Goal: Task Accomplishment & Management: Use online tool/utility

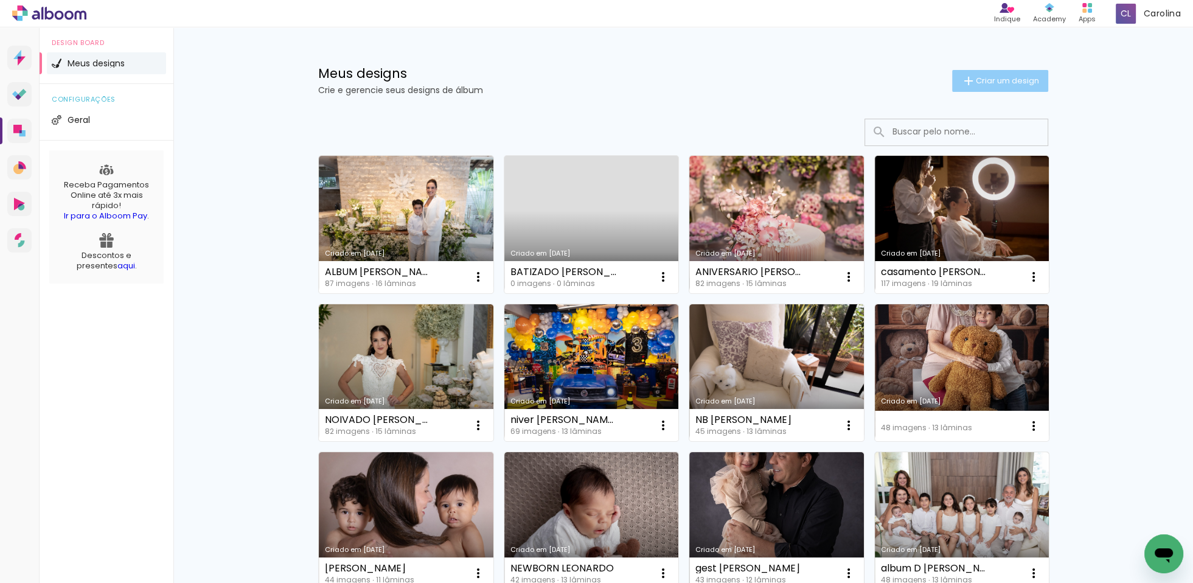
click at [992, 80] on span "Criar um design" at bounding box center [1007, 81] width 63 height 8
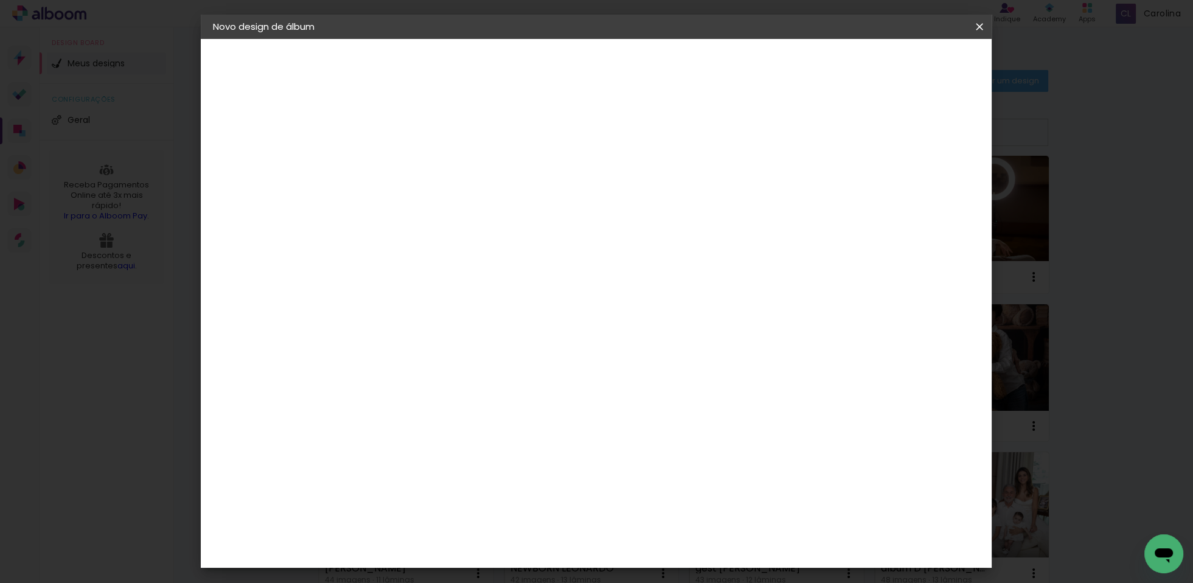
drag, startPoint x: 683, startPoint y: 166, endPoint x: 692, endPoint y: 170, distance: 10.6
click at [412, 168] on input at bounding box center [412, 163] width 0 height 19
type input "m"
type input "a"
type input "4 anos [PERSON_NAME]"
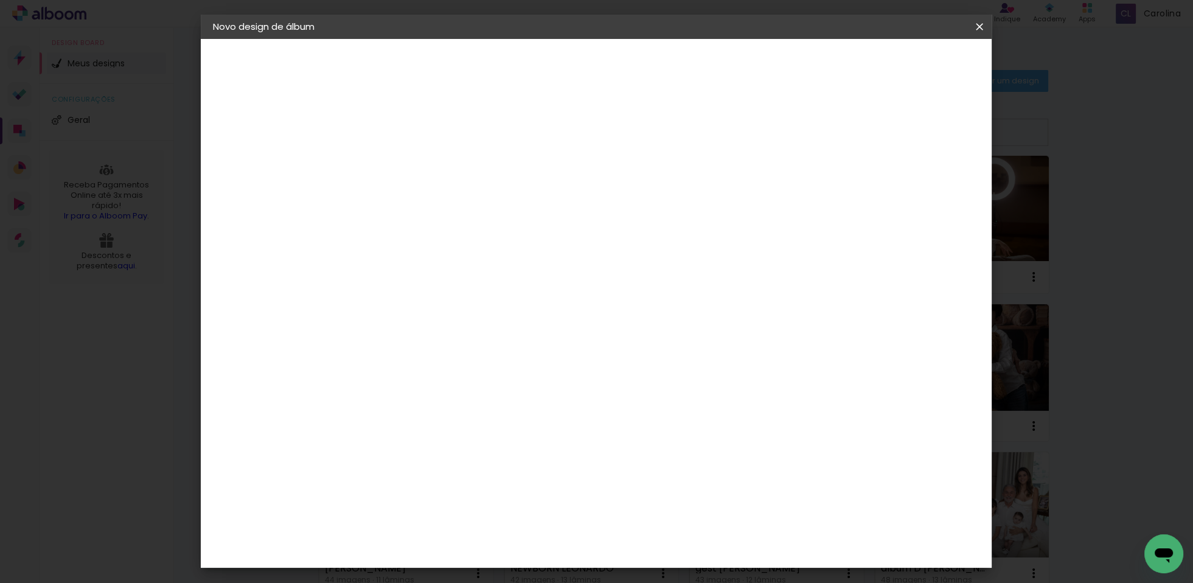
type paper-input "4 anos [PERSON_NAME]"
click at [537, 71] on paper-button "Avançar" at bounding box center [507, 64] width 60 height 21
click at [433, 237] on input at bounding box center [442, 231] width 123 height 15
type input "dre"
type paper-input "dre"
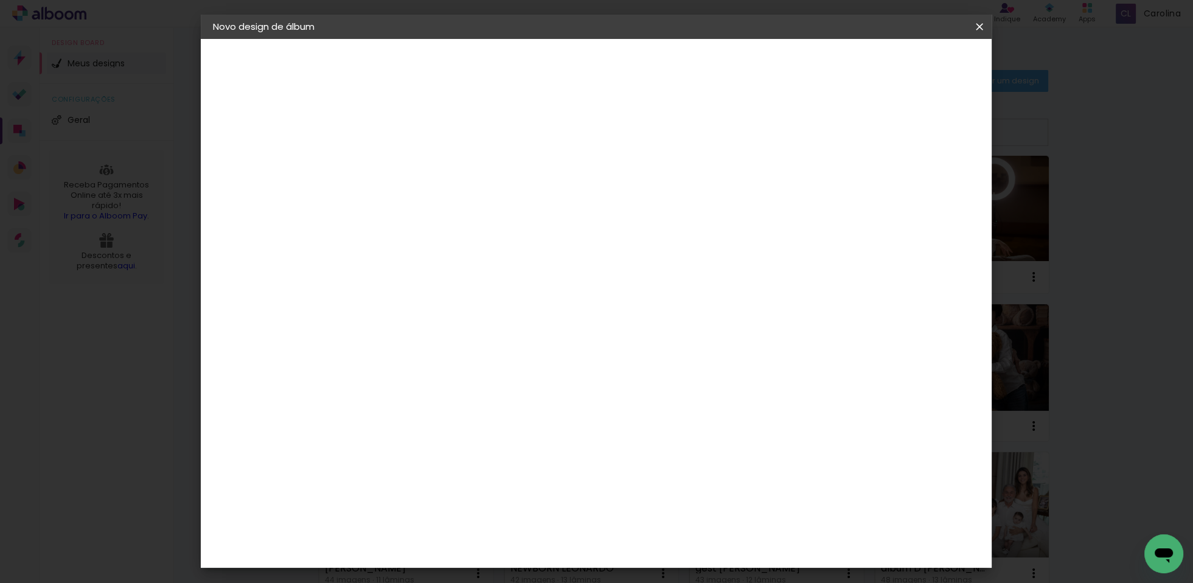
click at [447, 270] on div "DreambooksPro" at bounding box center [443, 275] width 79 height 10
click at [0, 0] on slot "Avançar" at bounding box center [0, 0] width 0 height 0
click at [459, 203] on input "text" at bounding box center [435, 212] width 47 height 19
click at [632, 201] on paper-item "Álbum" at bounding box center [675, 202] width 243 height 24
type input "Álbum"
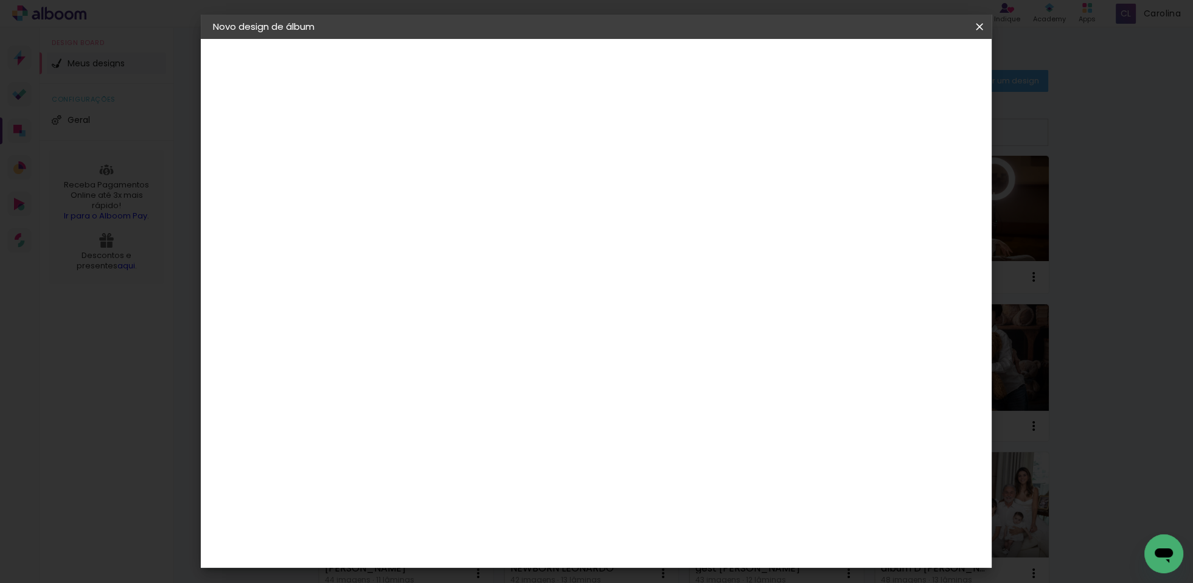
click at [494, 332] on span "31 × 23" at bounding box center [465, 344] width 57 height 25
click at [0, 0] on slot "Avançar" at bounding box center [0, 0] width 0 height 0
click at [844, 130] on div at bounding box center [838, 131] width 11 height 11
type paper-checkbox "on"
click at [925, 71] on paper-button "Iniciar design" at bounding box center [885, 64] width 80 height 21
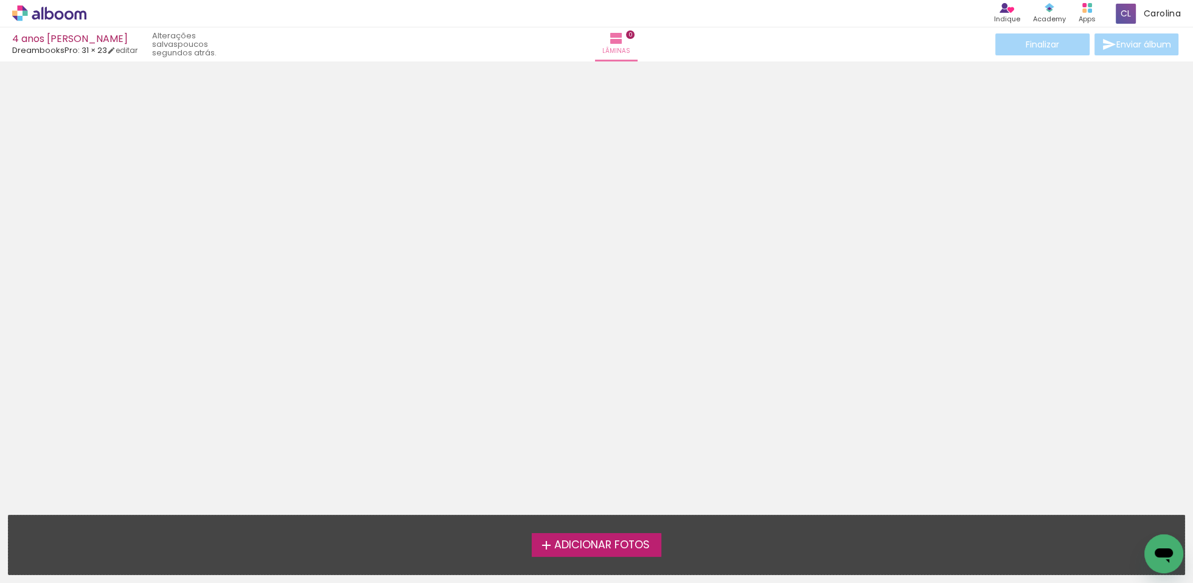
click at [649, 540] on span "Adicionar Fotos" at bounding box center [602, 545] width 96 height 11
click at [0, 0] on input "file" at bounding box center [0, 0] width 0 height 0
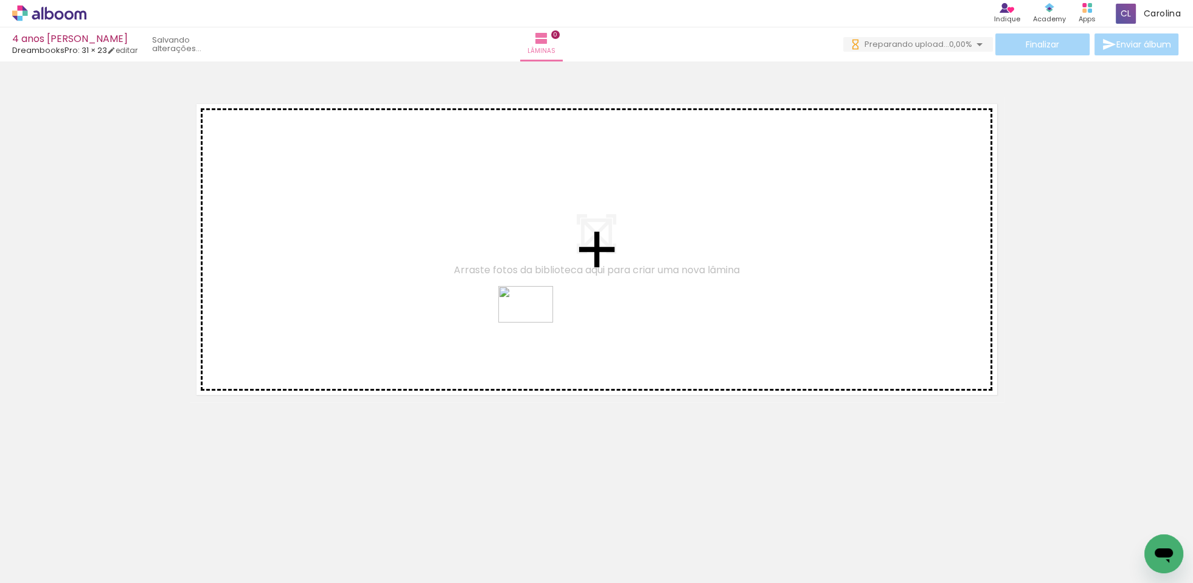
drag, startPoint x: 412, startPoint y: 549, endPoint x: 535, endPoint y: 323, distance: 257.8
click at [535, 323] on quentale-workspace at bounding box center [596, 291] width 1193 height 583
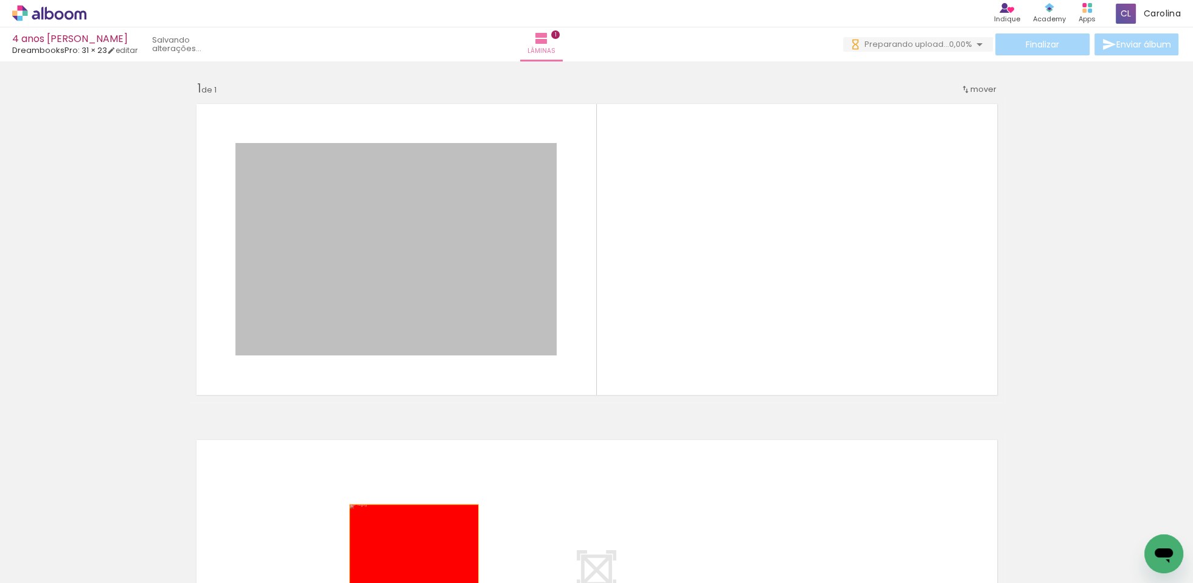
drag, startPoint x: 451, startPoint y: 528, endPoint x: 419, endPoint y: 545, distance: 36.2
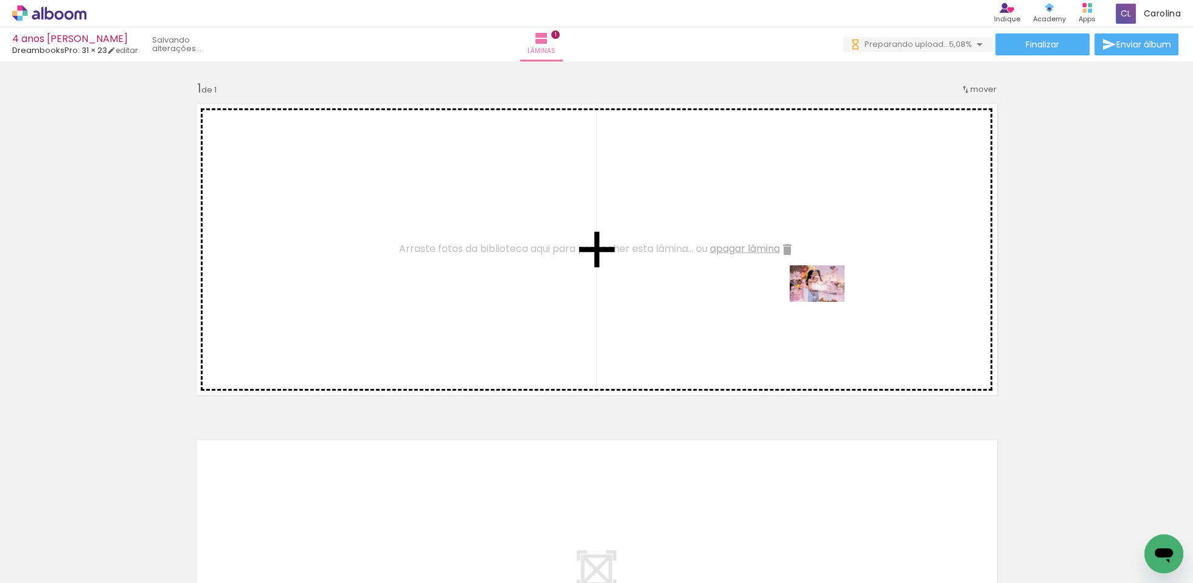
drag, startPoint x: 808, startPoint y: 549, endPoint x: 811, endPoint y: 481, distance: 68.2
click at [856, 272] on quentale-workspace at bounding box center [596, 291] width 1193 height 583
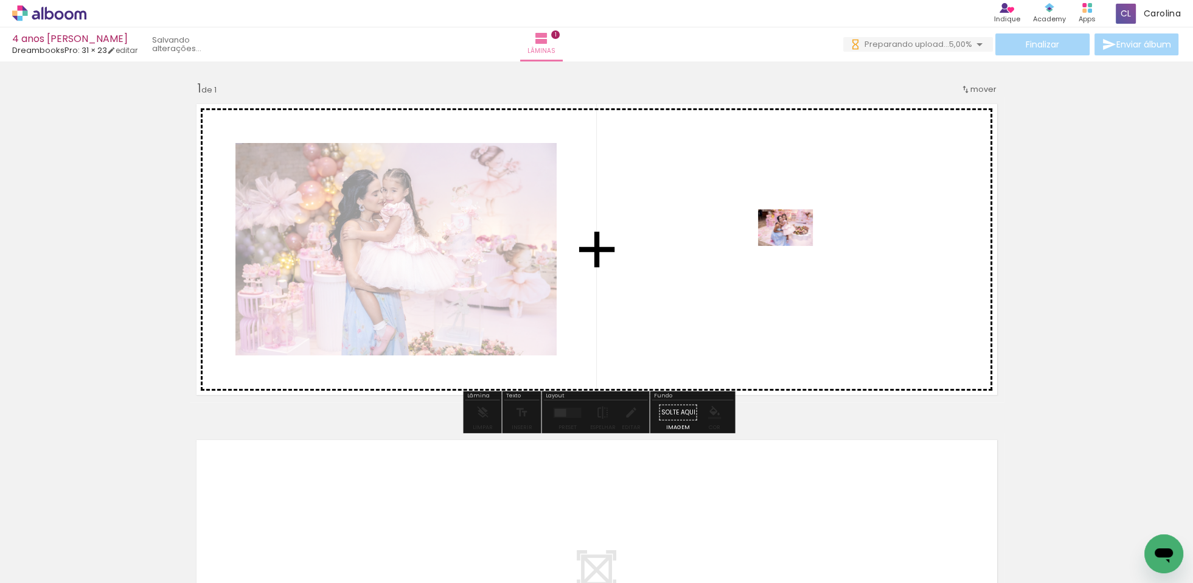
drag, startPoint x: 750, startPoint y: 541, endPoint x: 798, endPoint y: 243, distance: 302.1
click at [798, 243] on quentale-workspace at bounding box center [596, 291] width 1193 height 583
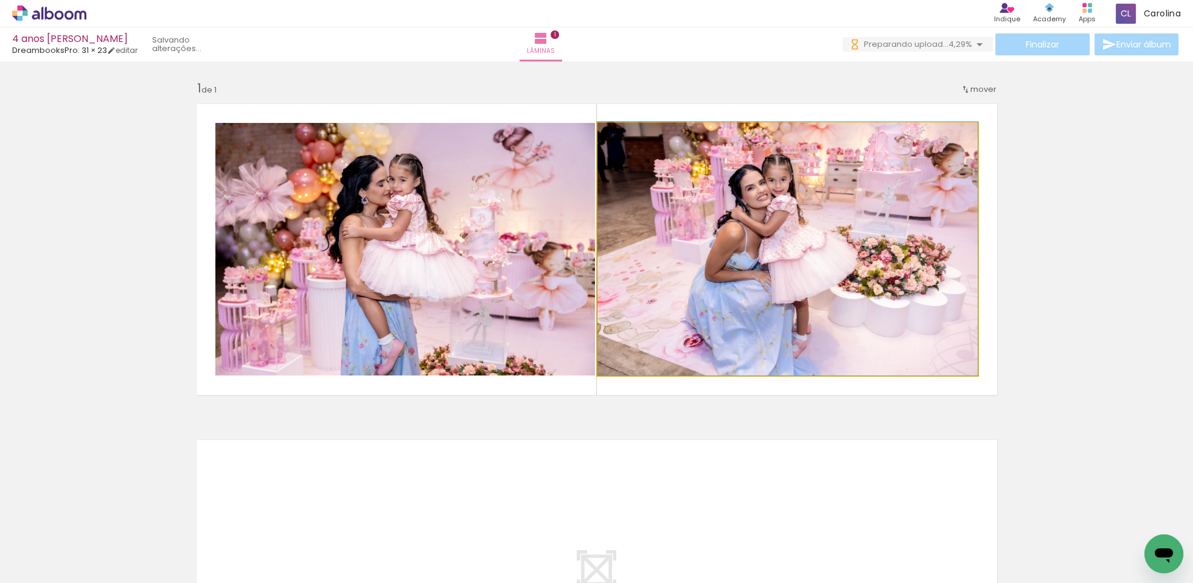
drag, startPoint x: 808, startPoint y: 301, endPoint x: 532, endPoint y: 290, distance: 276.4
click at [0, 0] on slot at bounding box center [0, 0] width 0 height 0
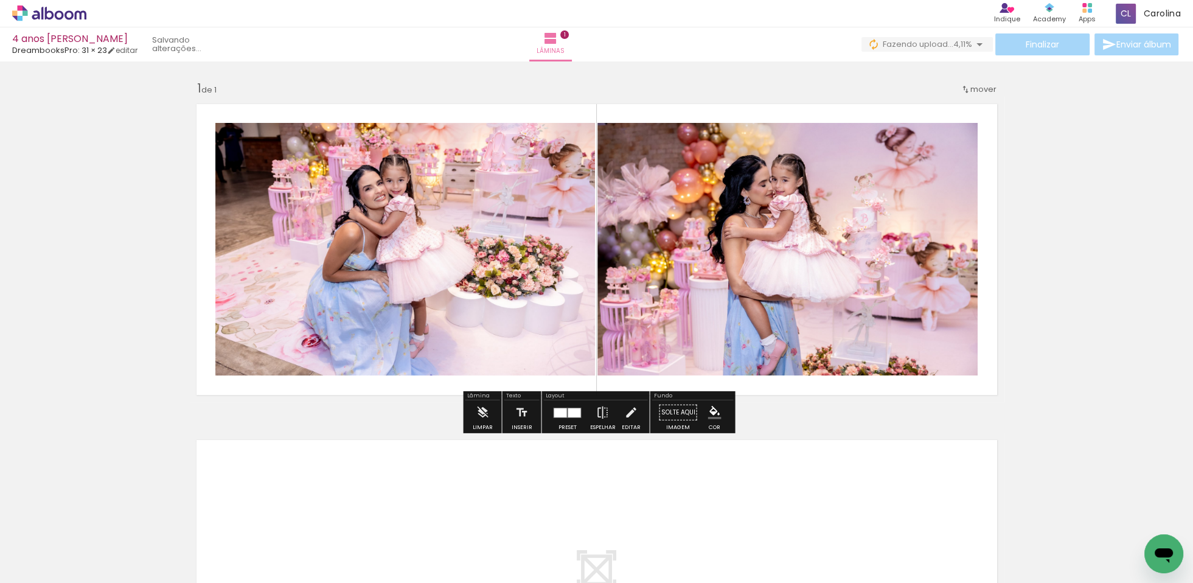
drag, startPoint x: 571, startPoint y: 409, endPoint x: 1118, endPoint y: 142, distance: 608.7
click at [571, 411] on div at bounding box center [574, 412] width 13 height 9
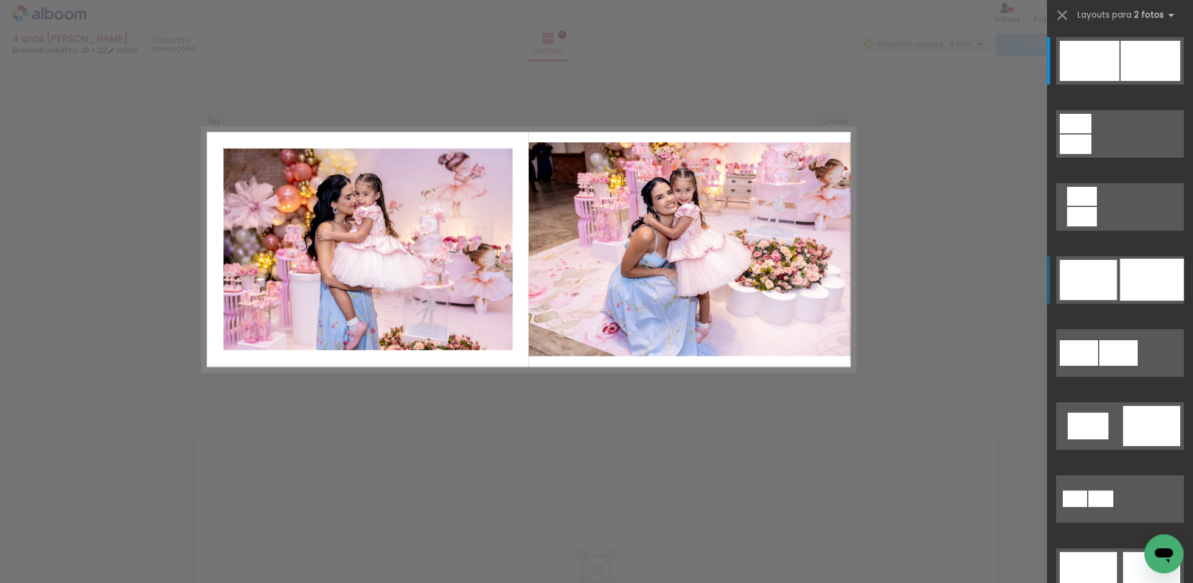
click at [1120, 276] on div at bounding box center [1152, 280] width 64 height 42
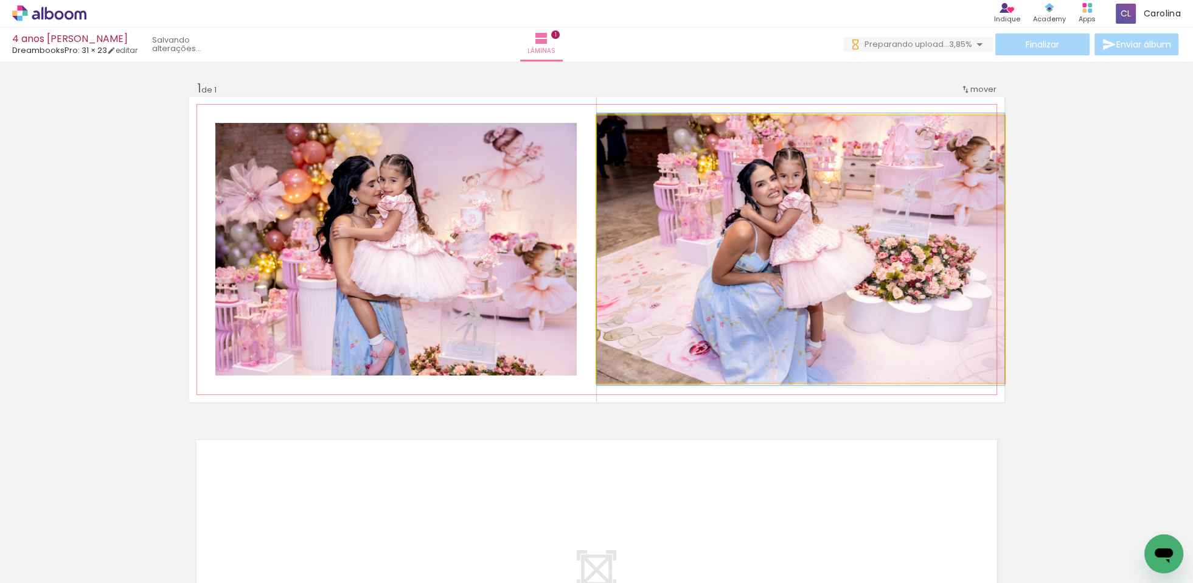
click at [715, 208] on quentale-photo at bounding box center [801, 249] width 408 height 267
click at [715, 207] on quentale-photo at bounding box center [801, 249] width 408 height 267
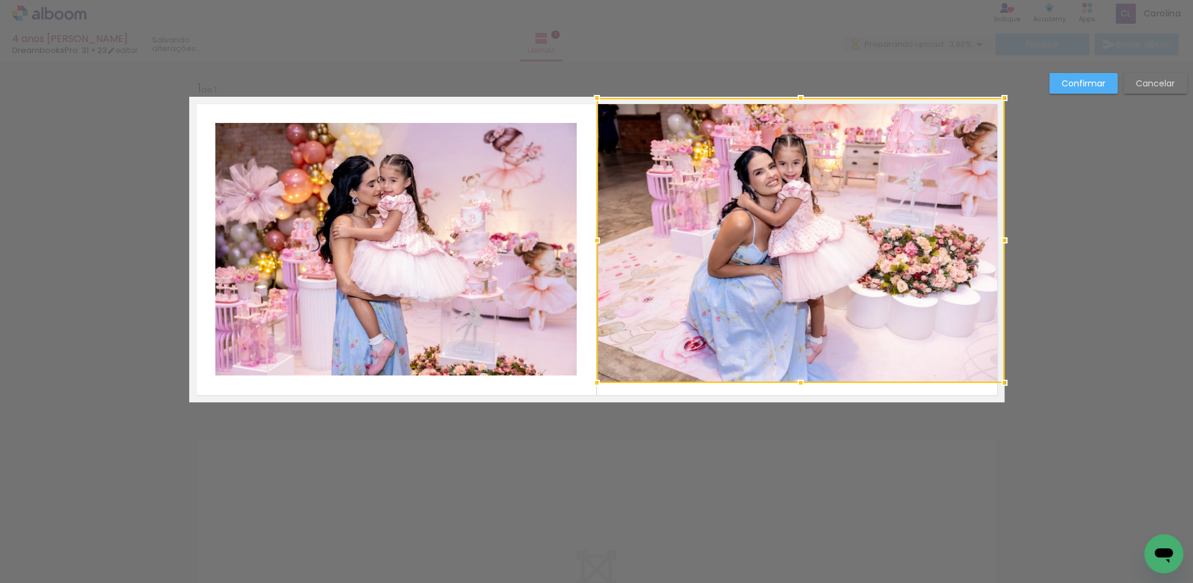
drag, startPoint x: 800, startPoint y: 115, endPoint x: 801, endPoint y: 102, distance: 12.8
click at [801, 102] on div at bounding box center [800, 98] width 24 height 24
click at [810, 316] on div at bounding box center [801, 240] width 408 height 285
drag, startPoint x: 827, startPoint y: 290, endPoint x: 854, endPoint y: 258, distance: 41.1
click at [853, 259] on div at bounding box center [801, 239] width 408 height 285
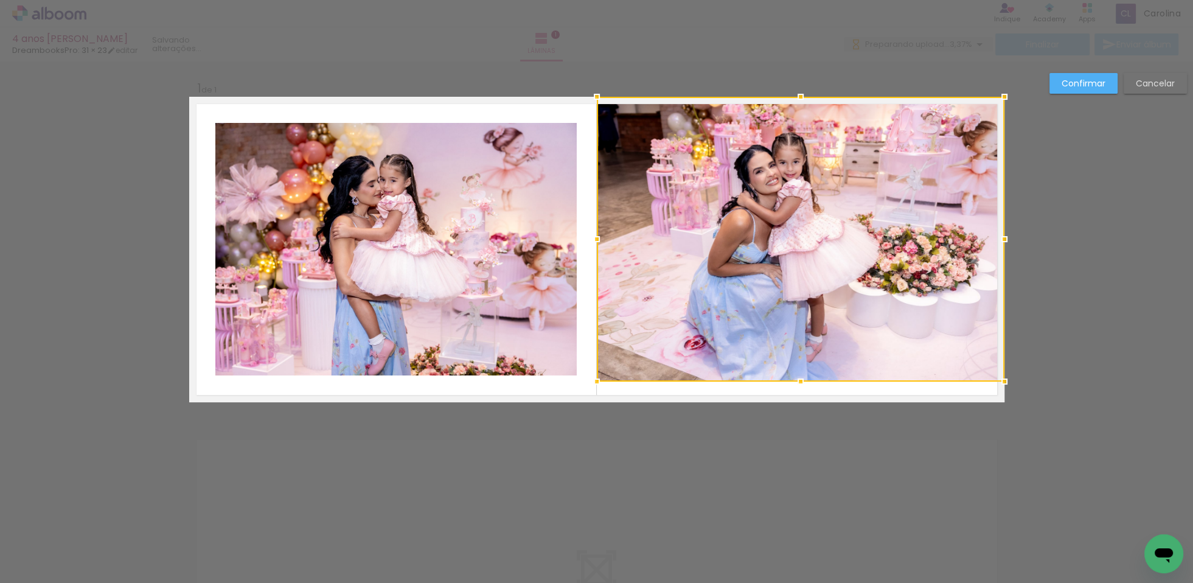
drag, startPoint x: 815, startPoint y: 277, endPoint x: 818, endPoint y: 374, distance: 97.4
click at [815, 277] on div at bounding box center [801, 239] width 408 height 285
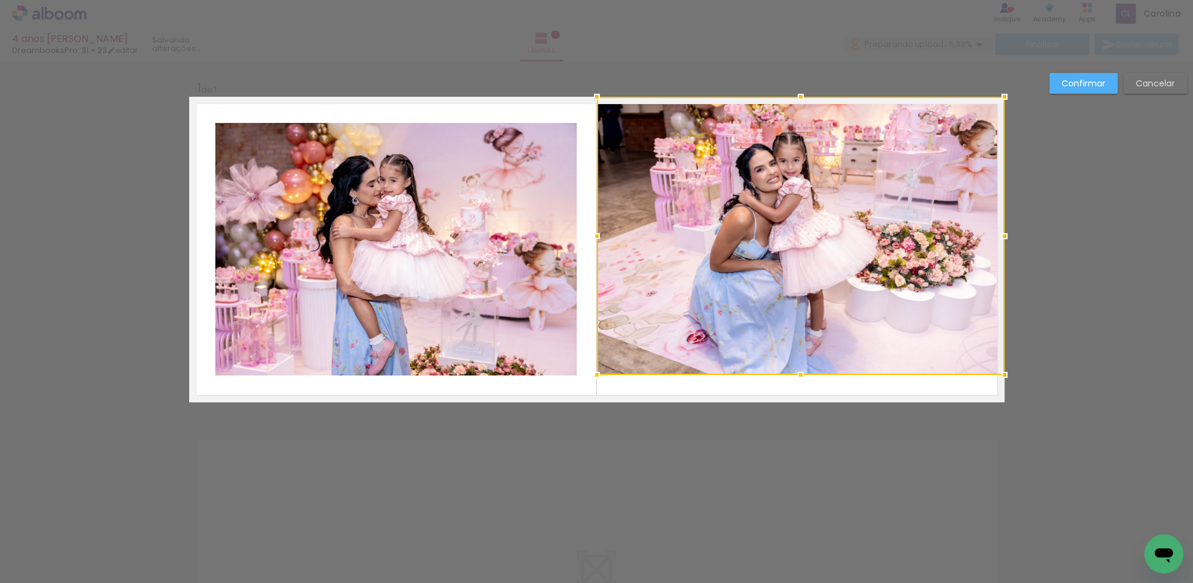
drag, startPoint x: 800, startPoint y: 381, endPoint x: 813, endPoint y: 398, distance: 21.3
click at [806, 447] on div "Inserir lâmina 1 de 1 Confirmar Cancelar" at bounding box center [596, 411] width 1193 height 701
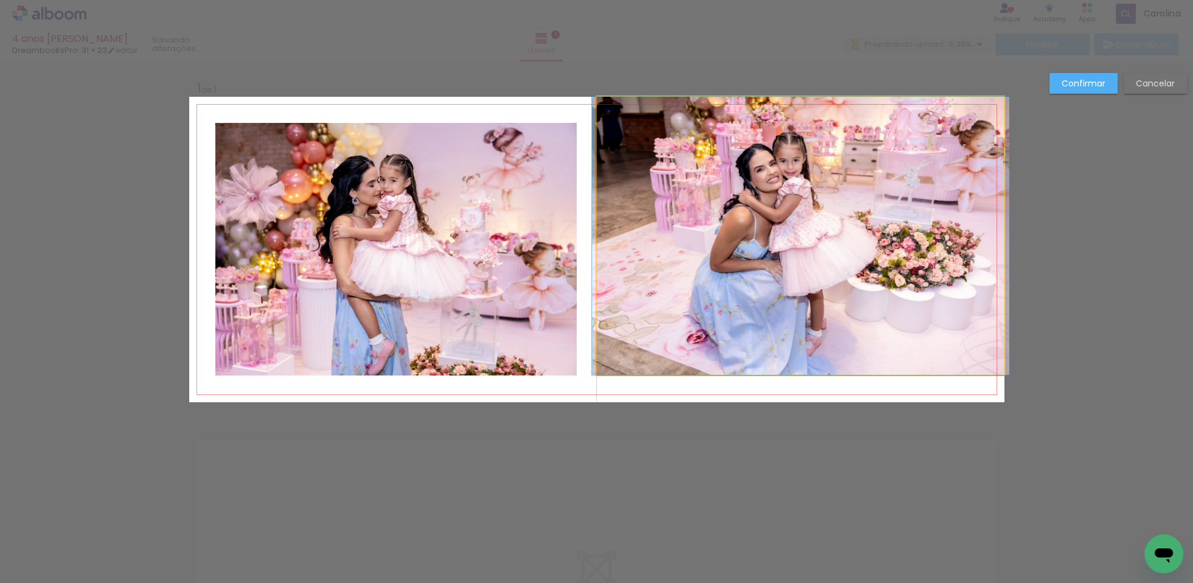
click at [837, 329] on quentale-photo at bounding box center [801, 236] width 408 height 278
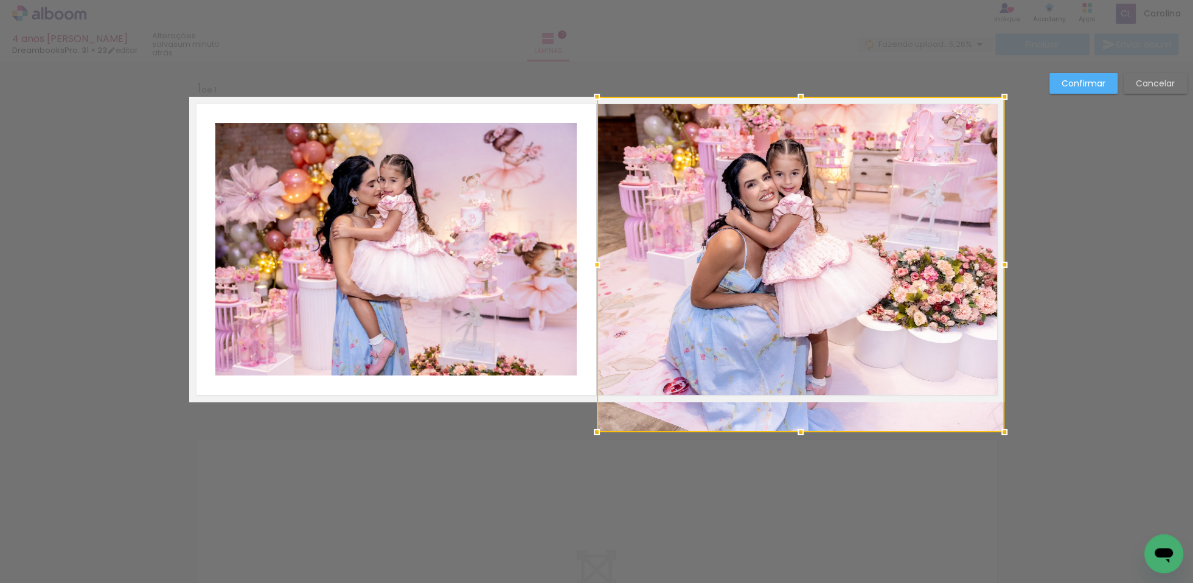
drag, startPoint x: 798, startPoint y: 374, endPoint x: 801, endPoint y: 381, distance: 7.4
click at [801, 381] on div at bounding box center [801, 264] width 408 height 335
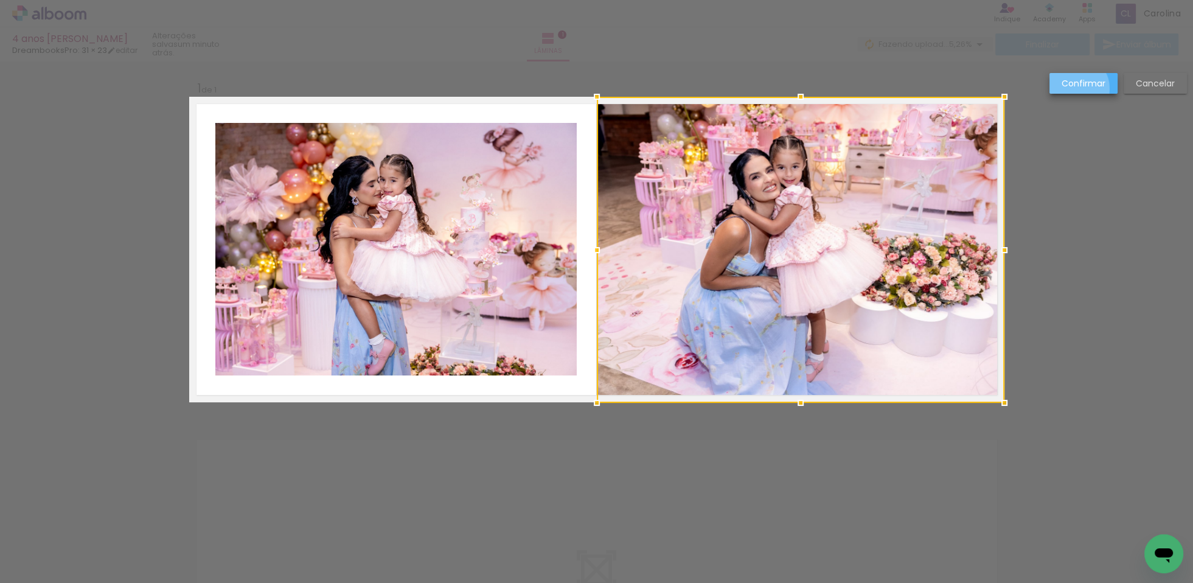
drag, startPoint x: 1071, startPoint y: 89, endPoint x: 1073, endPoint y: 132, distance: 43.3
click at [1072, 90] on paper-button "Confirmar" at bounding box center [1083, 83] width 68 height 21
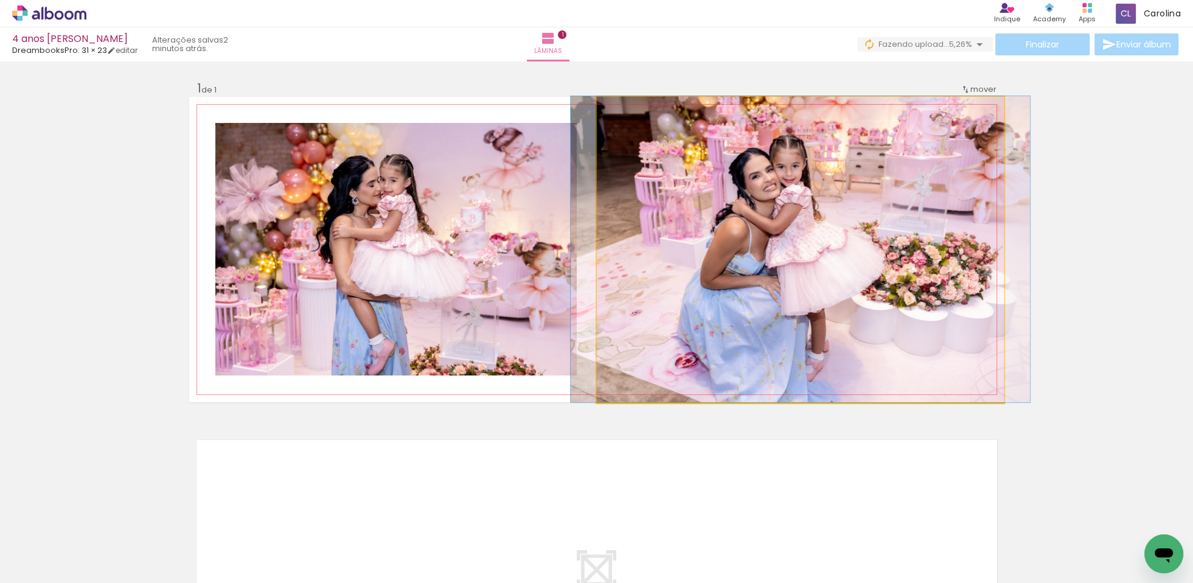
drag, startPoint x: 793, startPoint y: 261, endPoint x: 795, endPoint y: 249, distance: 12.2
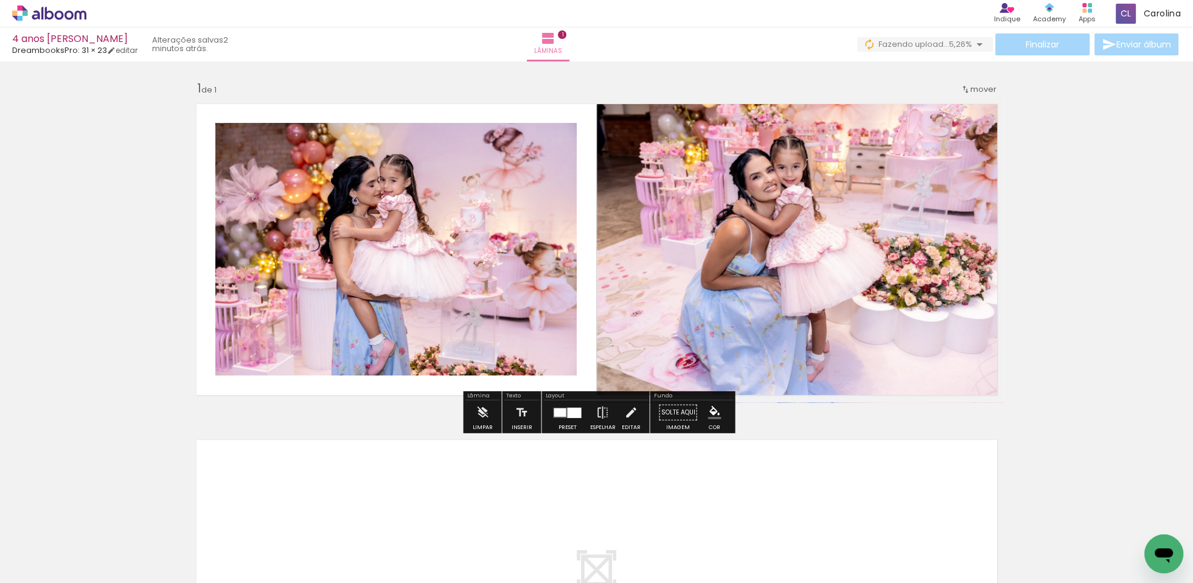
click at [1099, 193] on div "Inserir lâmina 1 de 1" at bounding box center [596, 402] width 1193 height 672
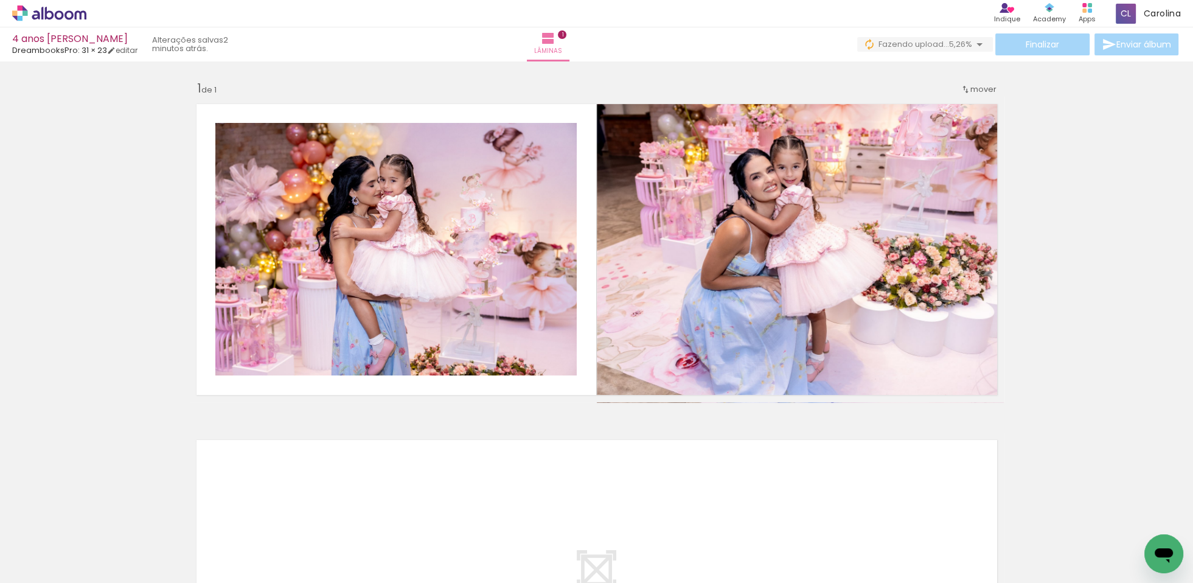
click at [1083, 203] on div "Inserir lâmina 1 de 1" at bounding box center [596, 402] width 1193 height 672
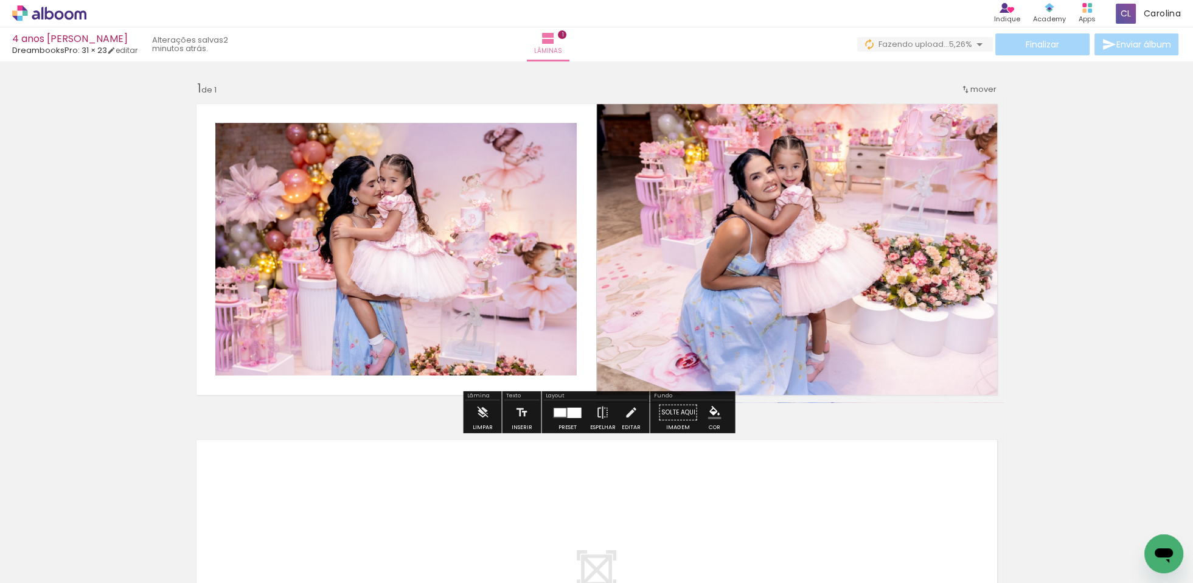
click at [63, 545] on iron-icon at bounding box center [62, 546] width 10 height 10
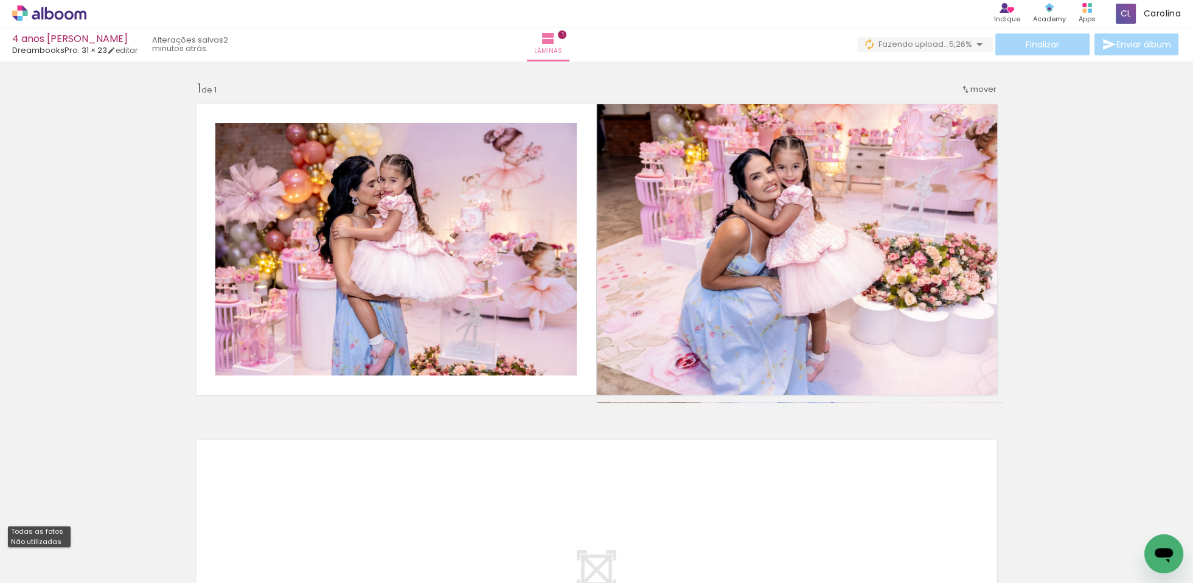
click at [61, 543] on paper-item "Não utilizadas" at bounding box center [39, 542] width 63 height 10
type input "Não utilizadas"
click at [1042, 574] on quentale-thumb at bounding box center [1007, 542] width 68 height 70
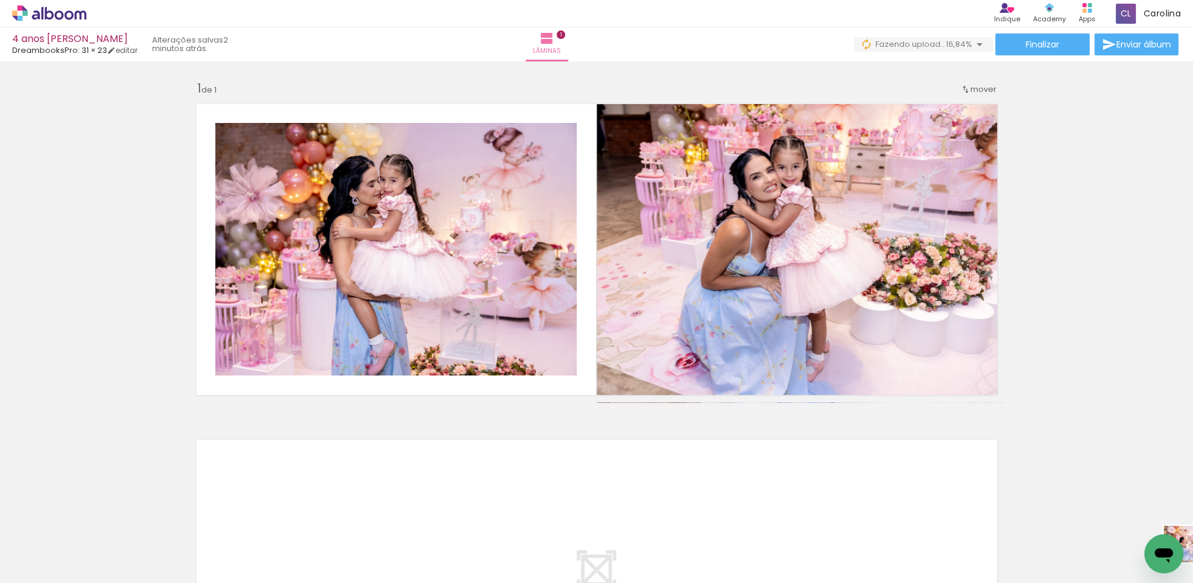
drag, startPoint x: 1115, startPoint y: 566, endPoint x: 1197, endPoint y: 562, distance: 82.8
click at [1192, 562] on html "link( href="../../bower_components/polymer/polymer.html" rel="import" ) picture…" at bounding box center [596, 291] width 1193 height 583
click at [722, 513] on iron-icon at bounding box center [715, 517] width 13 height 13
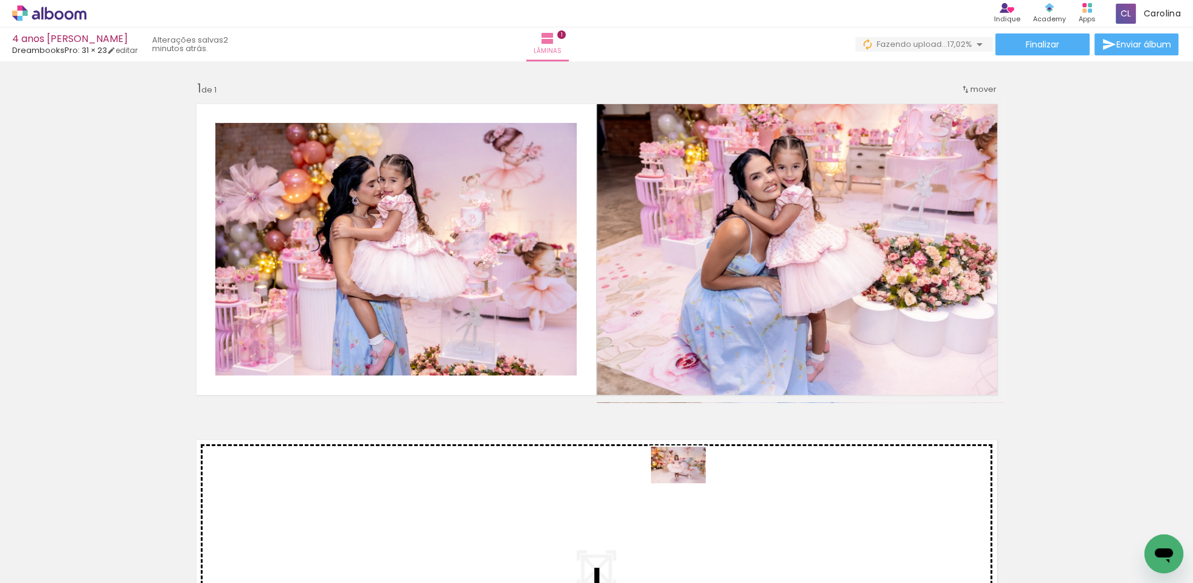
drag, startPoint x: 683, startPoint y: 543, endPoint x: 686, endPoint y: 485, distance: 57.9
click at [686, 485] on quentale-workspace at bounding box center [596, 291] width 1193 height 583
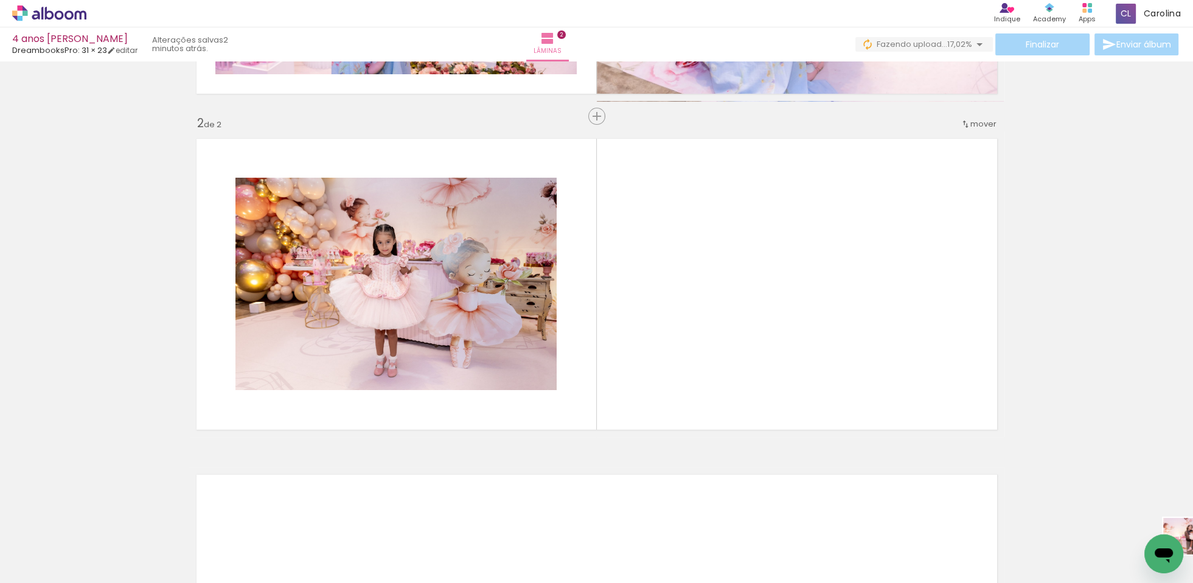
scroll to position [0, 881]
drag, startPoint x: 1015, startPoint y: 571, endPoint x: 1057, endPoint y: 563, distance: 43.2
click at [0, 0] on slot at bounding box center [0, 0] width 0 height 0
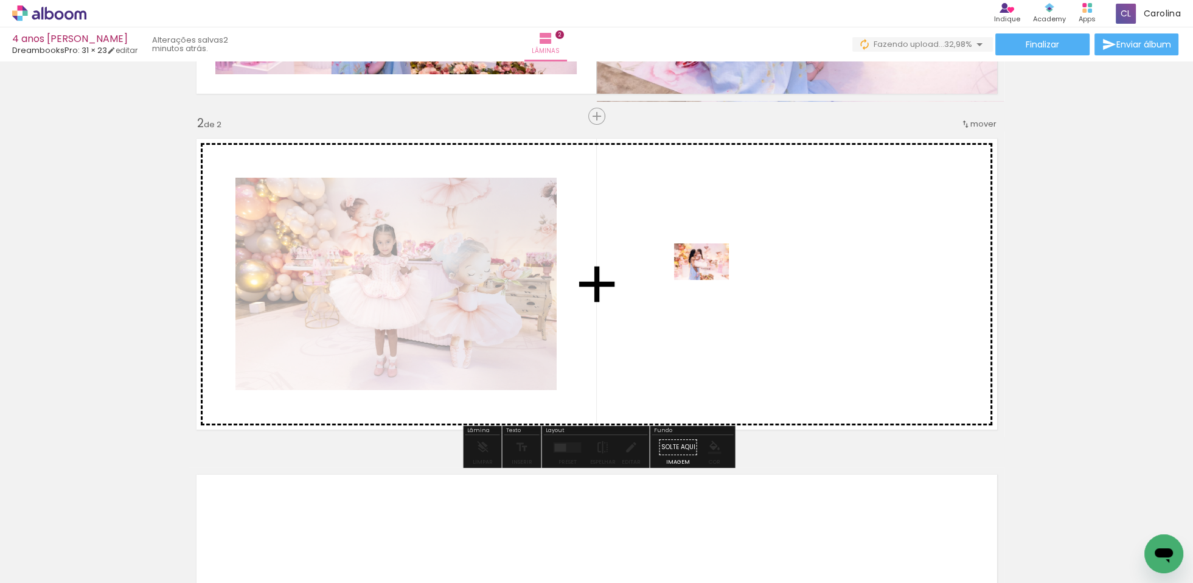
drag, startPoint x: 465, startPoint y: 545, endPoint x: 711, endPoint y: 280, distance: 361.6
click at [711, 280] on quentale-workspace at bounding box center [596, 291] width 1193 height 583
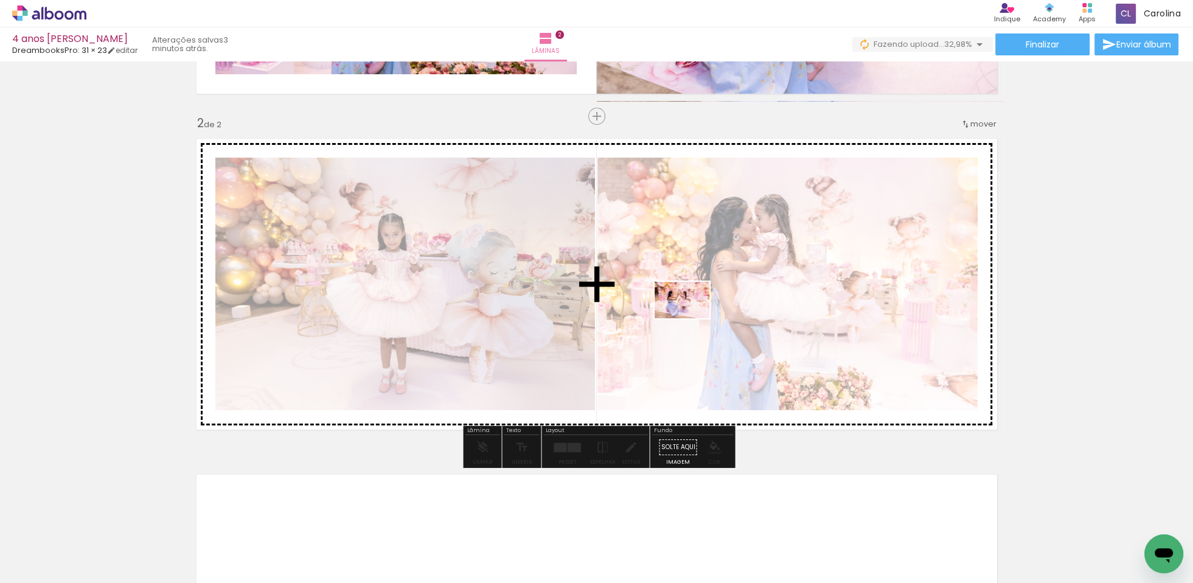
drag, startPoint x: 217, startPoint y: 543, endPoint x: 687, endPoint y: 318, distance: 521.1
click at [687, 318] on quentale-workspace at bounding box center [596, 291] width 1193 height 583
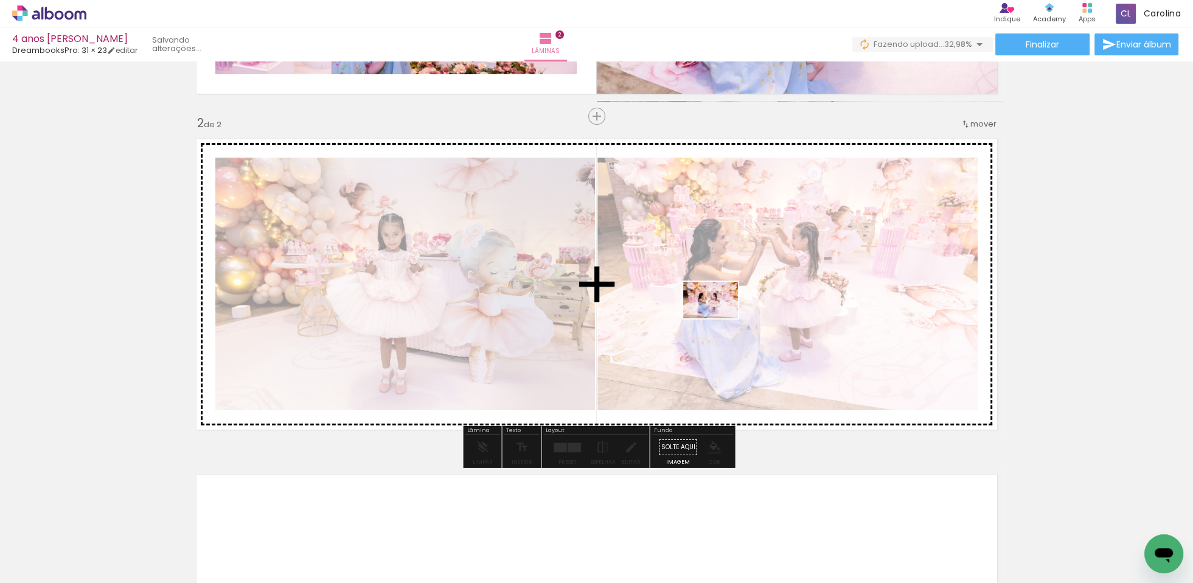
drag, startPoint x: 211, startPoint y: 548, endPoint x: 374, endPoint y: 505, distance: 169.3
click at [721, 319] on quentale-workspace at bounding box center [596, 291] width 1193 height 583
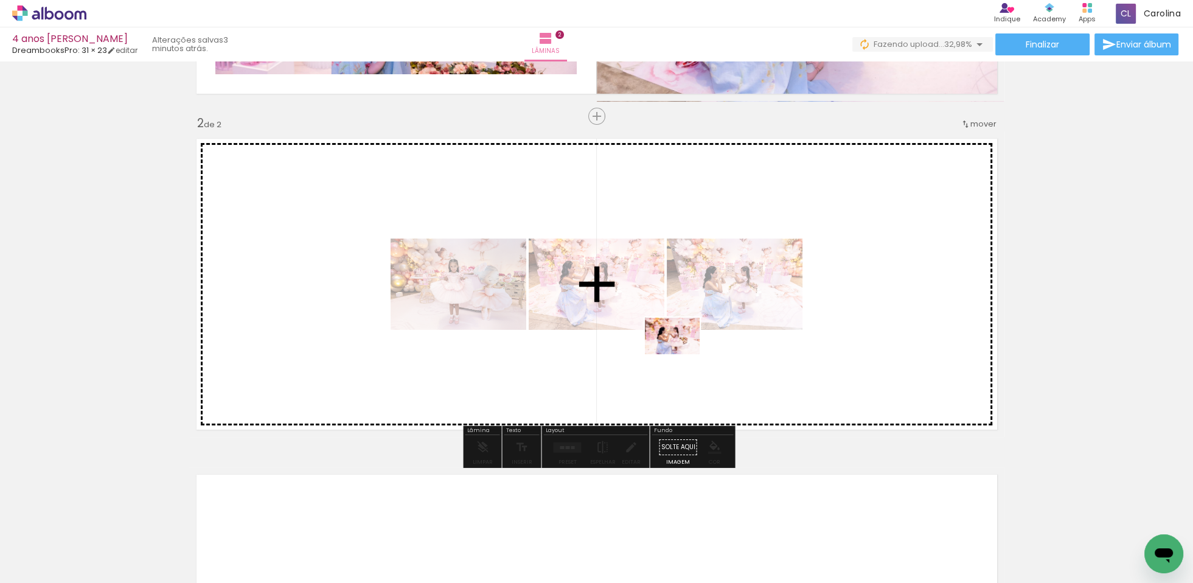
drag, startPoint x: 278, startPoint y: 551, endPoint x: 413, endPoint y: 363, distance: 231.5
click at [687, 349] on quentale-workspace at bounding box center [596, 291] width 1193 height 583
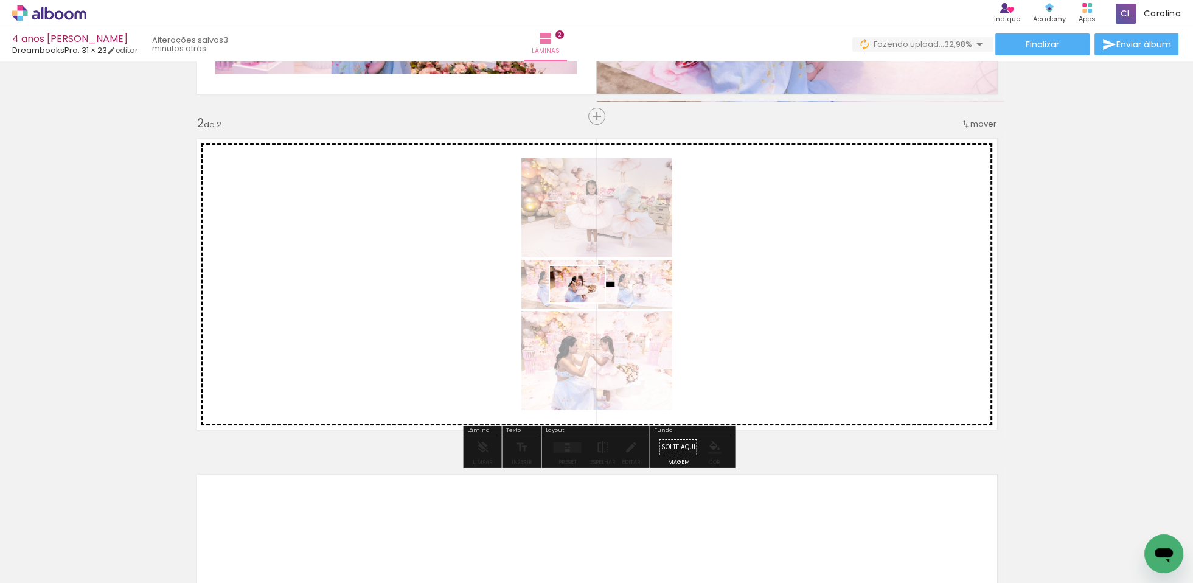
drag, startPoint x: 209, startPoint y: 551, endPoint x: 1032, endPoint y: 262, distance: 872.0
click at [694, 331] on quentale-workspace at bounding box center [596, 291] width 1193 height 583
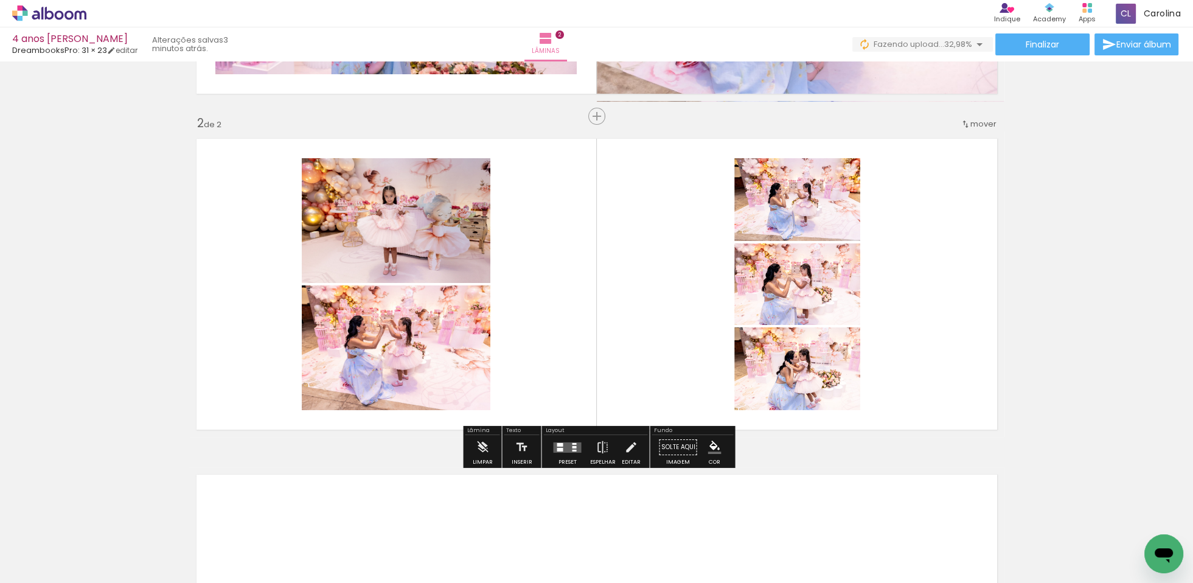
click at [1056, 222] on div "Inserir lâmina 1 de 2 Inserir lâmina 2 de 2" at bounding box center [596, 269] width 1193 height 1008
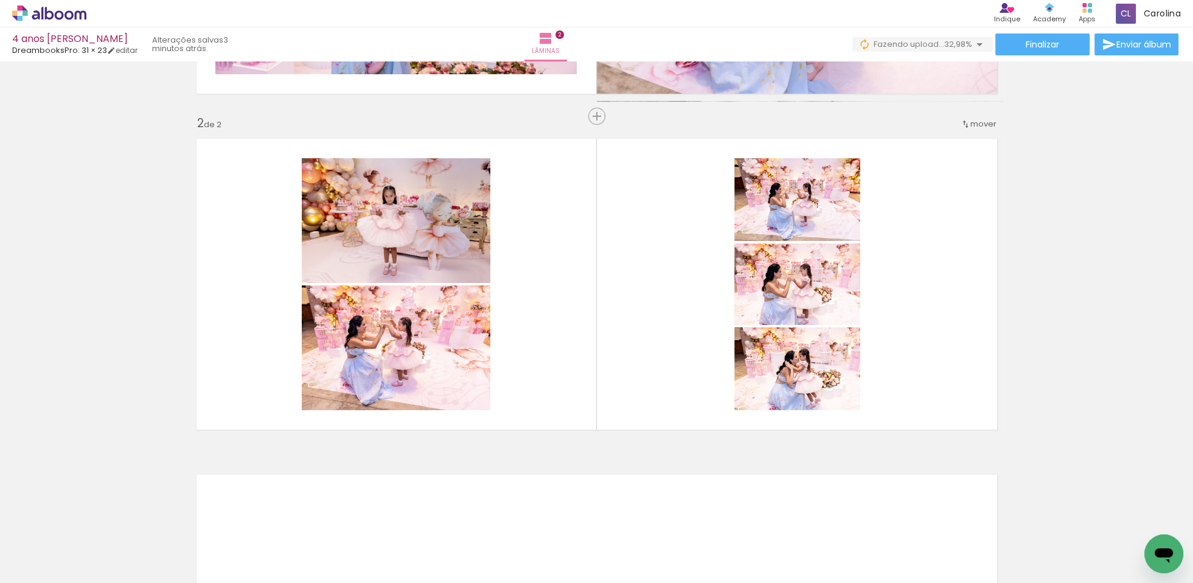
click at [1030, 234] on div "Inserir lâmina 1 de 2 Inserir lâmina 2 de 2" at bounding box center [596, 269] width 1193 height 1008
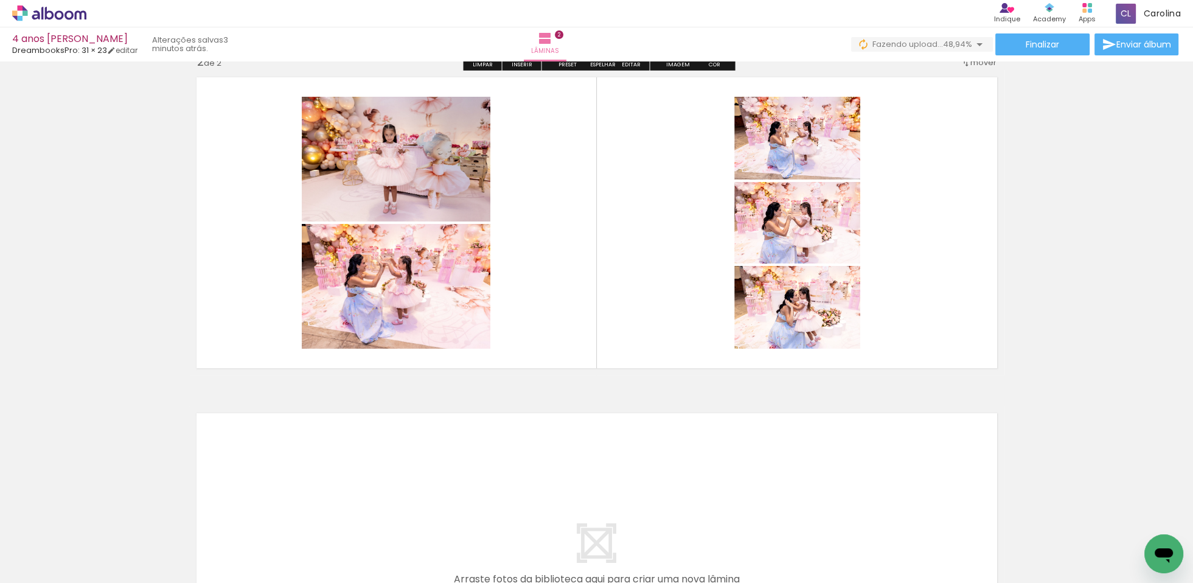
scroll to position [367, 0]
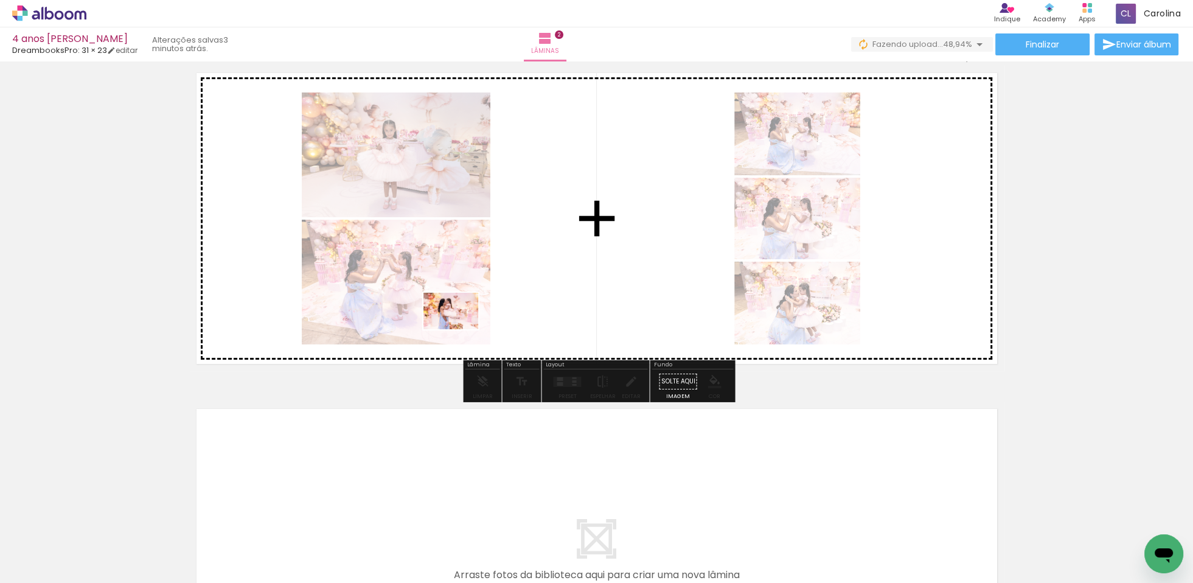
drag, startPoint x: 211, startPoint y: 539, endPoint x: 543, endPoint y: 317, distance: 399.6
click at [585, 250] on quentale-workspace at bounding box center [596, 291] width 1193 height 583
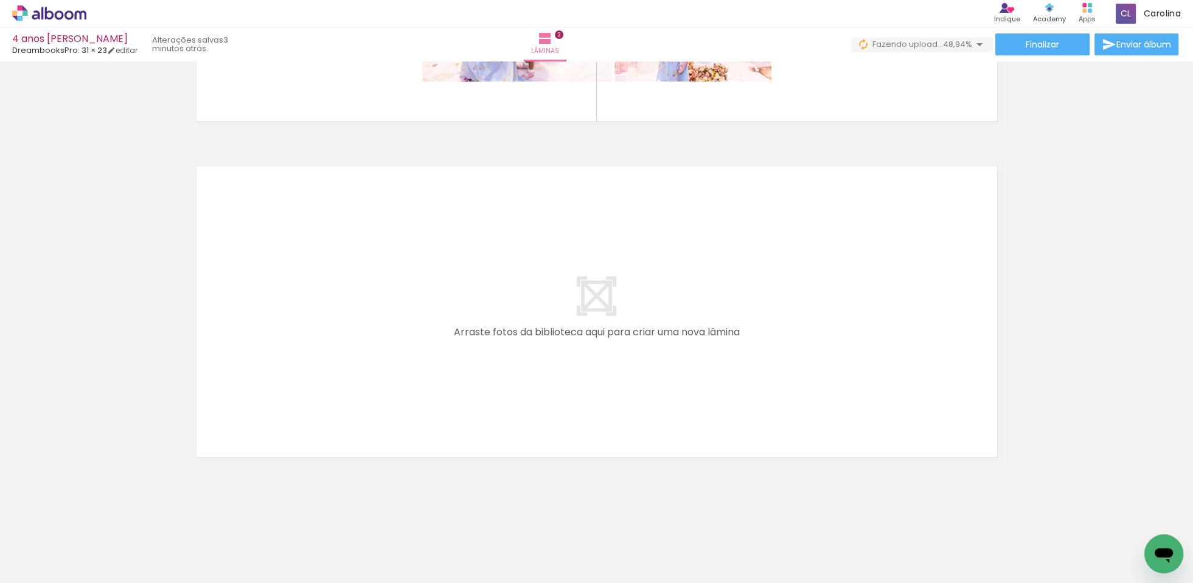
scroll to position [610, 0]
drag, startPoint x: 176, startPoint y: 572, endPoint x: 514, endPoint y: 458, distance: 357.1
click at [0, 0] on slot at bounding box center [0, 0] width 0 height 0
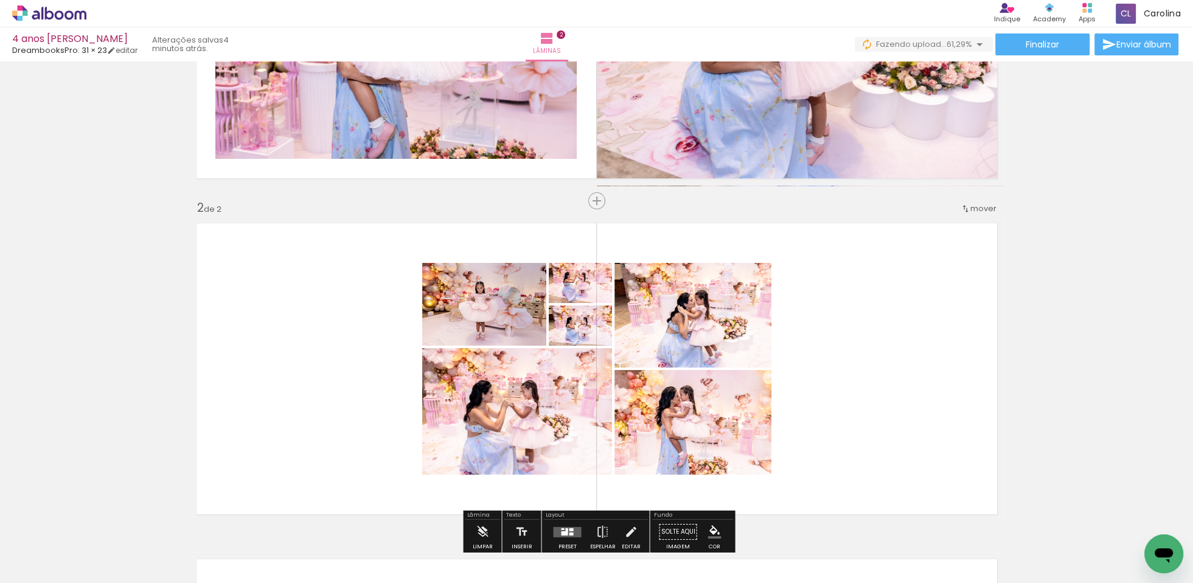
scroll to position [215, 0]
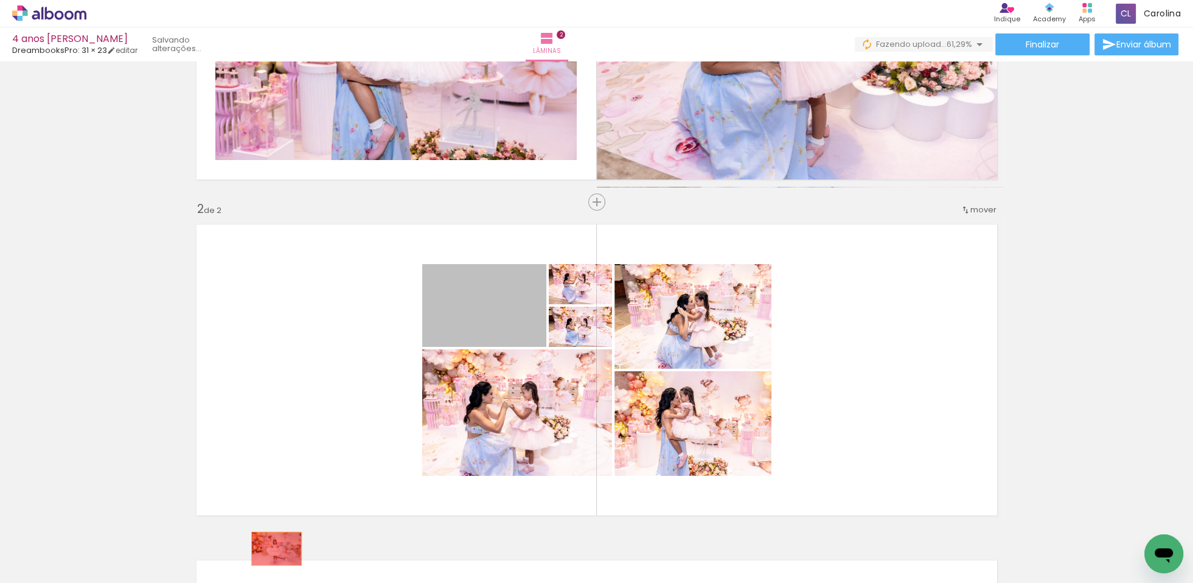
drag, startPoint x: 471, startPoint y: 311, endPoint x: 276, endPoint y: 548, distance: 306.5
click at [276, 548] on quentale-workspace at bounding box center [596, 291] width 1193 height 583
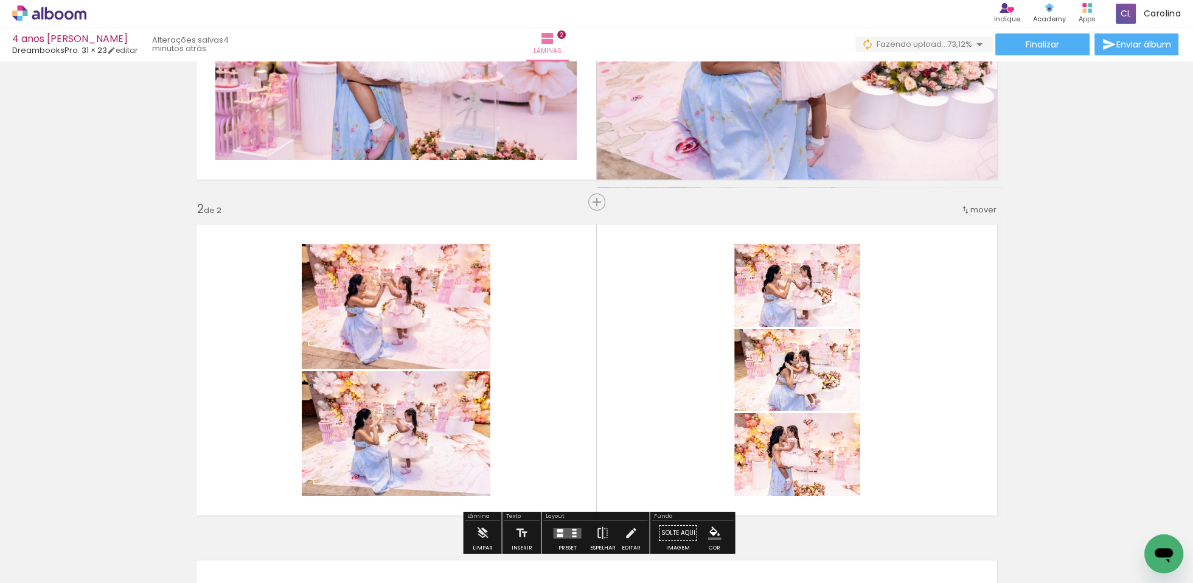
drag, startPoint x: 603, startPoint y: 439, endPoint x: 657, endPoint y: 411, distance: 60.7
click at [604, 437] on quentale-layouter at bounding box center [596, 369] width 815 height 305
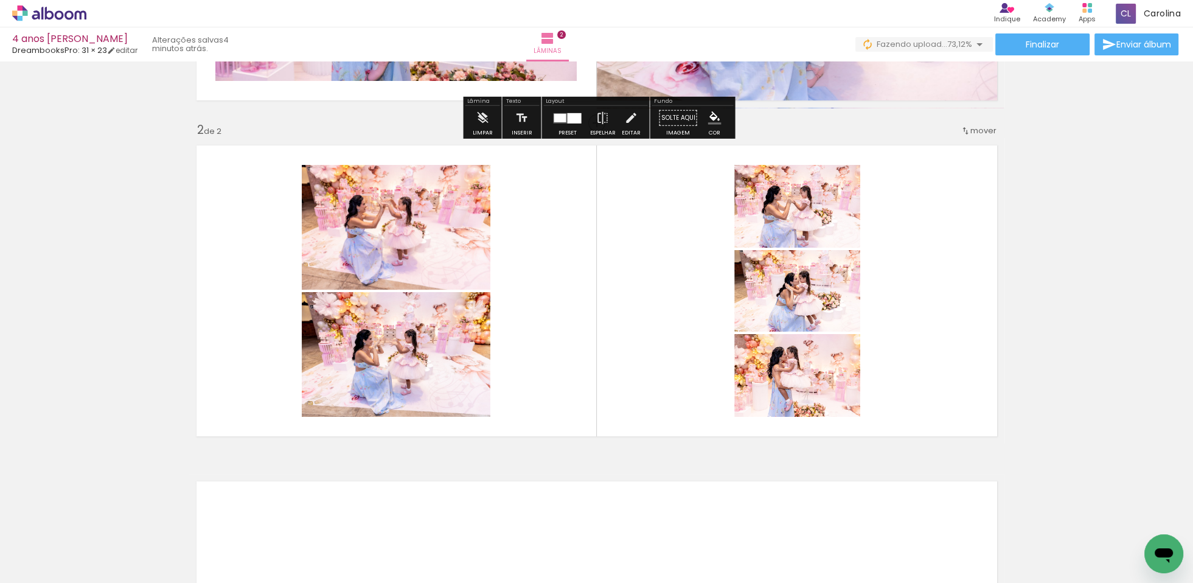
scroll to position [296, 0]
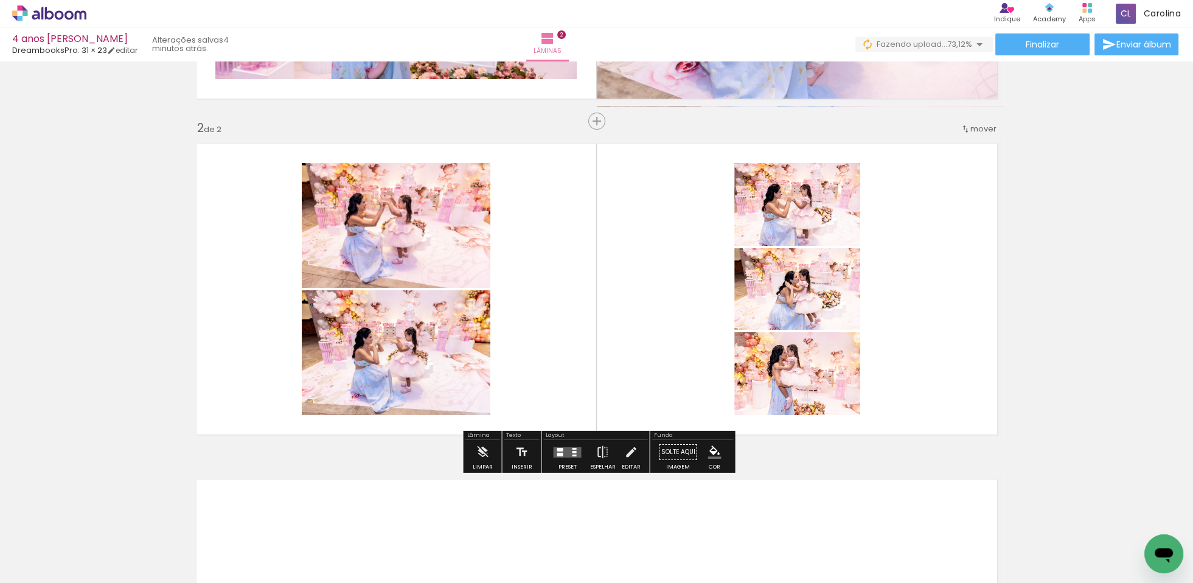
click at [566, 451] on quentale-layouter at bounding box center [567, 452] width 28 height 10
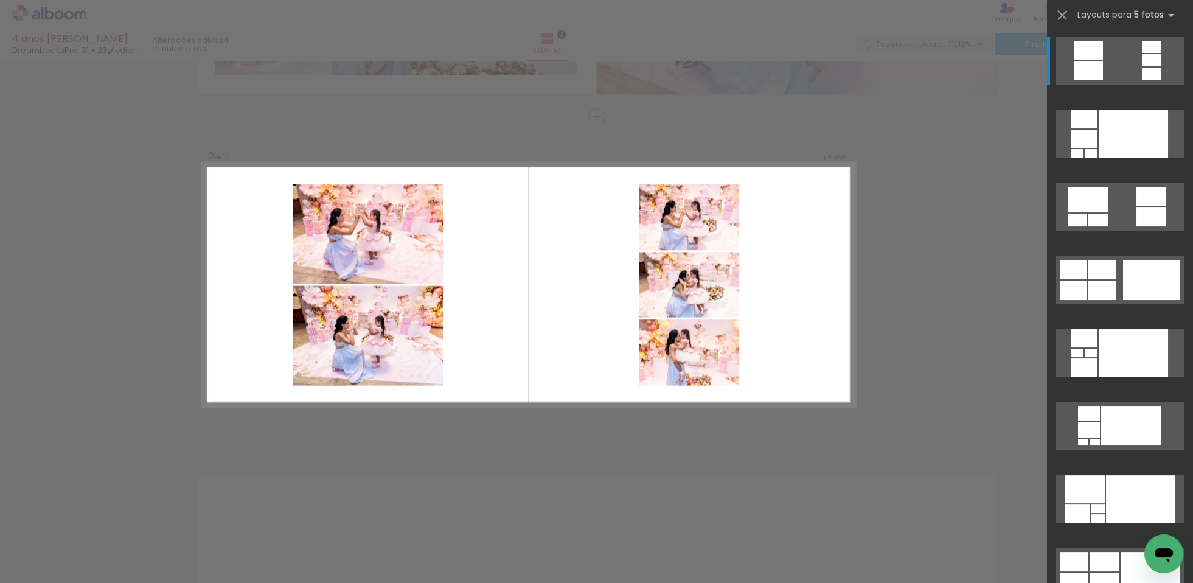
scroll to position [301, 0]
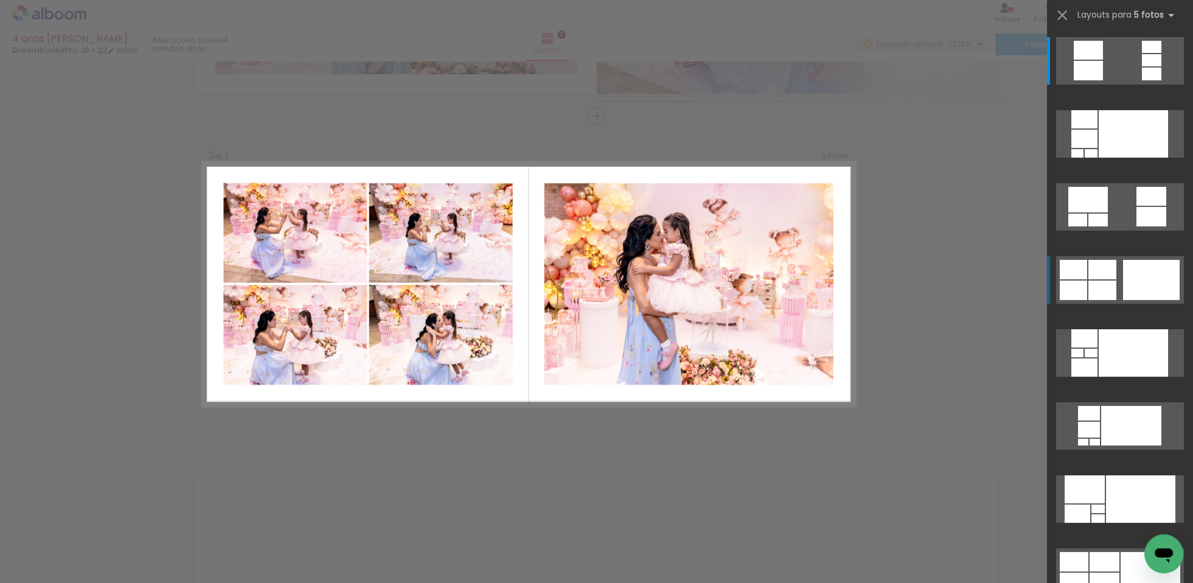
click at [1142, 66] on div at bounding box center [1151, 60] width 19 height 12
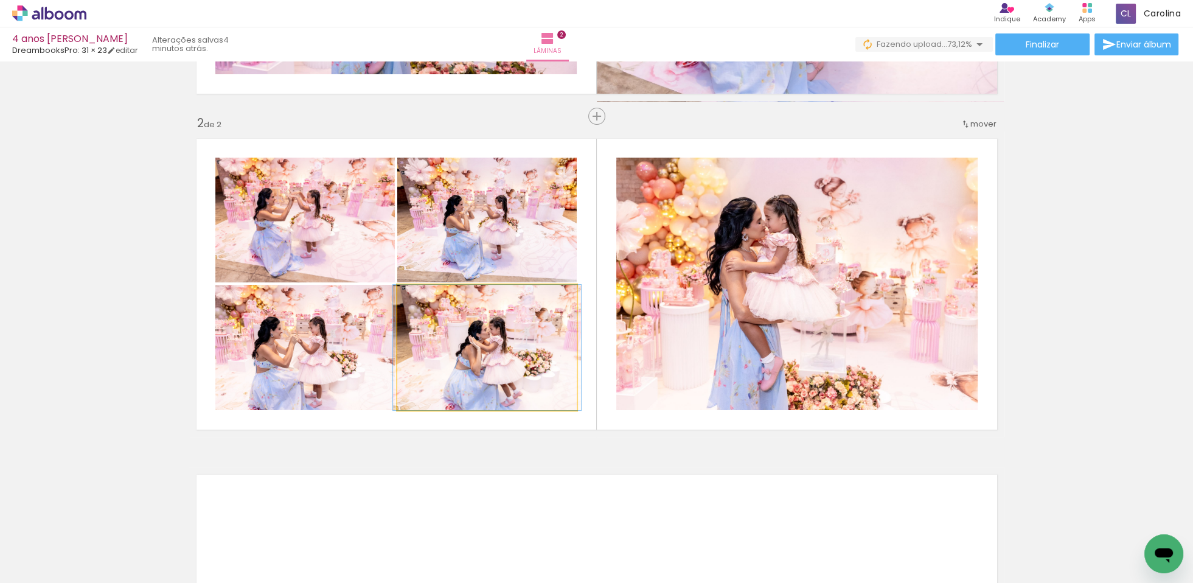
drag, startPoint x: 467, startPoint y: 364, endPoint x: 496, endPoint y: 291, distance: 78.1
click at [467, 364] on quentale-photo at bounding box center [486, 347] width 179 height 125
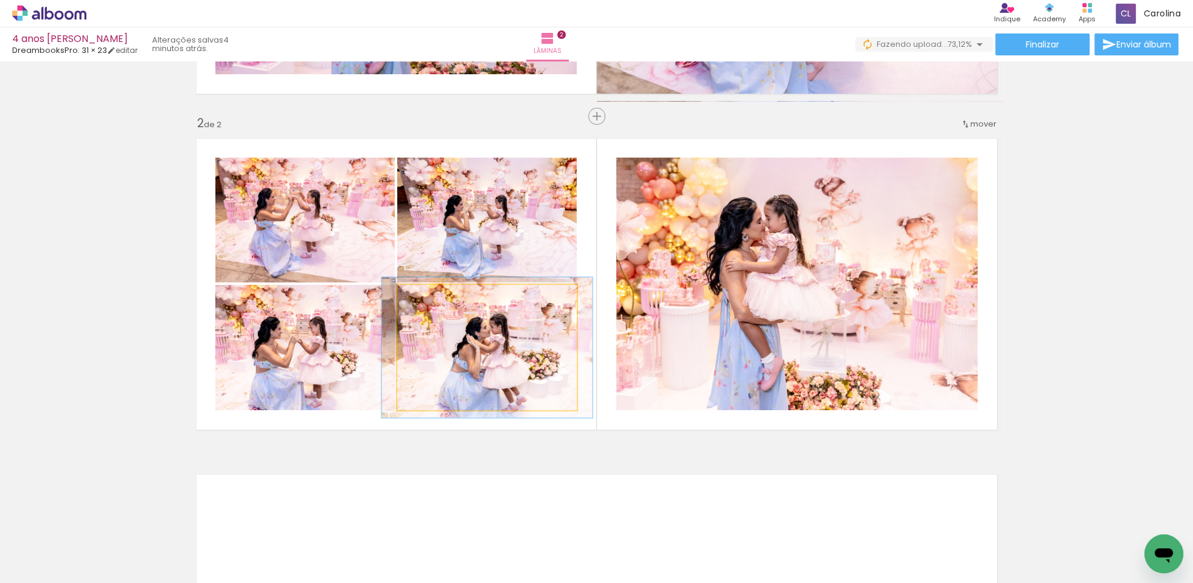
drag, startPoint x: 426, startPoint y: 299, endPoint x: 458, endPoint y: 295, distance: 32.5
type paper-slider "112"
click at [431, 297] on div at bounding box center [430, 297] width 11 height 11
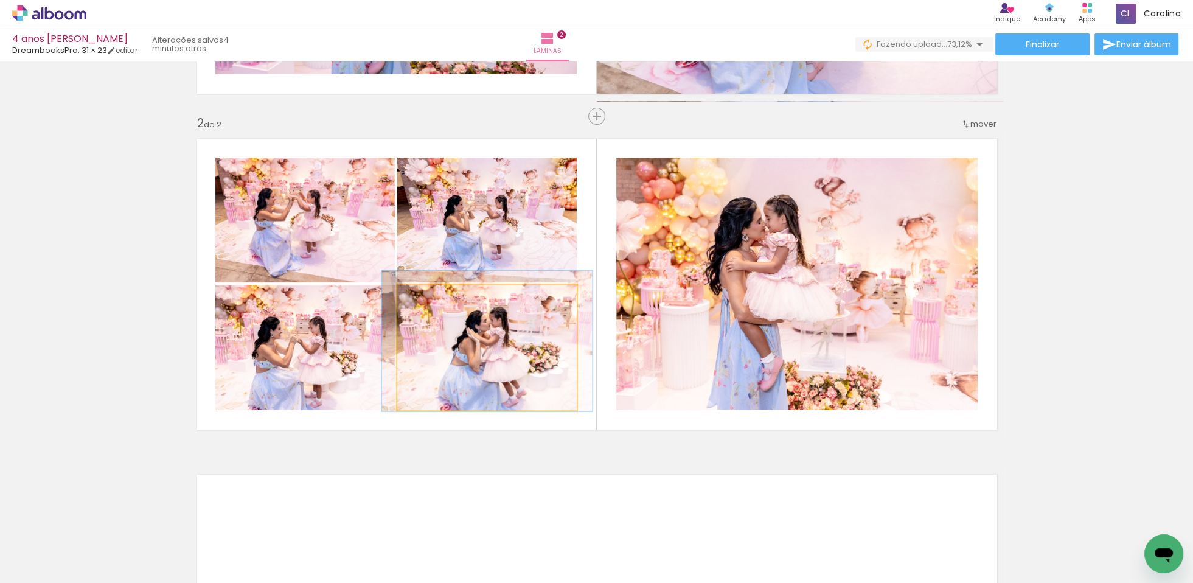
drag, startPoint x: 498, startPoint y: 361, endPoint x: 498, endPoint y: 355, distance: 6.7
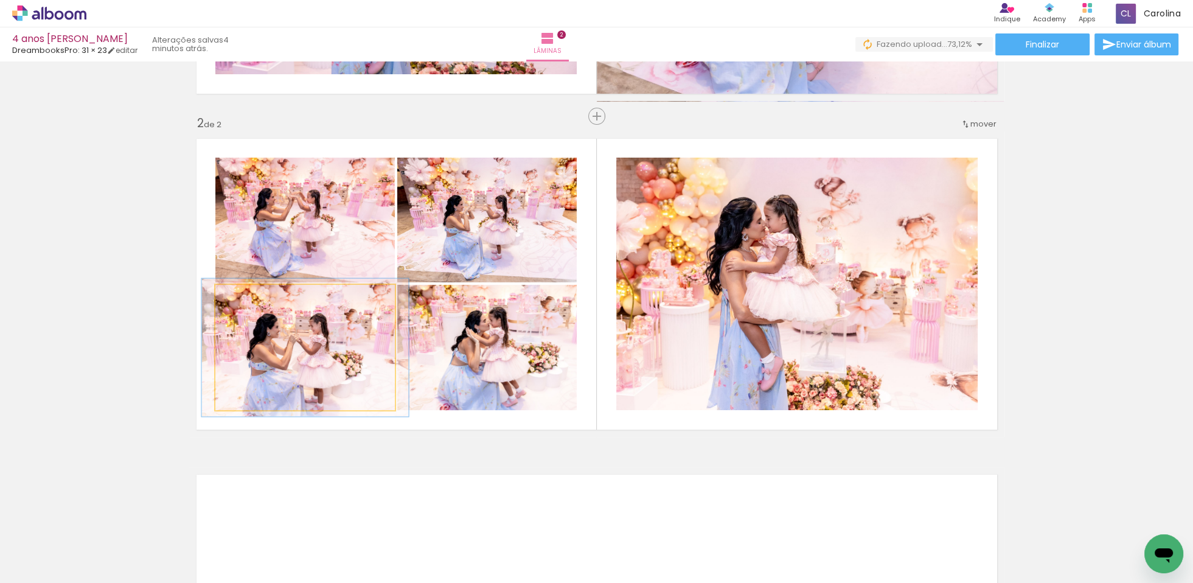
drag, startPoint x: 245, startPoint y: 301, endPoint x: 267, endPoint y: 302, distance: 21.9
type paper-slider "110"
click at [248, 299] on div at bounding box center [247, 297] width 11 height 11
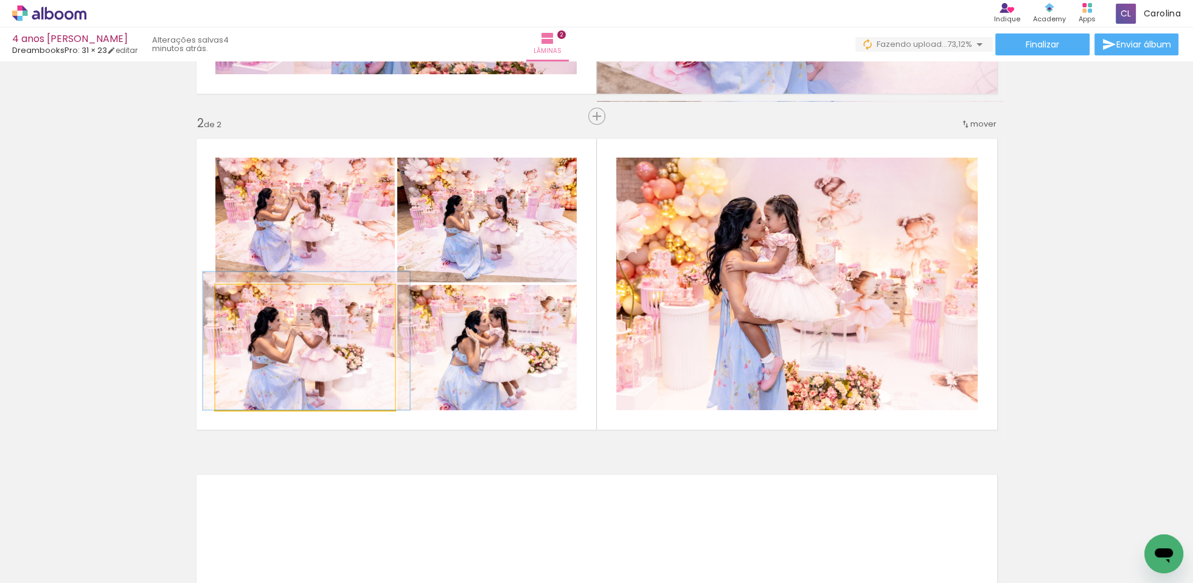
drag, startPoint x: 308, startPoint y: 361, endPoint x: 319, endPoint y: 344, distance: 19.9
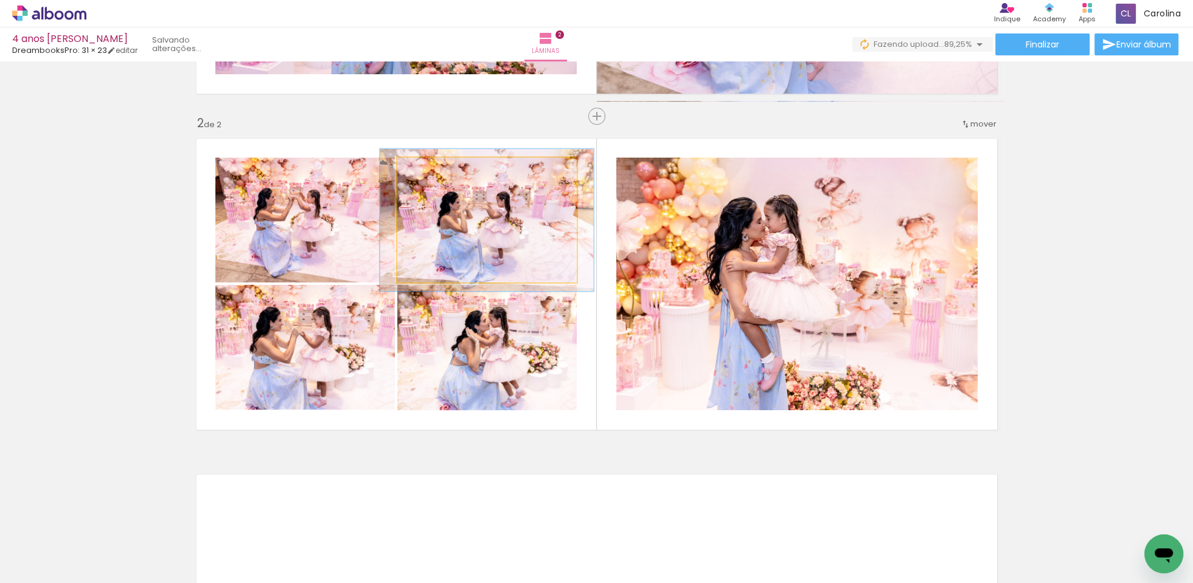
drag, startPoint x: 425, startPoint y: 173, endPoint x: 431, endPoint y: 171, distance: 6.4
click at [431, 171] on div at bounding box center [431, 170] width 11 height 11
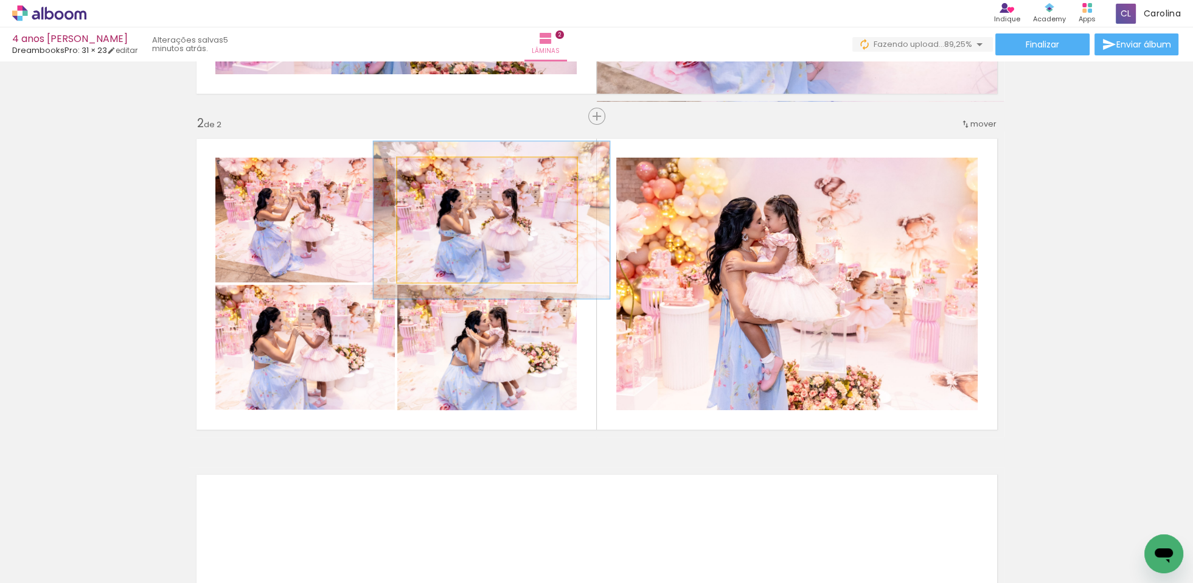
type paper-slider "124"
click at [438, 173] on div at bounding box center [438, 170] width 11 height 11
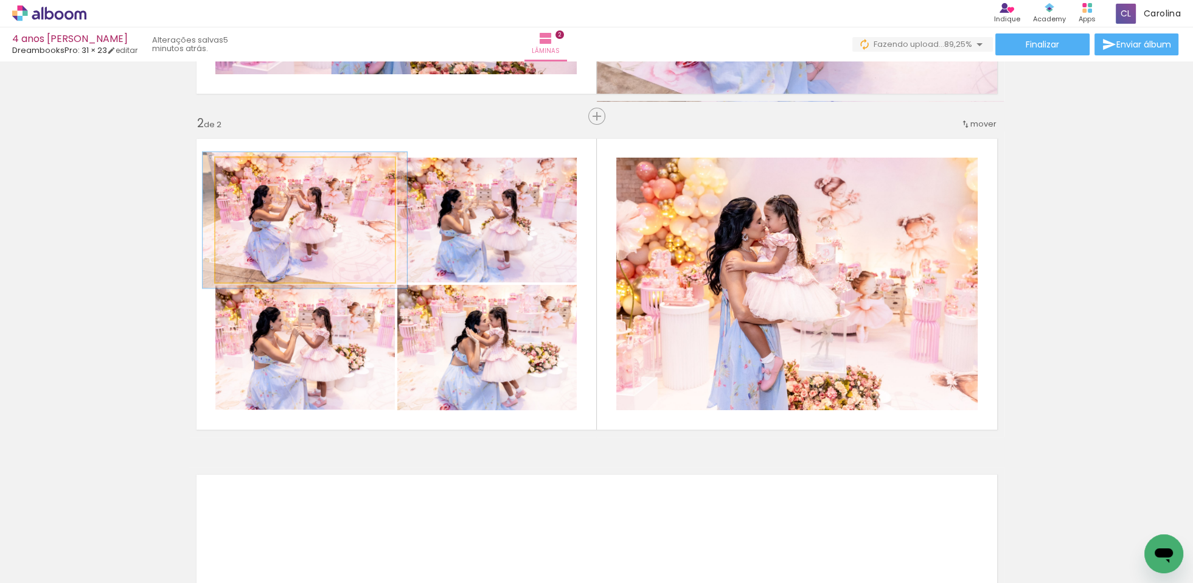
type paper-slider "110"
click at [249, 176] on div at bounding box center [247, 170] width 19 height 19
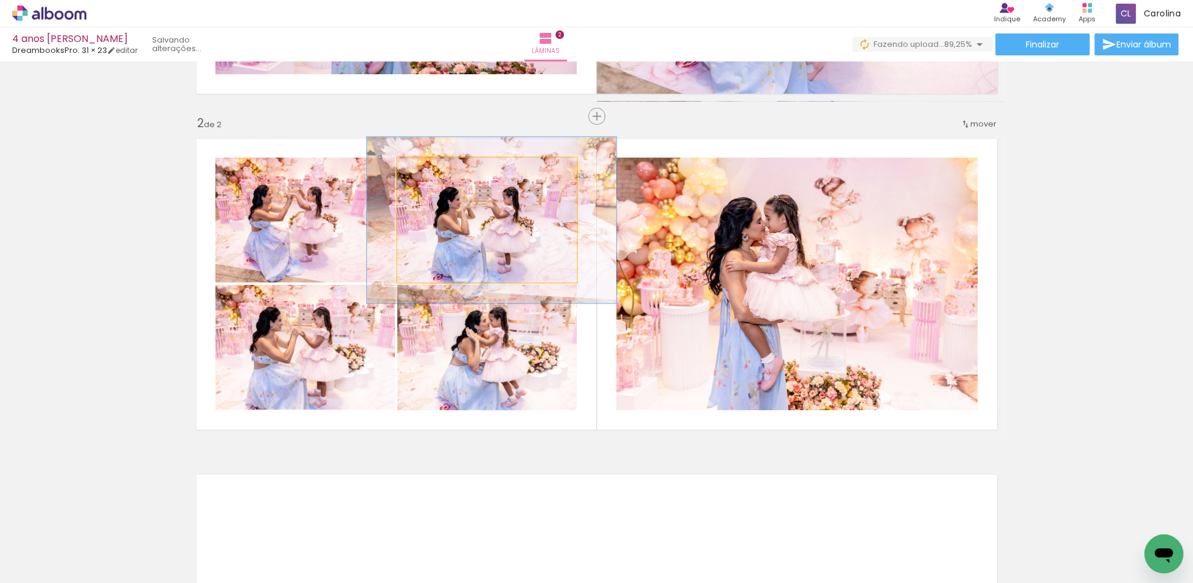
drag, startPoint x: 440, startPoint y: 172, endPoint x: 480, endPoint y: 200, distance: 48.8
type paper-slider "130"
click at [444, 170] on div at bounding box center [440, 170] width 19 height 19
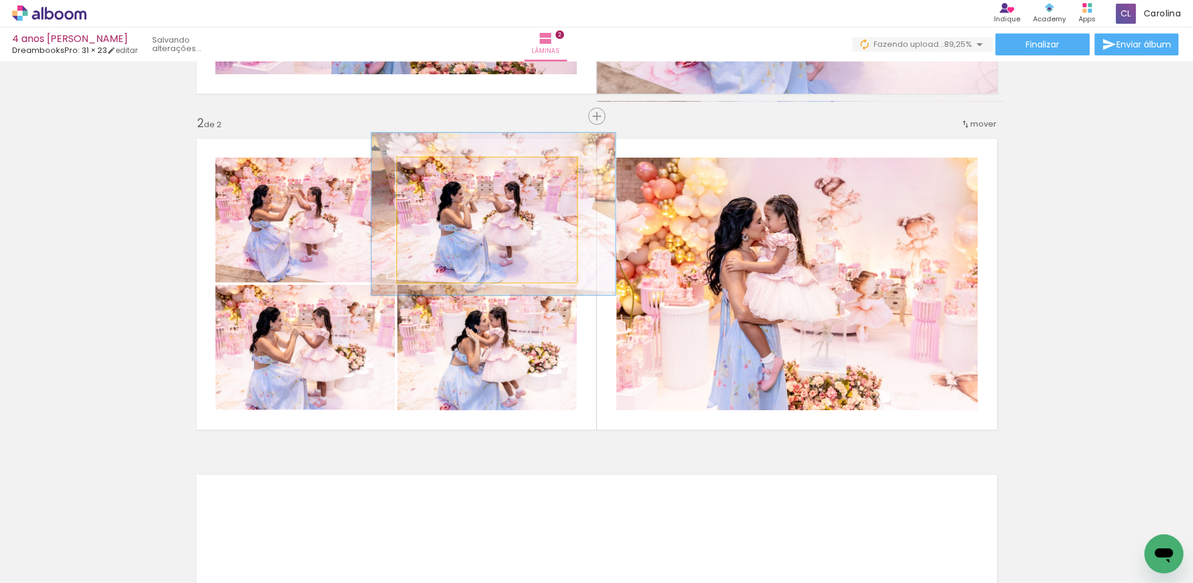
drag, startPoint x: 496, startPoint y: 231, endPoint x: 498, endPoint y: 225, distance: 6.4
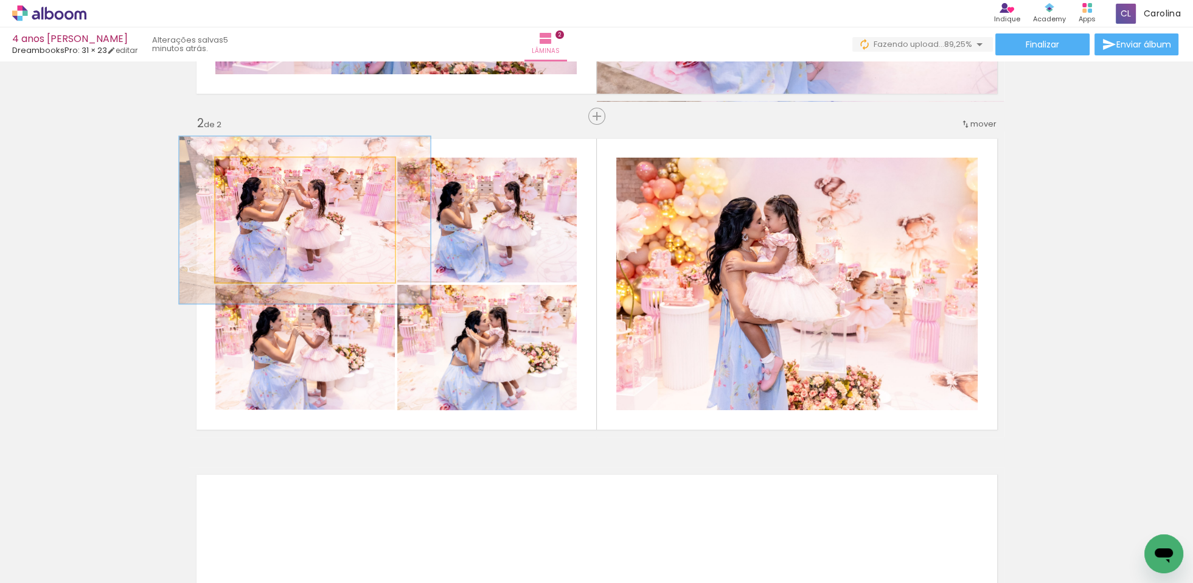
drag, startPoint x: 249, startPoint y: 172, endPoint x: 290, endPoint y: 180, distance: 42.2
click at [261, 170] on div at bounding box center [259, 170] width 11 height 11
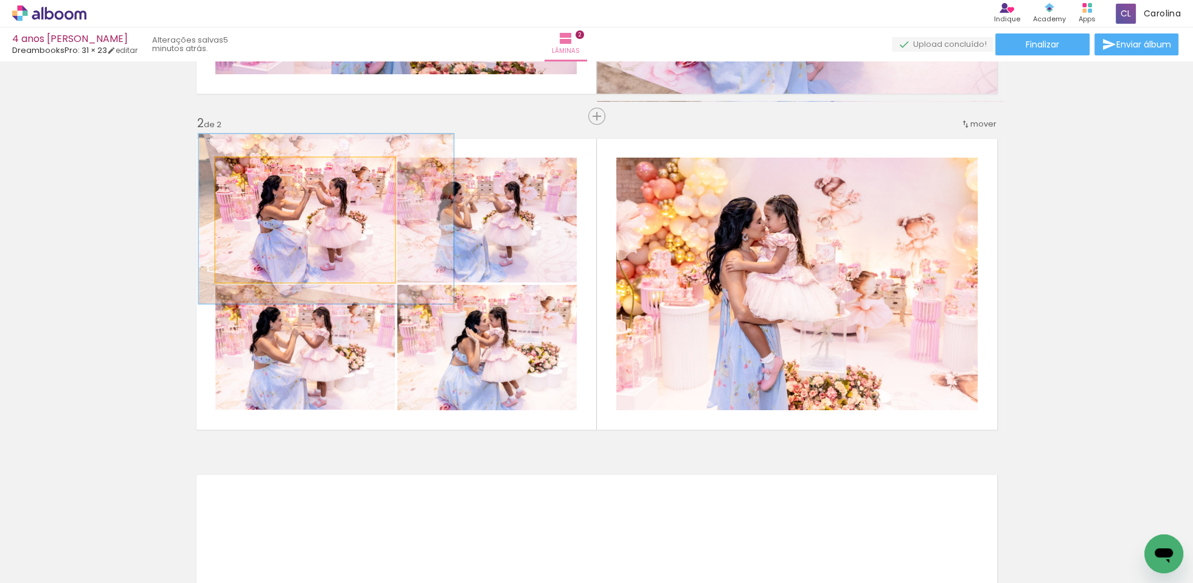
drag, startPoint x: 307, startPoint y: 214, endPoint x: 338, endPoint y: 206, distance: 32.6
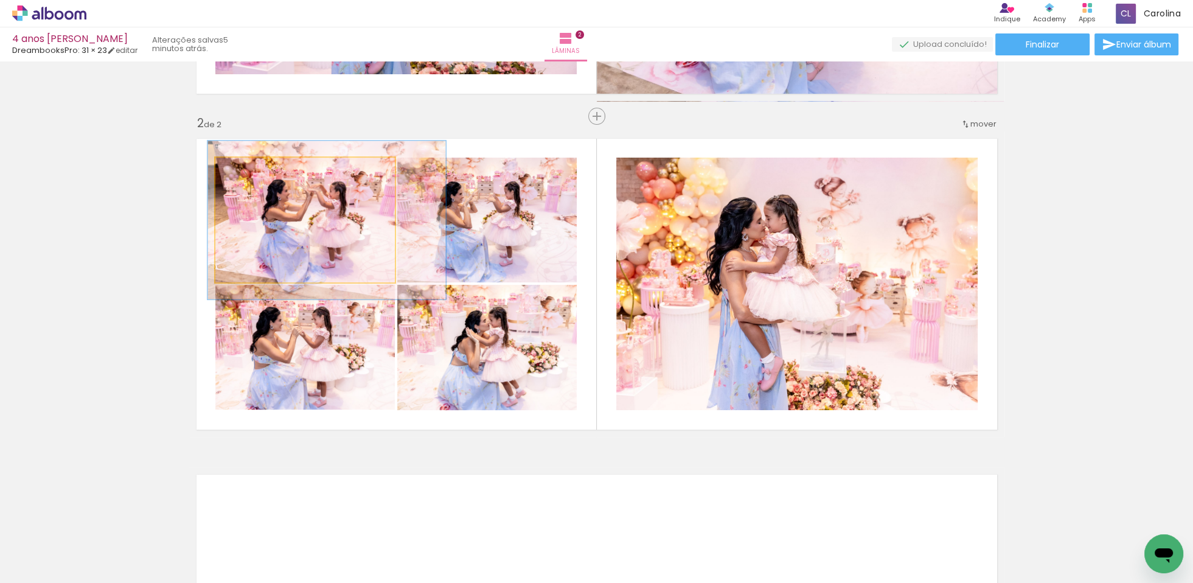
drag, startPoint x: 260, startPoint y: 174, endPoint x: 267, endPoint y: 167, distance: 9.9
type paper-slider "130"
click at [257, 175] on div at bounding box center [256, 170] width 11 height 11
drag, startPoint x: 301, startPoint y: 202, endPoint x: 307, endPoint y: 192, distance: 11.7
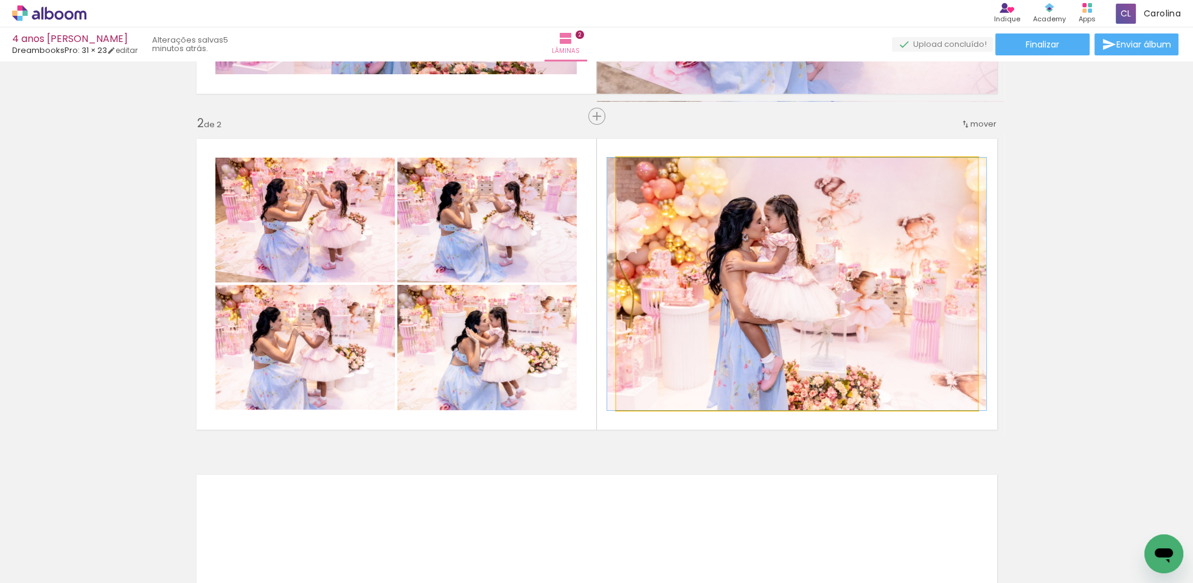
drag, startPoint x: 858, startPoint y: 256, endPoint x: 868, endPoint y: 258, distance: 9.3
click at [859, 256] on quentale-photo at bounding box center [796, 284] width 361 height 252
click at [776, 260] on quentale-photo at bounding box center [796, 284] width 361 height 252
click at [777, 259] on quentale-photo at bounding box center [796, 284] width 361 height 252
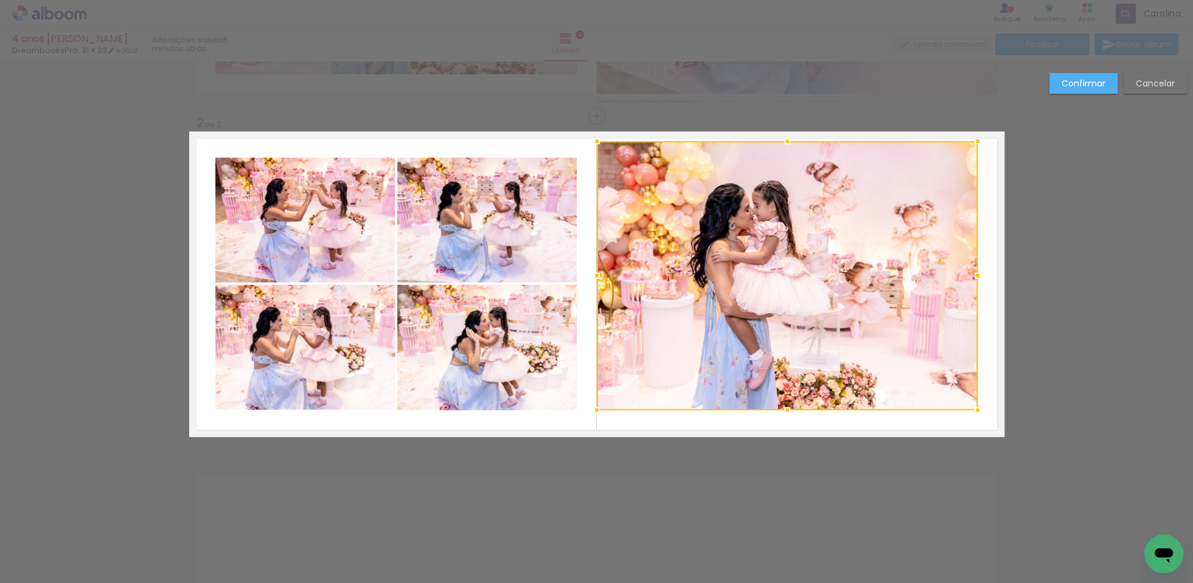
drag, startPoint x: 616, startPoint y: 158, endPoint x: 602, endPoint y: 124, distance: 36.0
click at [597, 142] on div at bounding box center [597, 141] width 24 height 24
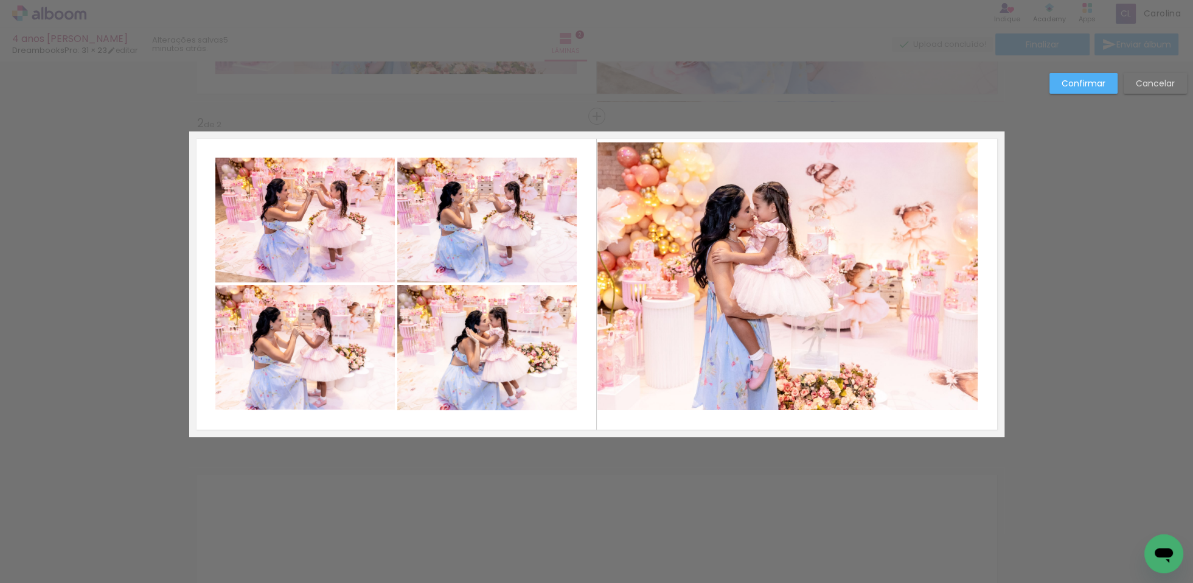
drag, startPoint x: 950, startPoint y: 345, endPoint x: 966, endPoint y: 371, distance: 30.6
click at [949, 346] on quentale-photo at bounding box center [787, 276] width 380 height 268
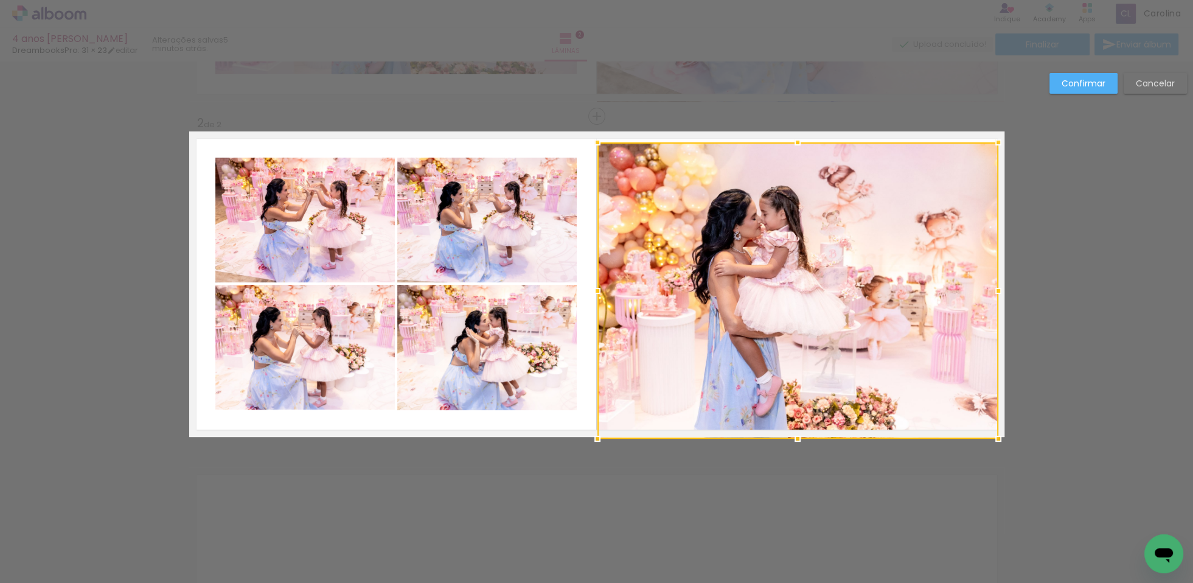
drag, startPoint x: 979, startPoint y: 411, endPoint x: 1006, endPoint y: 428, distance: 31.4
click at [995, 432] on div at bounding box center [998, 438] width 24 height 24
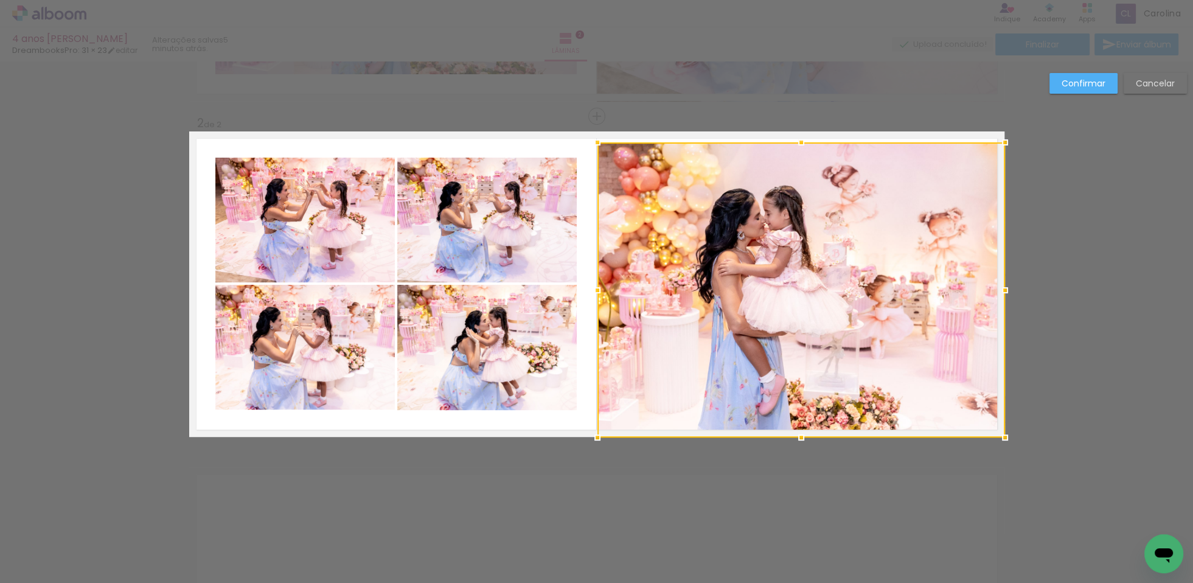
click at [998, 286] on div at bounding box center [1005, 290] width 24 height 24
click at [1055, 218] on div "Confirmar Cancelar" at bounding box center [596, 278] width 1193 height 1037
click at [647, 212] on div at bounding box center [800, 289] width 407 height 295
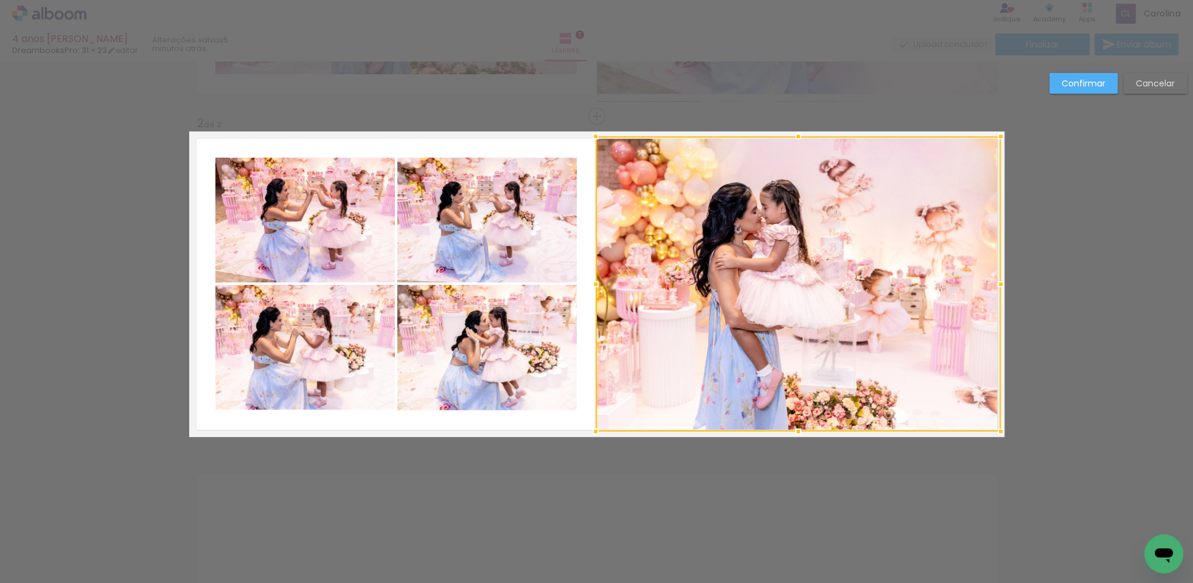
drag, startPoint x: 594, startPoint y: 284, endPoint x: 596, endPoint y: 275, distance: 9.4
click at [594, 282] on div at bounding box center [595, 284] width 24 height 24
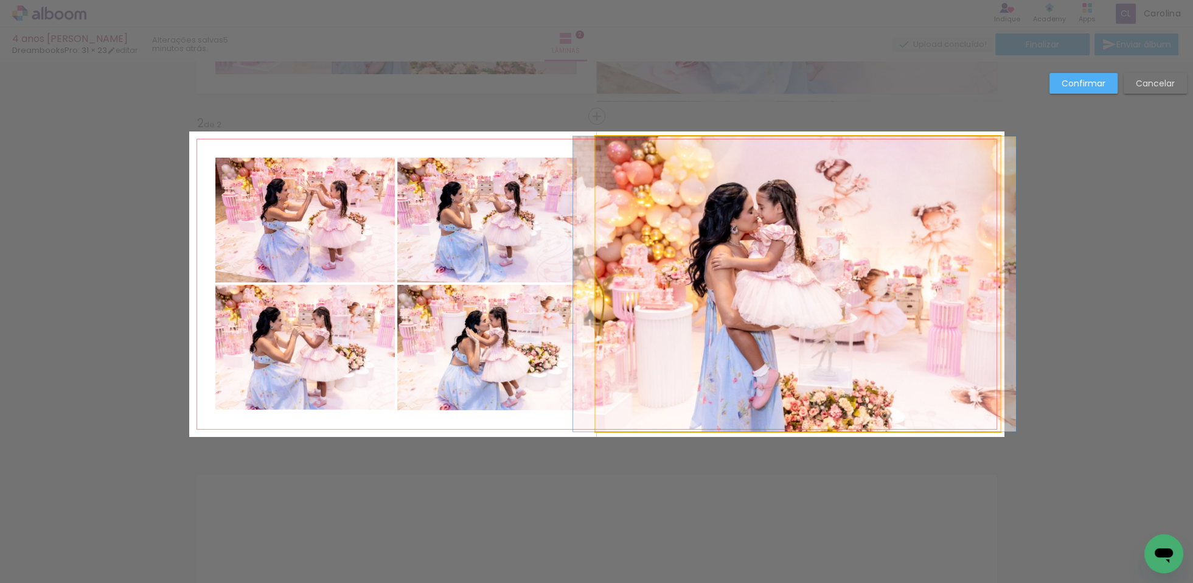
drag, startPoint x: 608, startPoint y: 270, endPoint x: 600, endPoint y: 274, distance: 8.2
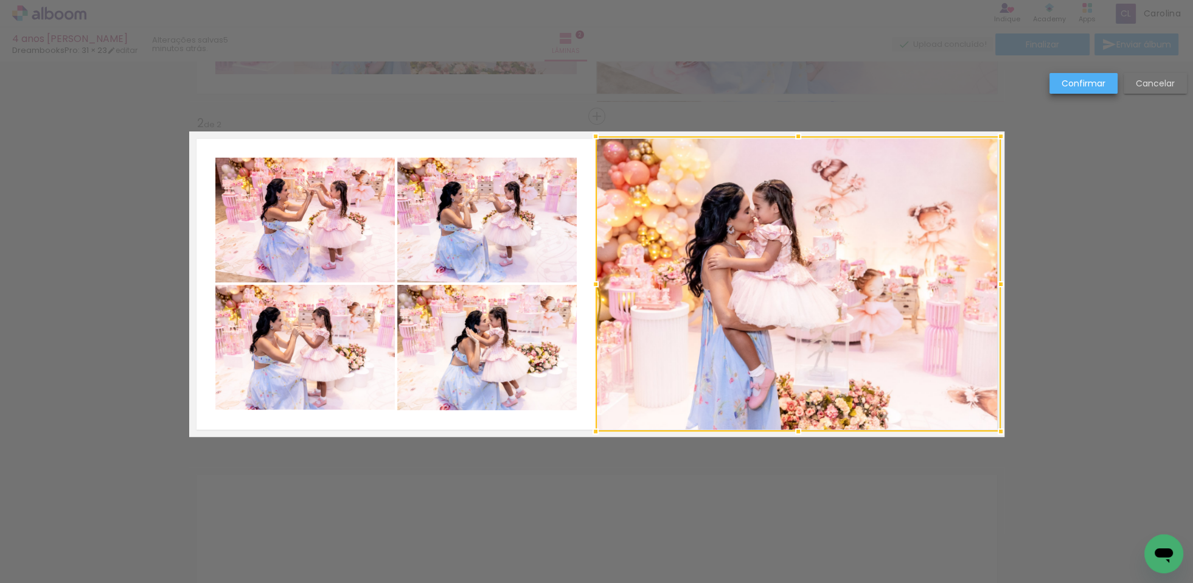
click at [0, 0] on slot "Confirmar" at bounding box center [0, 0] width 0 height 0
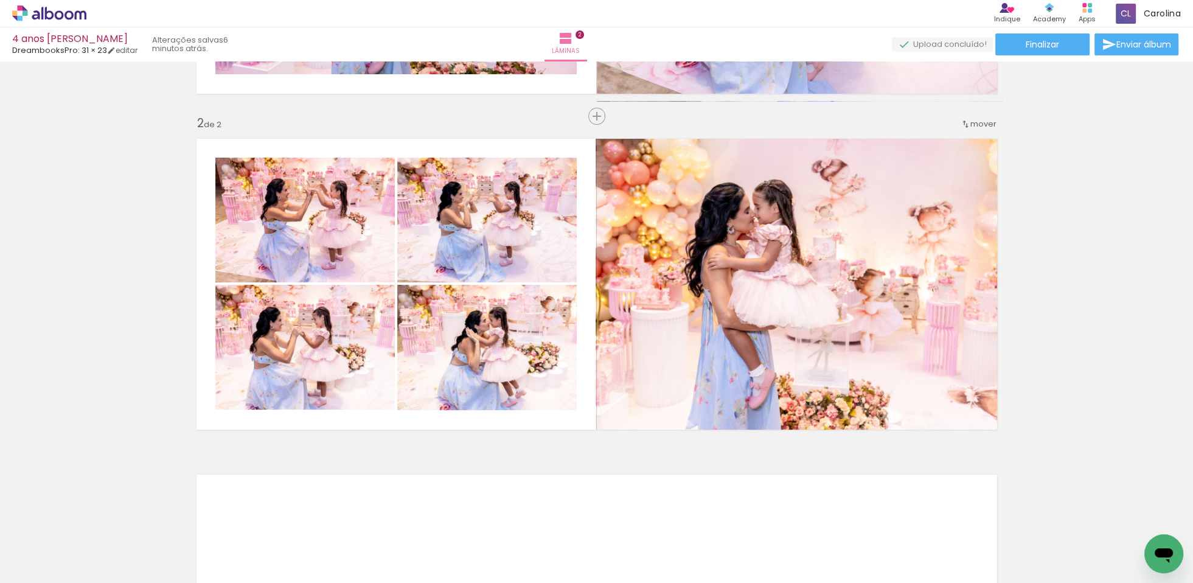
click at [1132, 370] on div "Inserir lâmina 1 de 2 Inserir lâmina 2 de 2" at bounding box center [596, 269] width 1193 height 1008
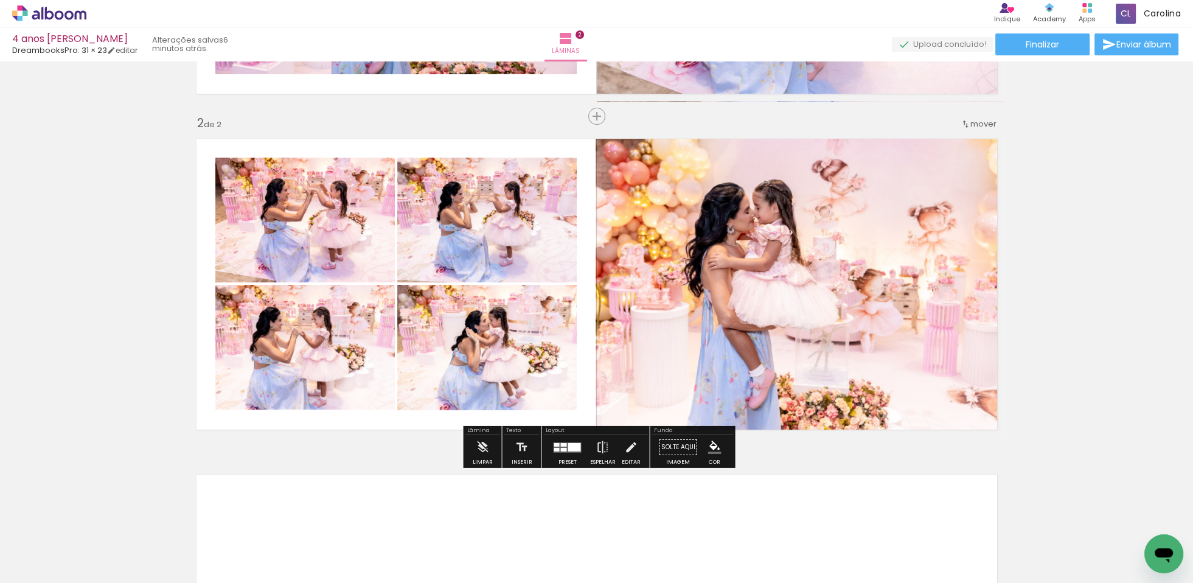
click at [1063, 395] on div "Inserir lâmina 1 de 2 Inserir lâmina 2 de 2" at bounding box center [596, 269] width 1193 height 1008
click at [1059, 409] on div "Inserir lâmina 1 de 2 Inserir lâmina 2 de 2" at bounding box center [596, 269] width 1193 height 1008
click at [626, 275] on quentale-photo at bounding box center [798, 283] width 405 height 295
drag, startPoint x: 628, startPoint y: 445, endPoint x: 621, endPoint y: 346, distance: 99.4
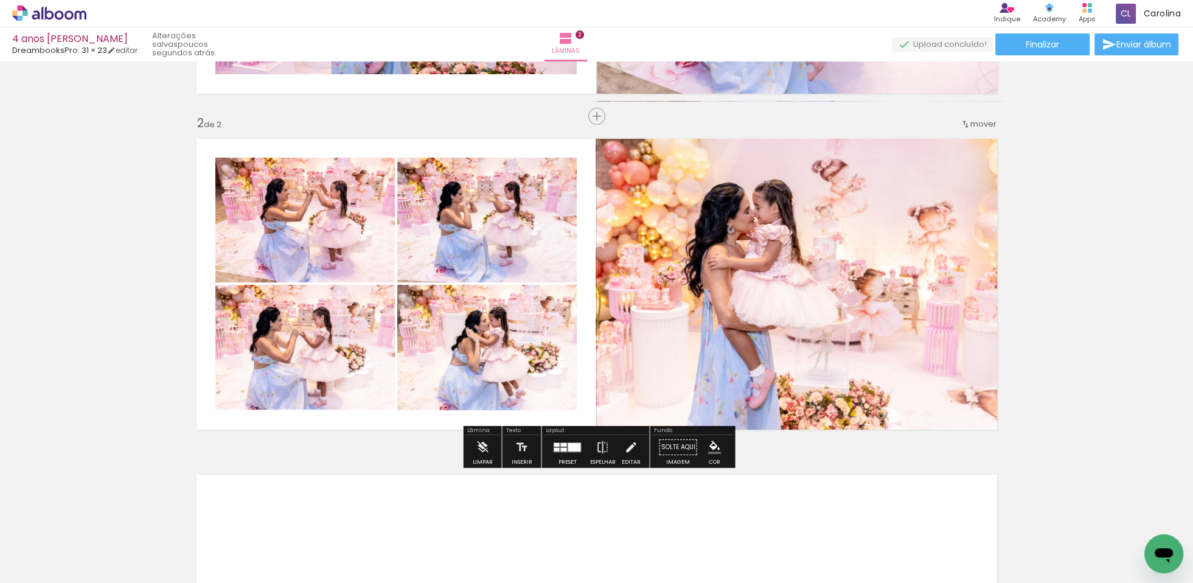
click at [627, 445] on iron-icon at bounding box center [630, 447] width 13 height 24
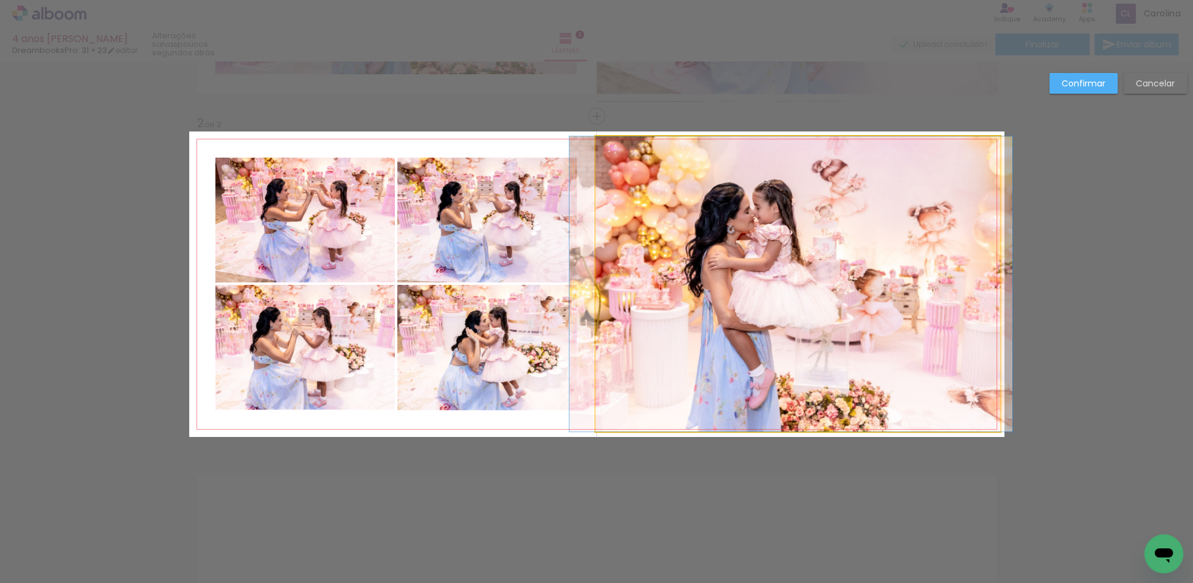
click at [618, 292] on quentale-photo at bounding box center [798, 283] width 405 height 295
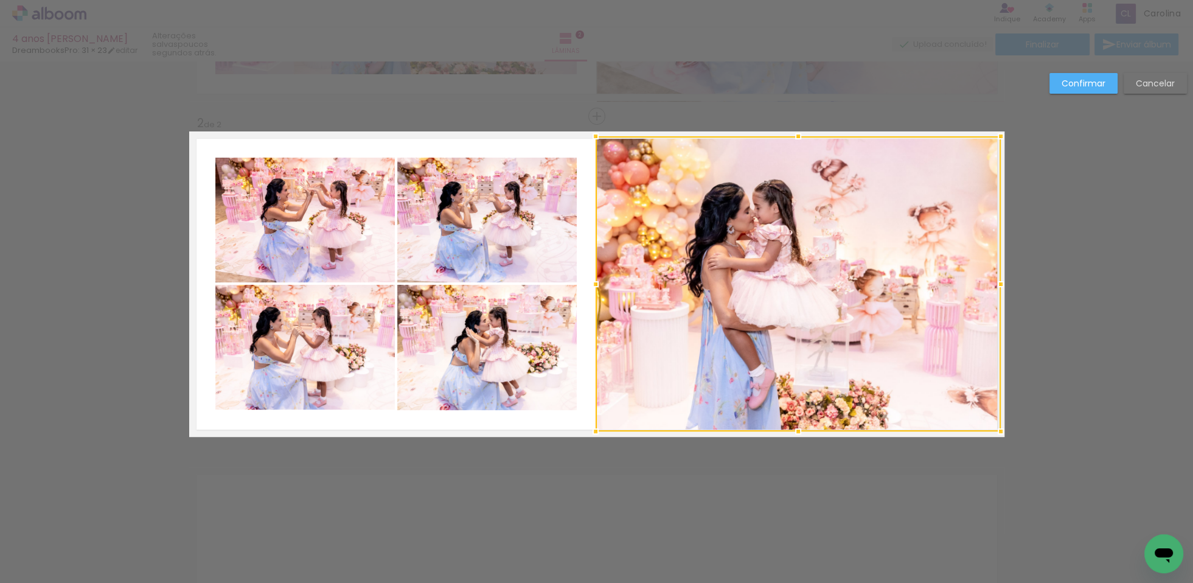
drag, startPoint x: 594, startPoint y: 285, endPoint x: 604, endPoint y: 258, distance: 28.3
click at [595, 282] on div at bounding box center [595, 284] width 24 height 24
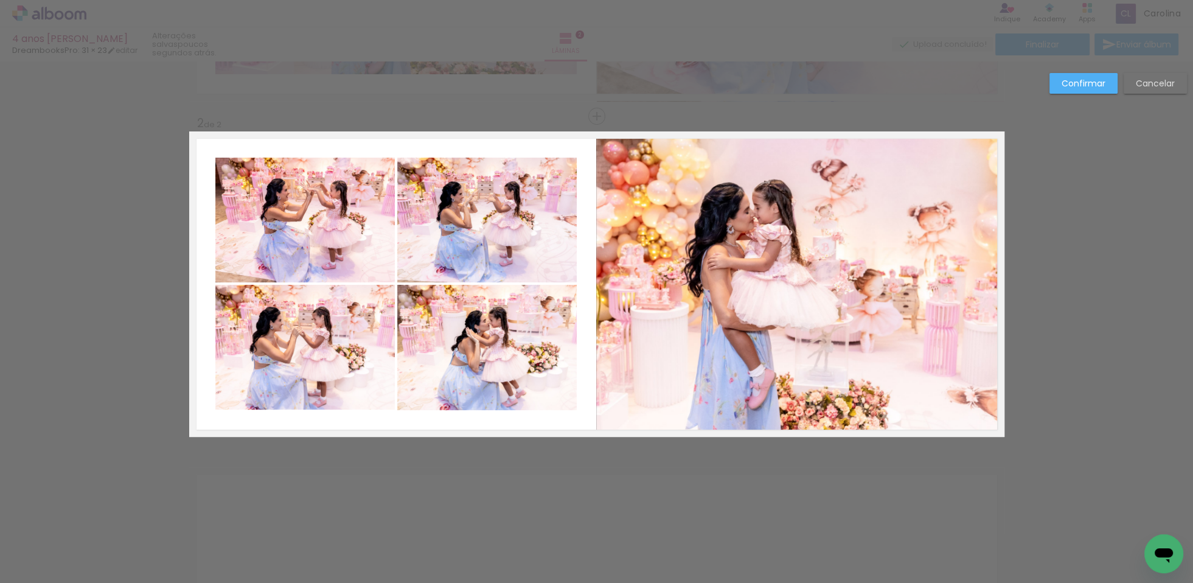
drag, startPoint x: 1080, startPoint y: 88, endPoint x: 1083, endPoint y: 100, distance: 12.0
click at [0, 0] on slot "Confirmar" at bounding box center [0, 0] width 0 height 0
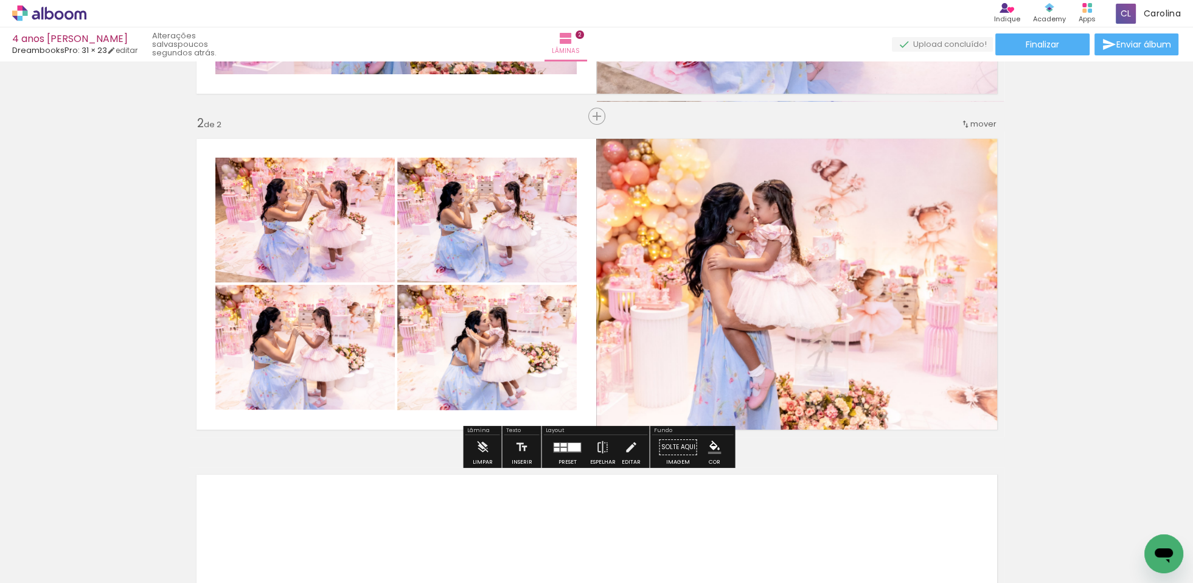
click at [1068, 270] on div "Inserir lâmina 1 de 2 Inserir lâmina 2 de 2" at bounding box center [596, 269] width 1193 height 1008
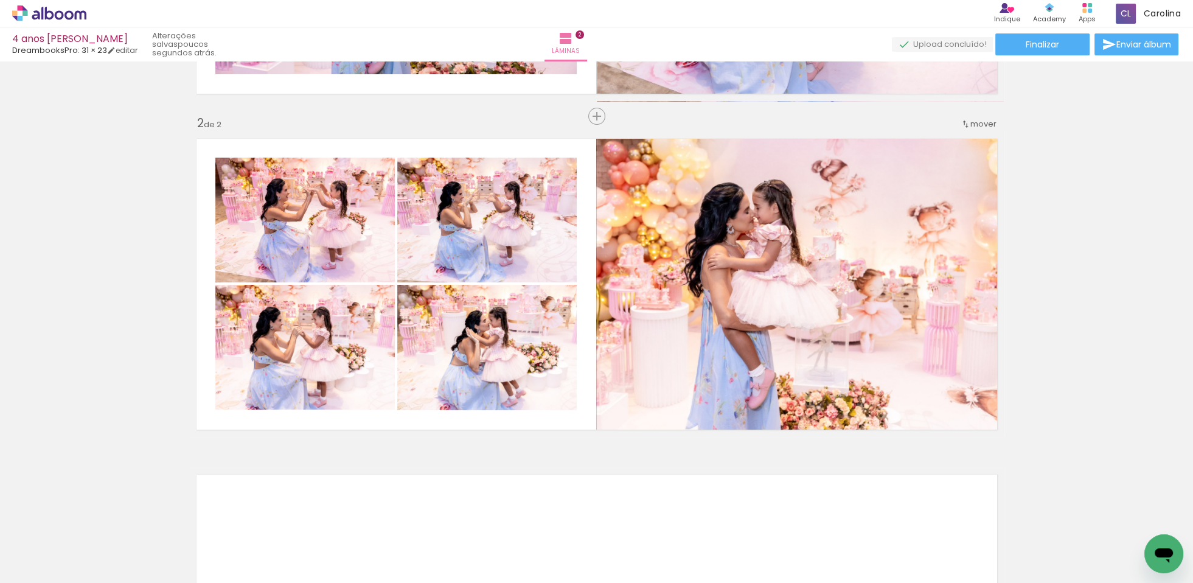
click at [1069, 268] on div "Inserir lâmina 1 de 2 Inserir lâmina 2 de 2" at bounding box center [596, 269] width 1193 height 1008
click at [1063, 274] on div "Inserir lâmina 1 de 2 Inserir lâmina 2 de 2" at bounding box center [596, 269] width 1193 height 1008
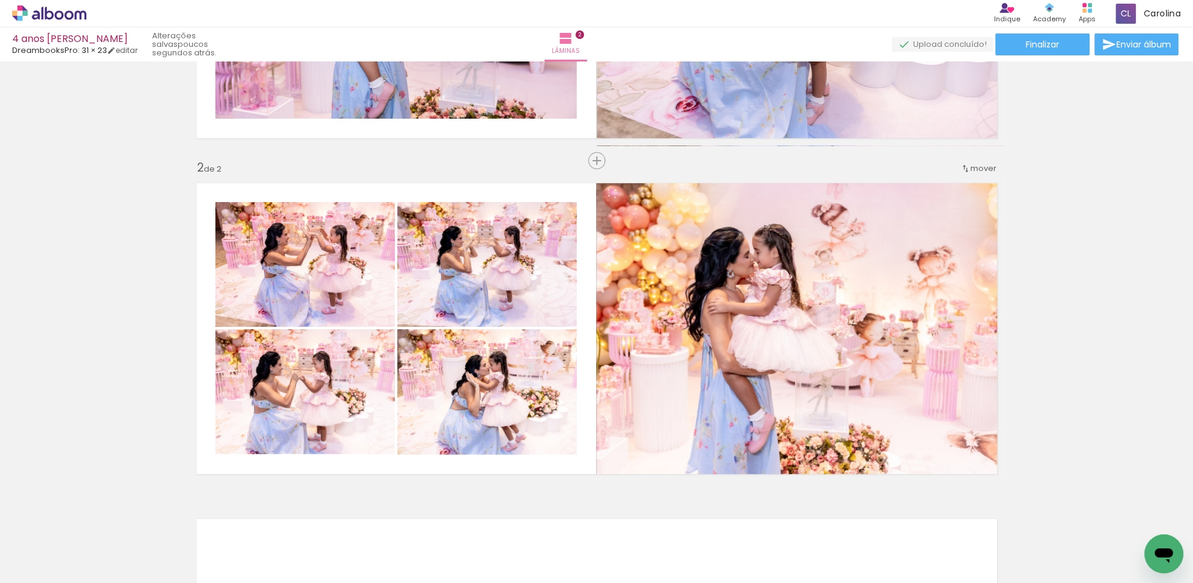
scroll to position [266, 0]
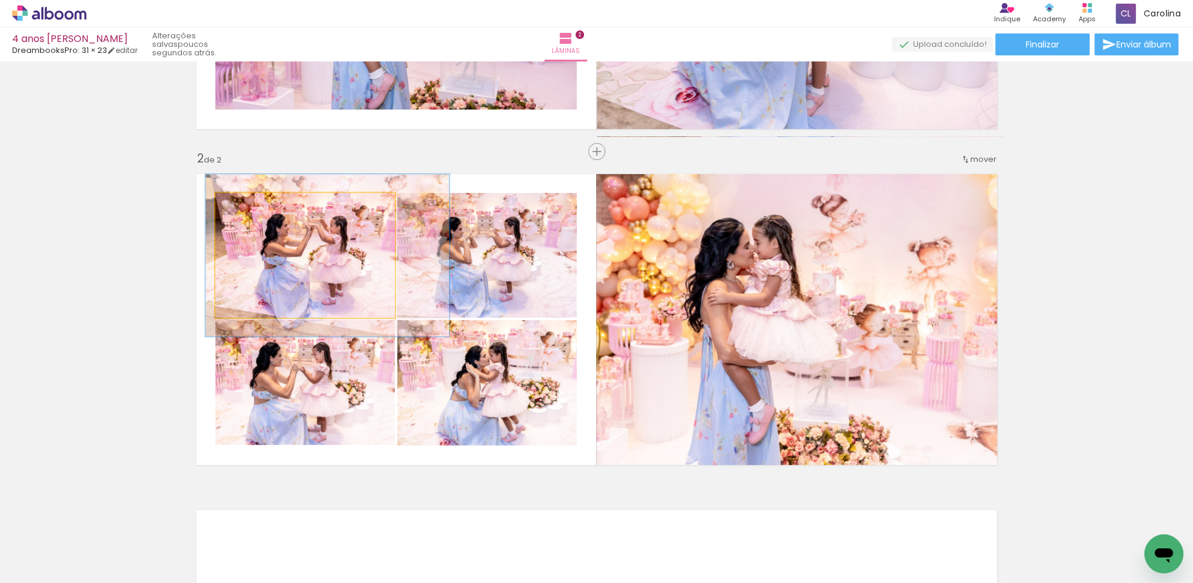
click at [372, 239] on quentale-photo at bounding box center [304, 255] width 179 height 125
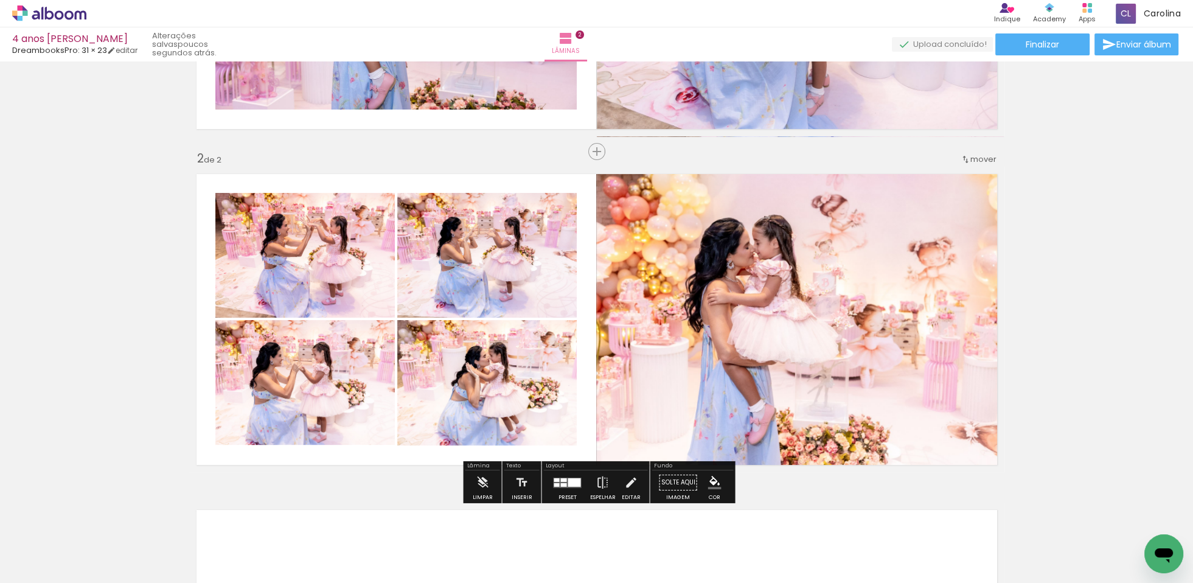
drag, startPoint x: 625, startPoint y: 484, endPoint x: 583, endPoint y: 437, distance: 62.9
click at [624, 484] on iron-icon at bounding box center [630, 482] width 13 height 24
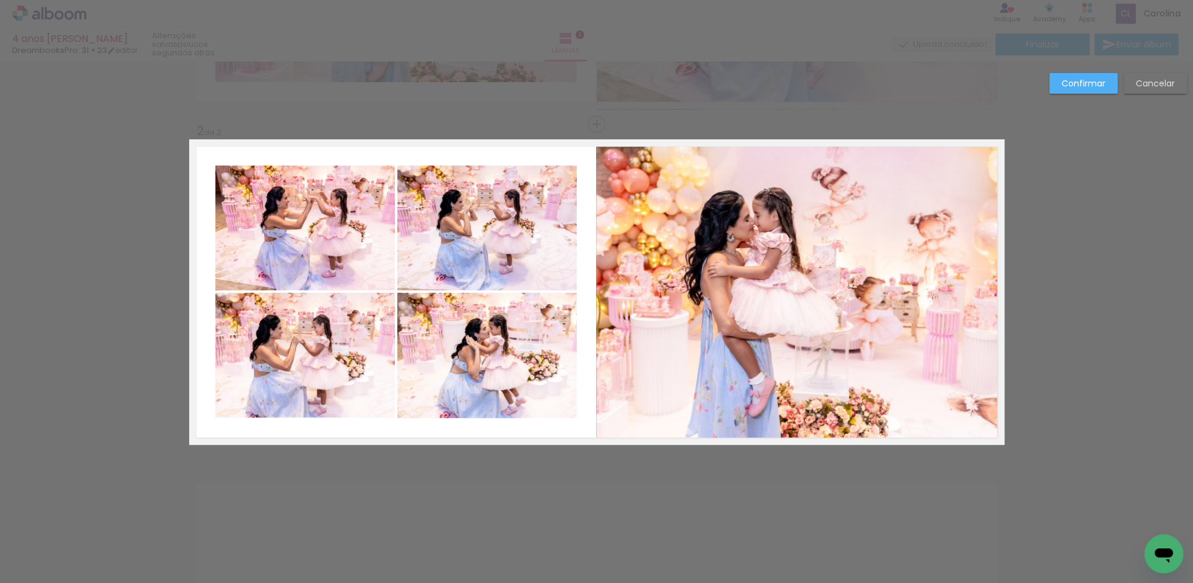
scroll to position [301, 0]
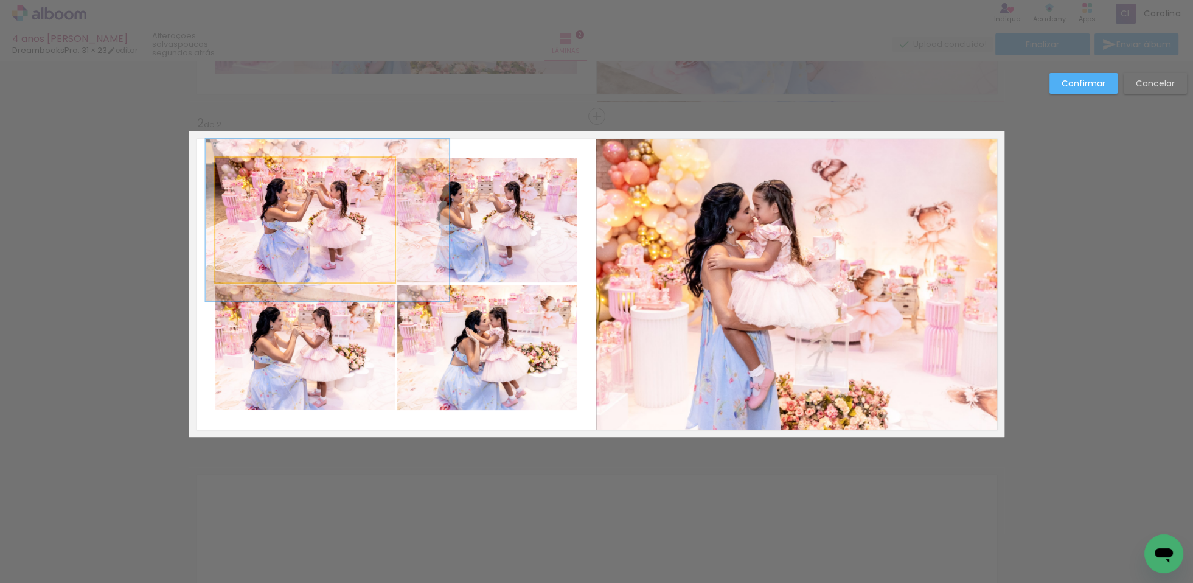
click at [319, 229] on quentale-photo at bounding box center [304, 220] width 179 height 125
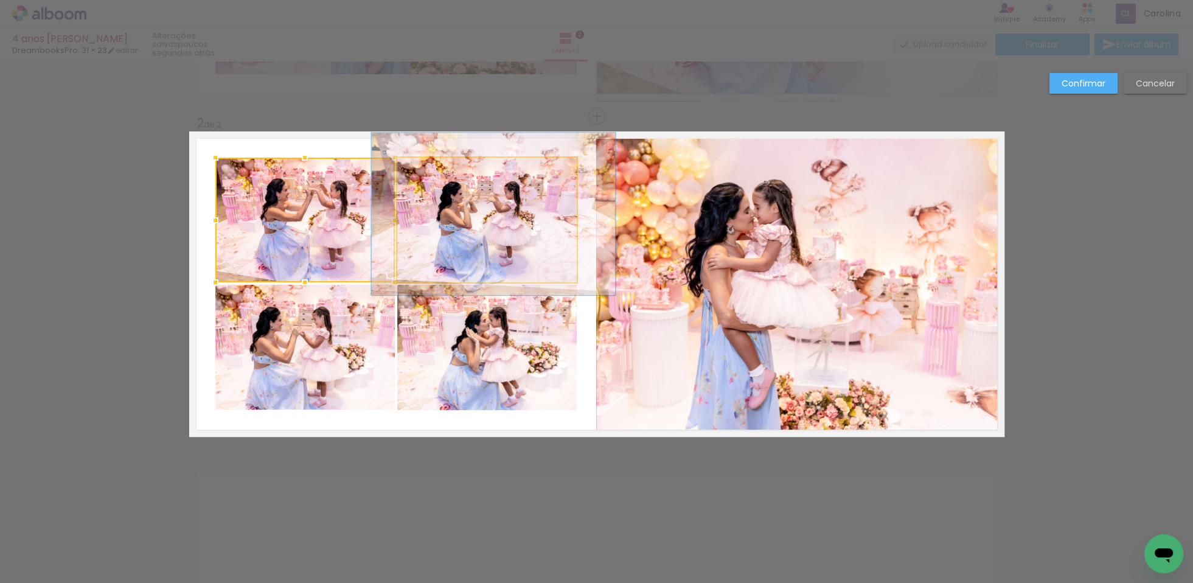
drag, startPoint x: 474, startPoint y: 239, endPoint x: 442, endPoint y: 283, distance: 54.4
click at [474, 239] on quentale-photo at bounding box center [486, 220] width 179 height 125
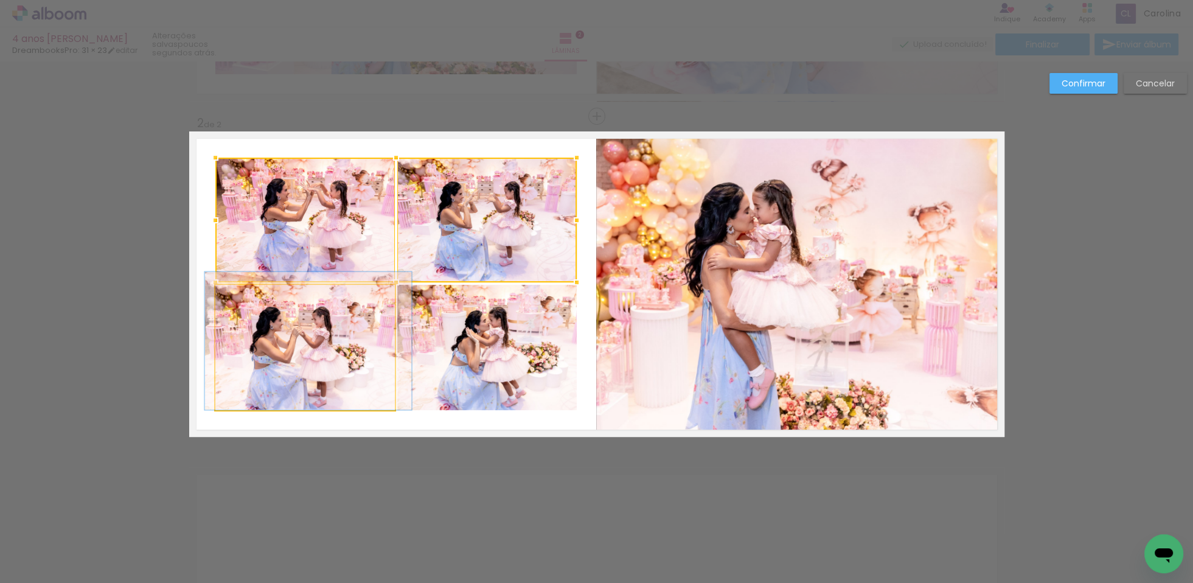
drag, startPoint x: 363, startPoint y: 340, endPoint x: 389, endPoint y: 339, distance: 26.8
click at [363, 340] on quentale-photo at bounding box center [304, 347] width 179 height 125
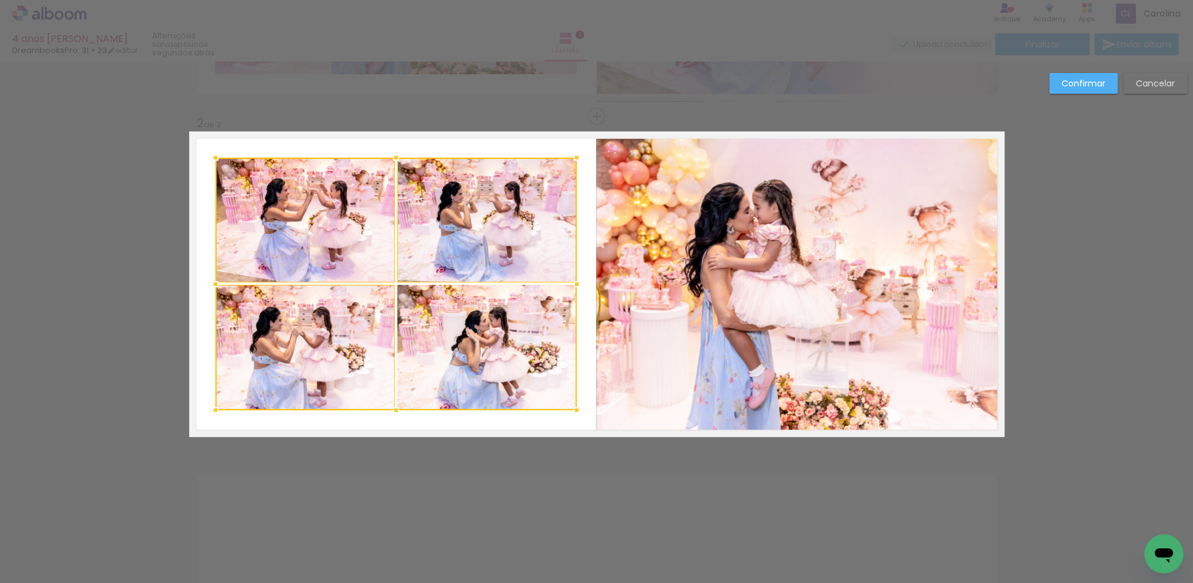
click at [443, 330] on div at bounding box center [395, 284] width 361 height 252
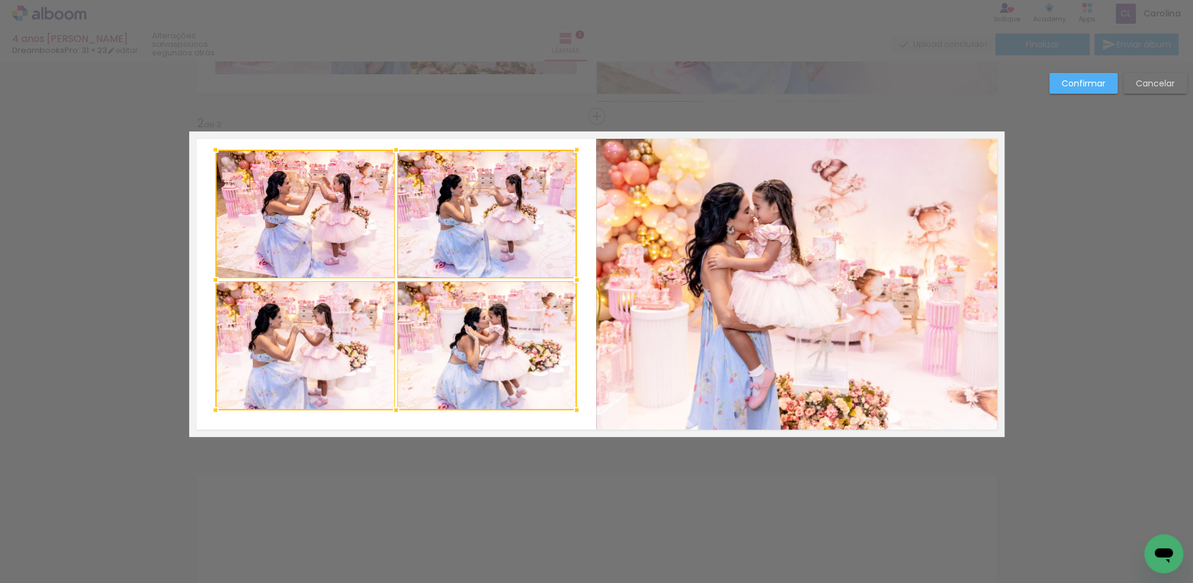
drag, startPoint x: 394, startPoint y: 156, endPoint x: 403, endPoint y: 173, distance: 19.0
click at [395, 150] on div at bounding box center [396, 149] width 24 height 24
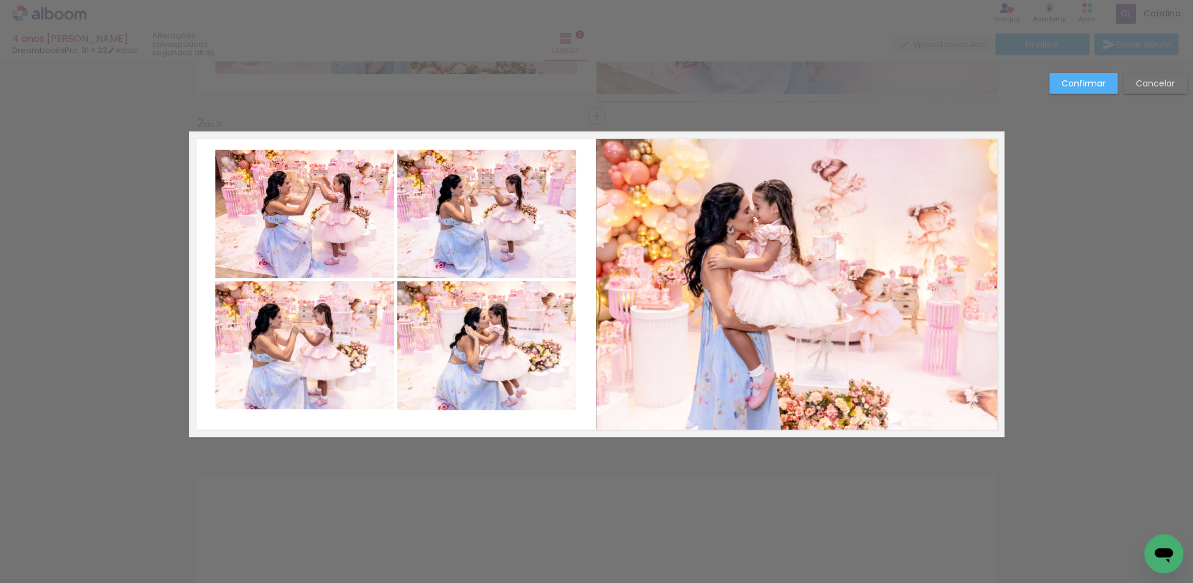
click at [0, 0] on slot "Confirmar" at bounding box center [0, 0] width 0 height 0
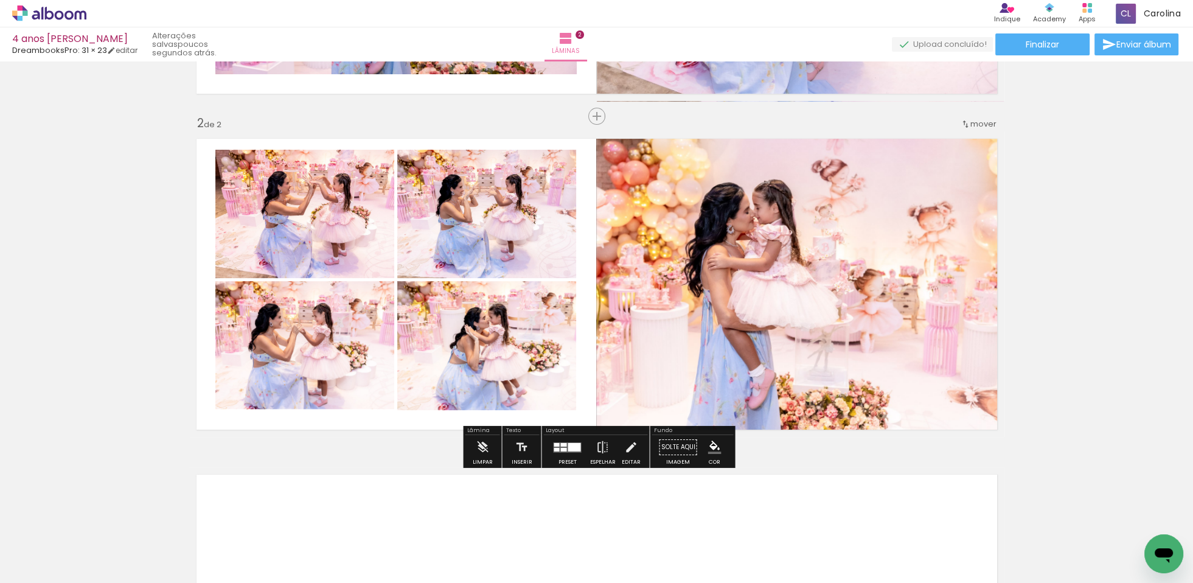
click at [568, 448] on div at bounding box center [574, 446] width 13 height 9
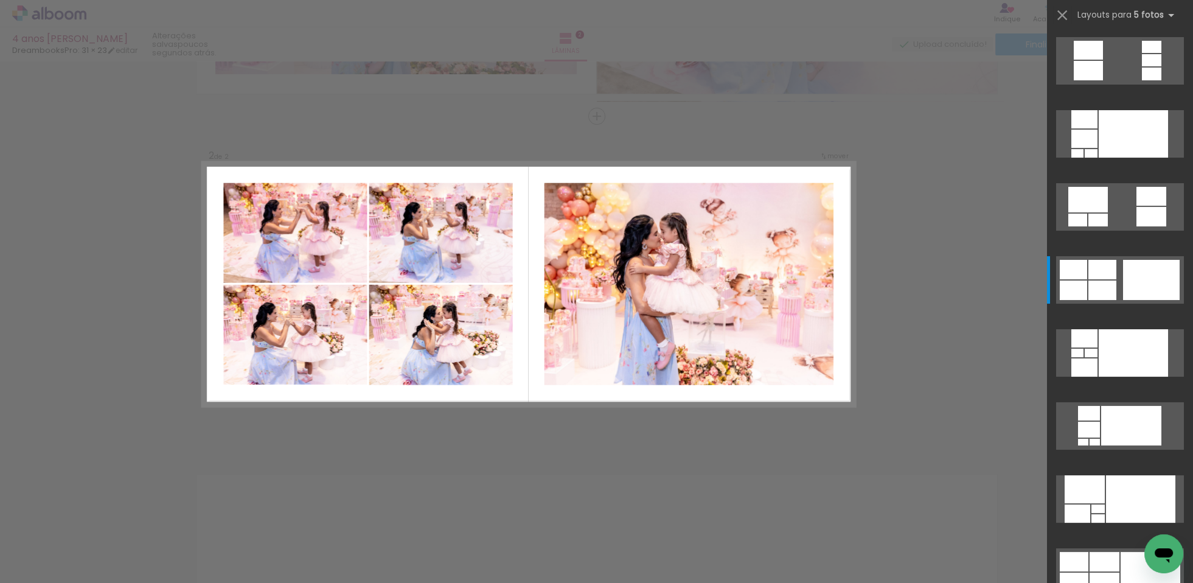
scroll to position [219, 0]
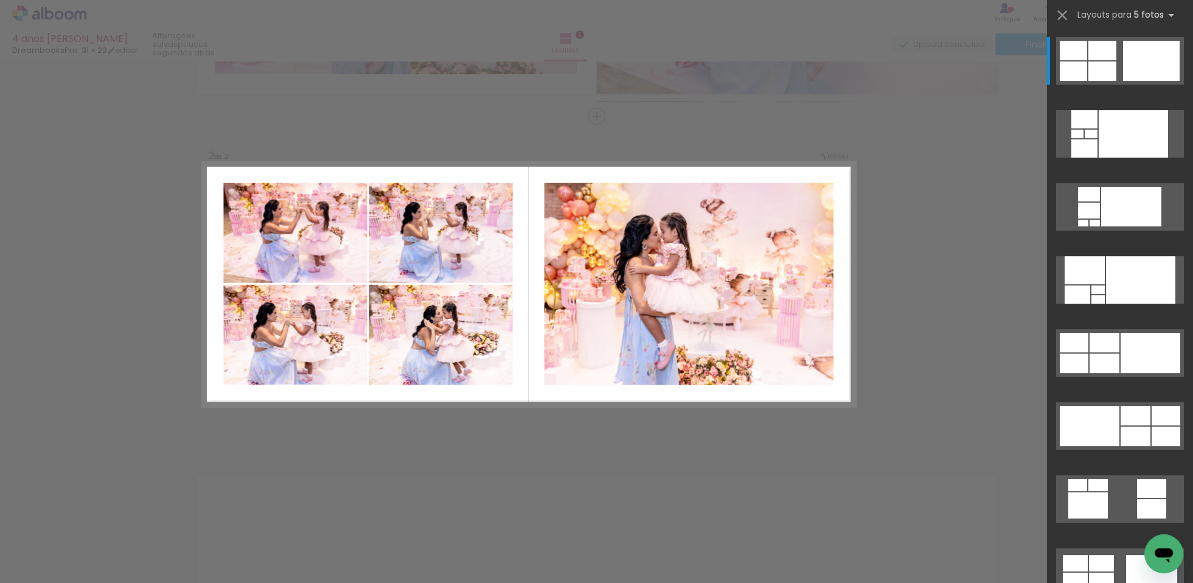
click at [326, 246] on quentale-photo at bounding box center [295, 233] width 144 height 100
drag, startPoint x: 944, startPoint y: 158, endPoint x: 937, endPoint y: 157, distance: 6.8
click at [937, 157] on div "Confirmar Cancelar" at bounding box center [596, 278] width 1193 height 1037
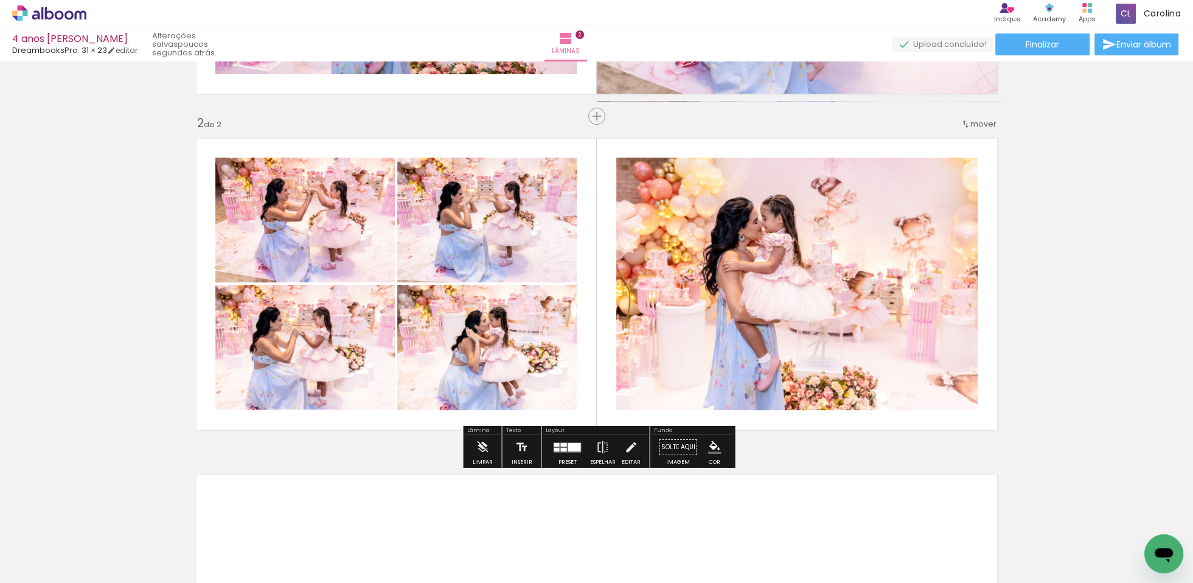
drag, startPoint x: 622, startPoint y: 445, endPoint x: 487, endPoint y: 297, distance: 201.1
click at [624, 442] on iron-icon at bounding box center [630, 447] width 13 height 24
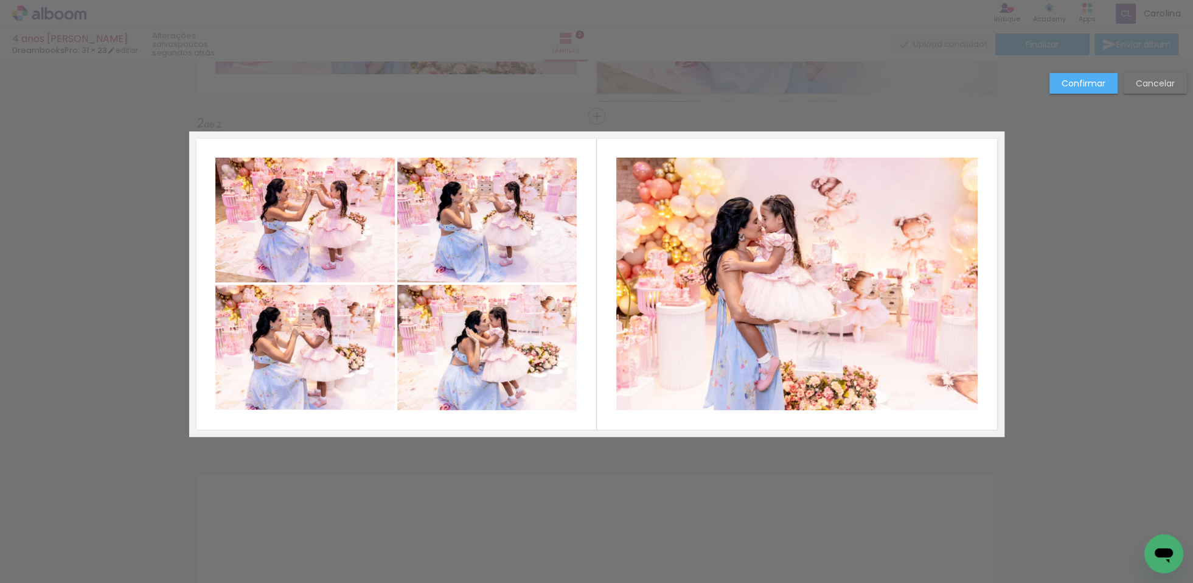
click at [367, 229] on quentale-photo at bounding box center [304, 220] width 179 height 125
drag, startPoint x: 484, startPoint y: 237, endPoint x: 420, endPoint y: 287, distance: 81.1
click at [484, 237] on quentale-photo at bounding box center [486, 220] width 179 height 125
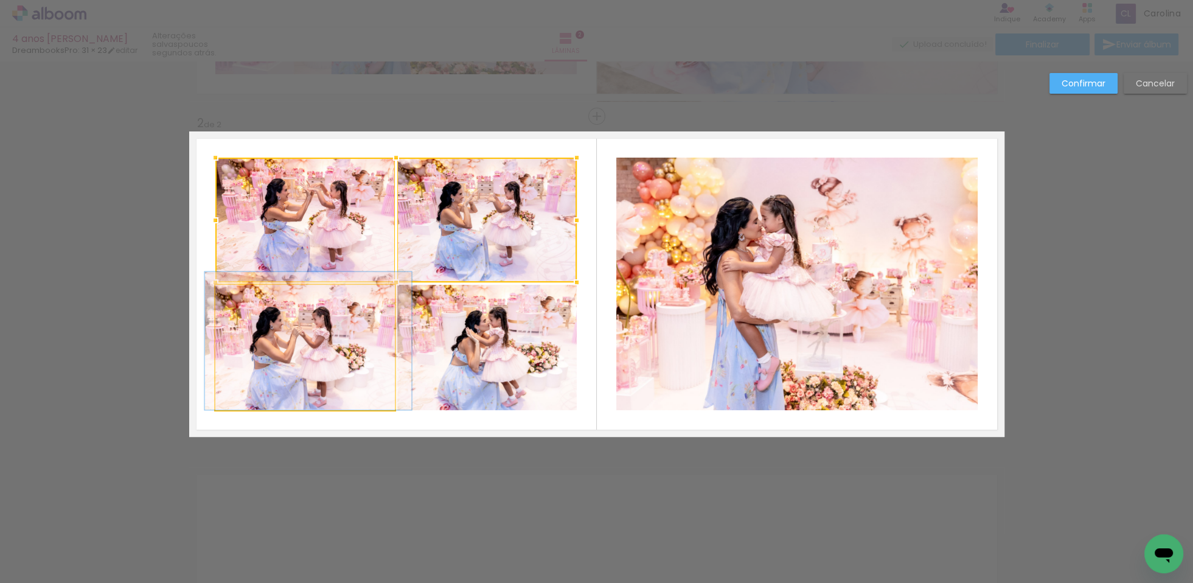
drag, startPoint x: 353, startPoint y: 334, endPoint x: 440, endPoint y: 326, distance: 88.0
click at [353, 334] on quentale-photo at bounding box center [304, 347] width 179 height 125
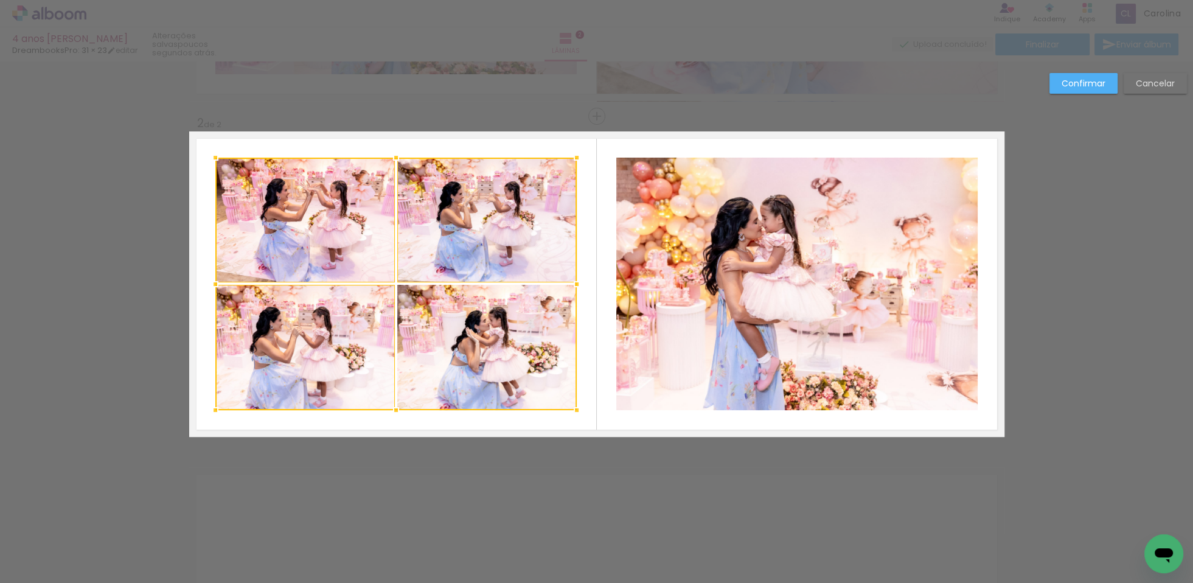
click at [458, 329] on div at bounding box center [395, 284] width 361 height 252
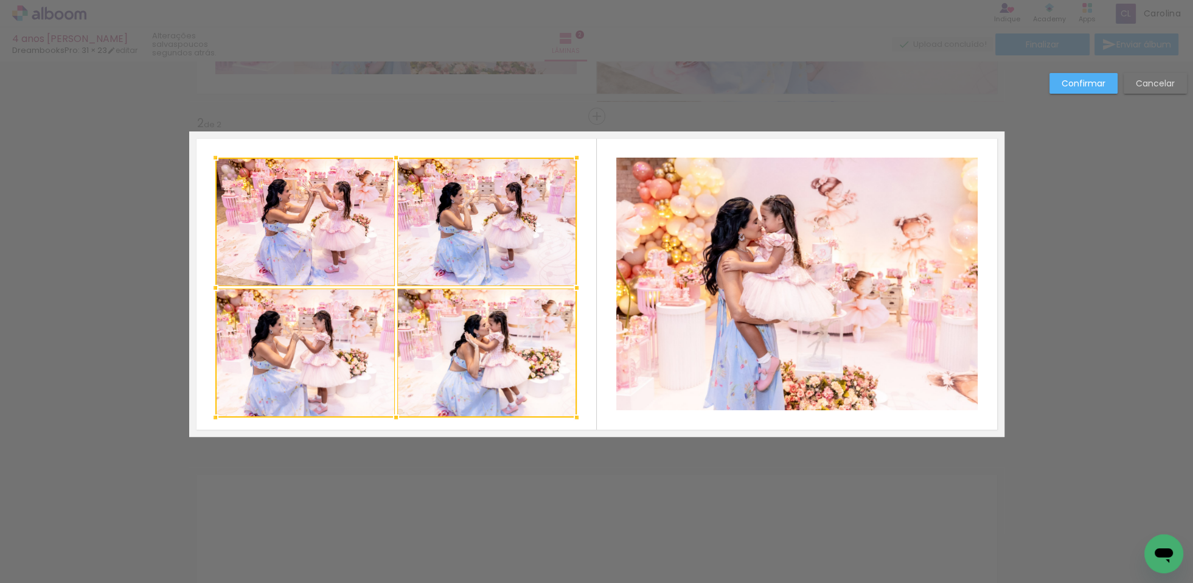
drag, startPoint x: 396, startPoint y: 409, endPoint x: 396, endPoint y: 416, distance: 6.7
click at [396, 416] on div at bounding box center [396, 417] width 24 height 24
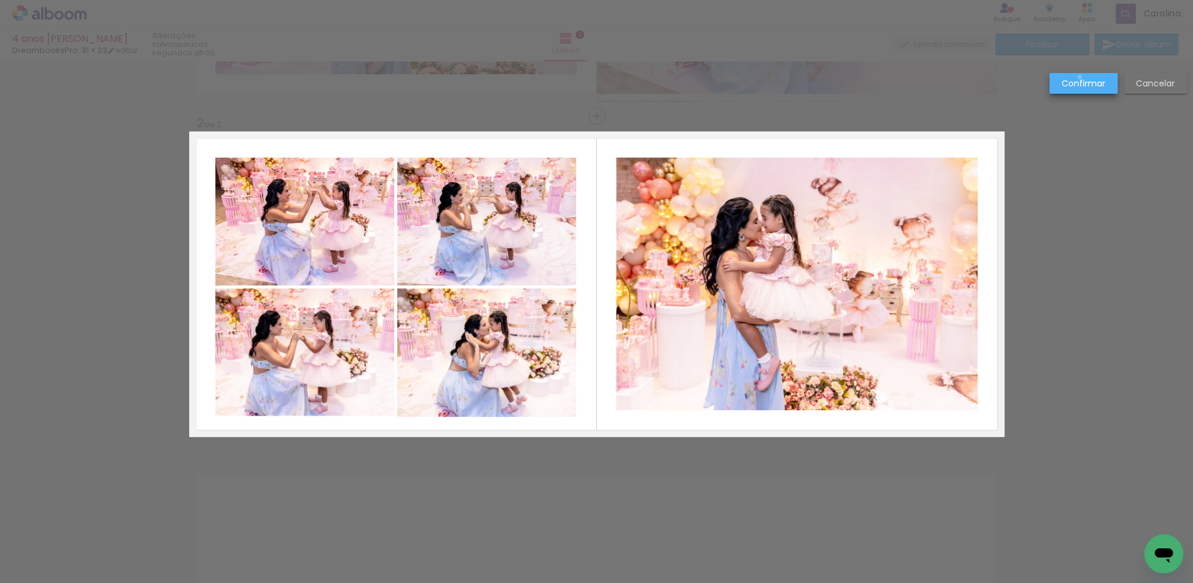
drag, startPoint x: 1077, startPoint y: 77, endPoint x: 1076, endPoint y: 84, distance: 7.5
click at [1076, 75] on paper-button "Confirmar" at bounding box center [1083, 83] width 68 height 21
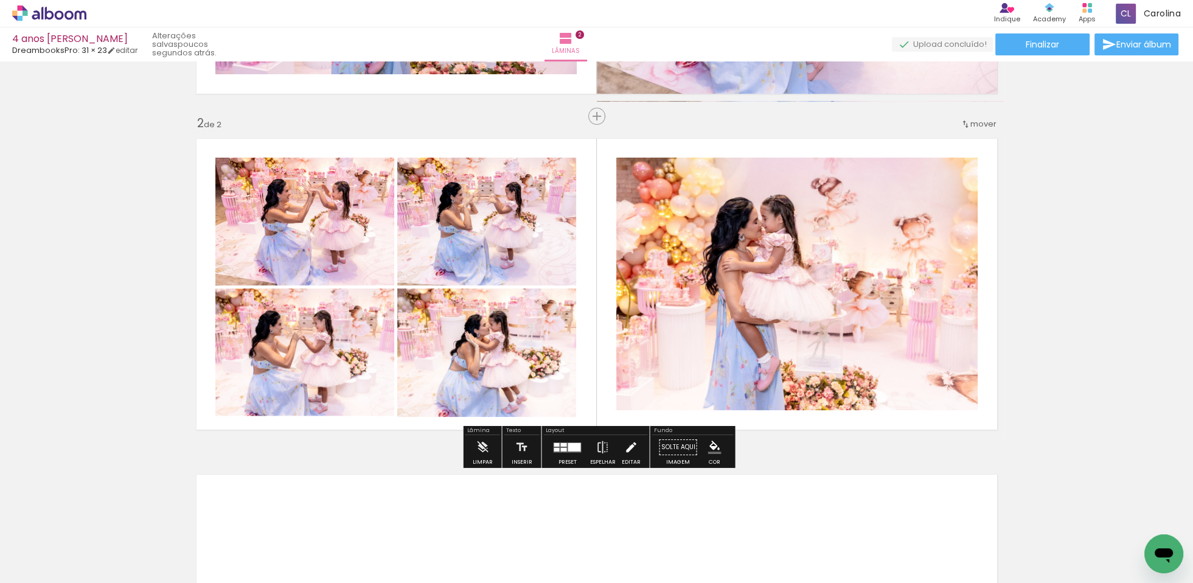
click at [625, 446] on iron-icon at bounding box center [630, 447] width 13 height 24
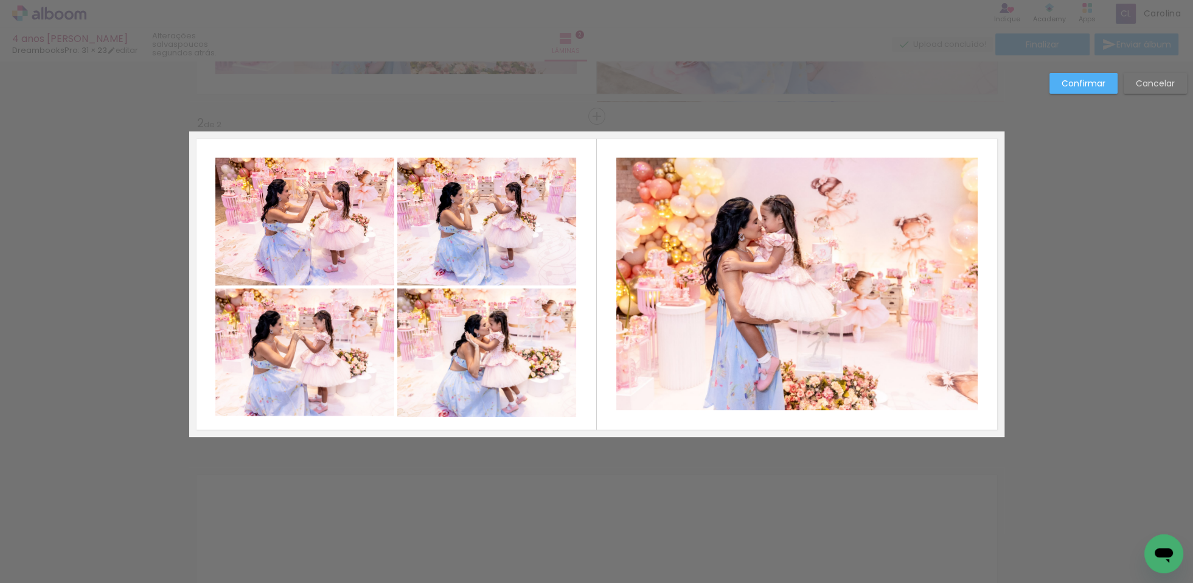
click at [380, 247] on quentale-photo at bounding box center [304, 222] width 179 height 128
drag, startPoint x: 462, startPoint y: 233, endPoint x: 433, endPoint y: 271, distance: 47.3
click at [462, 233] on quentale-photo at bounding box center [486, 222] width 179 height 128
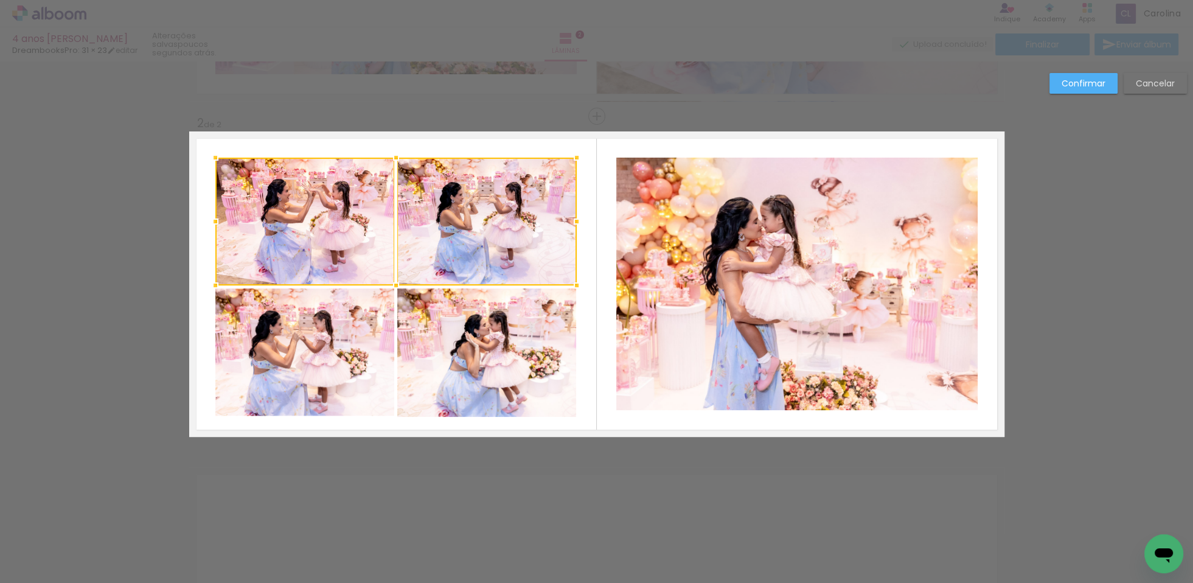
click at [353, 324] on quentale-photo at bounding box center [304, 352] width 179 height 128
click at [427, 335] on div at bounding box center [395, 287] width 361 height 259
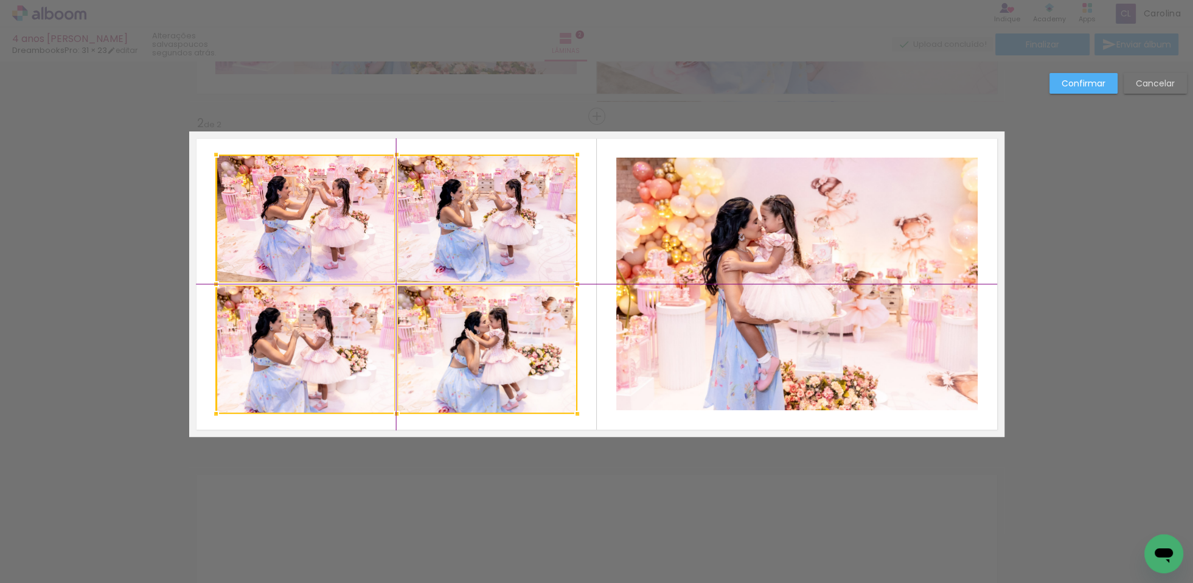
drag, startPoint x: 394, startPoint y: 286, endPoint x: 402, endPoint y: 284, distance: 8.1
click at [394, 284] on div at bounding box center [396, 284] width 361 height 259
click at [1088, 76] on paper-button "Confirmar" at bounding box center [1083, 83] width 68 height 21
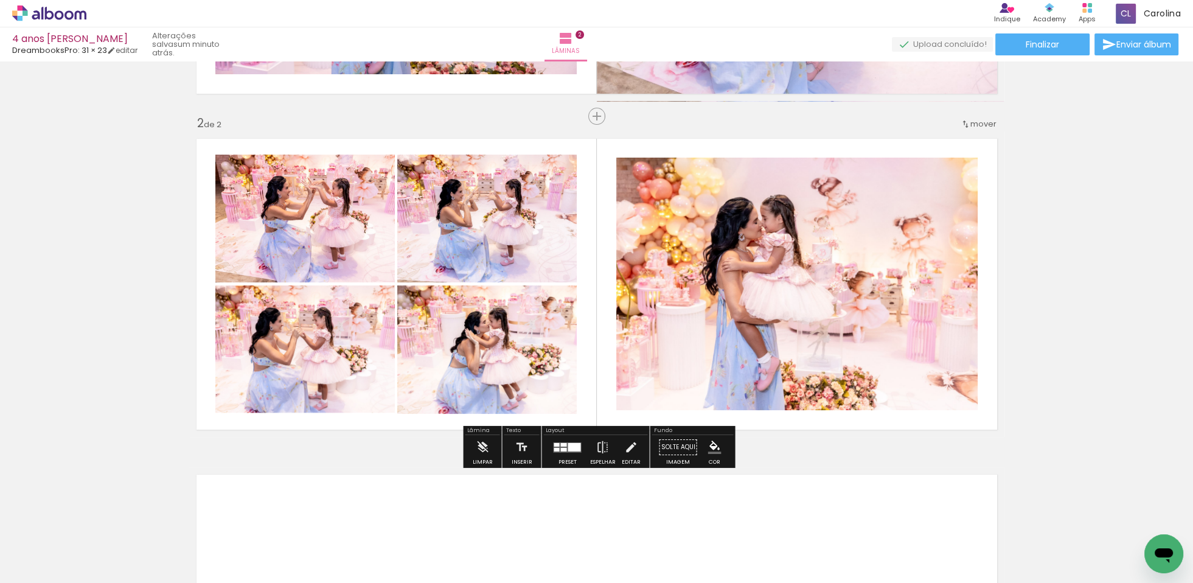
click at [818, 301] on quentale-photo at bounding box center [796, 284] width 361 height 252
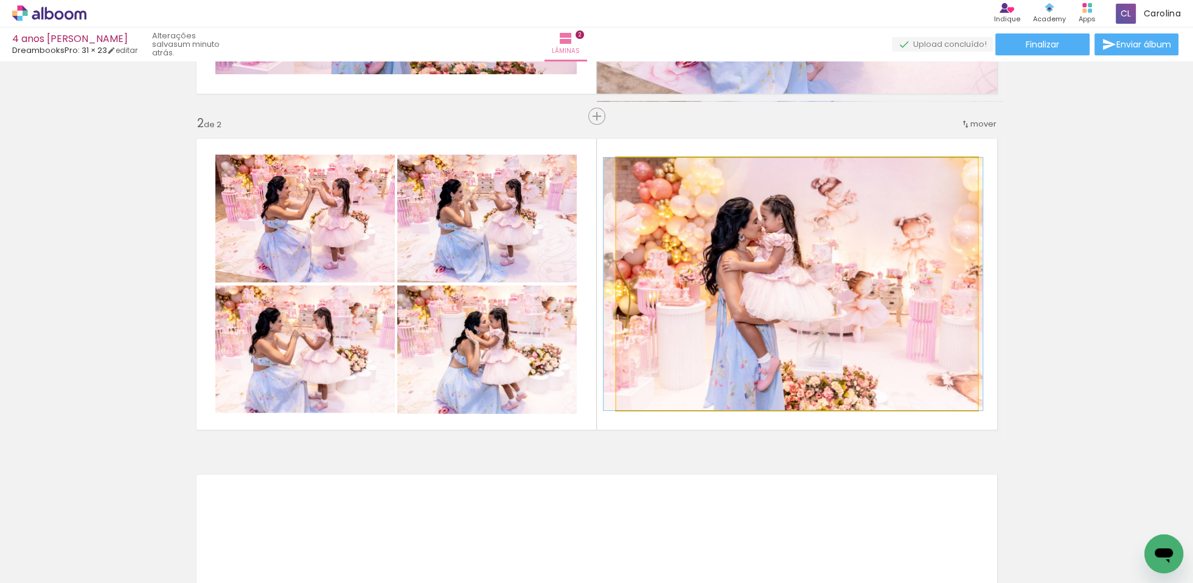
click at [824, 300] on quentale-photo at bounding box center [796, 284] width 361 height 252
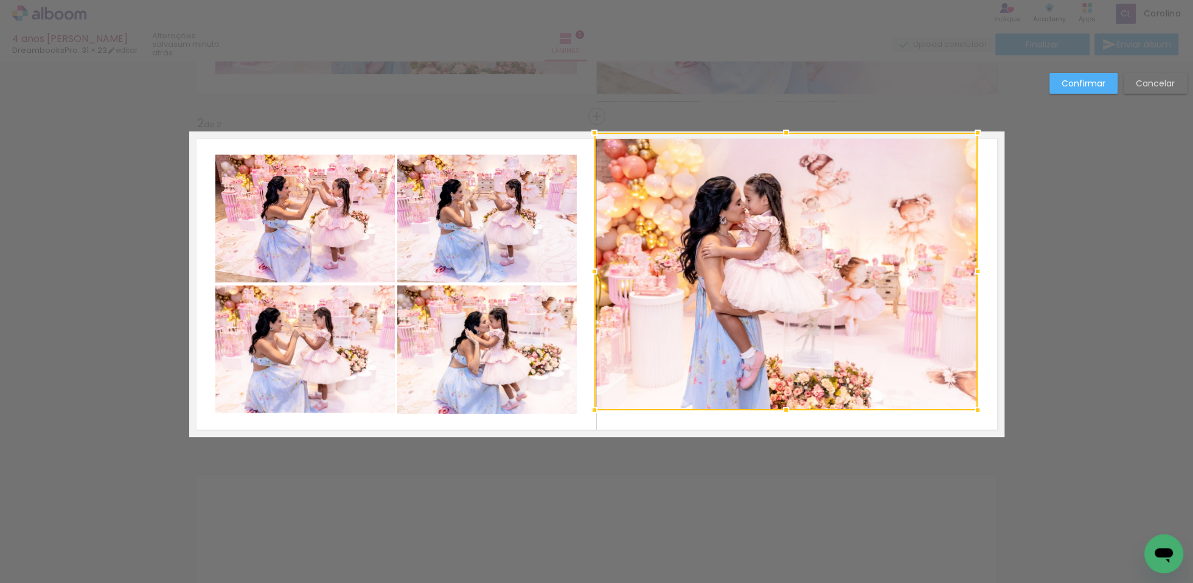
drag, startPoint x: 610, startPoint y: 151, endPoint x: 624, endPoint y: 122, distance: 32.4
click at [596, 135] on div at bounding box center [594, 132] width 24 height 24
drag, startPoint x: 928, startPoint y: 277, endPoint x: 949, endPoint y: 311, distance: 39.9
click at [928, 277] on div at bounding box center [787, 271] width 382 height 277
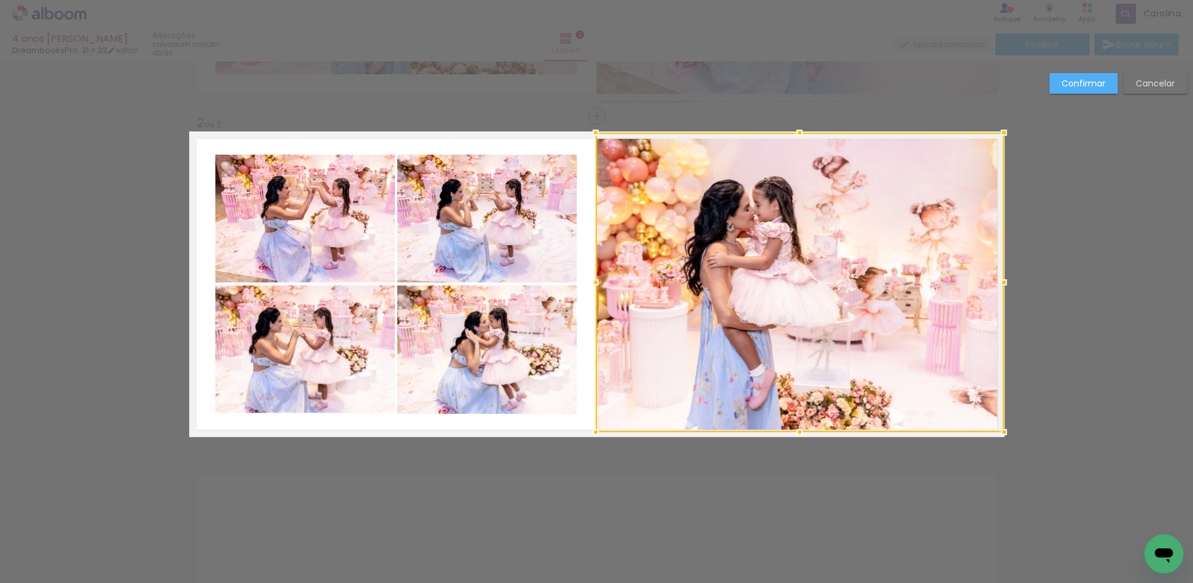
drag, startPoint x: 978, startPoint y: 409, endPoint x: 1015, endPoint y: 421, distance: 39.1
click at [998, 427] on div at bounding box center [1004, 432] width 24 height 24
drag, startPoint x: 1087, startPoint y: 80, endPoint x: 1088, endPoint y: 94, distance: 14.0
click at [0, 0] on slot "Confirmar" at bounding box center [0, 0] width 0 height 0
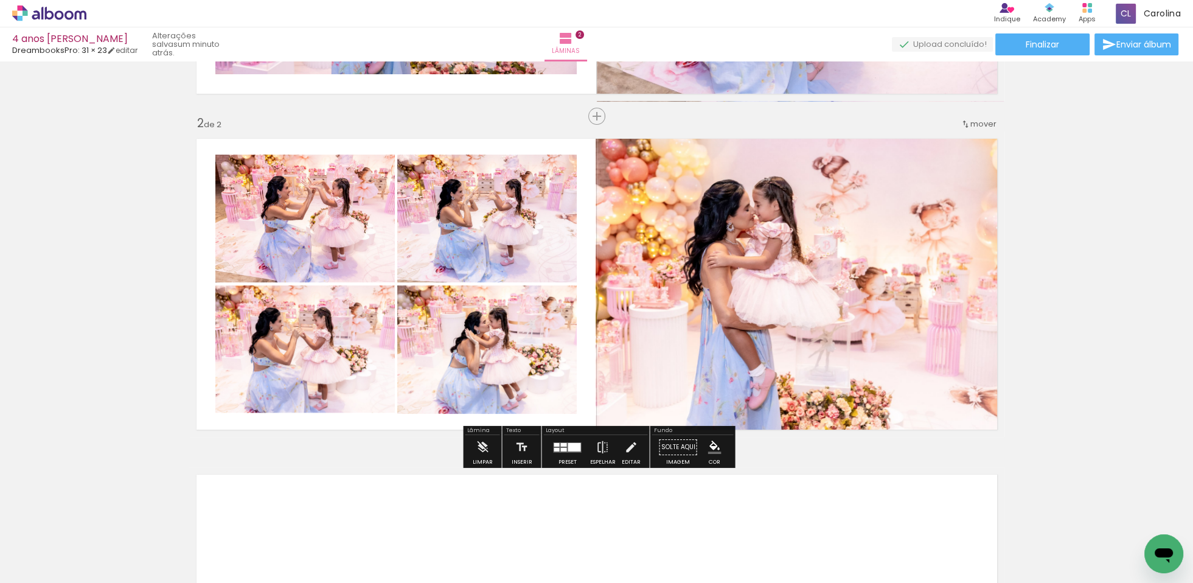
click at [1078, 274] on div "Inserir lâmina 1 de 2 Inserir lâmina 2 de 2" at bounding box center [596, 269] width 1193 height 1008
click at [883, 296] on quentale-photo at bounding box center [800, 282] width 408 height 299
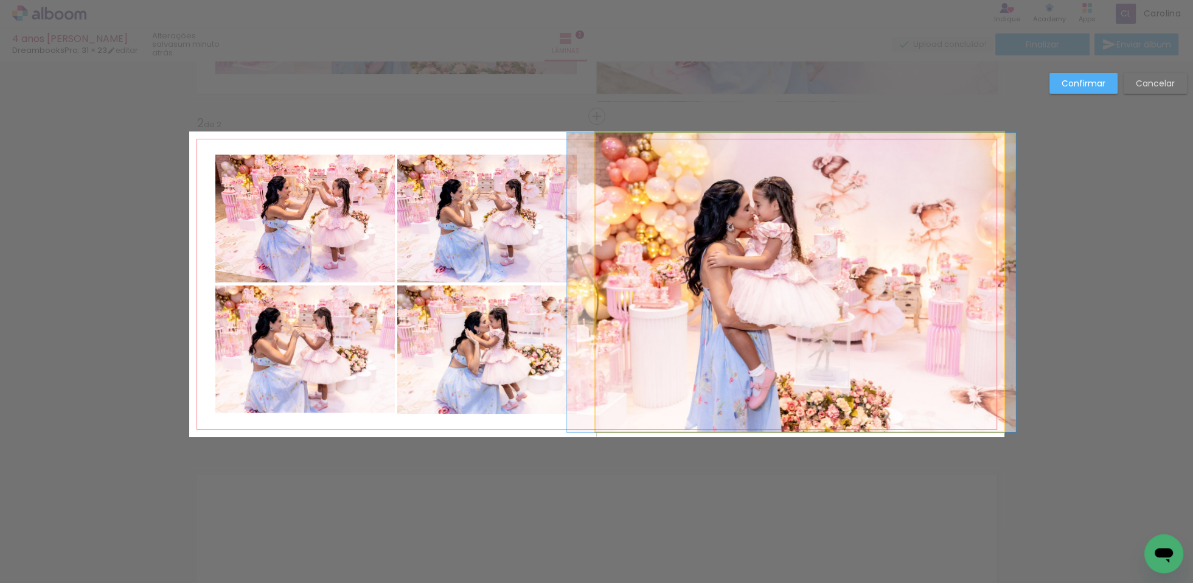
click at [695, 285] on quentale-photo at bounding box center [800, 282] width 408 height 299
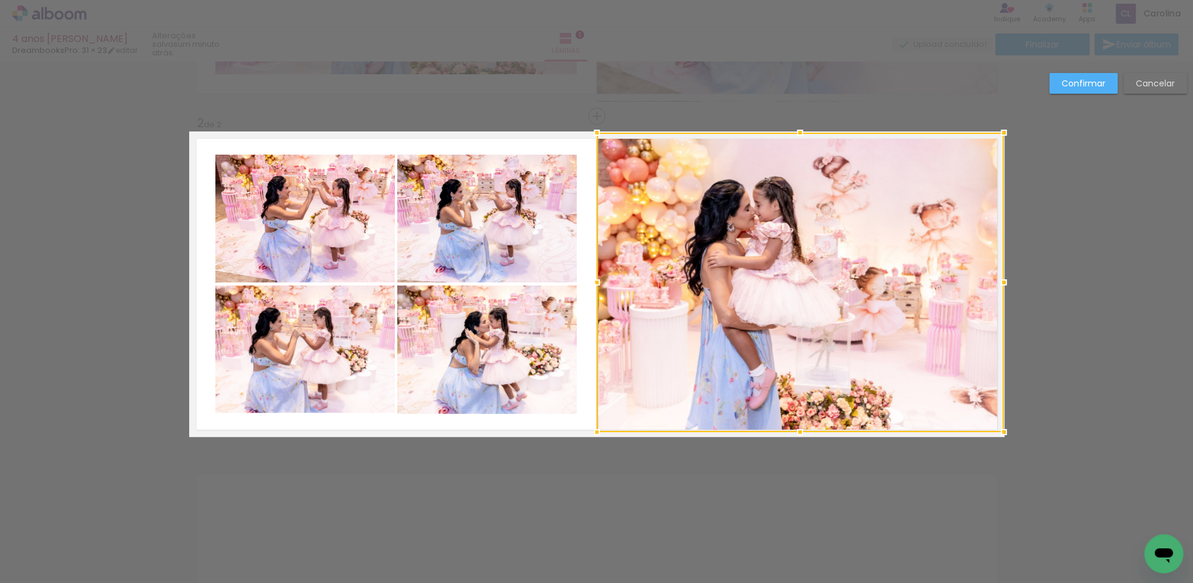
drag, startPoint x: 596, startPoint y: 283, endPoint x: 604, endPoint y: 282, distance: 7.9
click at [603, 282] on div at bounding box center [597, 282] width 24 height 24
click at [0, 0] on slot "Confirmar" at bounding box center [0, 0] width 0 height 0
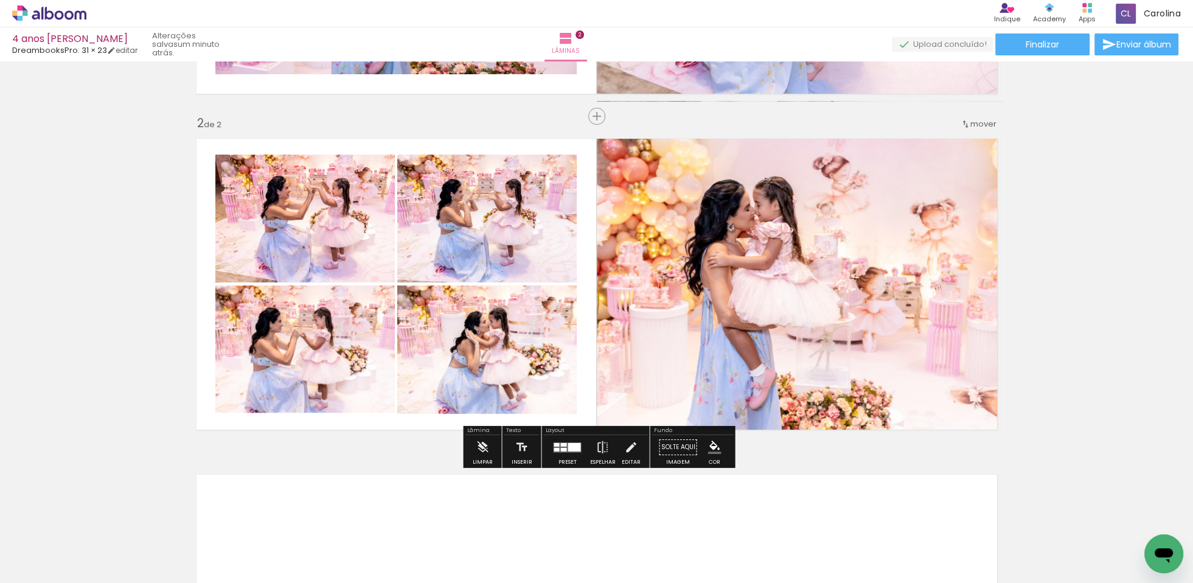
click at [1102, 287] on div "Inserir lâmina 1 de 2 Inserir lâmina 2 de 2" at bounding box center [596, 269] width 1193 height 1008
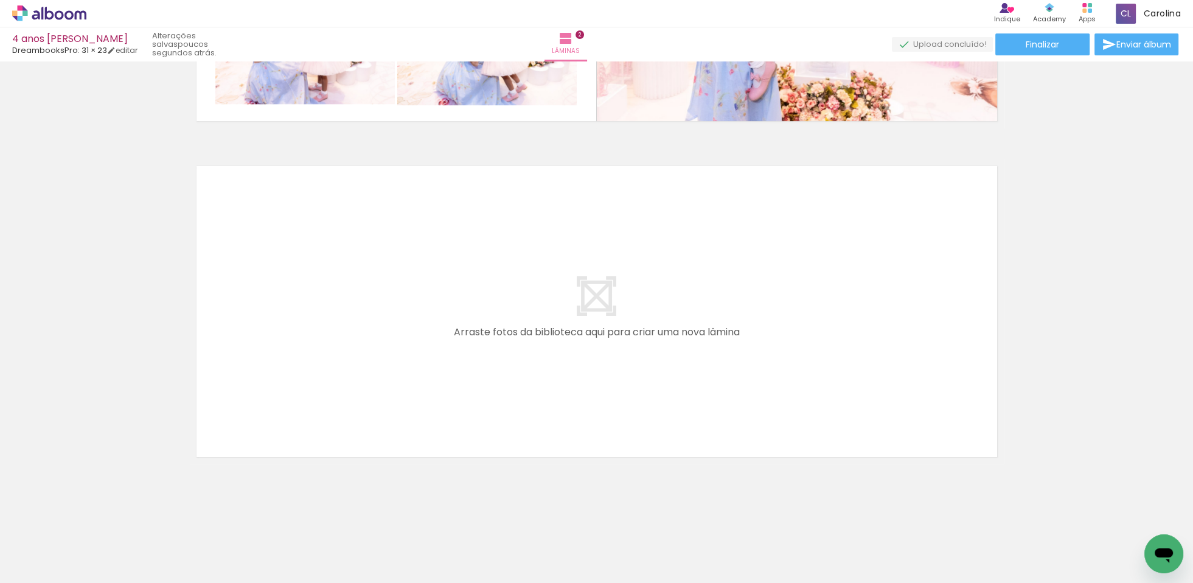
scroll to position [610, 0]
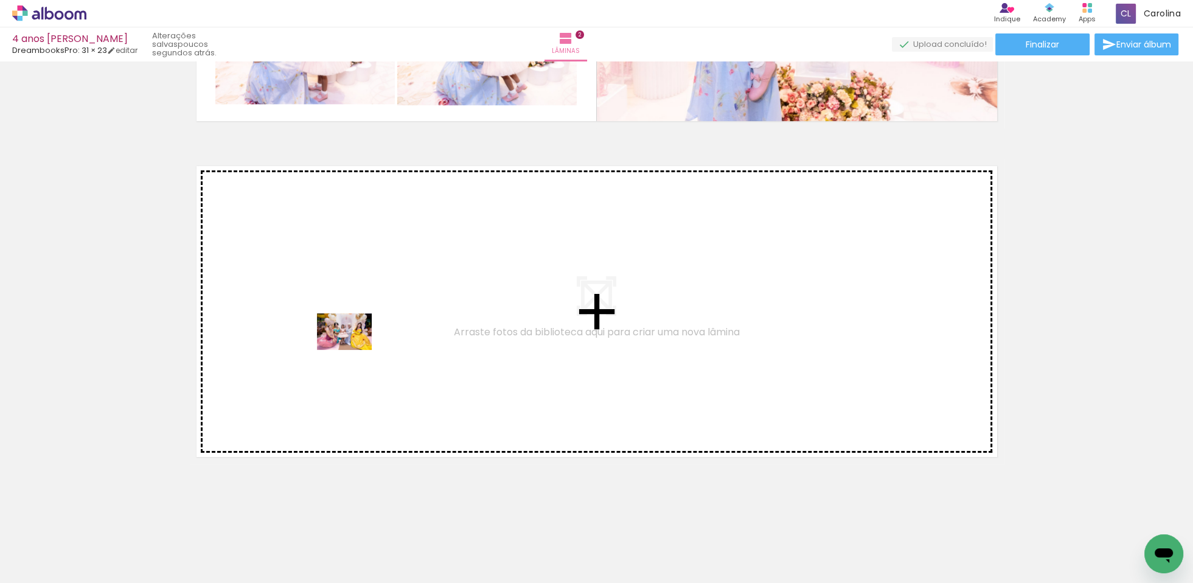
drag, startPoint x: 284, startPoint y: 553, endPoint x: 354, endPoint y: 351, distance: 213.8
click at [354, 351] on quentale-workspace at bounding box center [596, 291] width 1193 height 583
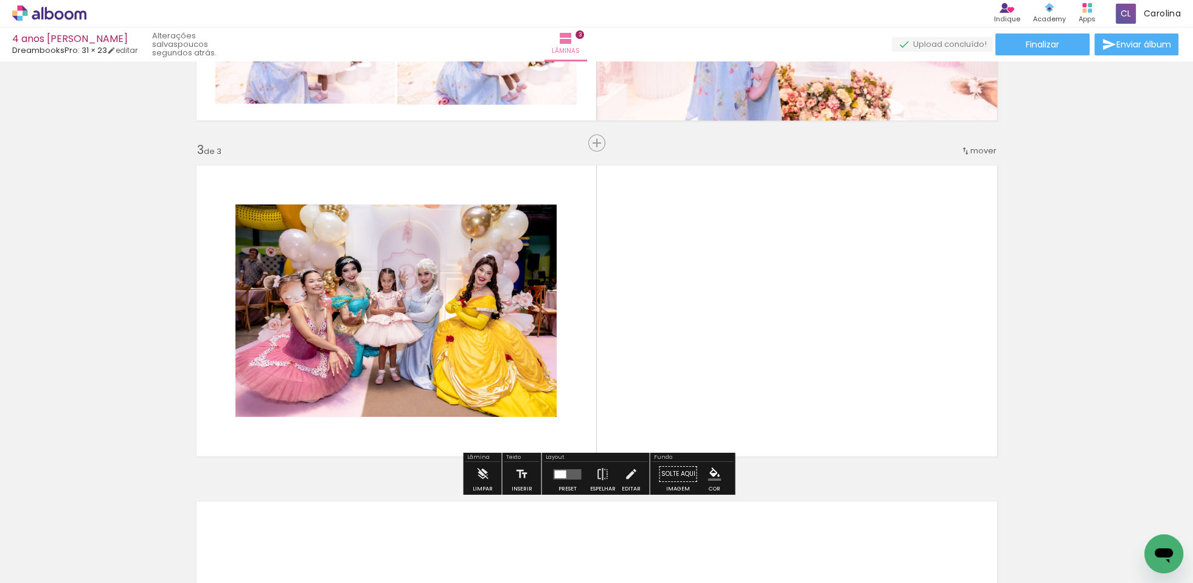
scroll to position [637, 0]
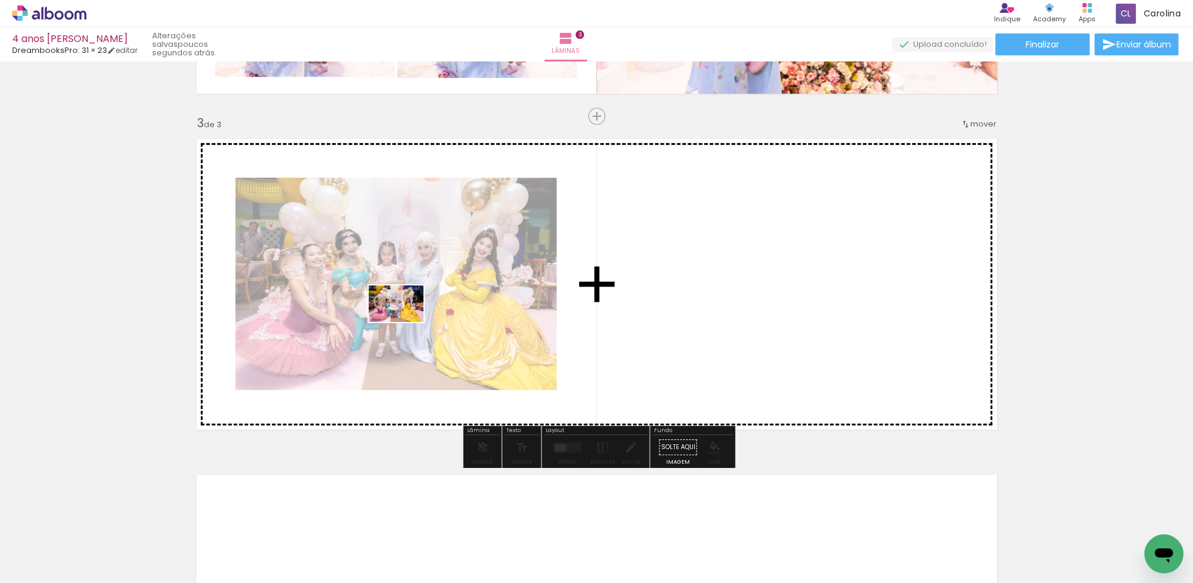
drag, startPoint x: 290, startPoint y: 552, endPoint x: 405, endPoint y: 322, distance: 257.1
click at [405, 322] on quentale-workspace at bounding box center [596, 291] width 1193 height 583
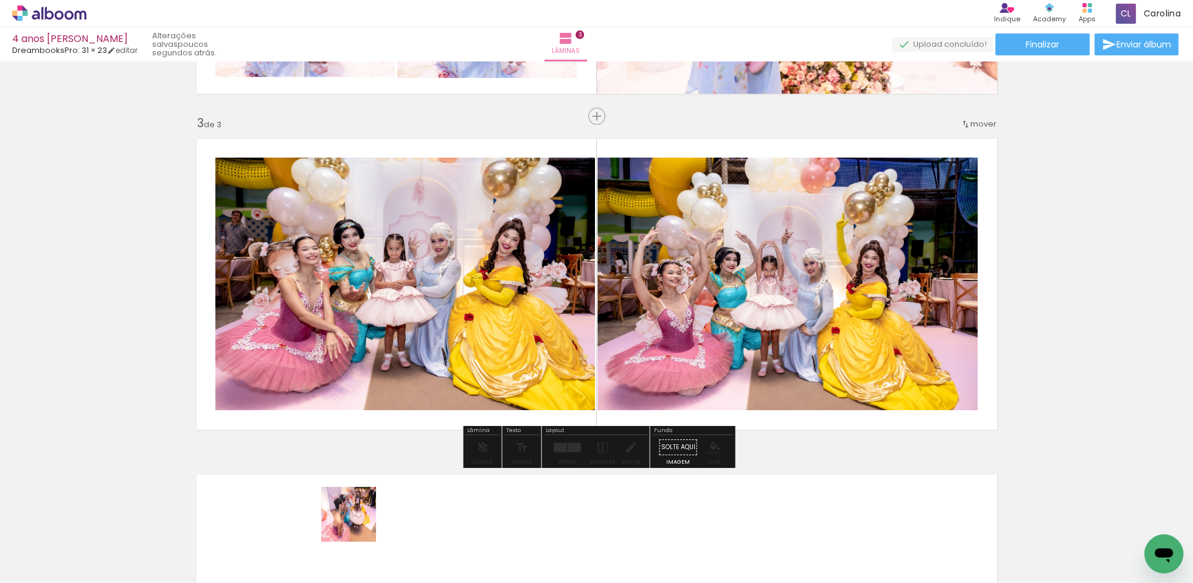
drag, startPoint x: 353, startPoint y: 547, endPoint x: 406, endPoint y: 328, distance: 225.5
click at [406, 328] on quentale-workspace at bounding box center [596, 291] width 1193 height 583
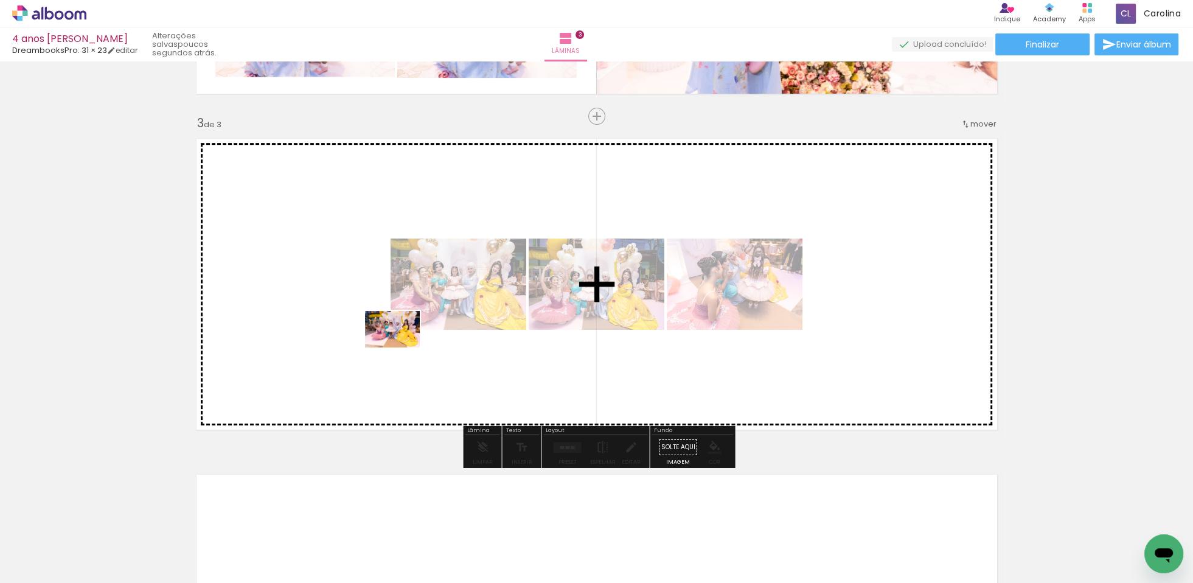
drag, startPoint x: 353, startPoint y: 550, endPoint x: 280, endPoint y: 529, distance: 75.9
click at [417, 325] on quentale-workspace at bounding box center [596, 291] width 1193 height 583
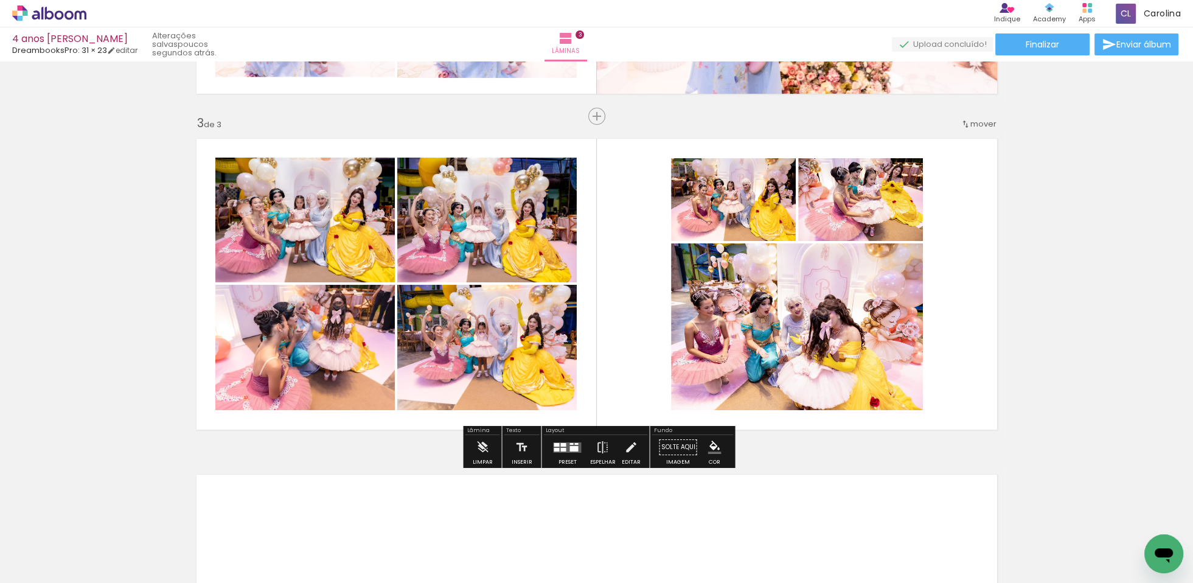
scroll to position [0, 116]
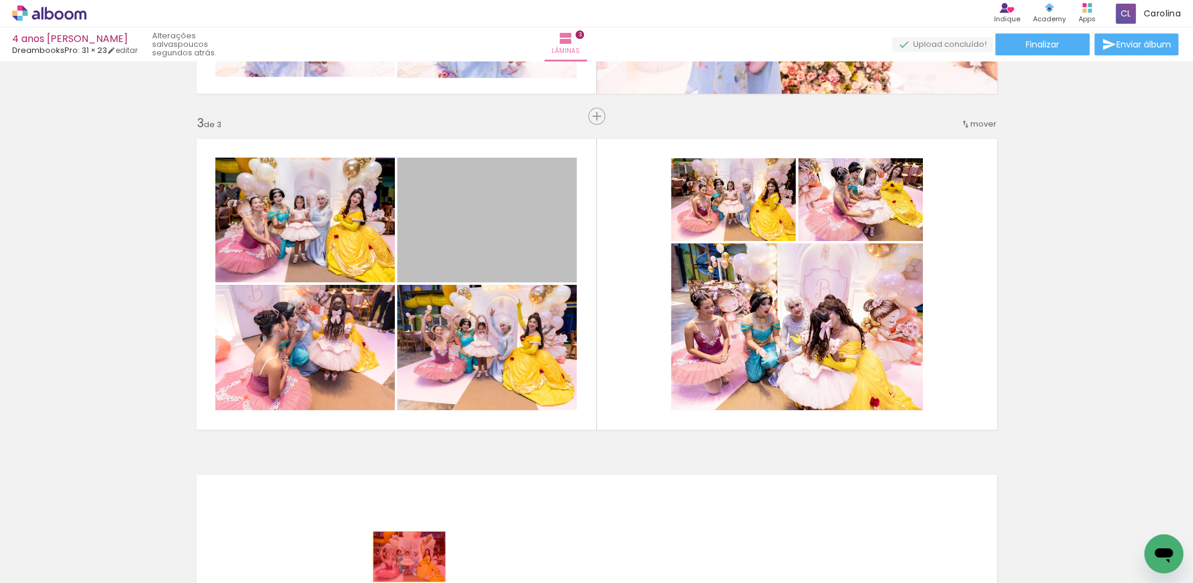
drag, startPoint x: 451, startPoint y: 234, endPoint x: 400, endPoint y: 537, distance: 306.6
click at [409, 559] on quentale-workspace at bounding box center [596, 291] width 1193 height 583
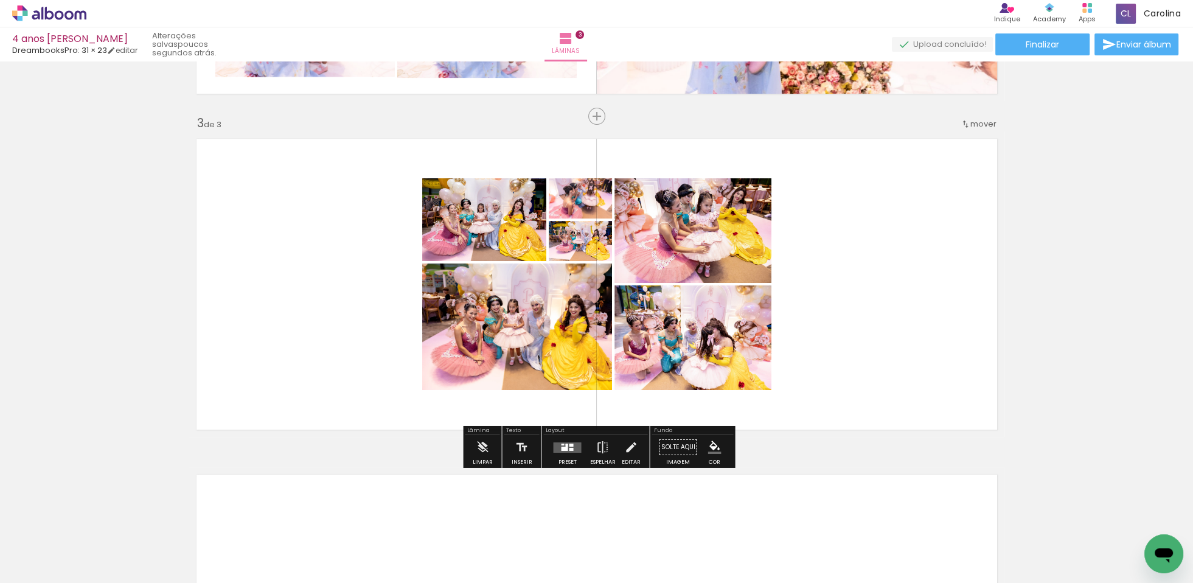
click at [119, 515] on iron-icon at bounding box center [115, 517] width 13 height 13
click at [564, 448] on div at bounding box center [564, 448] width 7 height 4
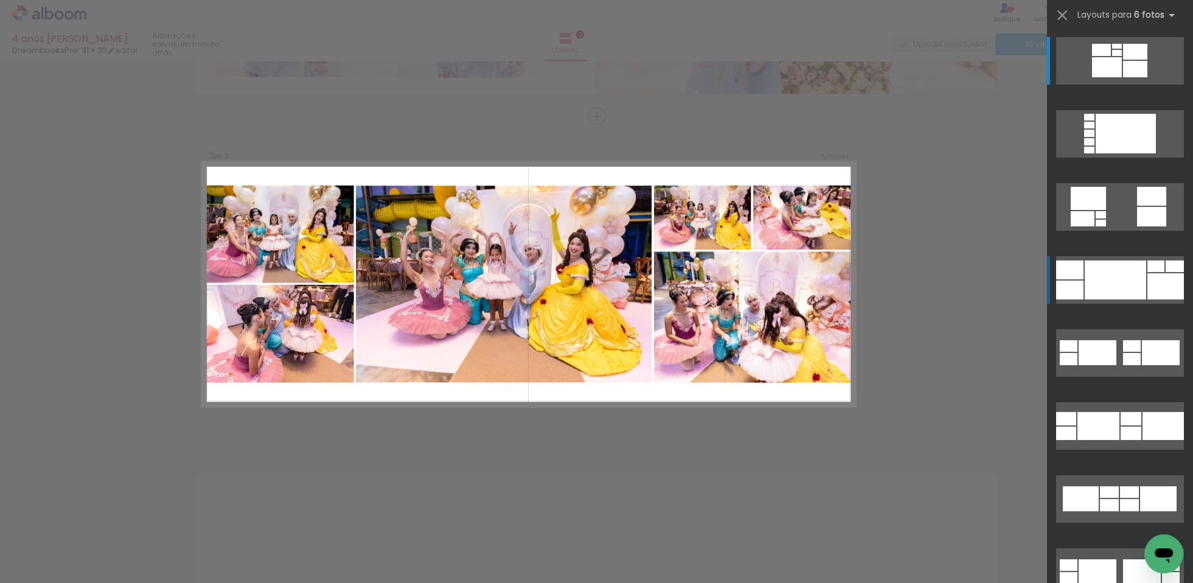
click at [1122, 56] on div at bounding box center [1117, 53] width 10 height 6
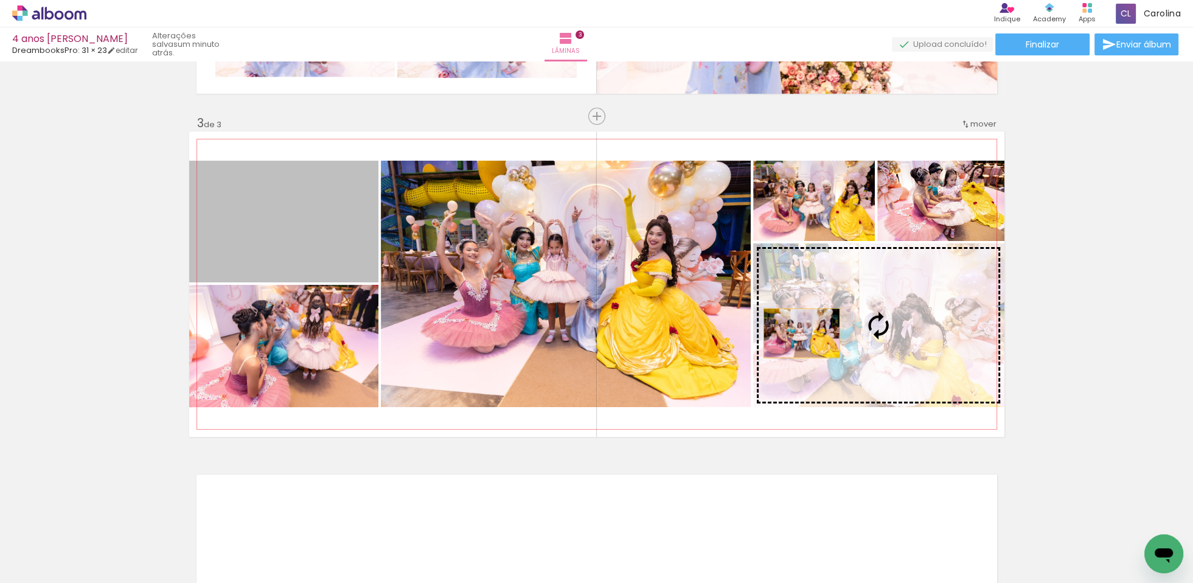
drag, startPoint x: 298, startPoint y: 235, endPoint x: 843, endPoint y: 358, distance: 558.7
click at [0, 0] on slot at bounding box center [0, 0] width 0 height 0
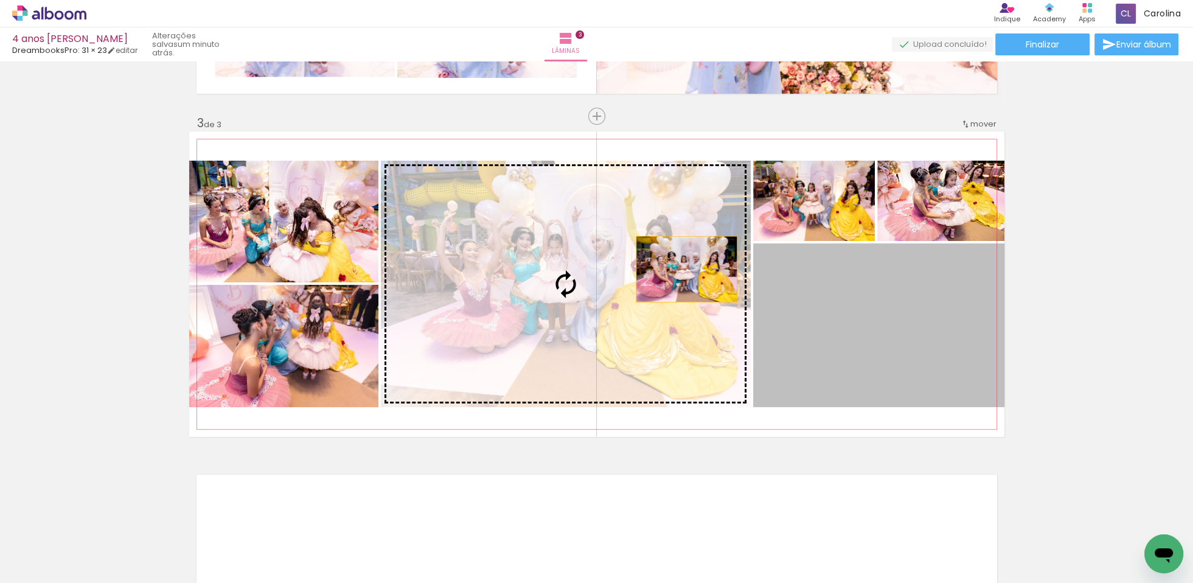
drag, startPoint x: 879, startPoint y: 333, endPoint x: 659, endPoint y: 384, distance: 224.9
click at [0, 0] on slot at bounding box center [0, 0] width 0 height 0
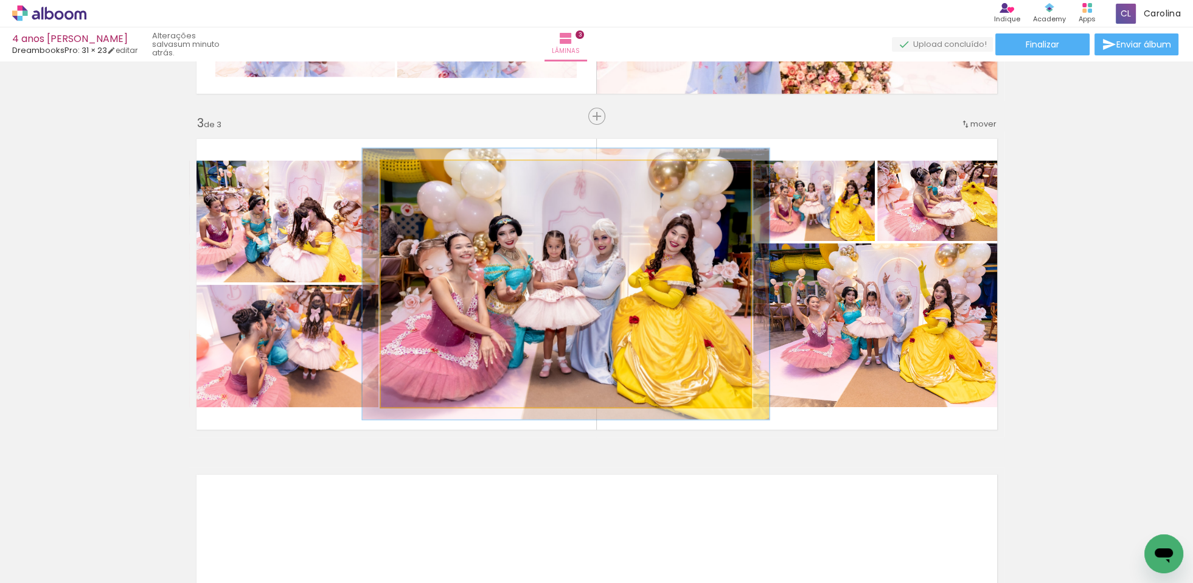
drag, startPoint x: 409, startPoint y: 175, endPoint x: 445, endPoint y: 169, distance: 36.5
click at [415, 173] on div at bounding box center [413, 173] width 11 height 11
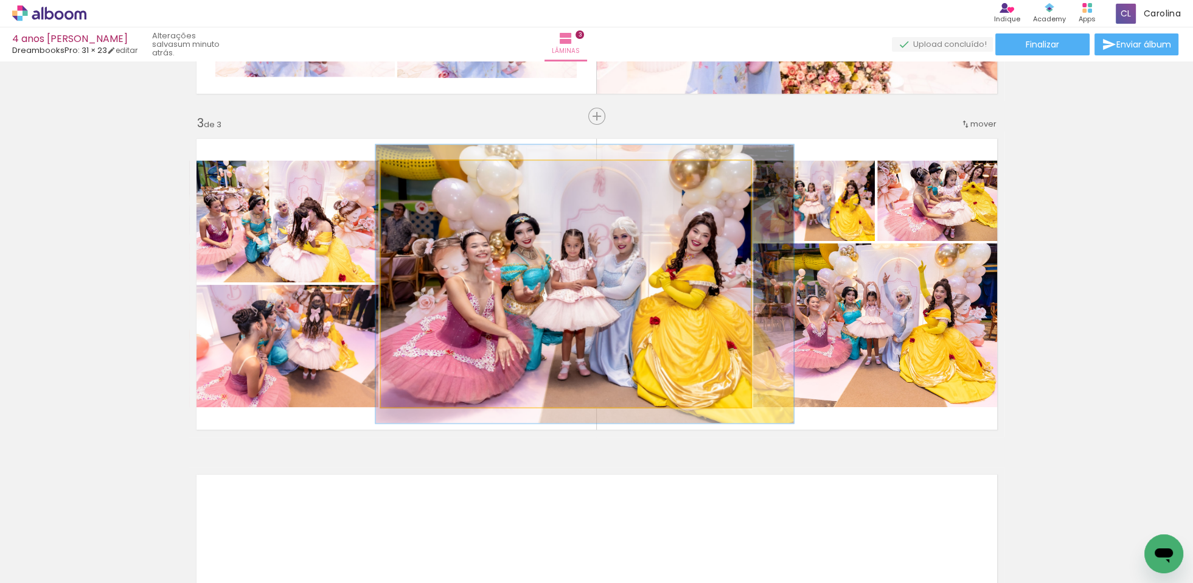
drag, startPoint x: 557, startPoint y: 248, endPoint x: 576, endPoint y: 247, distance: 18.9
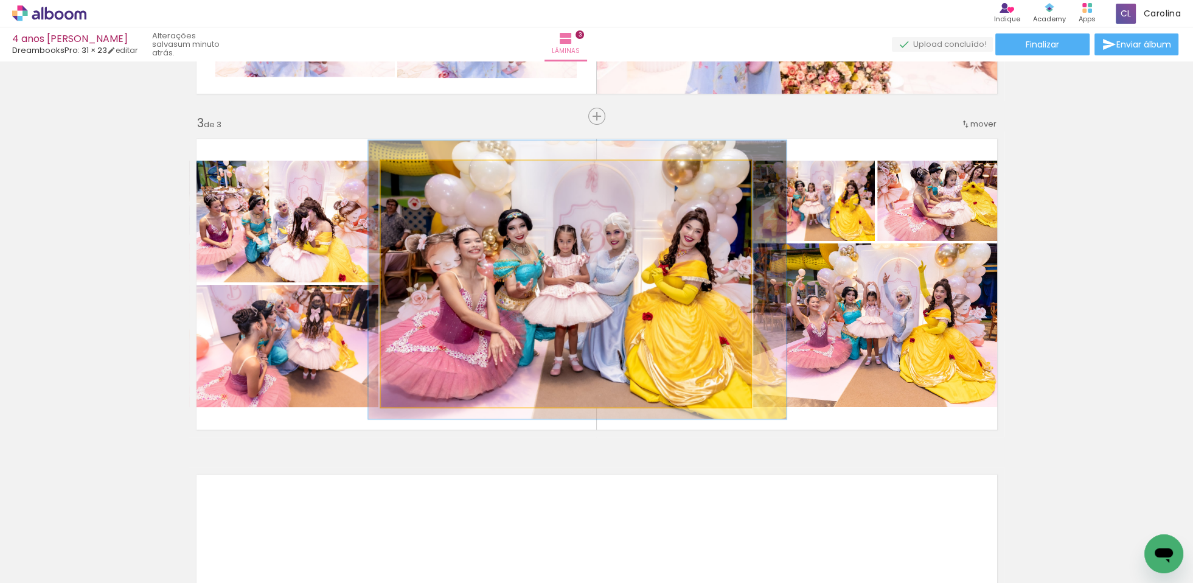
drag, startPoint x: 616, startPoint y: 303, endPoint x: 608, endPoint y: 300, distance: 7.9
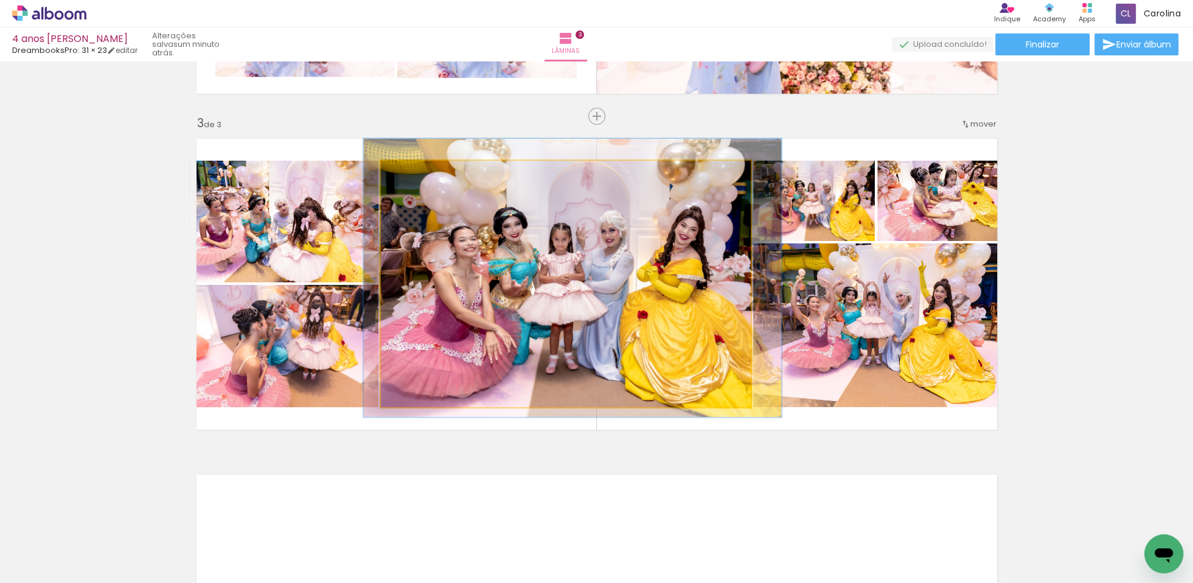
drag, startPoint x: 633, startPoint y: 294, endPoint x: 641, endPoint y: 303, distance: 12.5
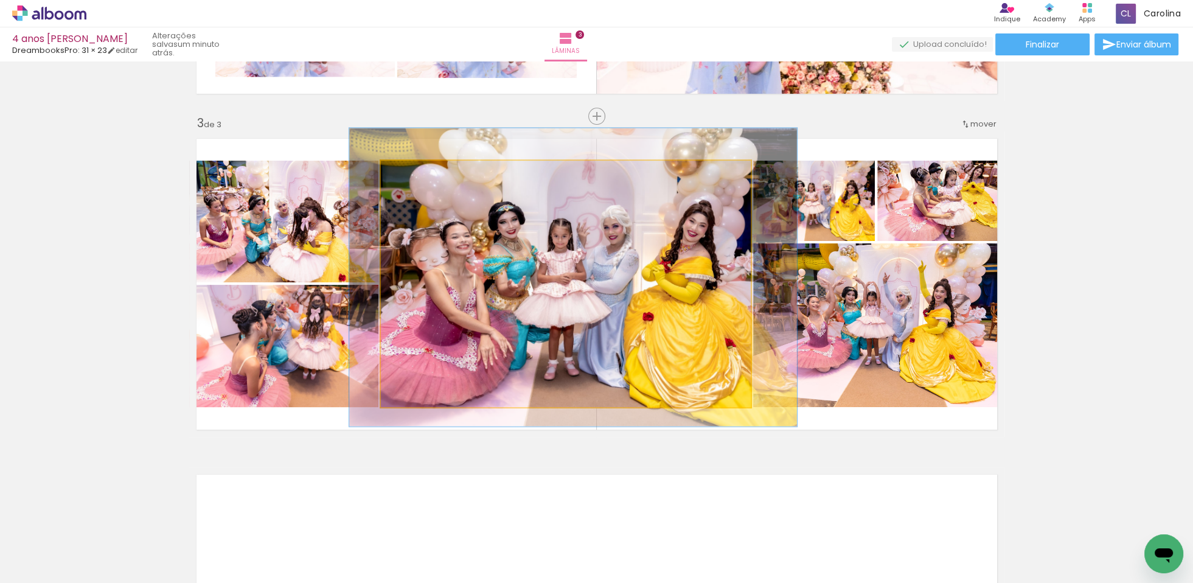
type paper-slider "121"
click at [419, 173] on div at bounding box center [419, 173] width 11 height 11
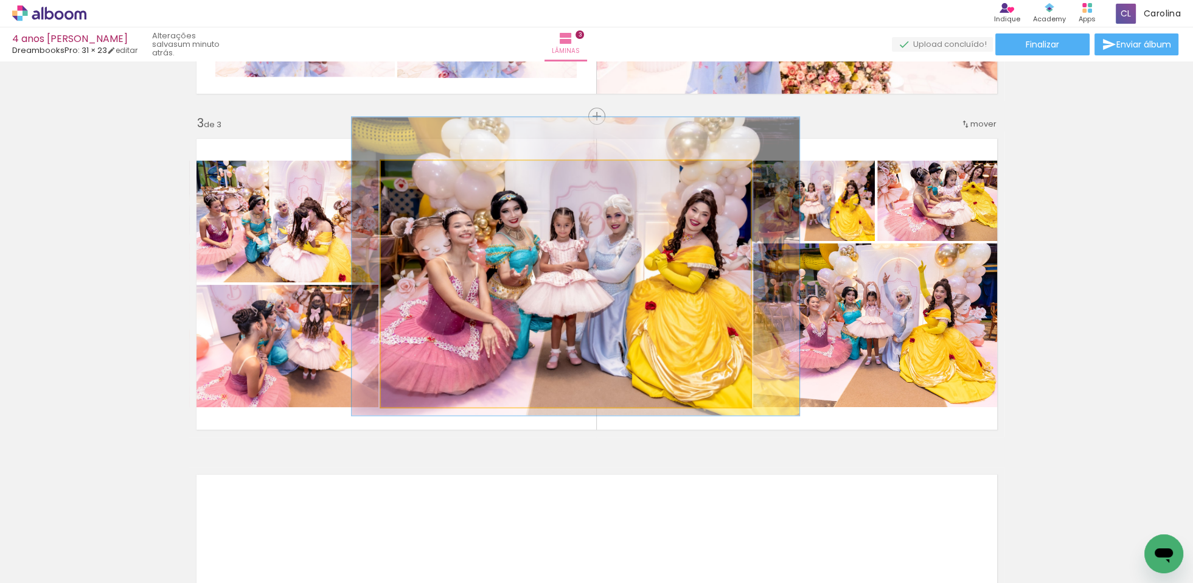
drag, startPoint x: 460, startPoint y: 210, endPoint x: 464, endPoint y: 197, distance: 13.3
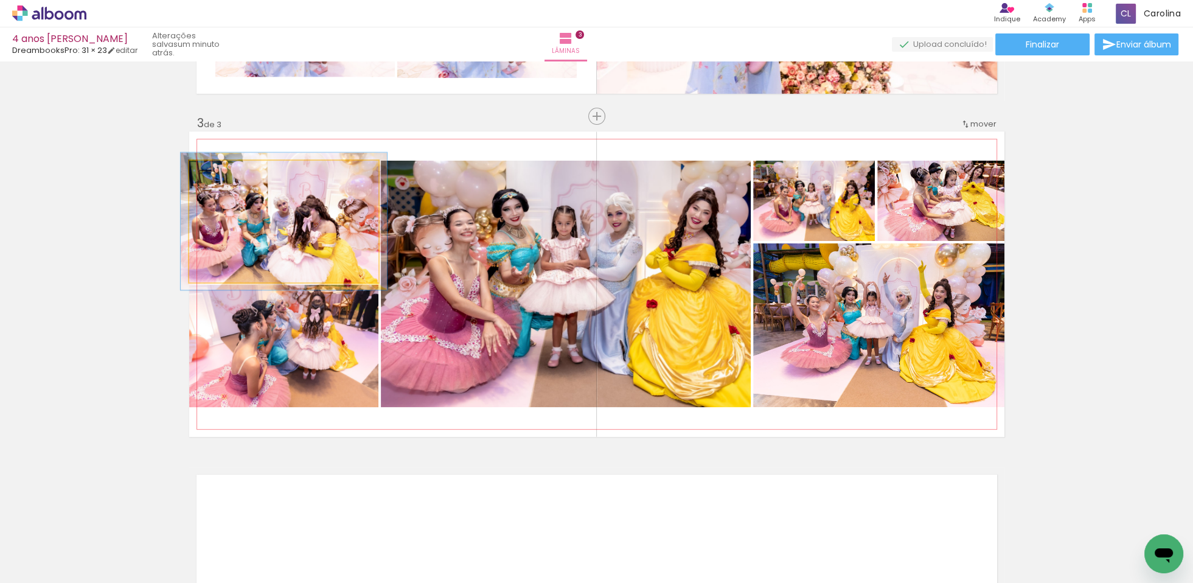
drag, startPoint x: 217, startPoint y: 175, endPoint x: 238, endPoint y: 178, distance: 21.5
type paper-slider "109"
click at [221, 173] on div at bounding box center [221, 173] width 11 height 11
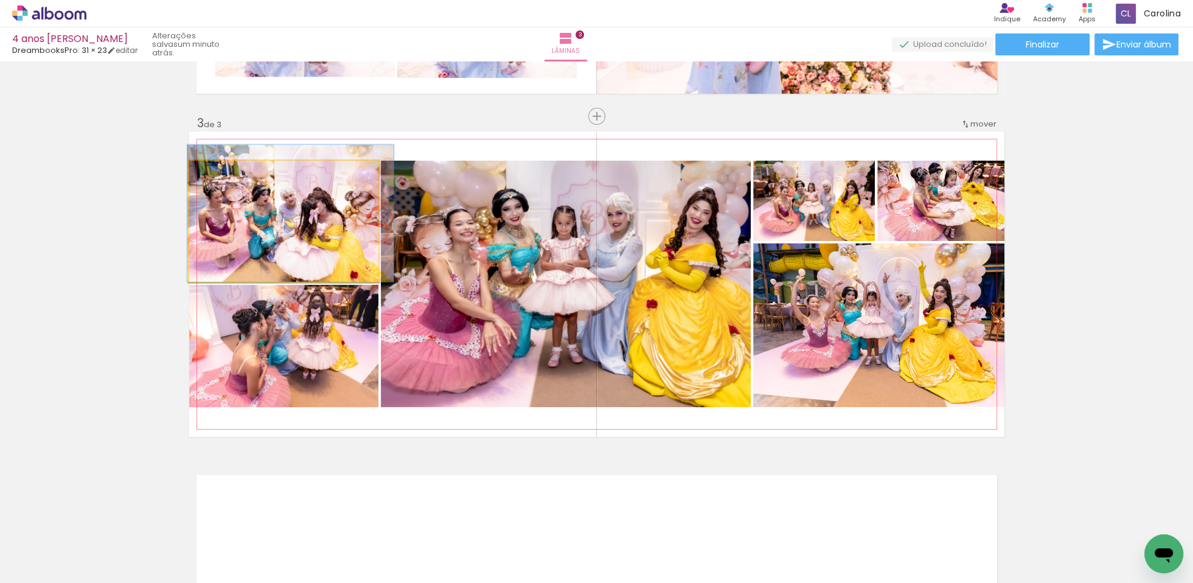
drag, startPoint x: 278, startPoint y: 226, endPoint x: 290, endPoint y: 212, distance: 18.6
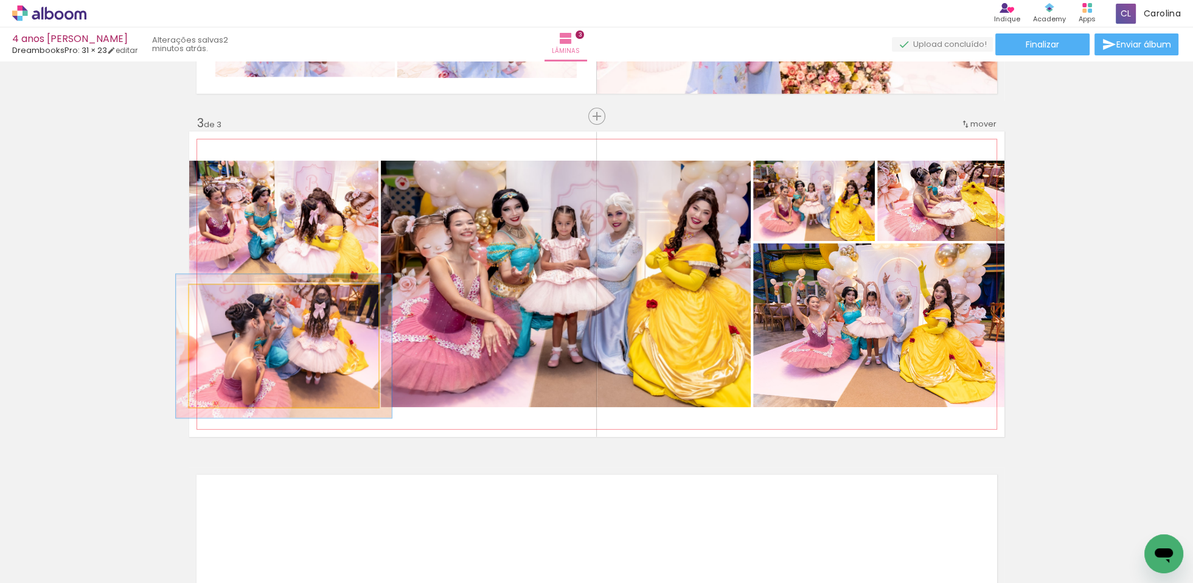
drag, startPoint x: 217, startPoint y: 297, endPoint x: 231, endPoint y: 293, distance: 14.6
type paper-slider "116"
click at [224, 292] on div at bounding box center [223, 297] width 11 height 11
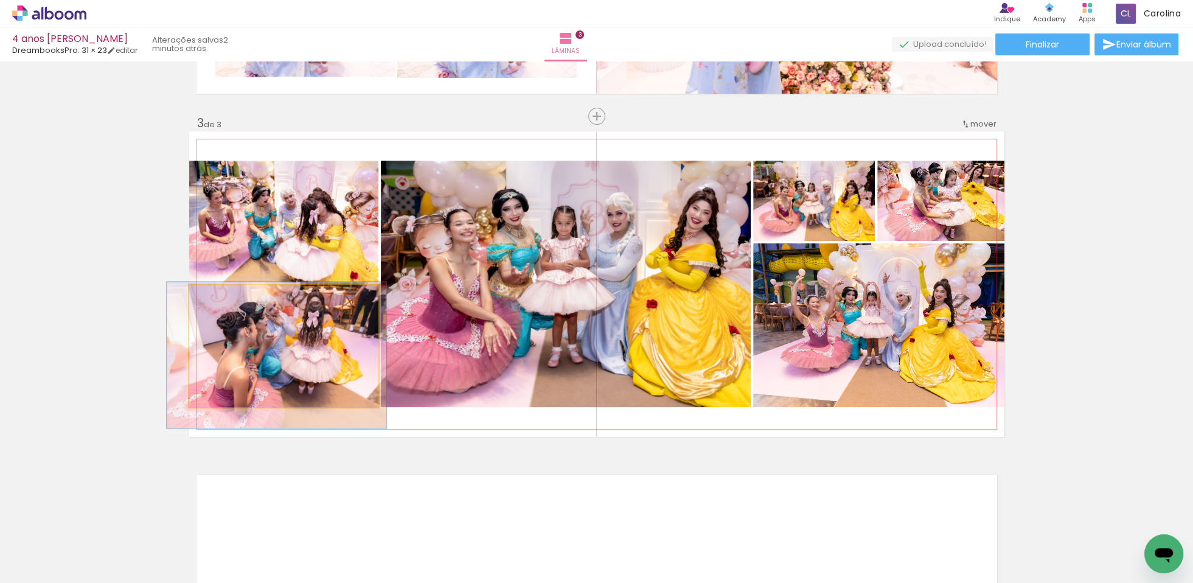
drag, startPoint x: 294, startPoint y: 319, endPoint x: 287, endPoint y: 324, distance: 8.5
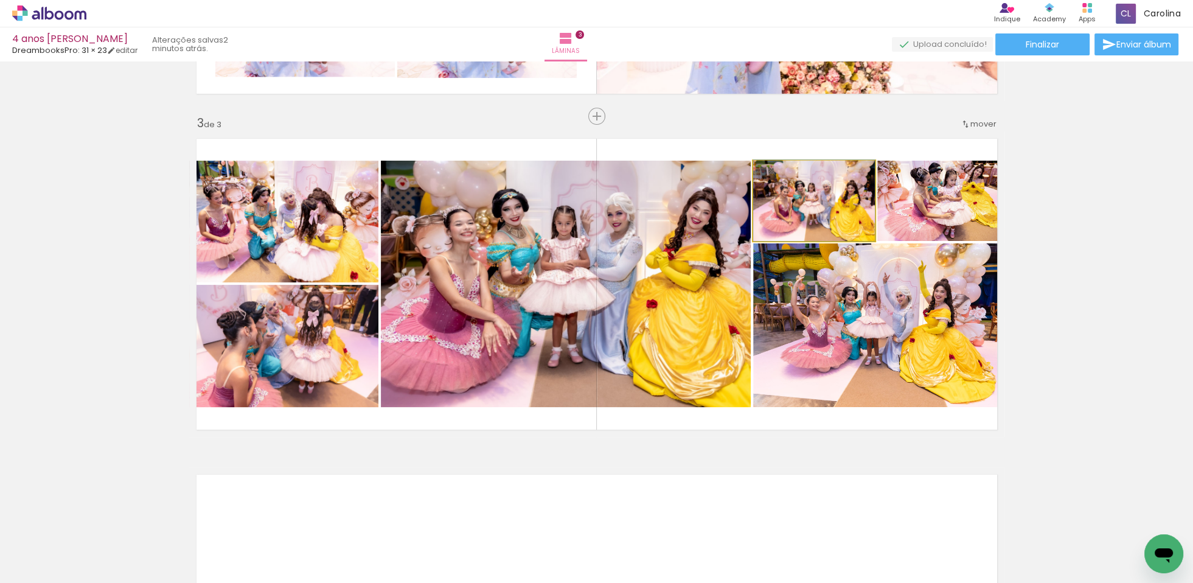
drag, startPoint x: 826, startPoint y: 208, endPoint x: 810, endPoint y: 205, distance: 16.1
drag, startPoint x: 781, startPoint y: 173, endPoint x: 789, endPoint y: 170, distance: 8.3
type paper-slider "107"
click at [784, 172] on div at bounding box center [784, 173] width 11 height 11
drag, startPoint x: 818, startPoint y: 207, endPoint x: 804, endPoint y: 168, distance: 41.9
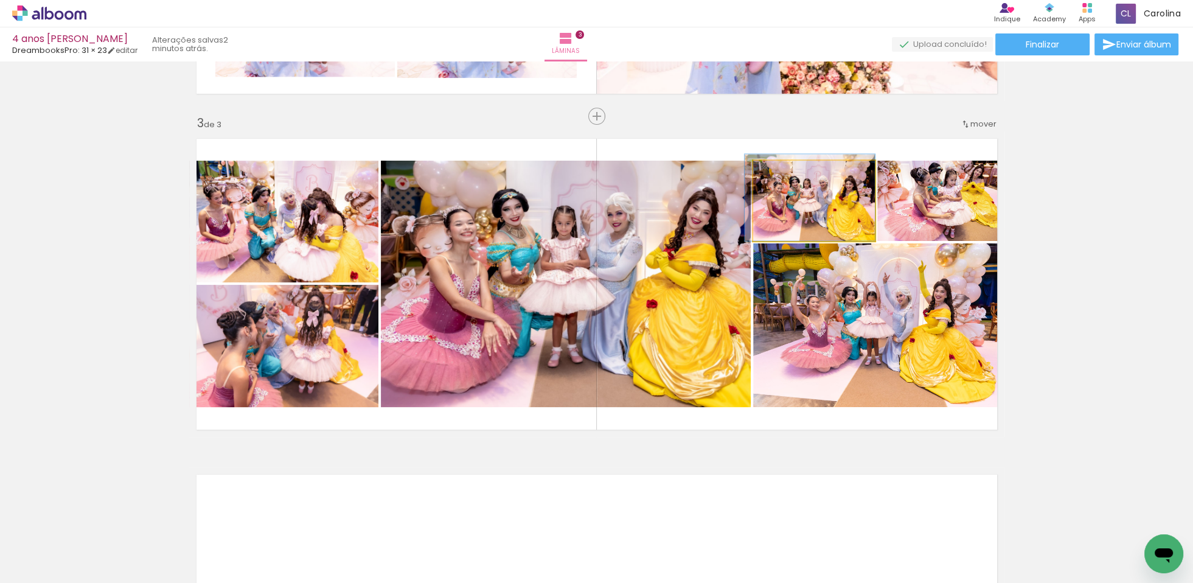
drag, startPoint x: 832, startPoint y: 193, endPoint x: 895, endPoint y: 171, distance: 66.4
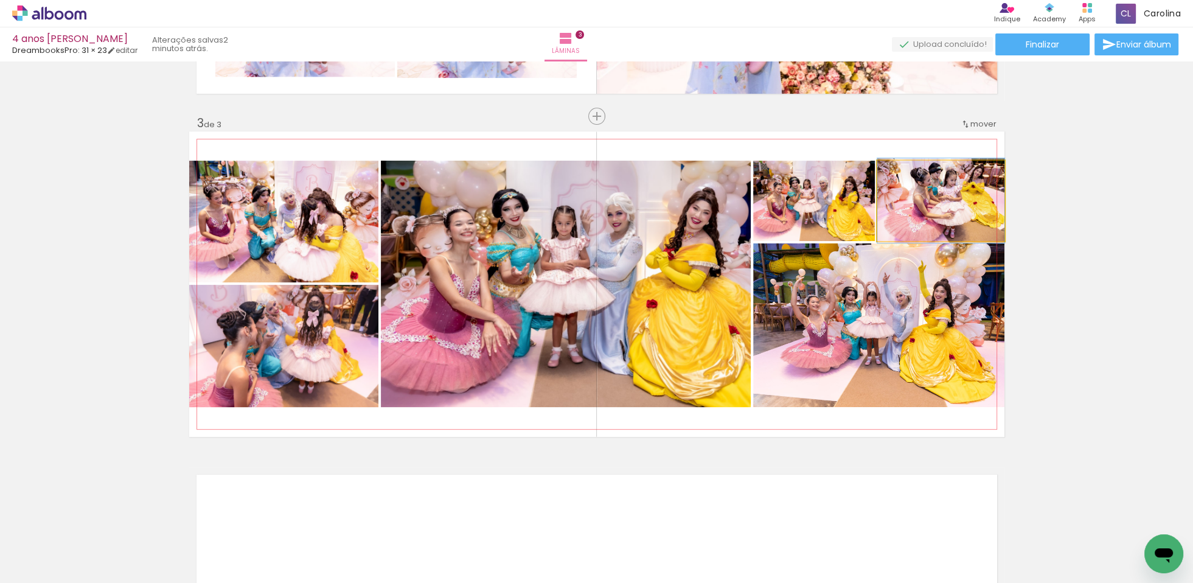
click at [906, 173] on div at bounding box center [905, 173] width 11 height 11
drag, startPoint x: 944, startPoint y: 215, endPoint x: 912, endPoint y: 170, distance: 54.9
type paper-slider "107"
click at [910, 173] on div at bounding box center [908, 173] width 11 height 11
drag, startPoint x: 930, startPoint y: 204, endPoint x: 913, endPoint y: 209, distance: 17.7
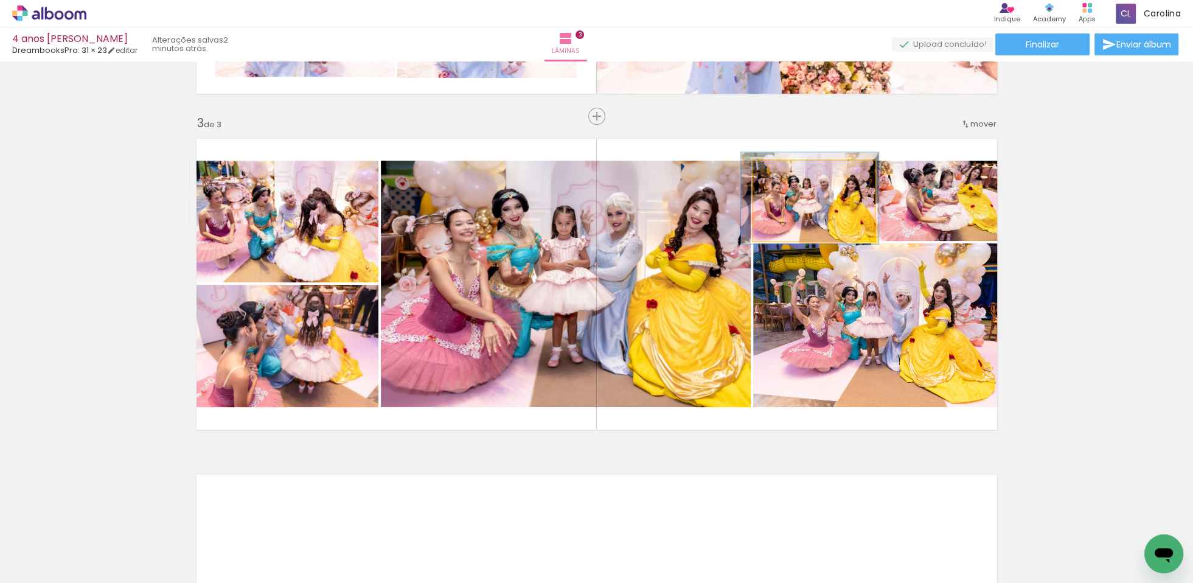
click at [787, 173] on div at bounding box center [787, 173] width 11 height 11
drag, startPoint x: 829, startPoint y: 203, endPoint x: 828, endPoint y: 189, distance: 14.0
click at [826, 192] on quentale-photo at bounding box center [814, 201] width 122 height 80
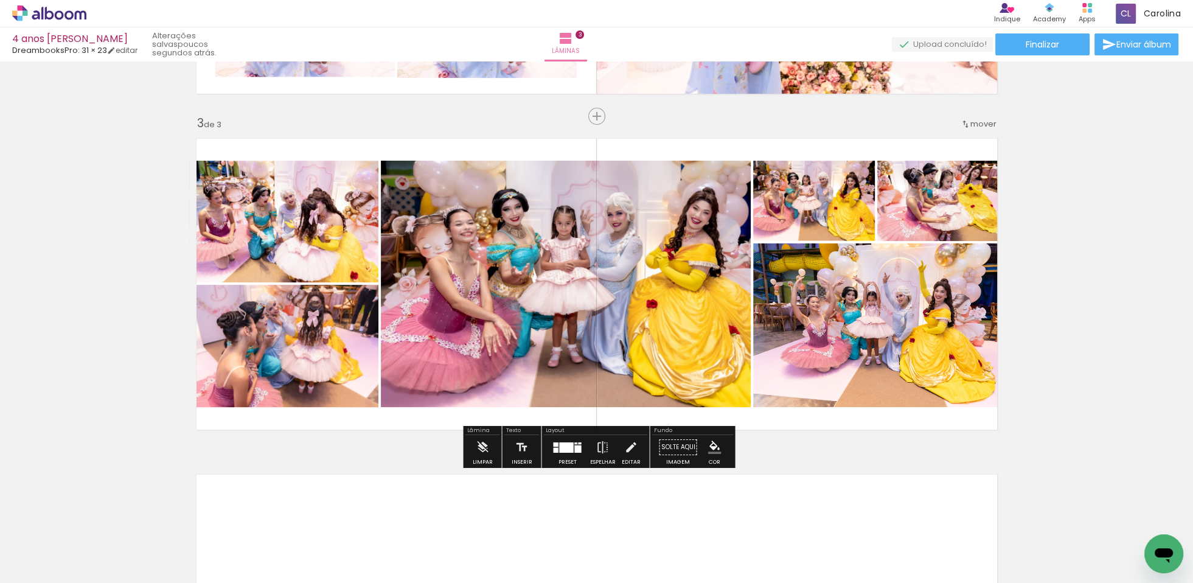
click at [622, 448] on div "Inserir lâmina 1 de 3 Inserir lâmina 2 de 3 Inserir lâmina 3 de 3" at bounding box center [596, 101] width 1193 height 1344
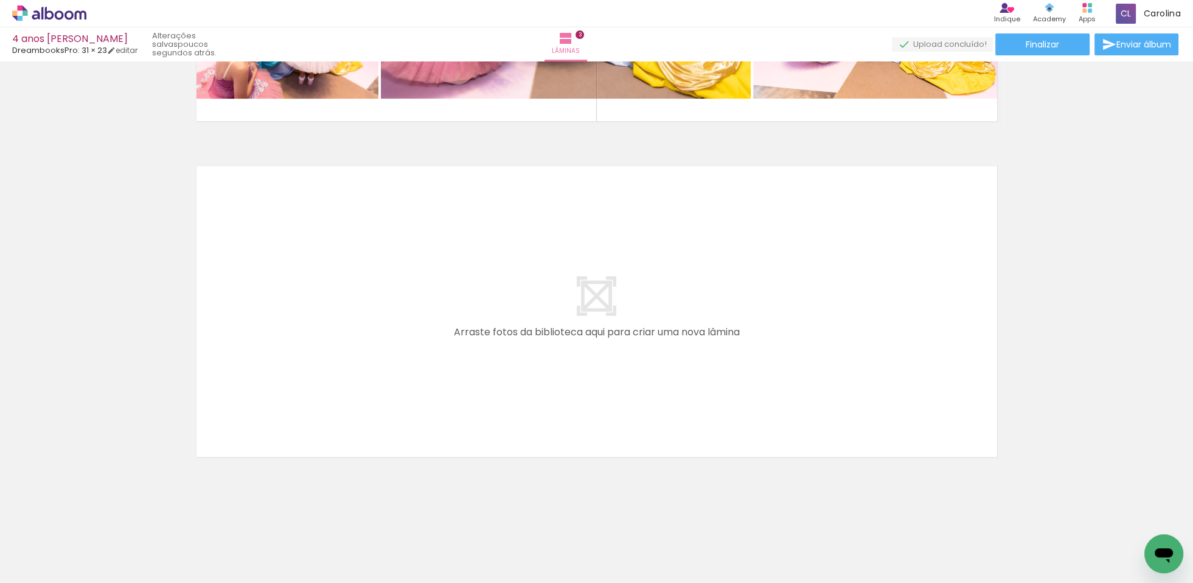
scroll to position [0, 0]
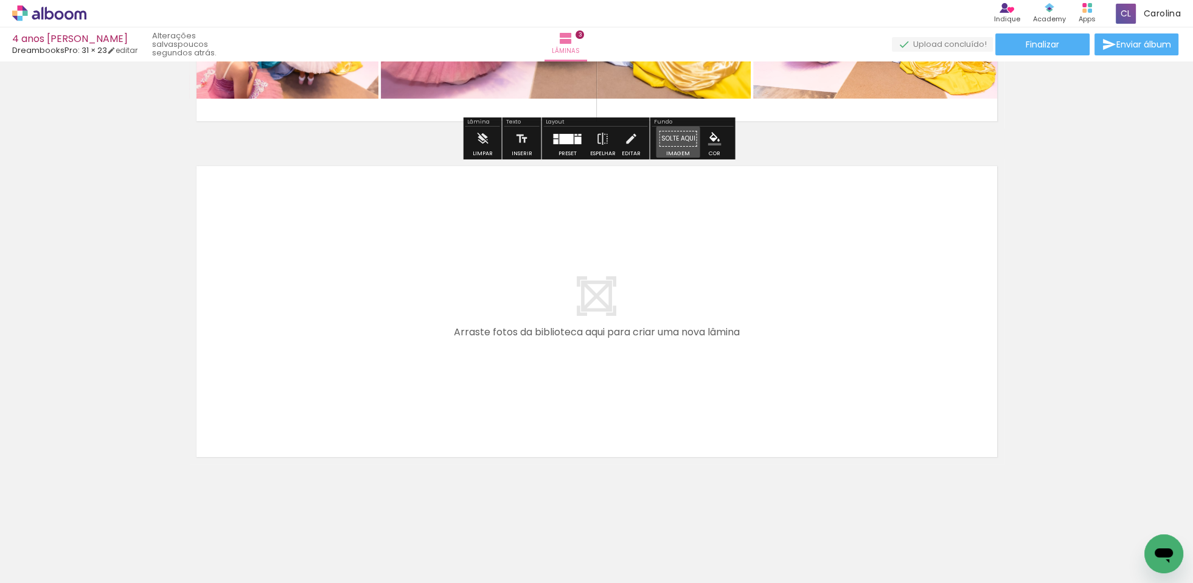
drag, startPoint x: 684, startPoint y: 137, endPoint x: 751, endPoint y: 133, distance: 66.5
drag, startPoint x: 815, startPoint y: 147, endPoint x: 810, endPoint y: 107, distance: 40.4
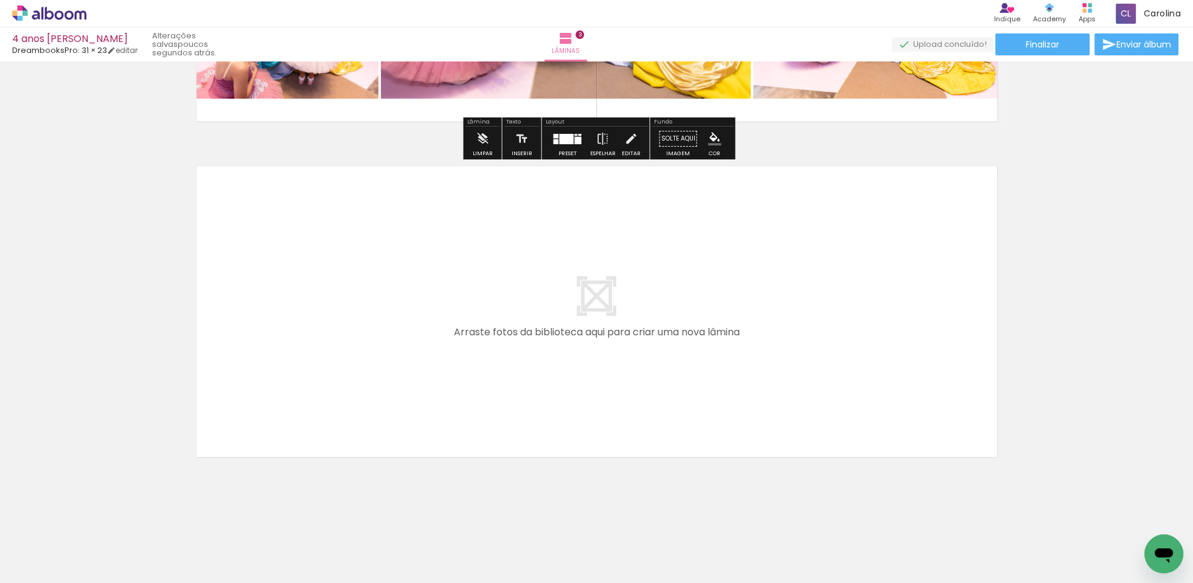
drag, startPoint x: 810, startPoint y: 107, endPoint x: 811, endPoint y: 100, distance: 7.3
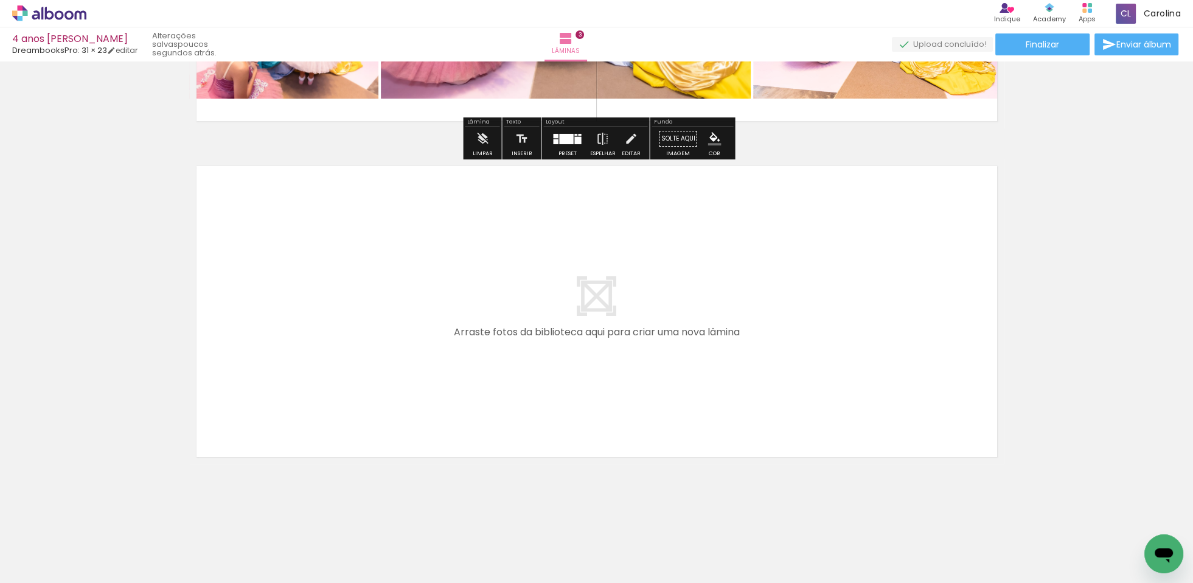
drag, startPoint x: 907, startPoint y: 112, endPoint x: 905, endPoint y: 187, distance: 74.9
click at [624, 136] on iron-icon at bounding box center [630, 139] width 13 height 24
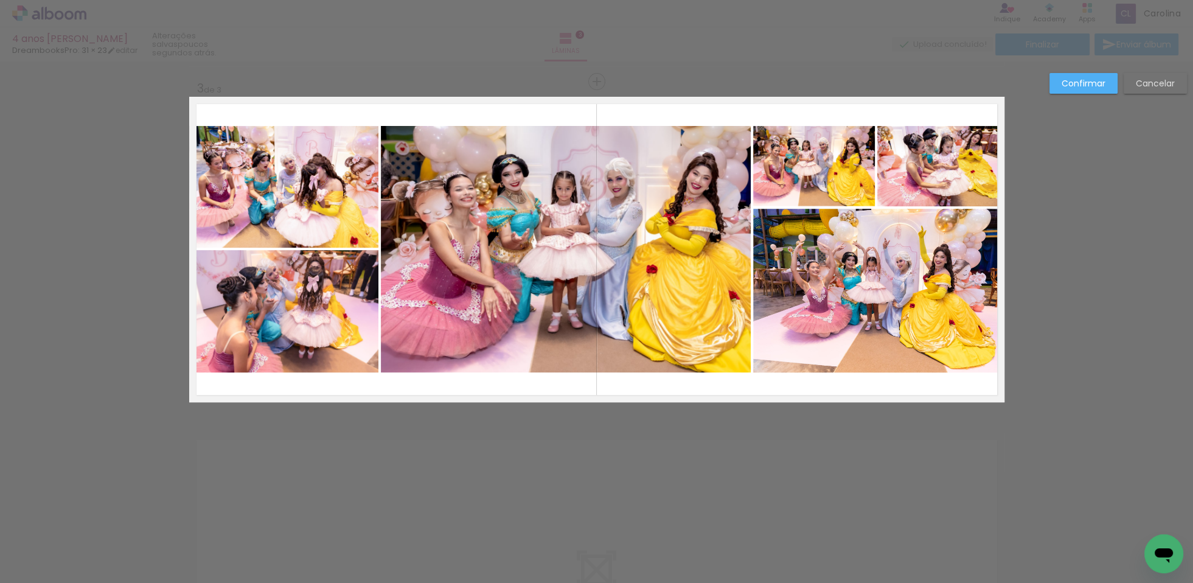
scroll to position [637, 0]
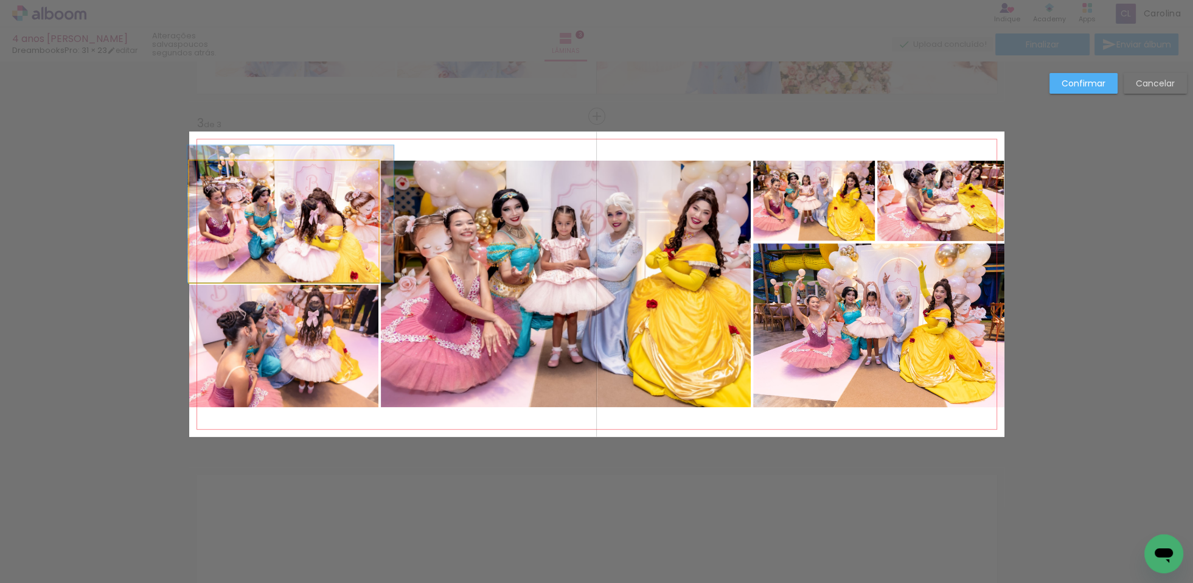
click at [332, 256] on quentale-photo at bounding box center [283, 222] width 189 height 122
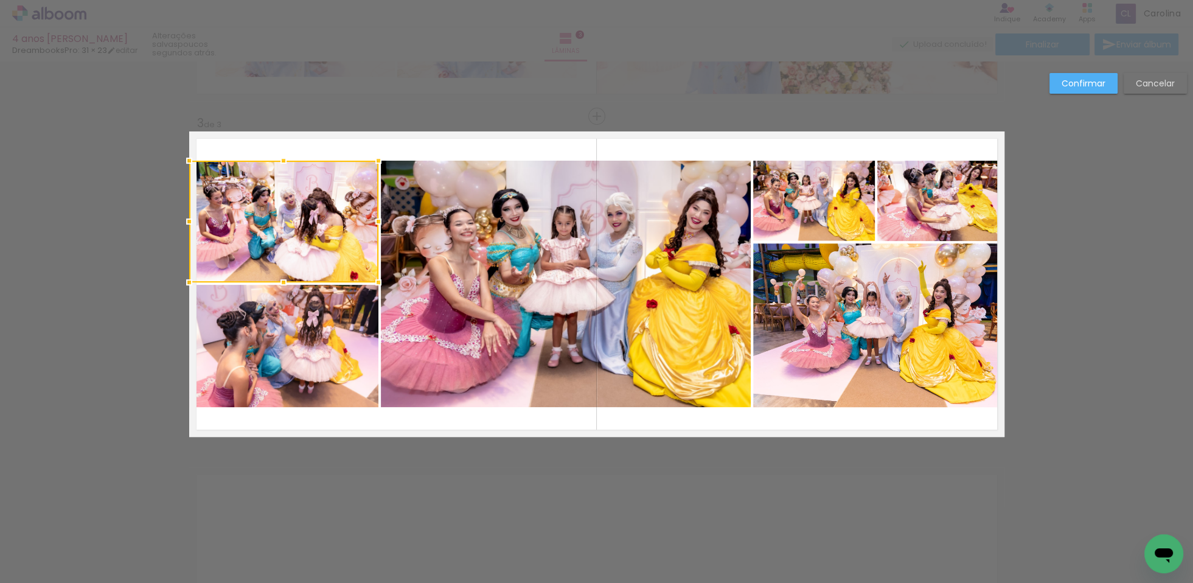
click at [343, 329] on quentale-photo at bounding box center [283, 346] width 189 height 122
drag, startPoint x: 466, startPoint y: 297, endPoint x: 582, endPoint y: 253, distance: 124.2
click at [466, 297] on quentale-photo at bounding box center [566, 284] width 370 height 246
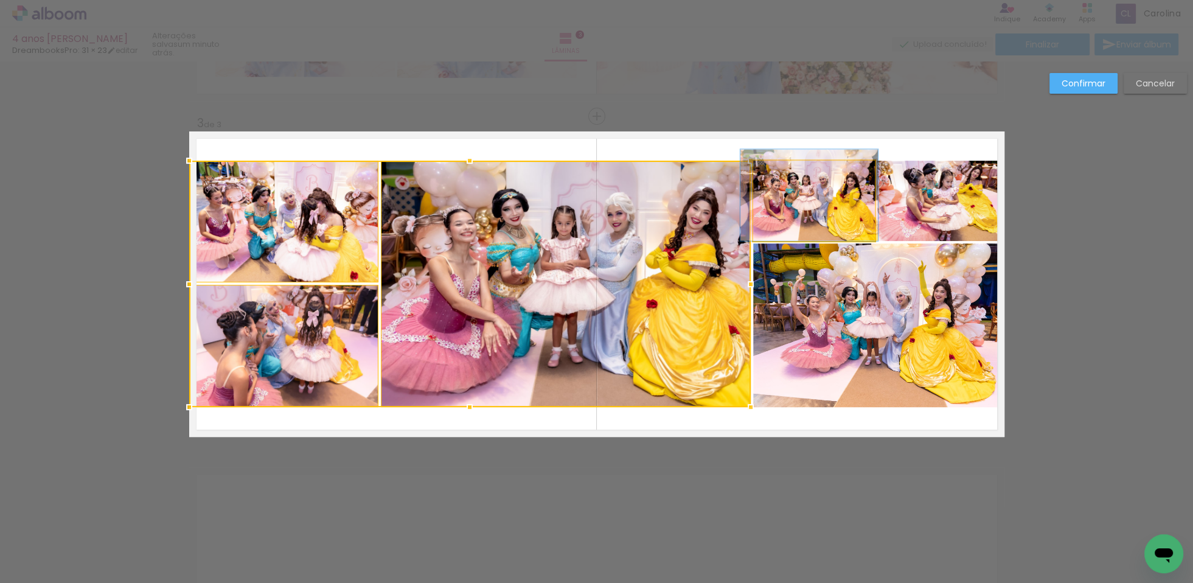
drag, startPoint x: 787, startPoint y: 206, endPoint x: 861, endPoint y: 193, distance: 75.2
click at [787, 206] on quentale-photo at bounding box center [814, 201] width 122 height 80
click at [924, 192] on quentale-photo at bounding box center [940, 201] width 127 height 80
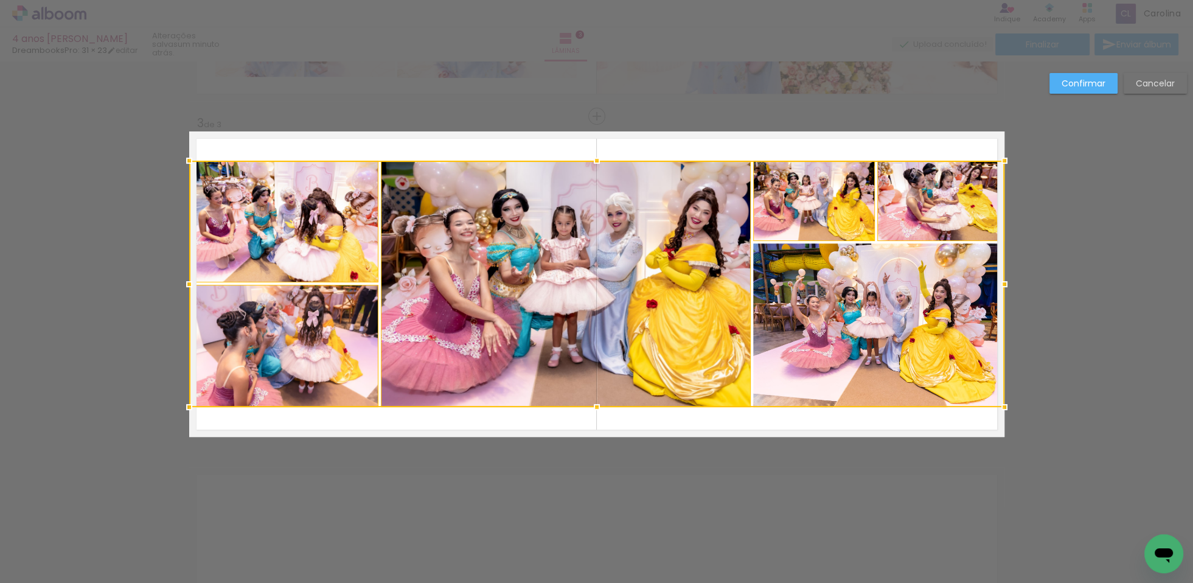
drag, startPoint x: 907, startPoint y: 277, endPoint x: 894, endPoint y: 264, distance: 18.1
click at [906, 275] on div at bounding box center [596, 284] width 815 height 246
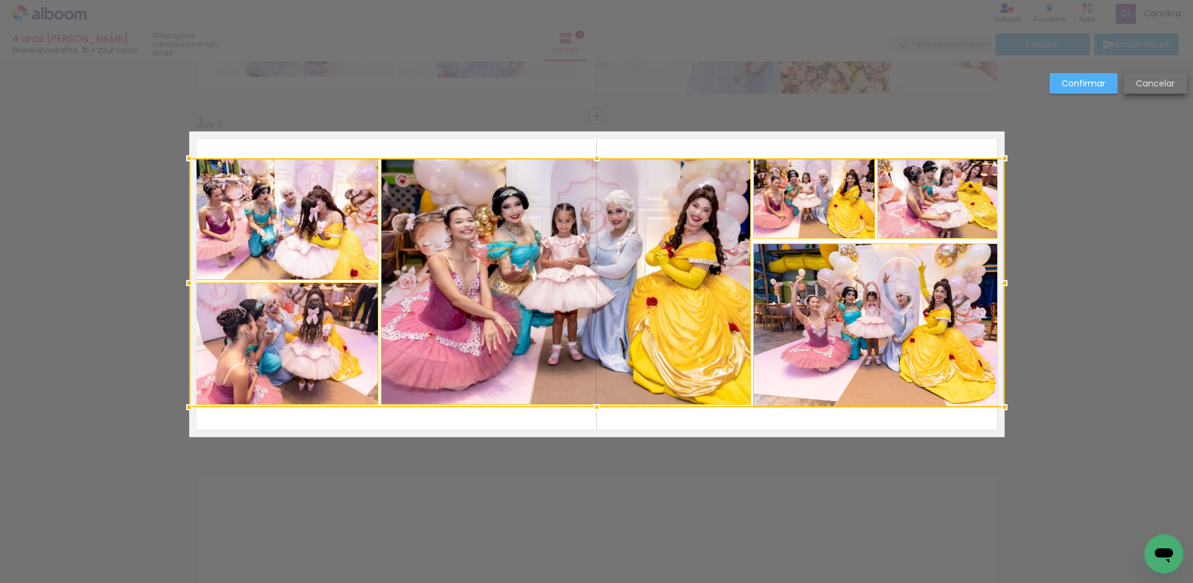
click at [0, 0] on slot "Cancelar" at bounding box center [0, 0] width 0 height 0
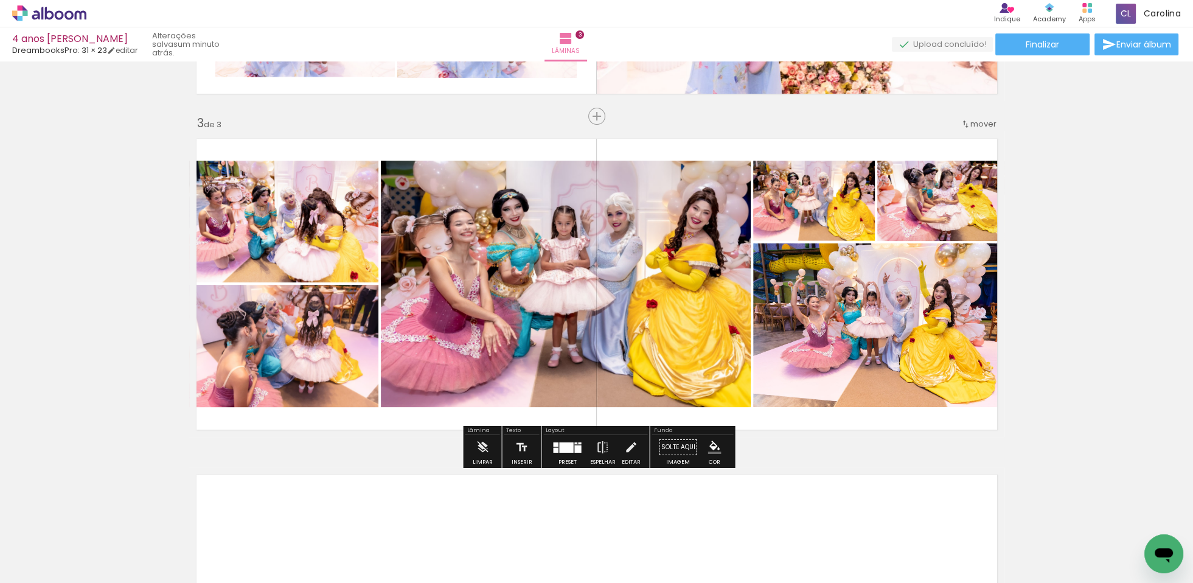
drag, startPoint x: 618, startPoint y: 445, endPoint x: 626, endPoint y: 426, distance: 21.0
click at [624, 445] on iron-icon at bounding box center [630, 447] width 13 height 24
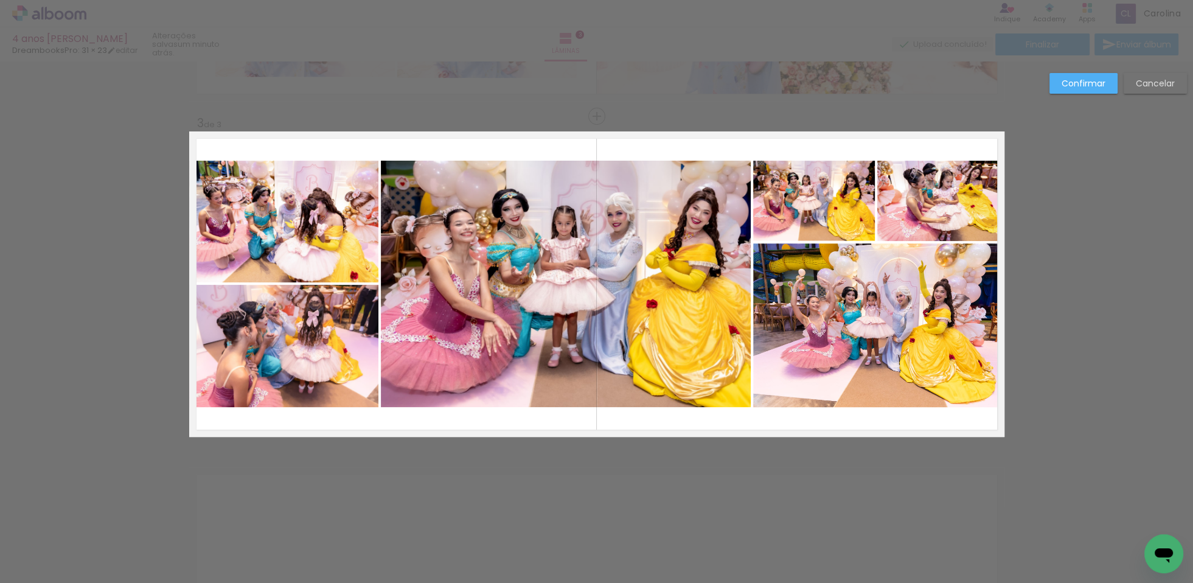
click at [348, 262] on quentale-photo at bounding box center [283, 222] width 189 height 122
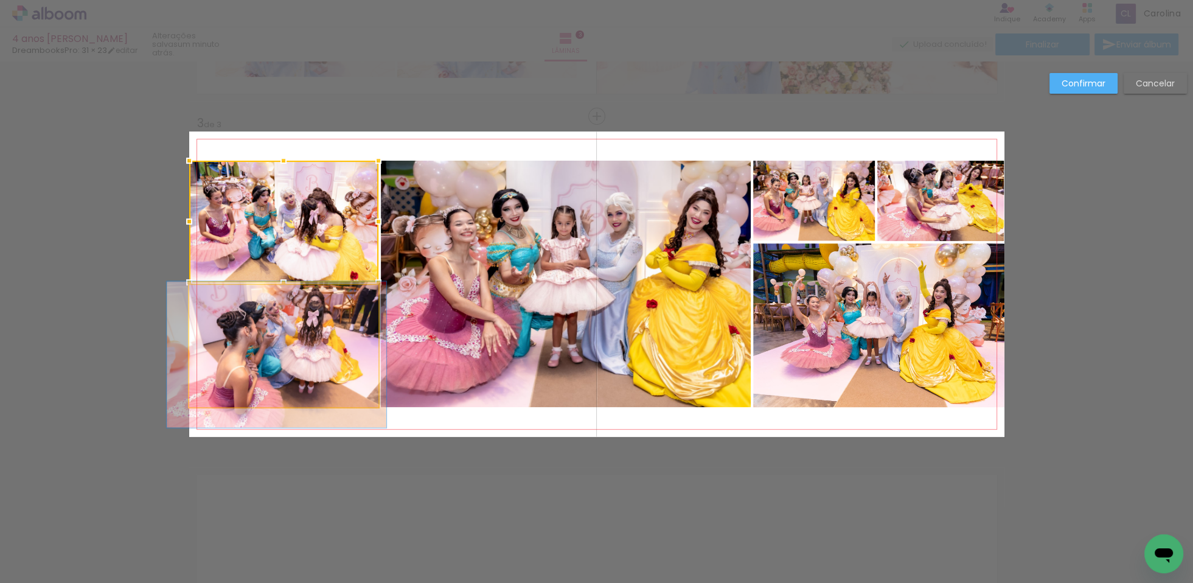
drag, startPoint x: 361, startPoint y: 329, endPoint x: 499, endPoint y: 287, distance: 143.6
click at [361, 329] on quentale-photo at bounding box center [283, 346] width 189 height 122
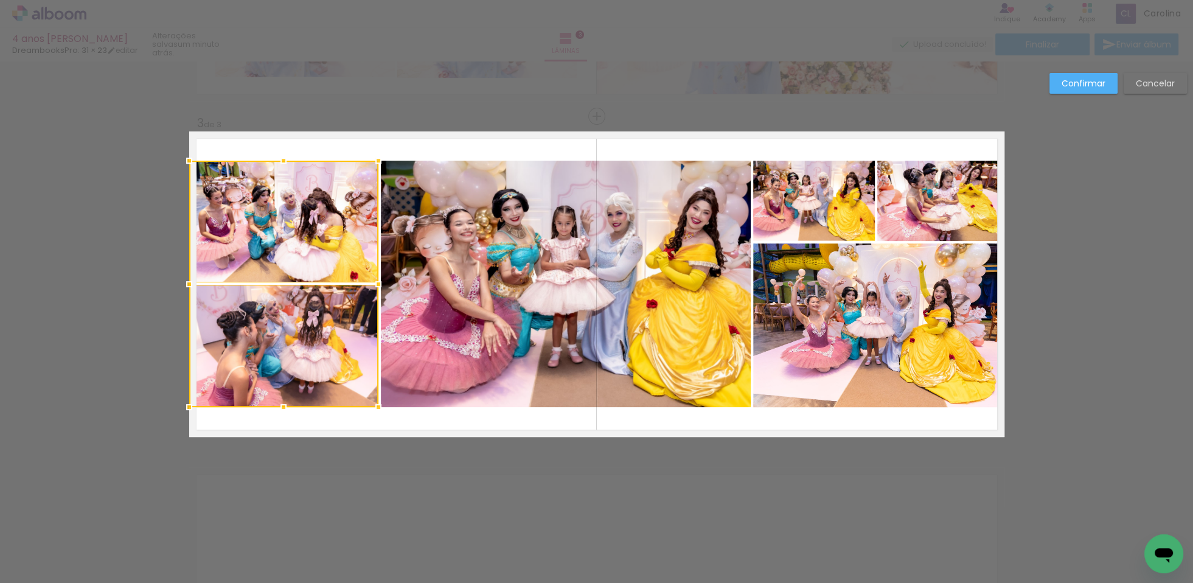
click at [523, 290] on quentale-photo at bounding box center [566, 284] width 370 height 246
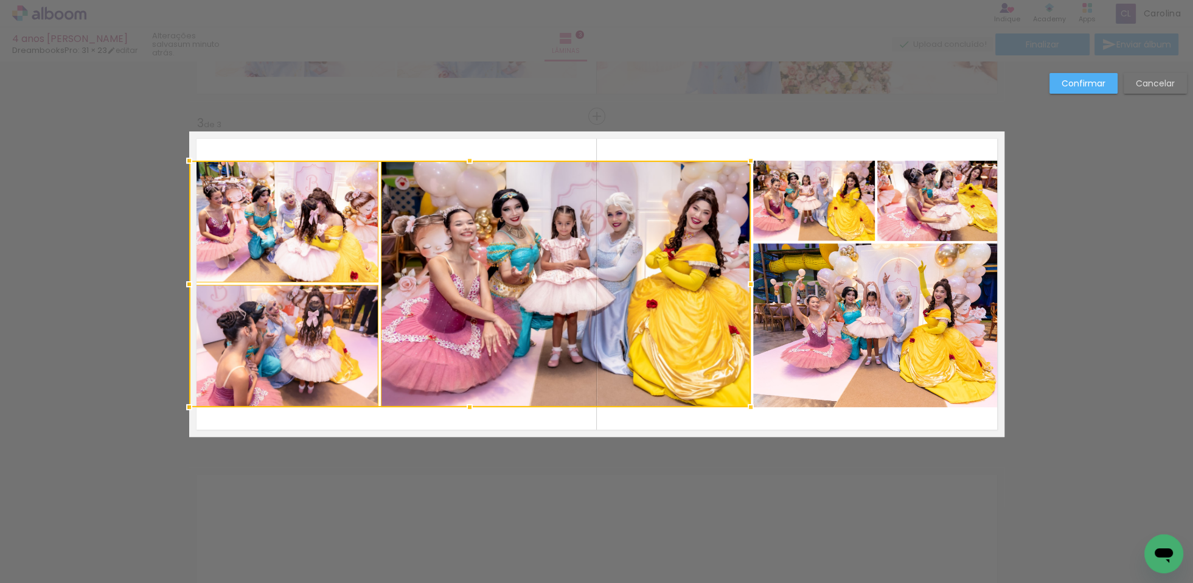
click at [818, 200] on quentale-photo at bounding box center [814, 201] width 122 height 80
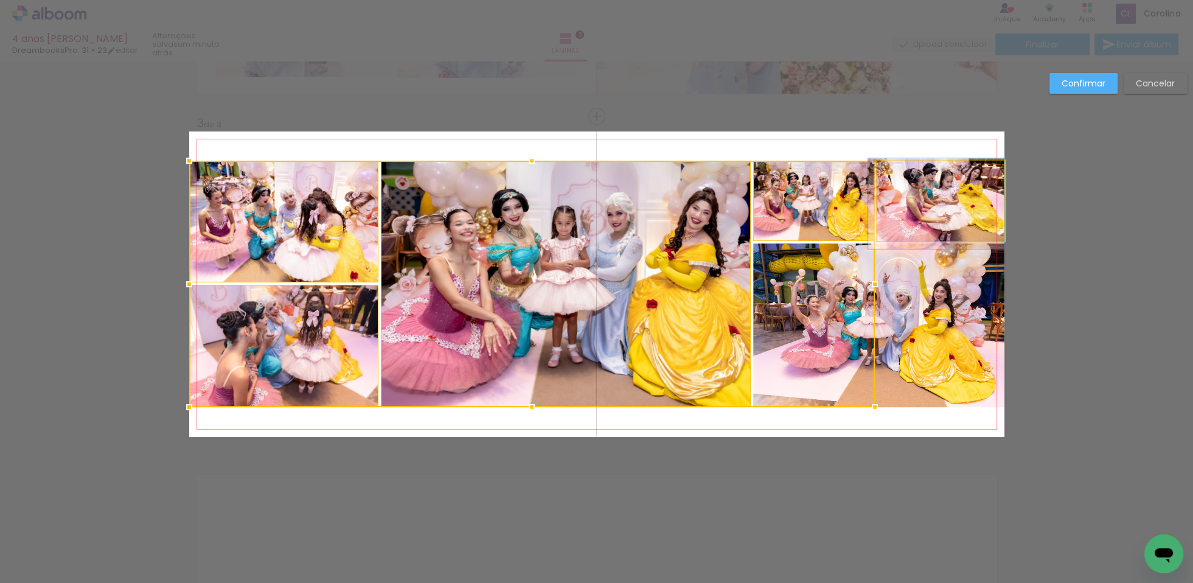
drag, startPoint x: 939, startPoint y: 190, endPoint x: 929, endPoint y: 235, distance: 46.2
click at [939, 189] on quentale-photo at bounding box center [940, 201] width 127 height 80
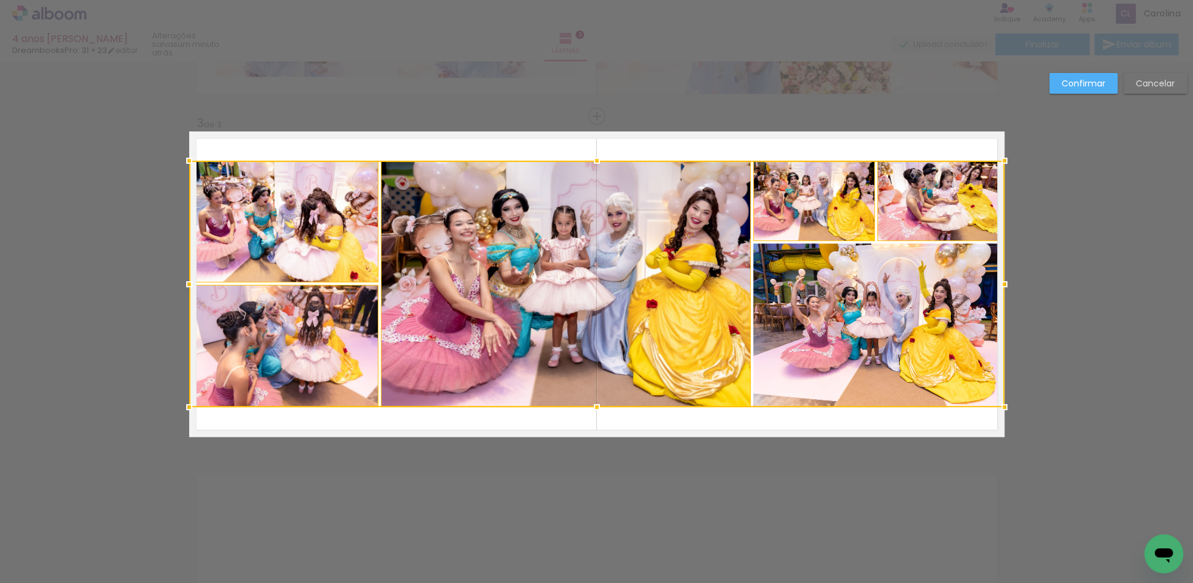
drag, startPoint x: 915, startPoint y: 260, endPoint x: 837, endPoint y: 205, distance: 95.5
click at [914, 259] on div at bounding box center [596, 284] width 815 height 246
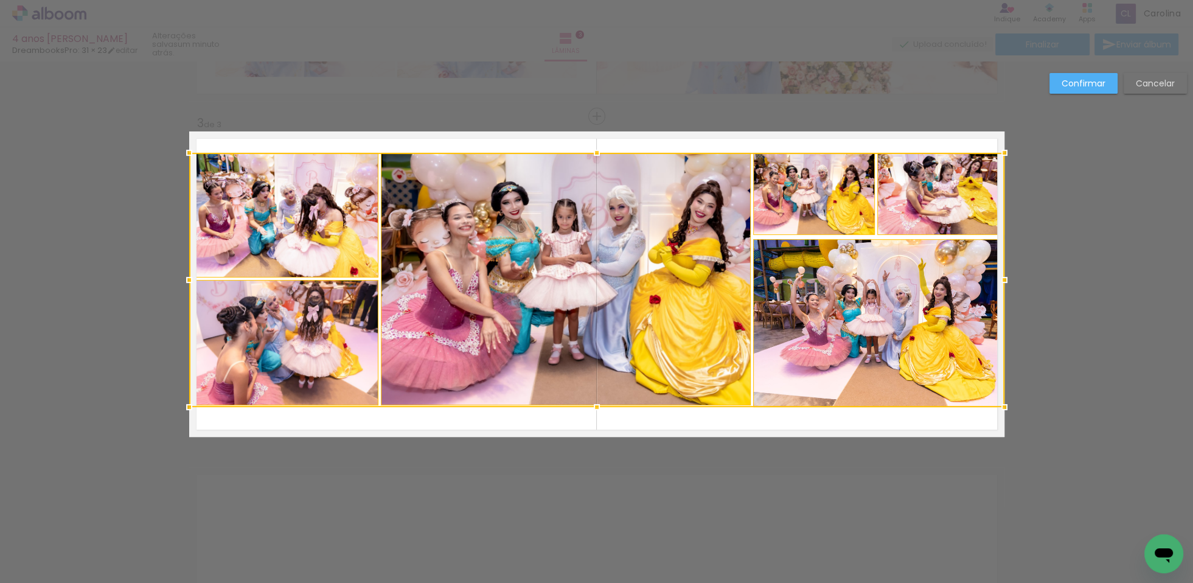
drag, startPoint x: 595, startPoint y: 159, endPoint x: 594, endPoint y: 153, distance: 6.2
click at [594, 153] on div at bounding box center [597, 153] width 24 height 24
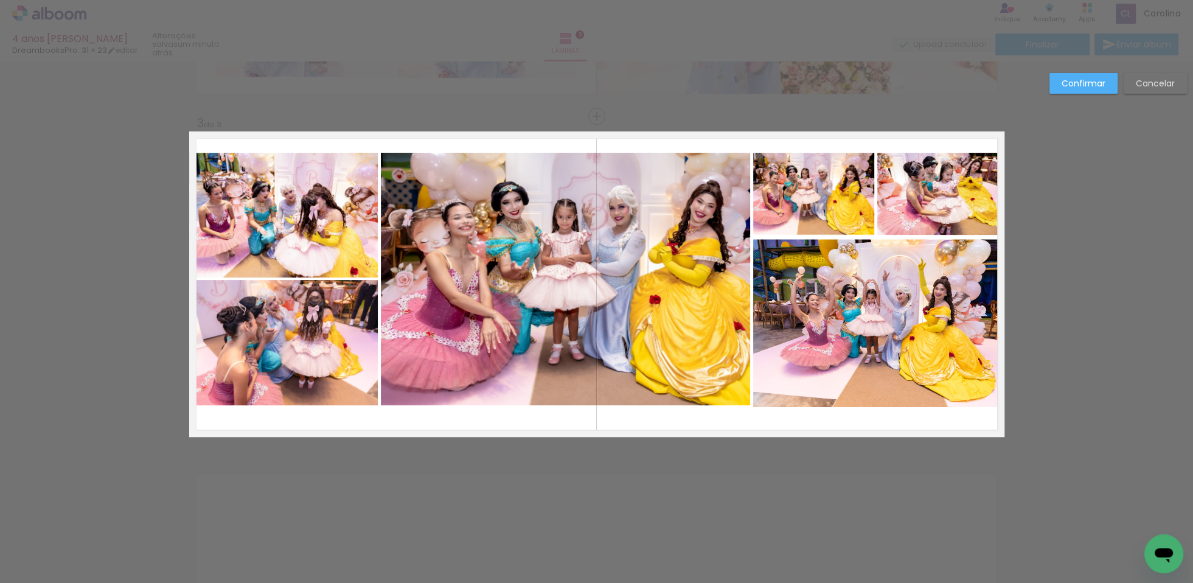
click at [0, 0] on slot "Confirmar" at bounding box center [0, 0] width 0 height 0
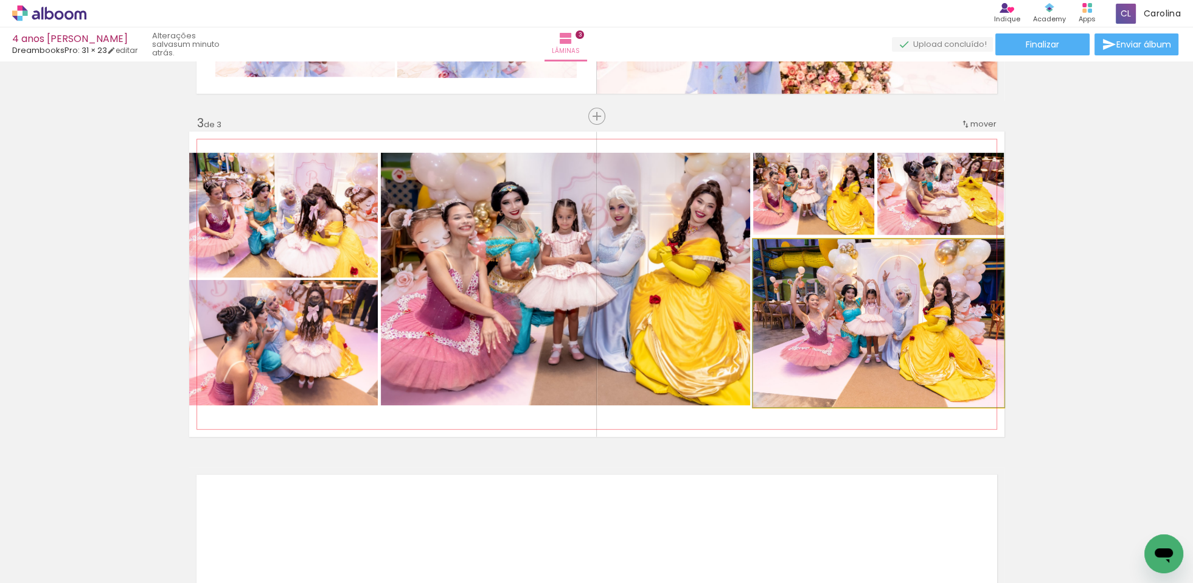
click at [893, 302] on quentale-photo at bounding box center [878, 323] width 251 height 168
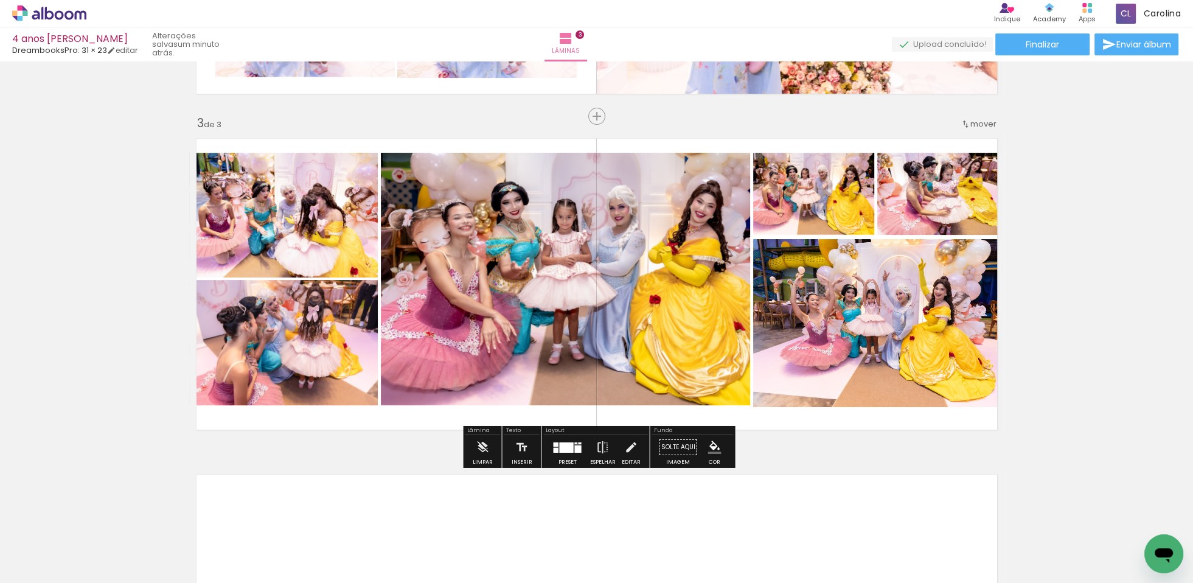
click at [893, 316] on quentale-photo at bounding box center [878, 323] width 251 height 168
click at [889, 324] on quentale-photo at bounding box center [878, 323] width 251 height 168
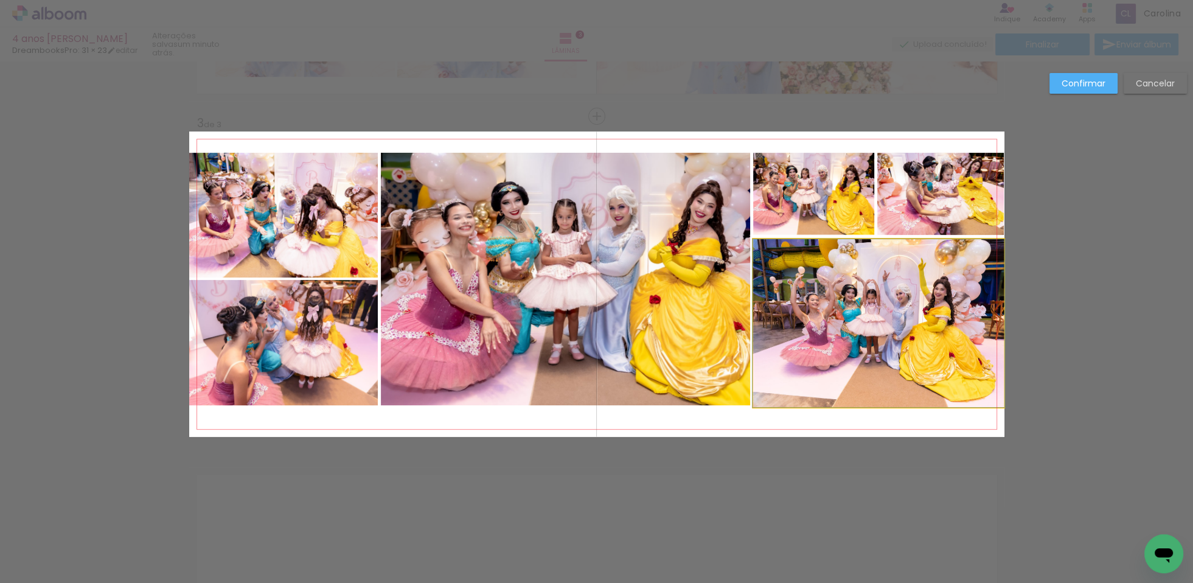
click at [867, 343] on quentale-photo at bounding box center [878, 323] width 251 height 168
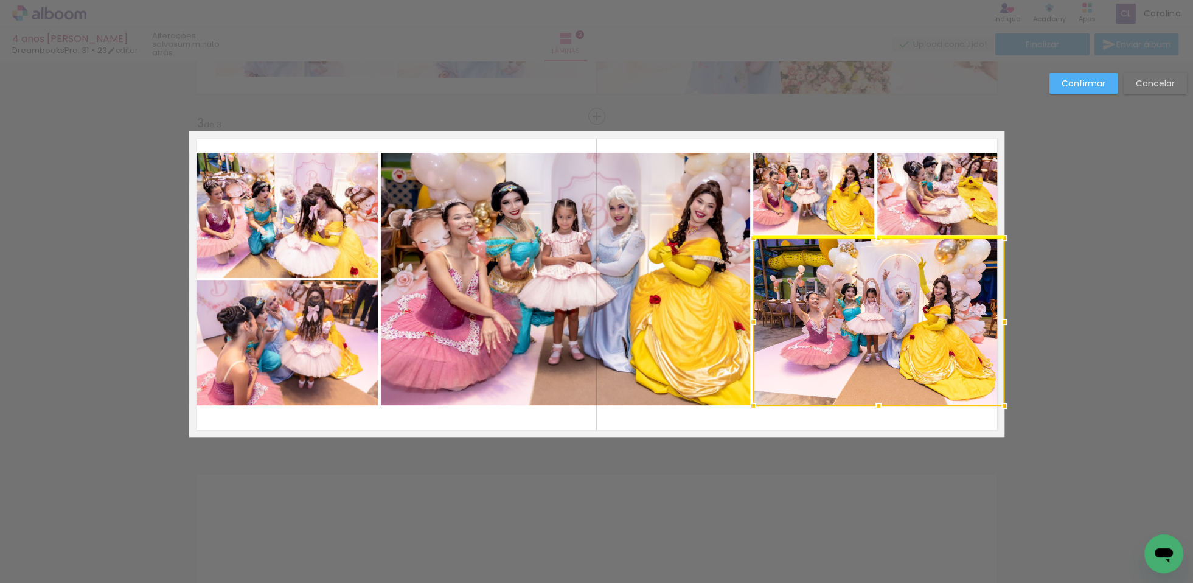
click at [871, 338] on div at bounding box center [878, 322] width 251 height 168
drag, startPoint x: 1076, startPoint y: 88, endPoint x: 1088, endPoint y: 116, distance: 30.3
click at [0, 0] on slot "Confirmar" at bounding box center [0, 0] width 0 height 0
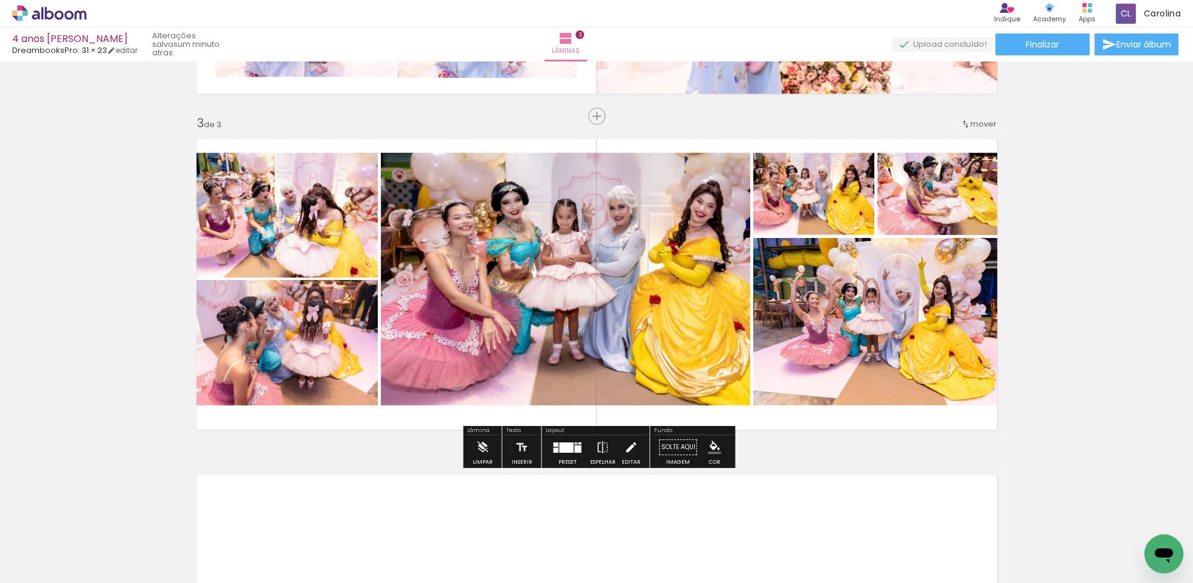
click at [624, 447] on iron-icon at bounding box center [630, 447] width 13 height 24
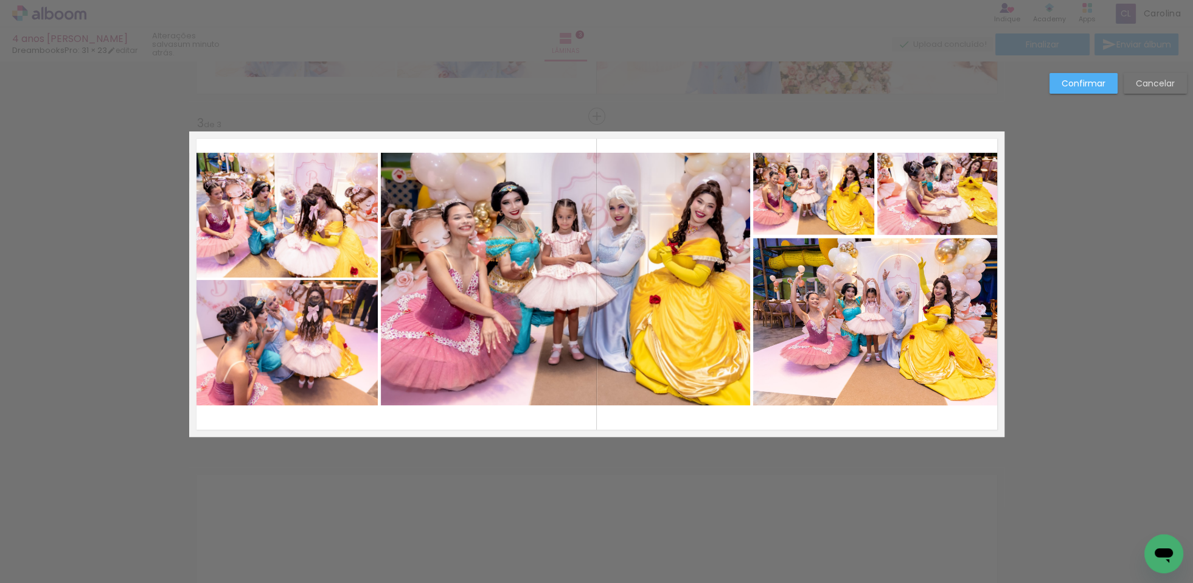
click at [776, 344] on quentale-photo at bounding box center [878, 322] width 251 height 168
click at [706, 356] on quentale-photo at bounding box center [565, 279] width 369 height 252
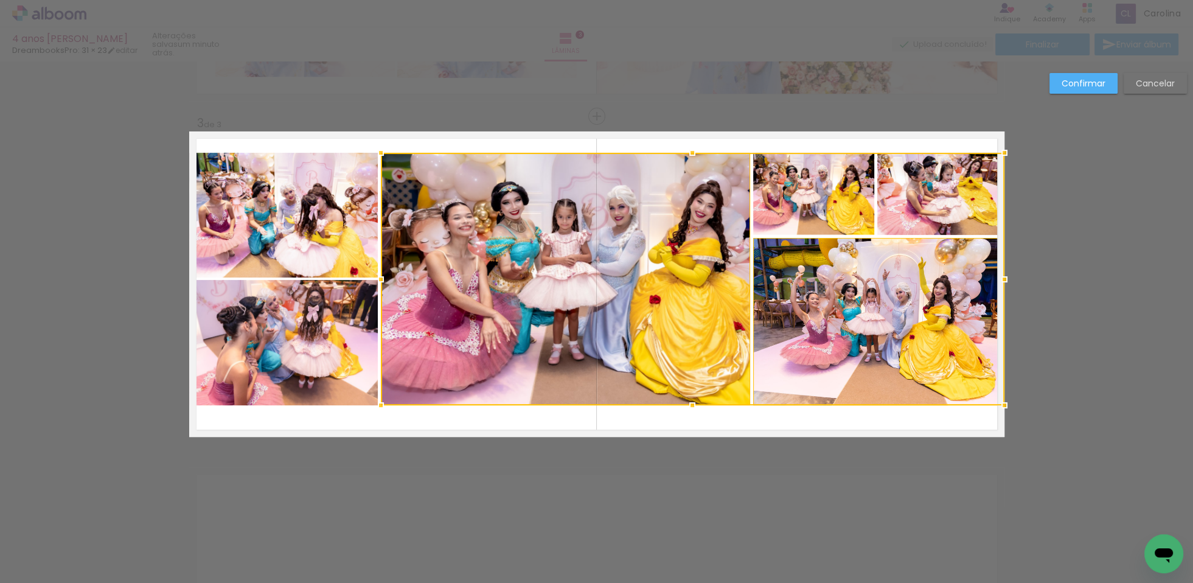
drag, startPoint x: 337, startPoint y: 325, endPoint x: 341, endPoint y: 277, distance: 48.3
click at [338, 325] on quentale-photo at bounding box center [283, 342] width 189 height 125
click at [340, 236] on div at bounding box center [596, 279] width 815 height 252
drag, startPoint x: 829, startPoint y: 197, endPoint x: 913, endPoint y: 190, distance: 83.6
click at [829, 196] on div at bounding box center [596, 279] width 815 height 252
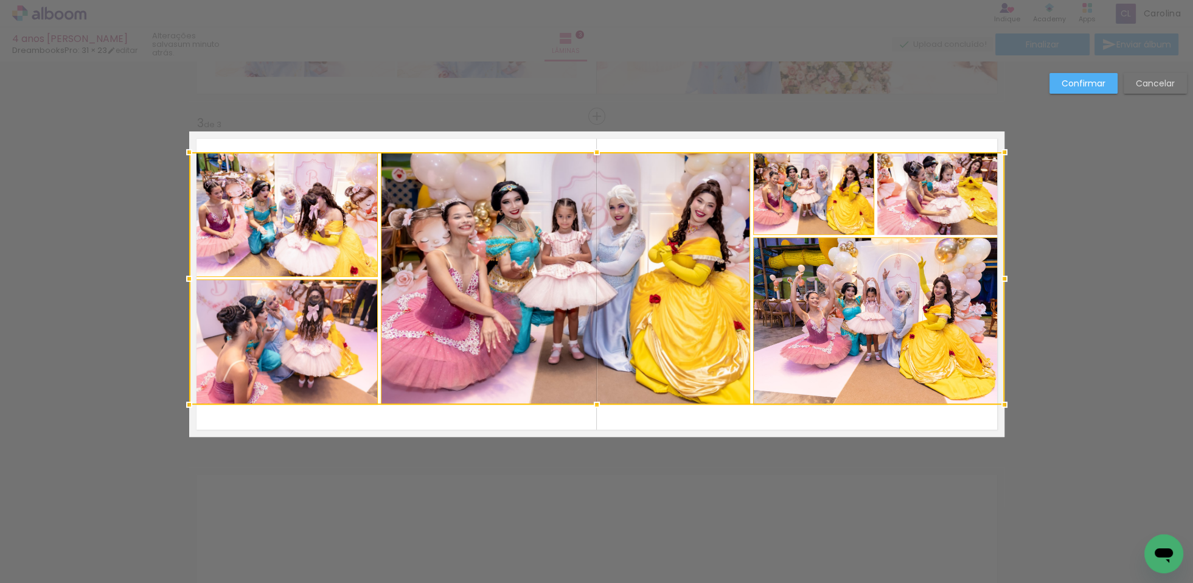
click at [924, 192] on div at bounding box center [596, 278] width 815 height 252
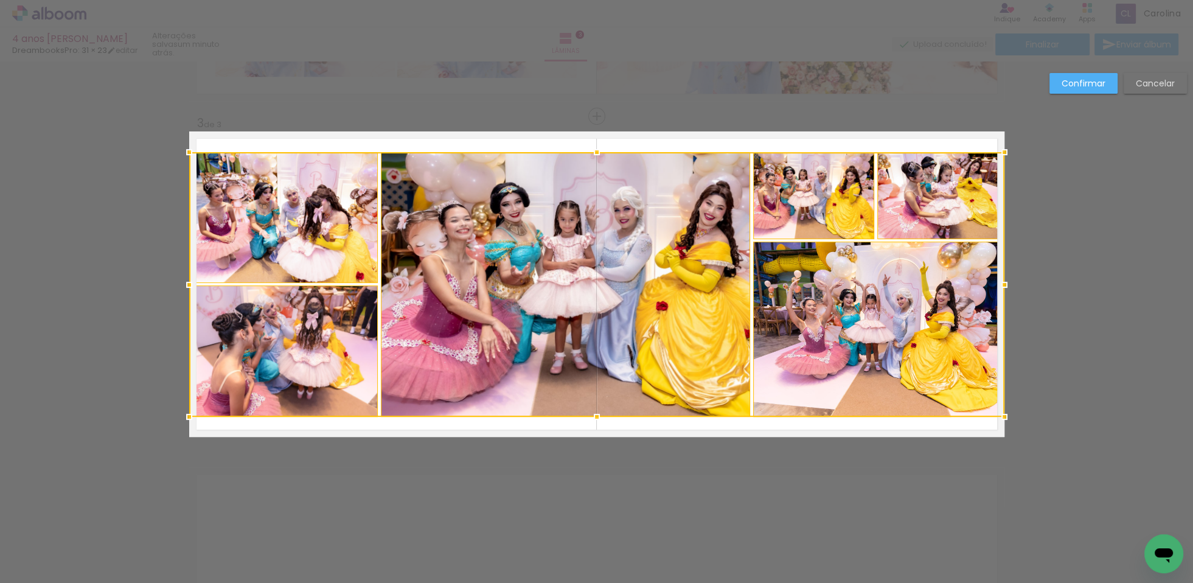
drag, startPoint x: 596, startPoint y: 405, endPoint x: 595, endPoint y: 416, distance: 11.6
click at [595, 416] on div at bounding box center [597, 417] width 24 height 24
click at [0, 0] on slot "Confirmar" at bounding box center [0, 0] width 0 height 0
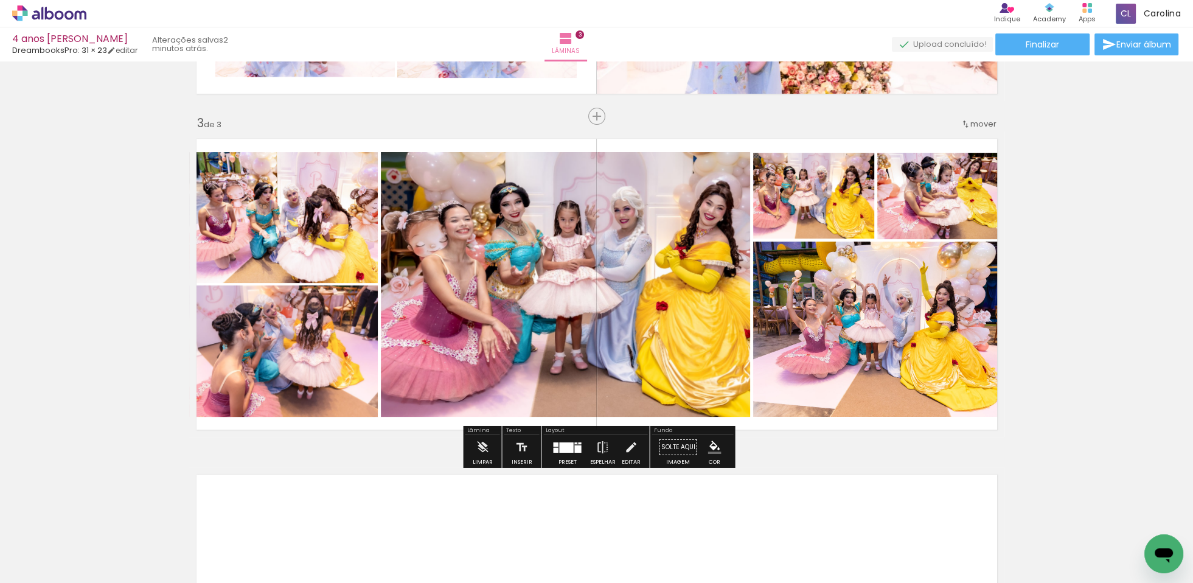
drag, startPoint x: 863, startPoint y: 305, endPoint x: 872, endPoint y: 299, distance: 11.5
click at [861, 305] on quentale-photo at bounding box center [878, 329] width 251 height 175
click at [871, 273] on span at bounding box center [877, 274] width 12 height 2
drag, startPoint x: 915, startPoint y: 273, endPoint x: 895, endPoint y: 292, distance: 28.0
click at [915, 273] on quentale-photo at bounding box center [878, 329] width 251 height 175
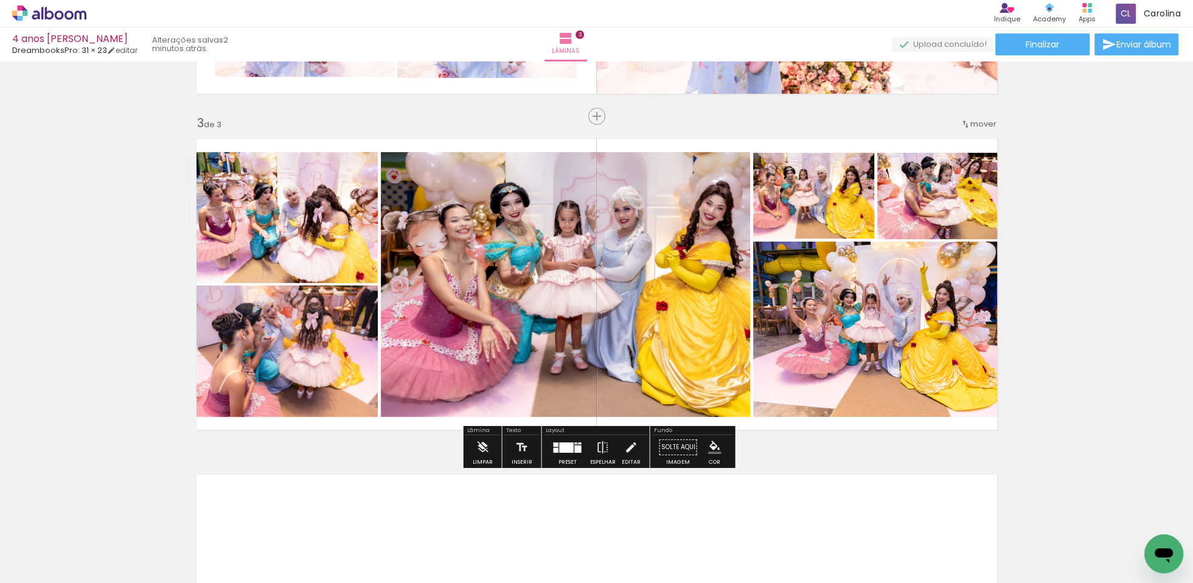
drag, startPoint x: 623, startPoint y: 447, endPoint x: 636, endPoint y: 439, distance: 14.7
click at [624, 447] on iron-icon at bounding box center [630, 447] width 13 height 24
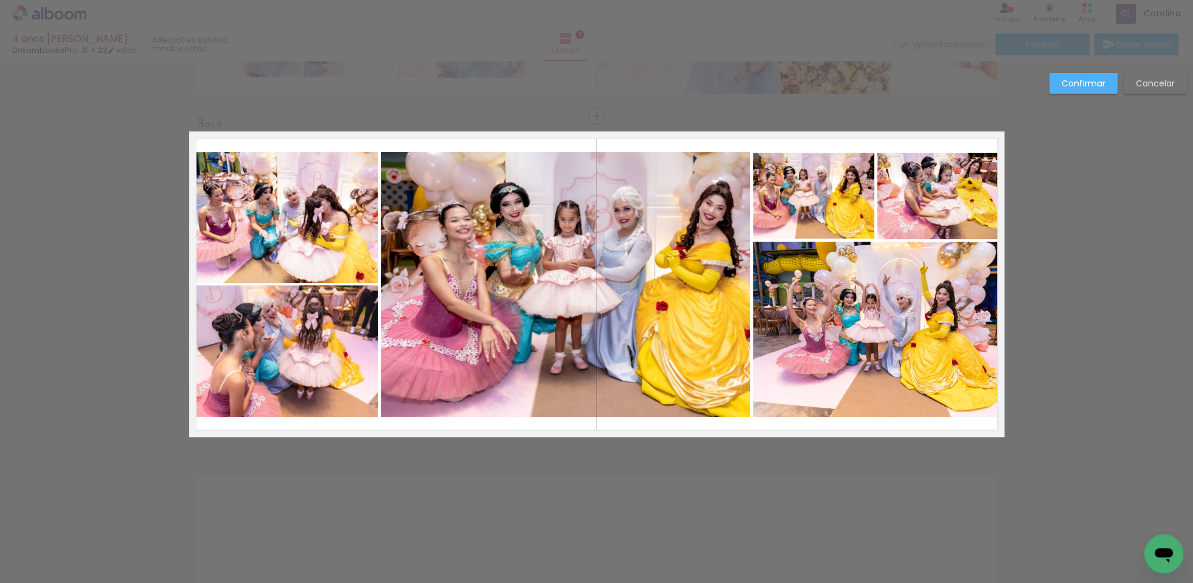
drag, startPoint x: 887, startPoint y: 288, endPoint x: 896, endPoint y: 273, distance: 17.4
click at [887, 288] on quentale-photo at bounding box center [878, 329] width 251 height 175
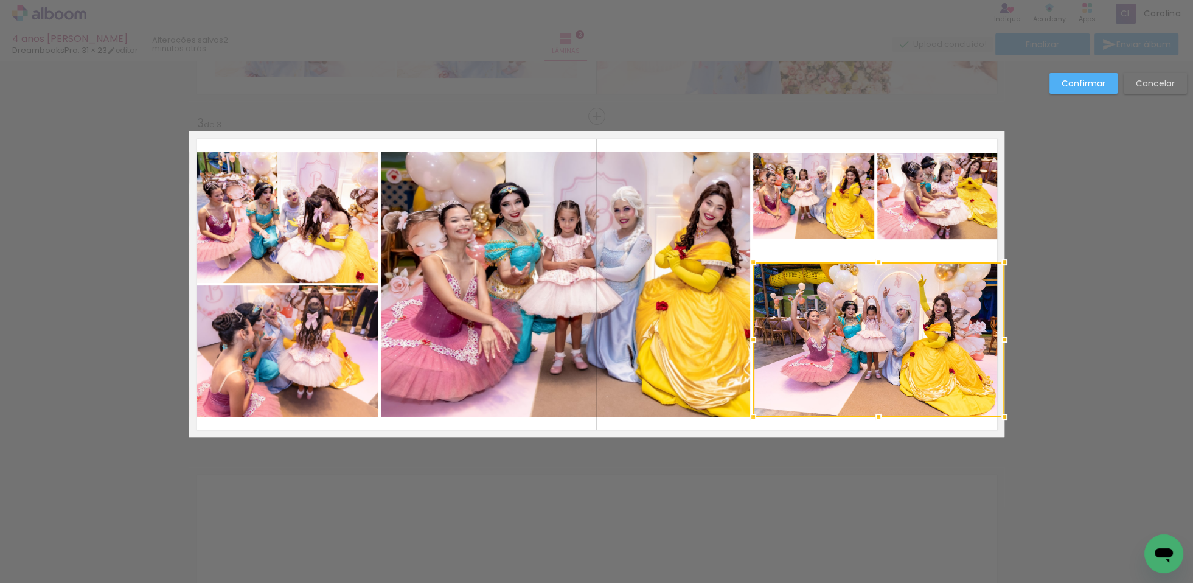
drag, startPoint x: 879, startPoint y: 243, endPoint x: 879, endPoint y: 265, distance: 22.5
click at [874, 263] on div at bounding box center [878, 262] width 24 height 24
drag, startPoint x: 877, startPoint y: 264, endPoint x: 877, endPoint y: 253, distance: 11.0
click at [876, 265] on div at bounding box center [878, 263] width 24 height 24
click at [816, 200] on quentale-photo at bounding box center [814, 196] width 122 height 86
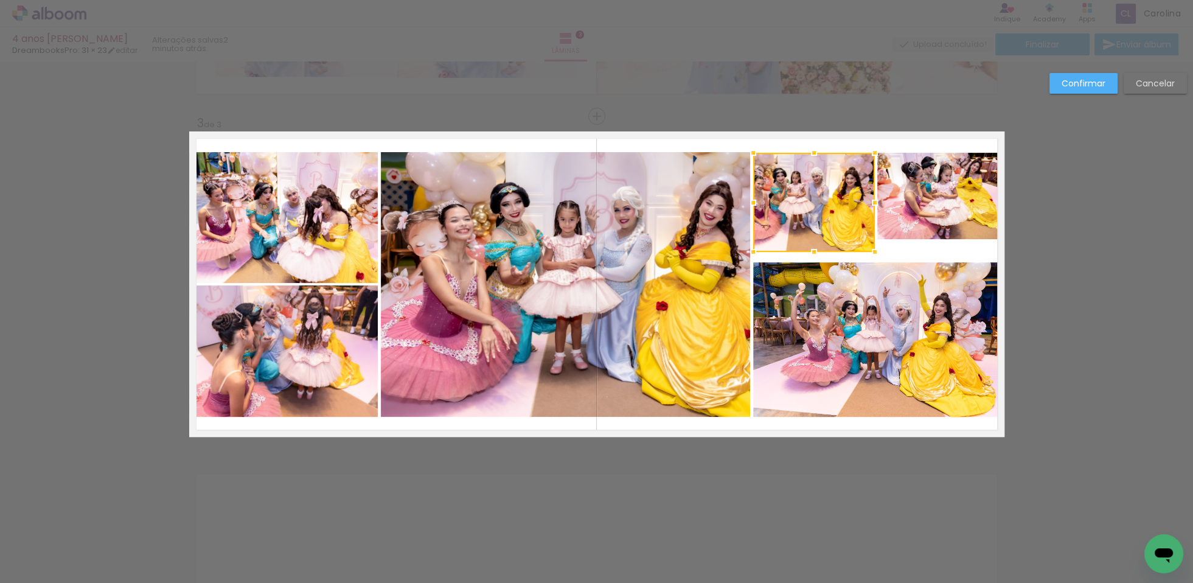
drag, startPoint x: 813, startPoint y: 240, endPoint x: 812, endPoint y: 249, distance: 9.1
click at [812, 249] on div at bounding box center [814, 252] width 24 height 24
drag, startPoint x: 933, startPoint y: 178, endPoint x: 942, endPoint y: 183, distance: 10.1
click at [933, 178] on quentale-photo at bounding box center [940, 196] width 127 height 86
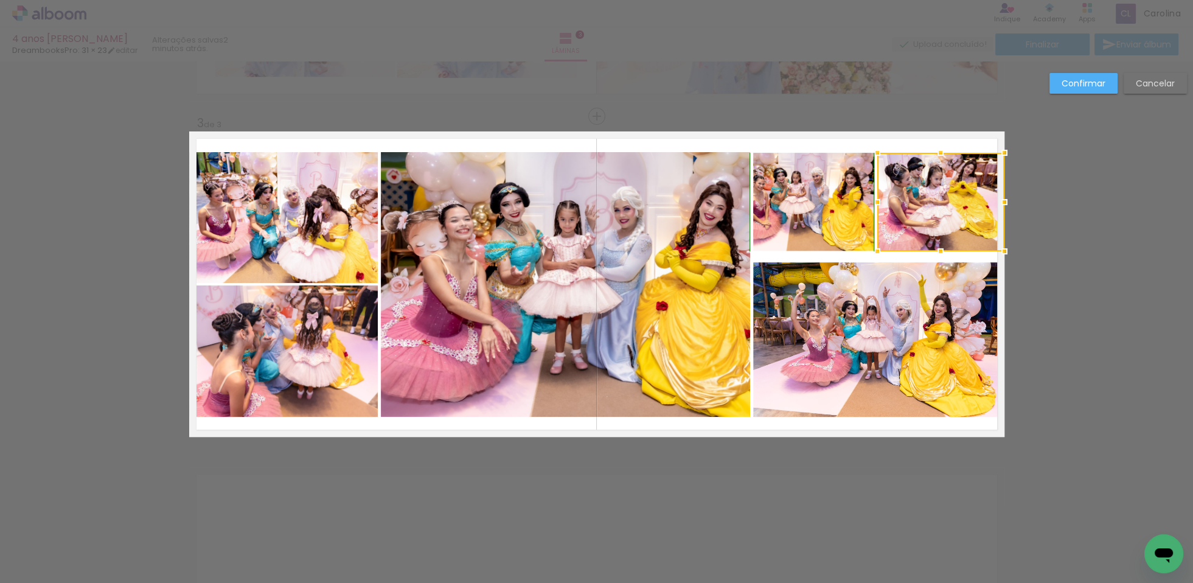
drag, startPoint x: 940, startPoint y: 234, endPoint x: 942, endPoint y: 254, distance: 20.2
click at [939, 242] on div at bounding box center [940, 251] width 24 height 24
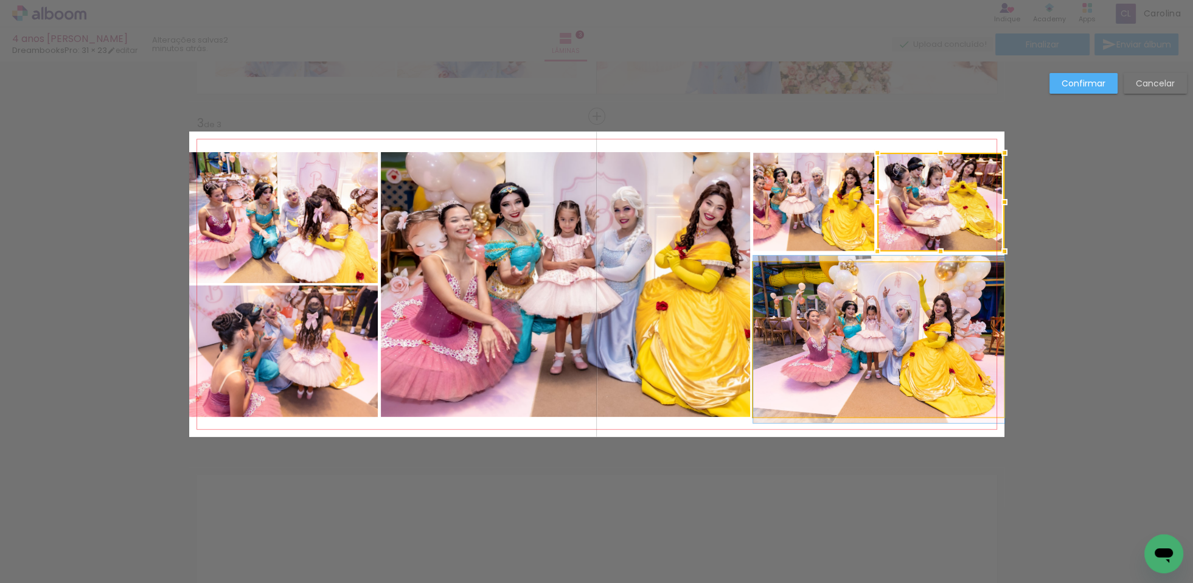
drag, startPoint x: 900, startPoint y: 287, endPoint x: 902, endPoint y: 279, distance: 8.0
click at [900, 287] on quentale-photo at bounding box center [878, 339] width 251 height 155
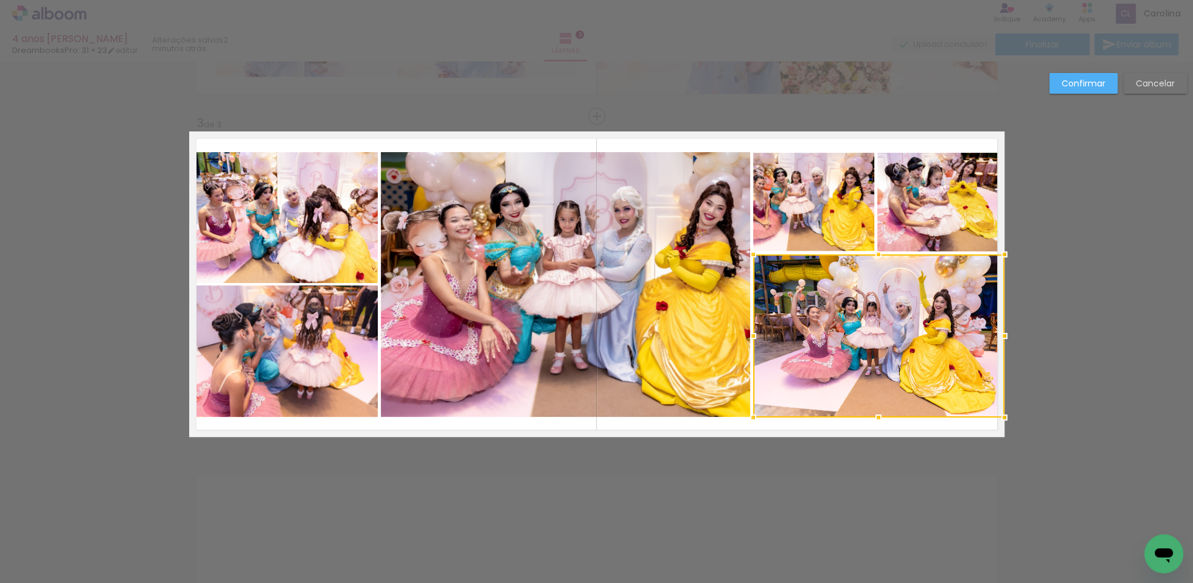
drag, startPoint x: 880, startPoint y: 265, endPoint x: 913, endPoint y: 245, distance: 38.2
click at [879, 260] on div at bounding box center [878, 254] width 24 height 24
drag, startPoint x: 1077, startPoint y: 81, endPoint x: 1084, endPoint y: 82, distance: 6.7
click at [0, 0] on slot "Confirmar" at bounding box center [0, 0] width 0 height 0
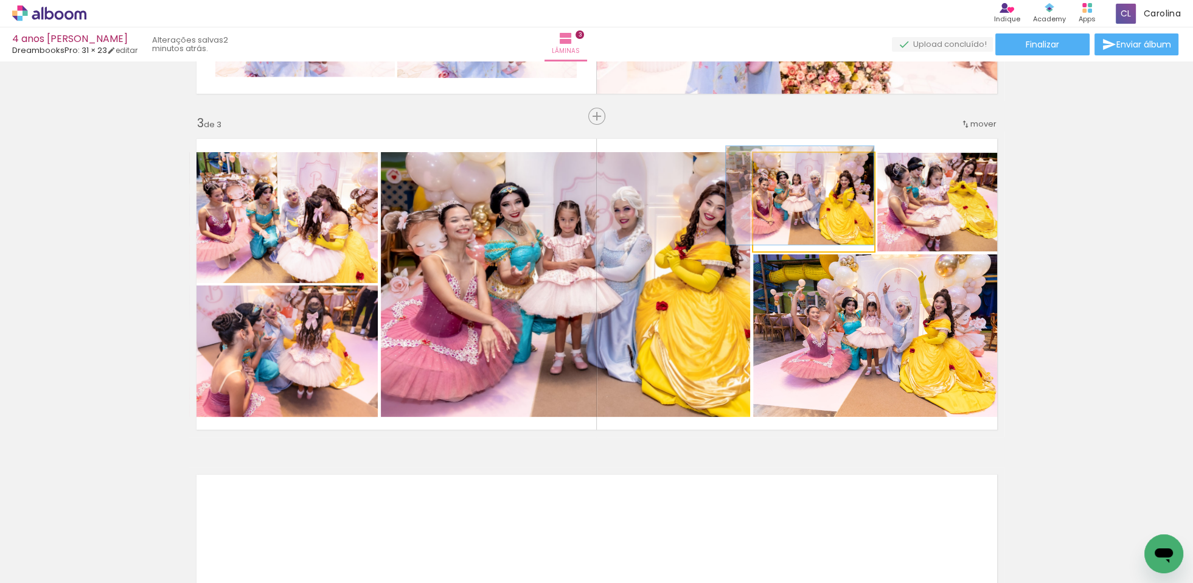
drag, startPoint x: 790, startPoint y: 167, endPoint x: 807, endPoint y: 162, distance: 17.9
type paper-slider "100"
click at [783, 165] on div at bounding box center [781, 165] width 11 height 11
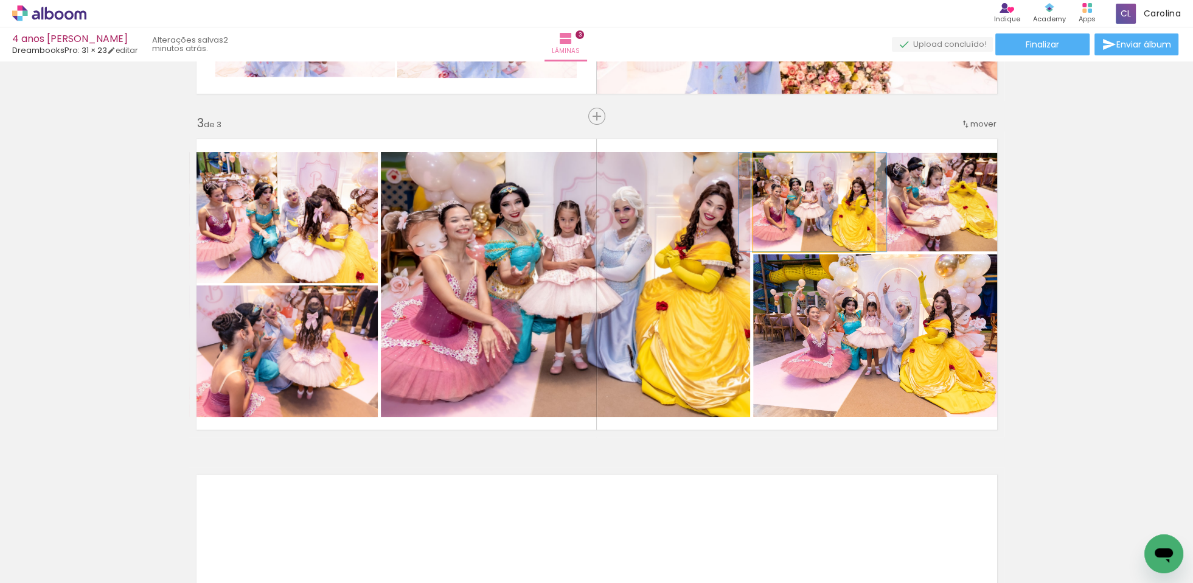
drag, startPoint x: 826, startPoint y: 200, endPoint x: 832, endPoint y: 190, distance: 11.2
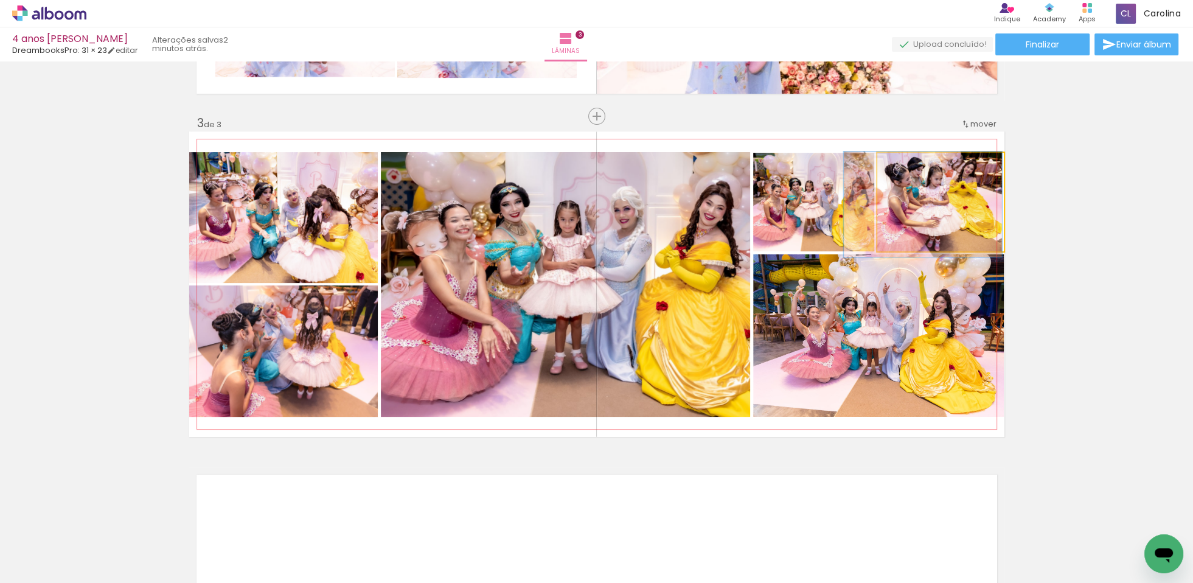
type paper-slider "100"
click at [903, 168] on div at bounding box center [908, 165] width 11 height 11
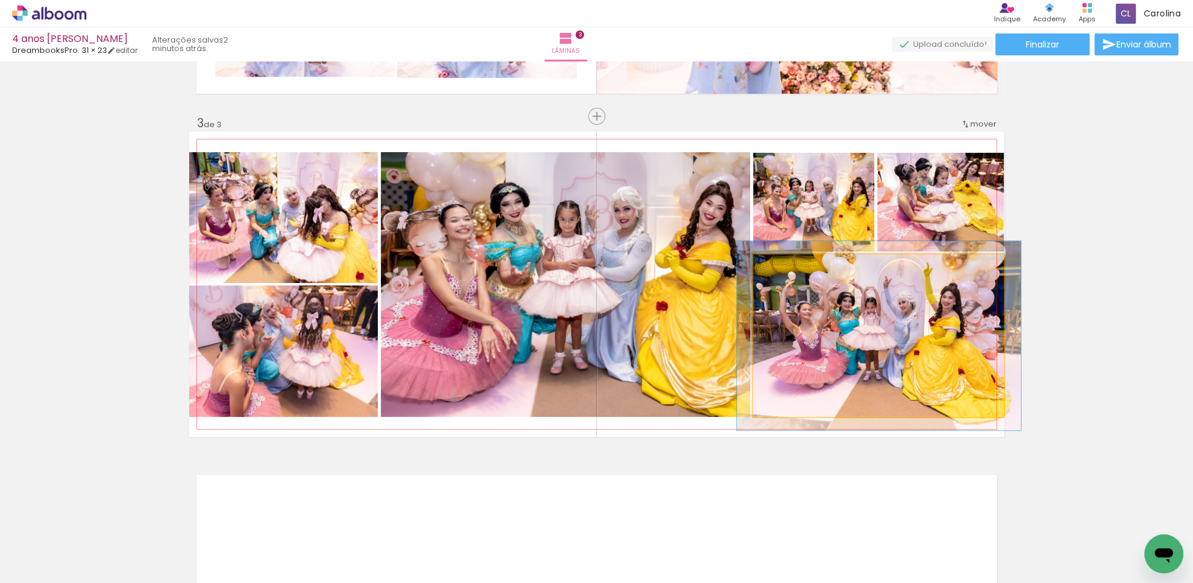
drag, startPoint x: 785, startPoint y: 269, endPoint x: 859, endPoint y: 310, distance: 84.7
type paper-slider "113"
click at [790, 268] on div at bounding box center [787, 266] width 19 height 19
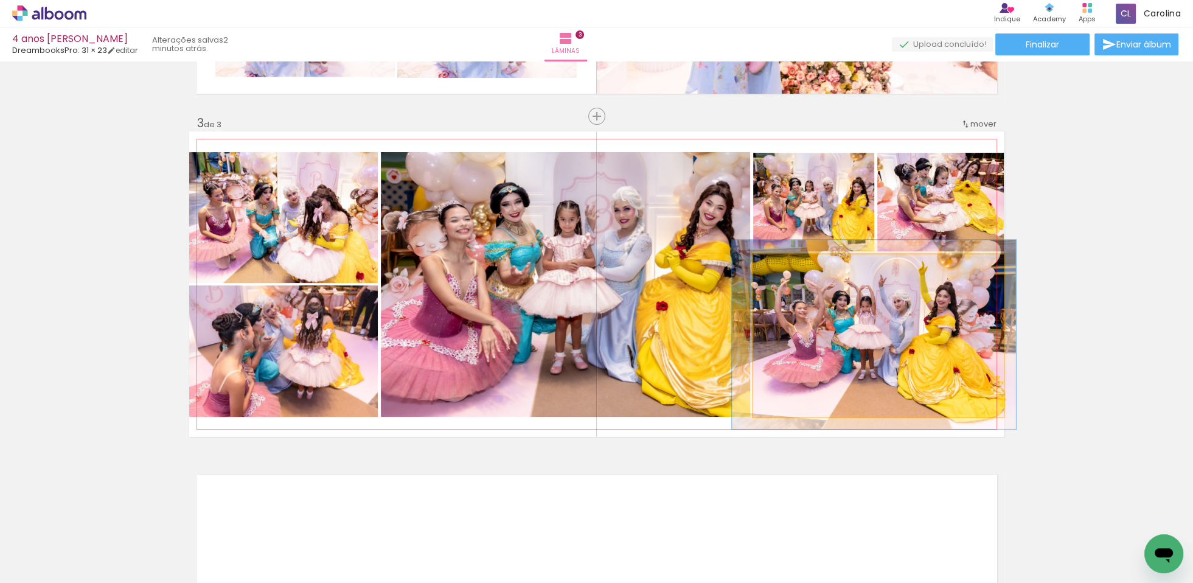
drag, startPoint x: 854, startPoint y: 326, endPoint x: 837, endPoint y: 407, distance: 82.8
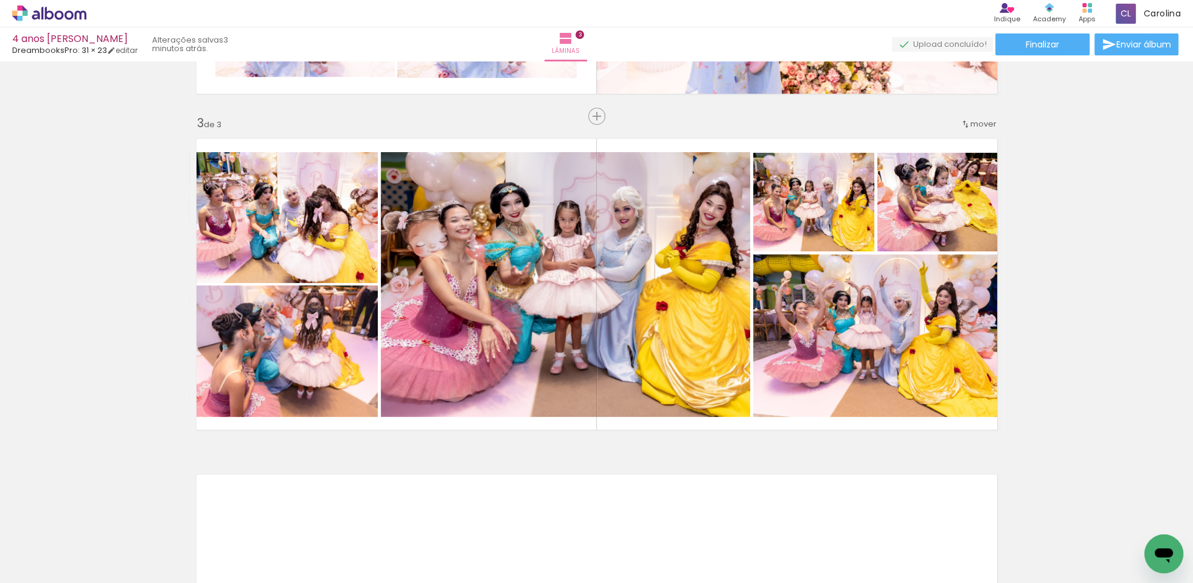
scroll to position [2, 0]
click at [1071, 263] on div "Inserir lâmina 1 de 3 Inserir lâmina 2 de 3 Inserir lâmina 3 de 3" at bounding box center [596, 101] width 1193 height 1344
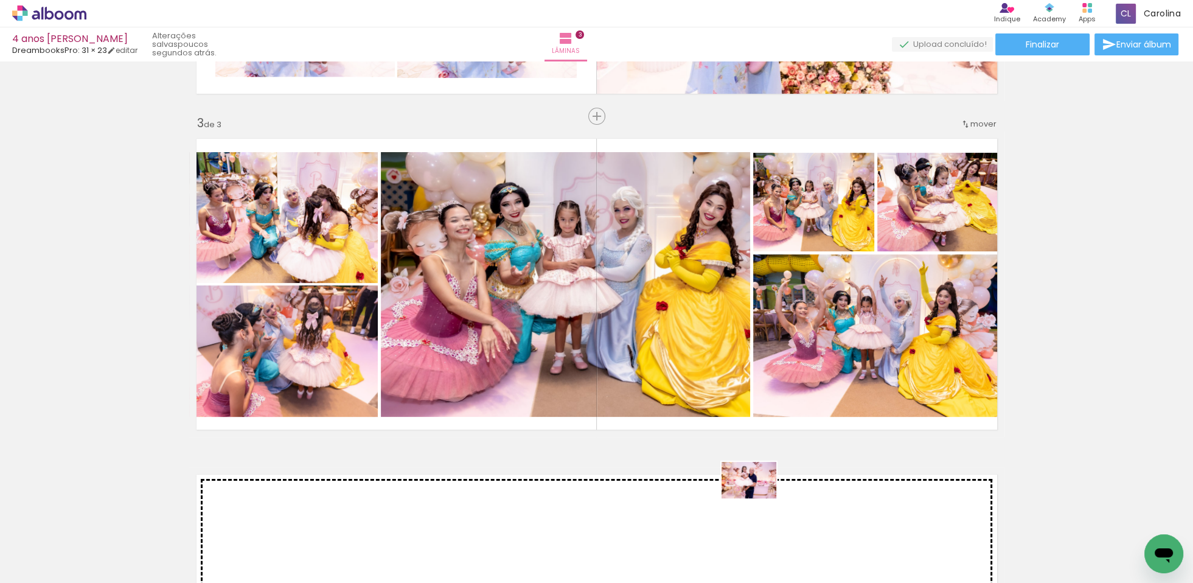
drag, startPoint x: 768, startPoint y: 550, endPoint x: 913, endPoint y: 545, distance: 144.9
click at [760, 498] on quentale-workspace at bounding box center [596, 291] width 1193 height 583
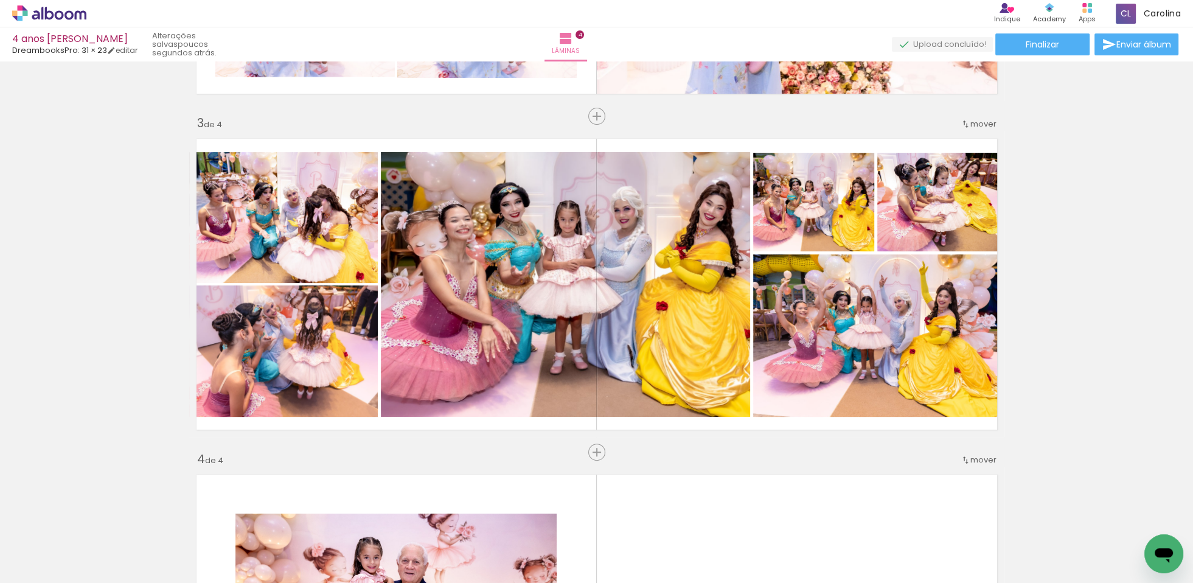
scroll to position [973, 0]
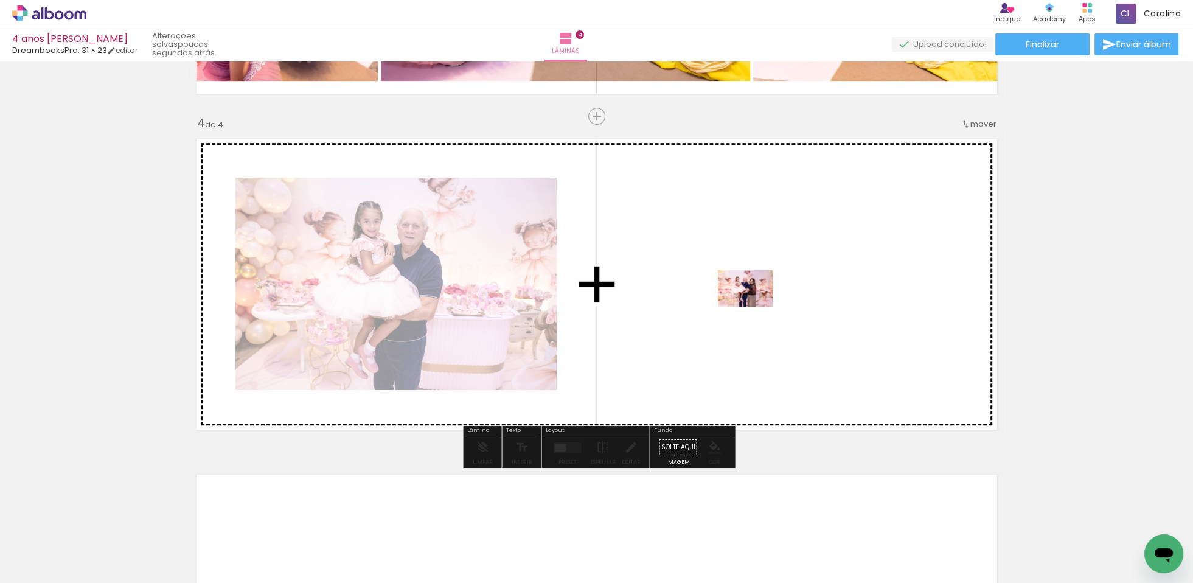
drag, startPoint x: 837, startPoint y: 552, endPoint x: 754, endPoint y: 307, distance: 259.3
click at [754, 307] on quentale-workspace at bounding box center [596, 291] width 1193 height 583
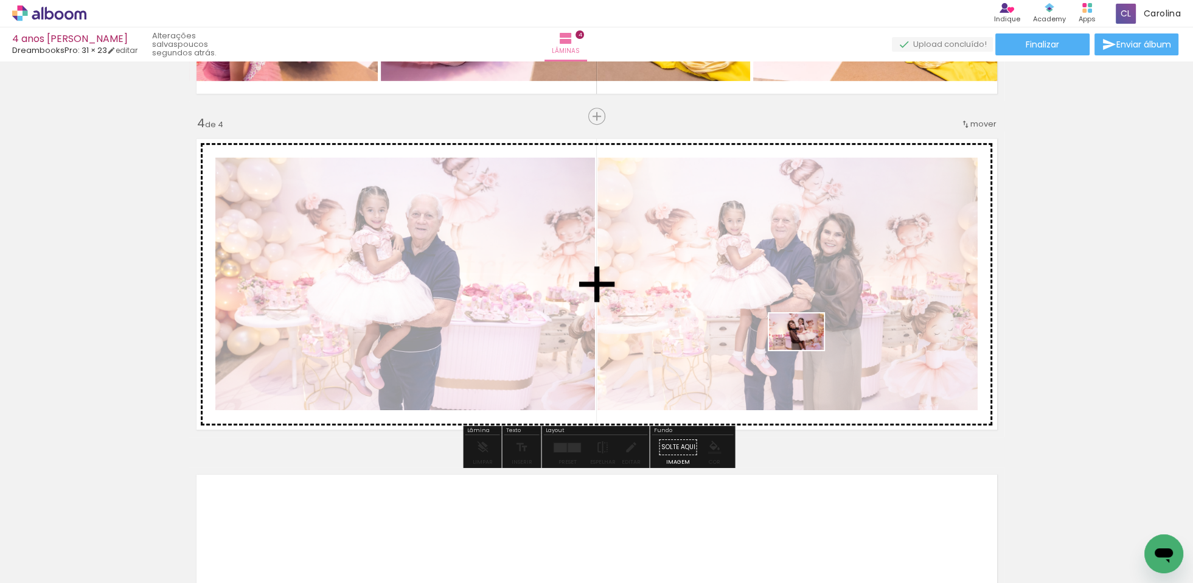
drag, startPoint x: 900, startPoint y: 544, endPoint x: 806, endPoint y: 350, distance: 215.8
click at [806, 350] on quentale-workspace at bounding box center [596, 291] width 1193 height 583
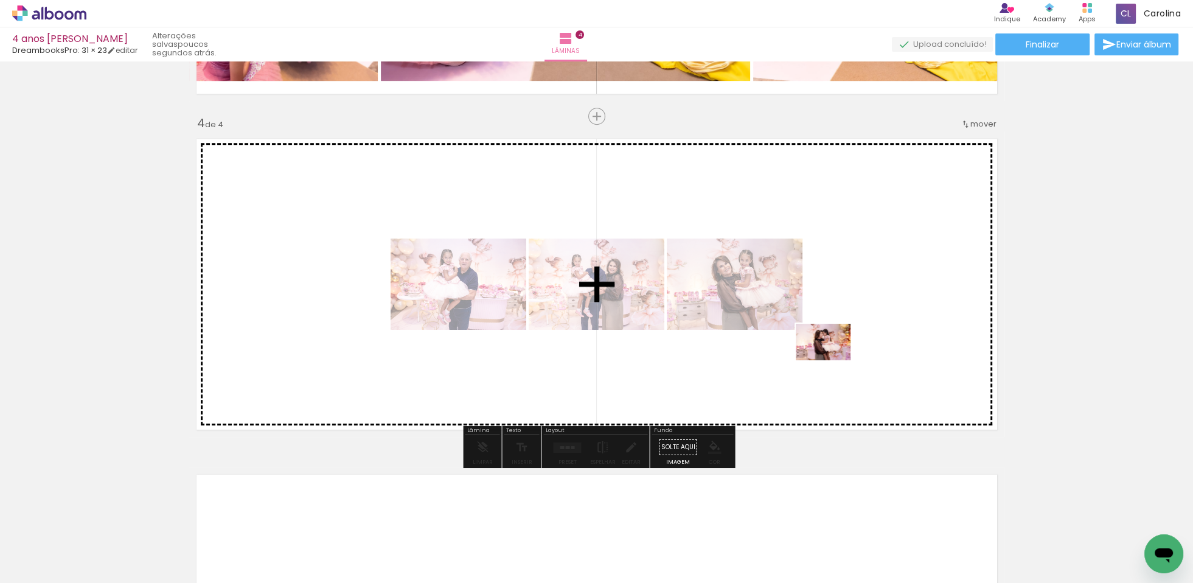
drag, startPoint x: 897, startPoint y: 533, endPoint x: 832, endPoint y: 360, distance: 184.6
click at [832, 360] on quentale-workspace at bounding box center [596, 291] width 1193 height 583
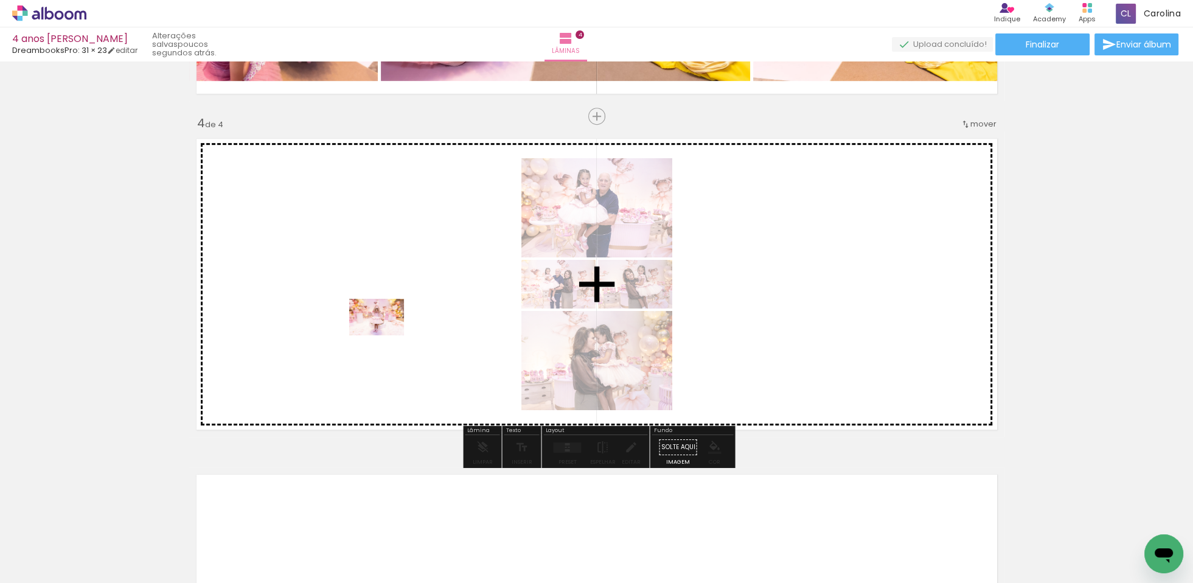
drag, startPoint x: 218, startPoint y: 548, endPoint x: 396, endPoint y: 358, distance: 260.4
click at [387, 334] on quentale-workspace at bounding box center [596, 291] width 1193 height 583
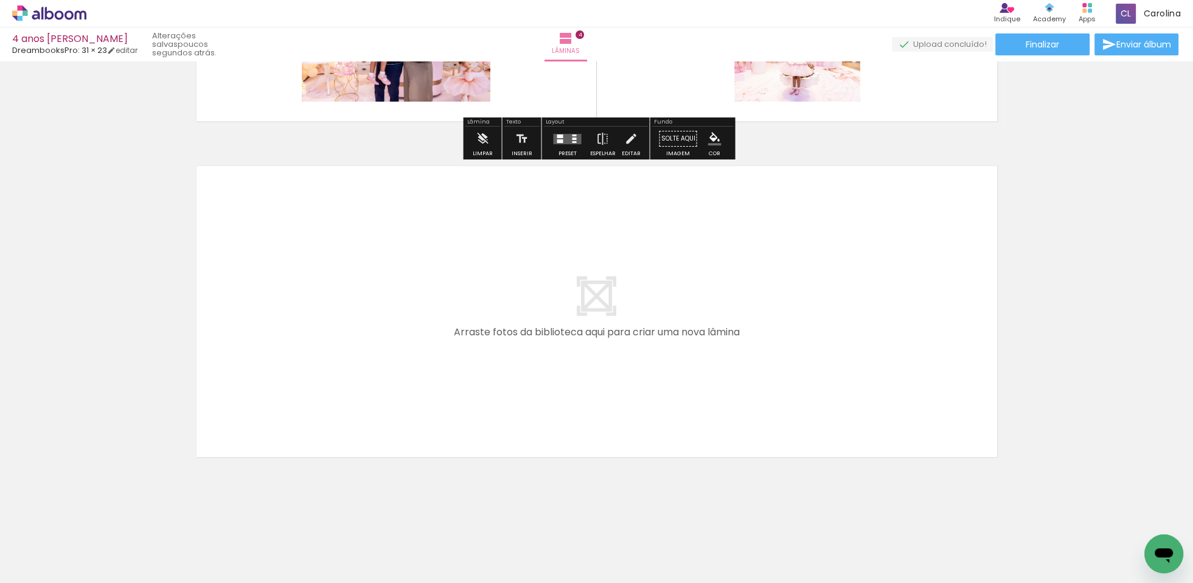
click at [0, 0] on slot "Preset" at bounding box center [0, 0] width 0 height 0
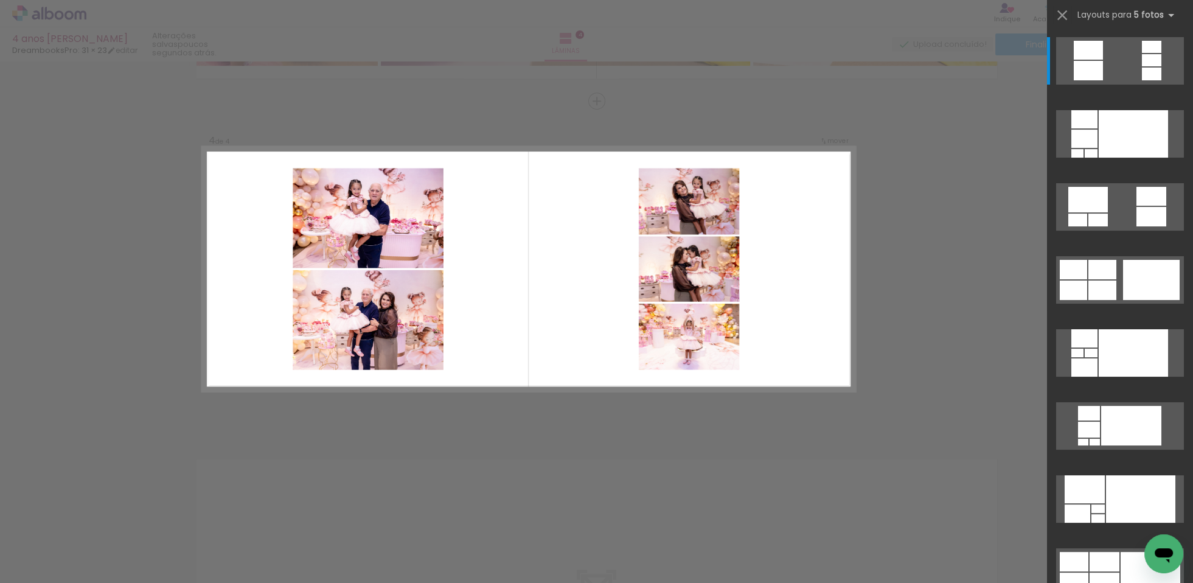
scroll to position [973, 0]
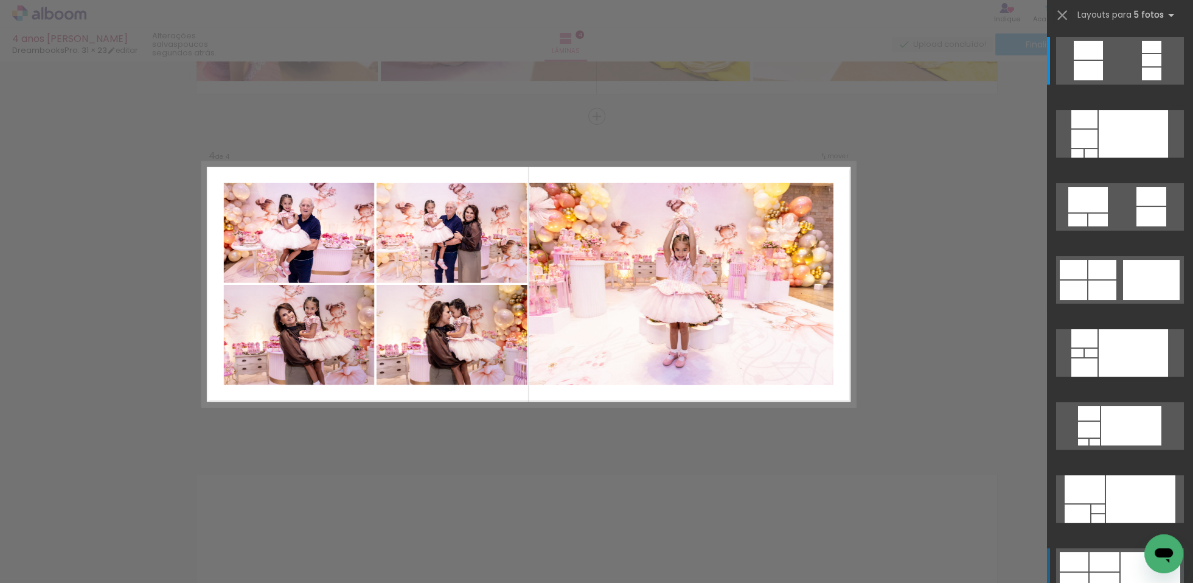
click at [1095, 80] on div at bounding box center [1088, 70] width 29 height 19
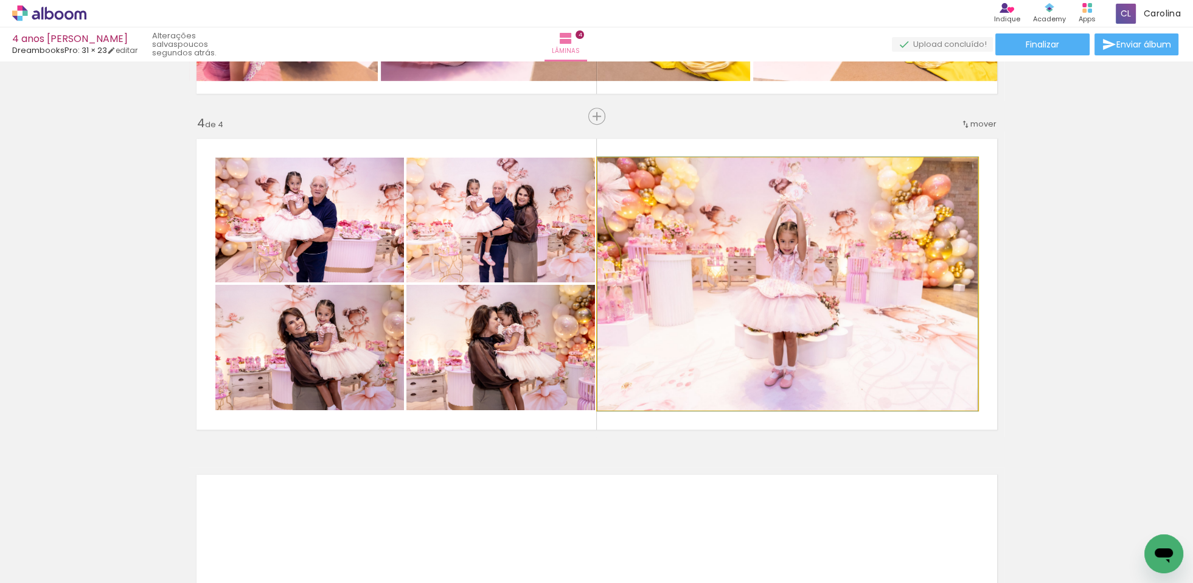
click at [734, 273] on quentale-photo at bounding box center [787, 284] width 380 height 252
click at [736, 270] on quentale-photo at bounding box center [787, 284] width 380 height 252
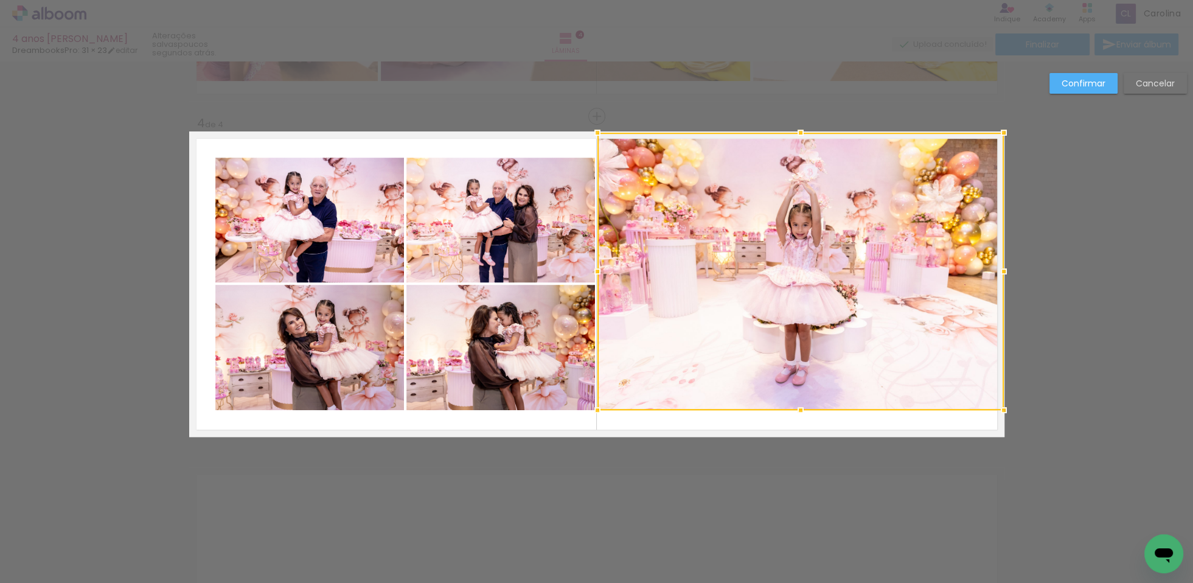
drag, startPoint x: 975, startPoint y: 157, endPoint x: 1004, endPoint y: 131, distance: 39.2
click at [1004, 131] on div at bounding box center [1004, 132] width 24 height 24
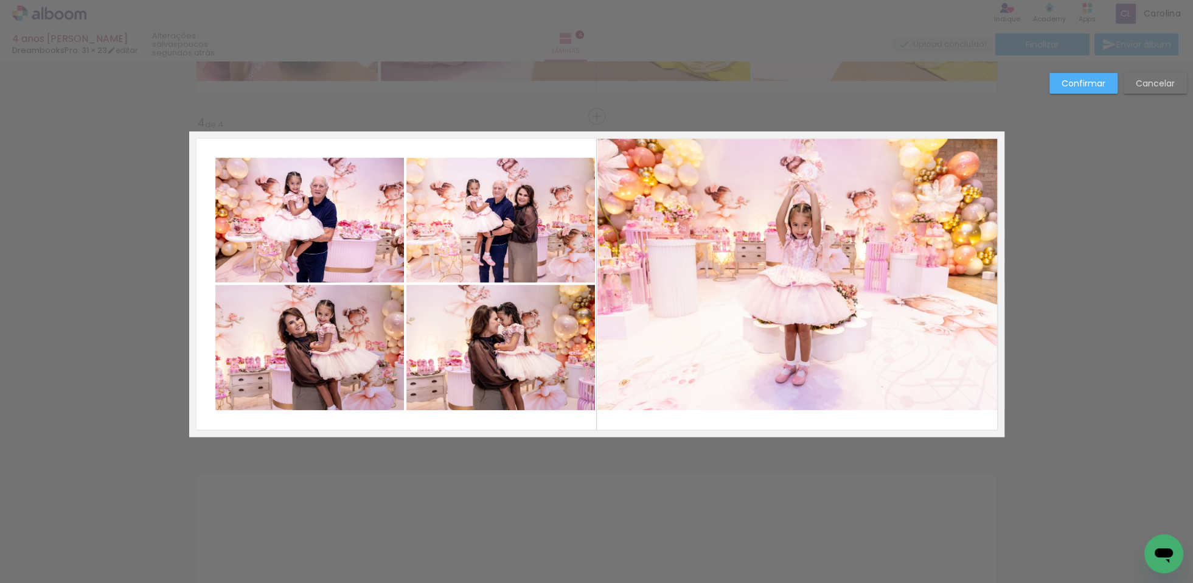
drag, startPoint x: 871, startPoint y: 346, endPoint x: 879, endPoint y: 352, distance: 9.6
click at [871, 346] on quentale-photo at bounding box center [800, 271] width 407 height 277
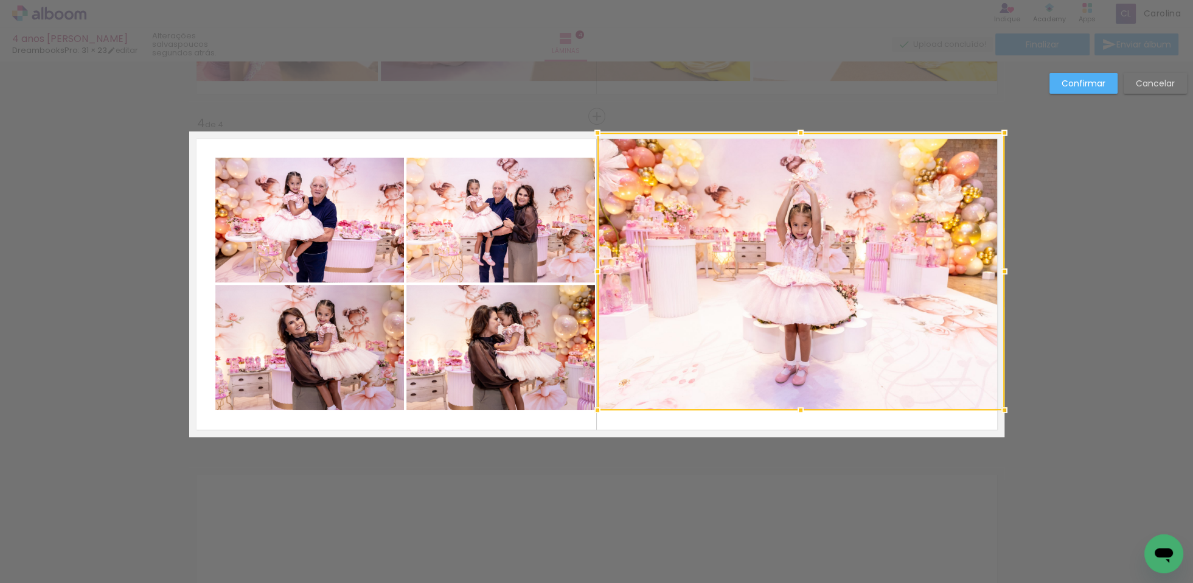
click at [879, 352] on div at bounding box center [800, 271] width 407 height 277
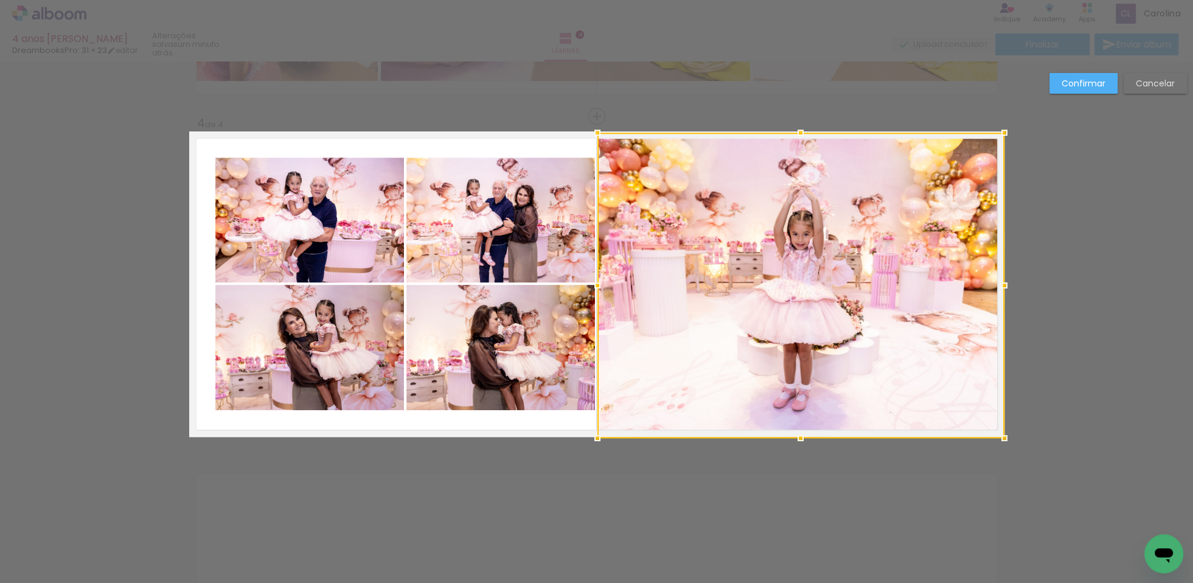
drag, startPoint x: 801, startPoint y: 409, endPoint x: 823, endPoint y: 399, distance: 23.7
click at [801, 430] on div at bounding box center [800, 438] width 24 height 24
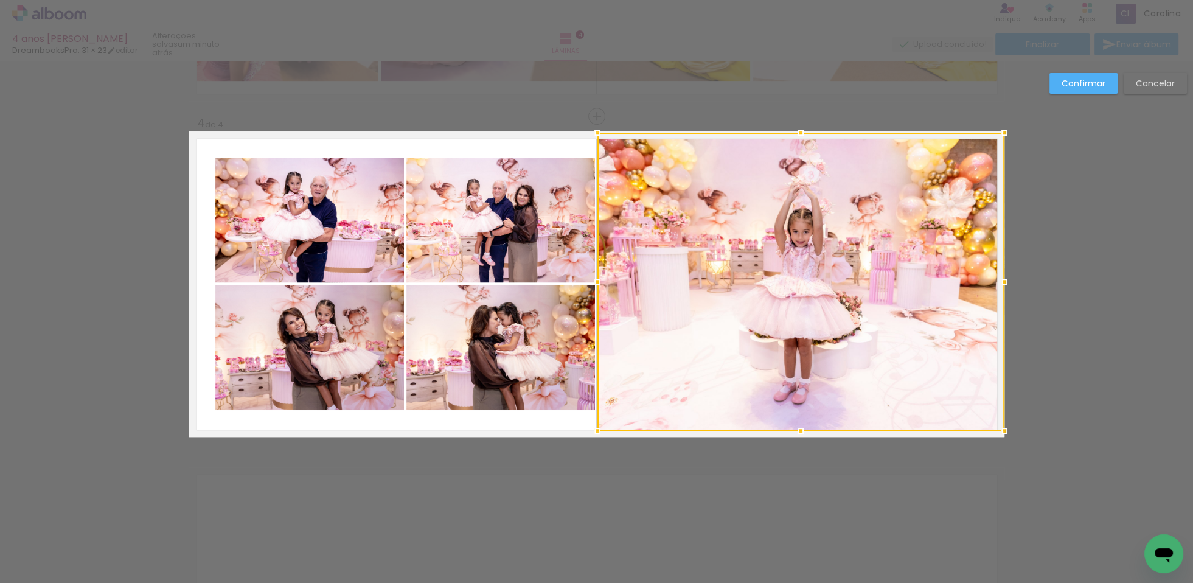
click at [1073, 89] on paper-button "Confirmar" at bounding box center [1083, 83] width 68 height 21
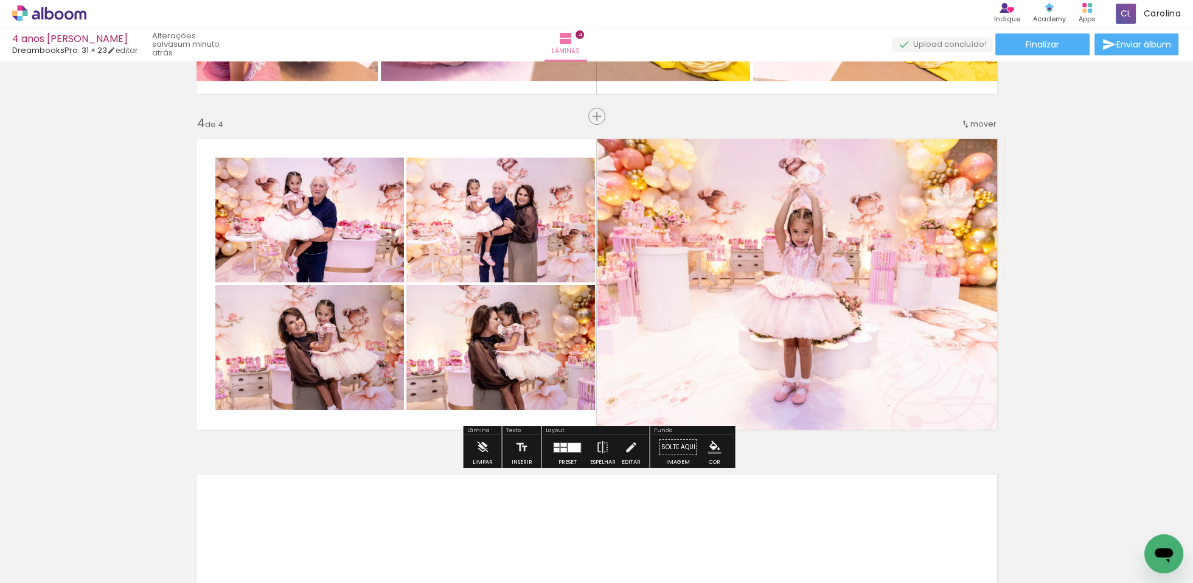
drag, startPoint x: 626, startPoint y: 445, endPoint x: 627, endPoint y: 439, distance: 6.7
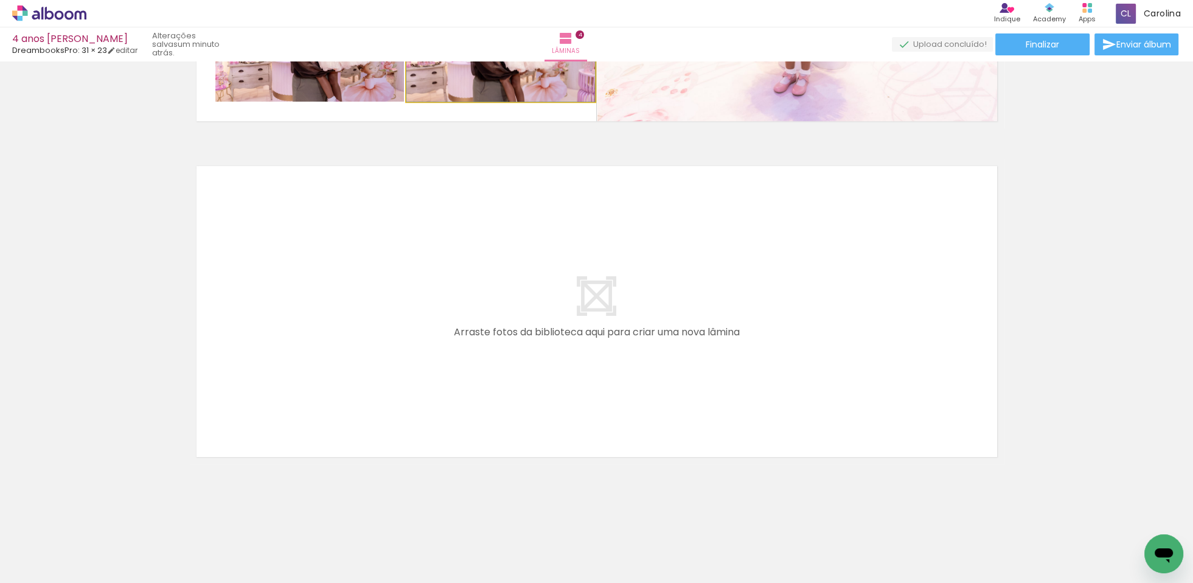
click at [498, 100] on quentale-photo at bounding box center [500, 38] width 189 height 125
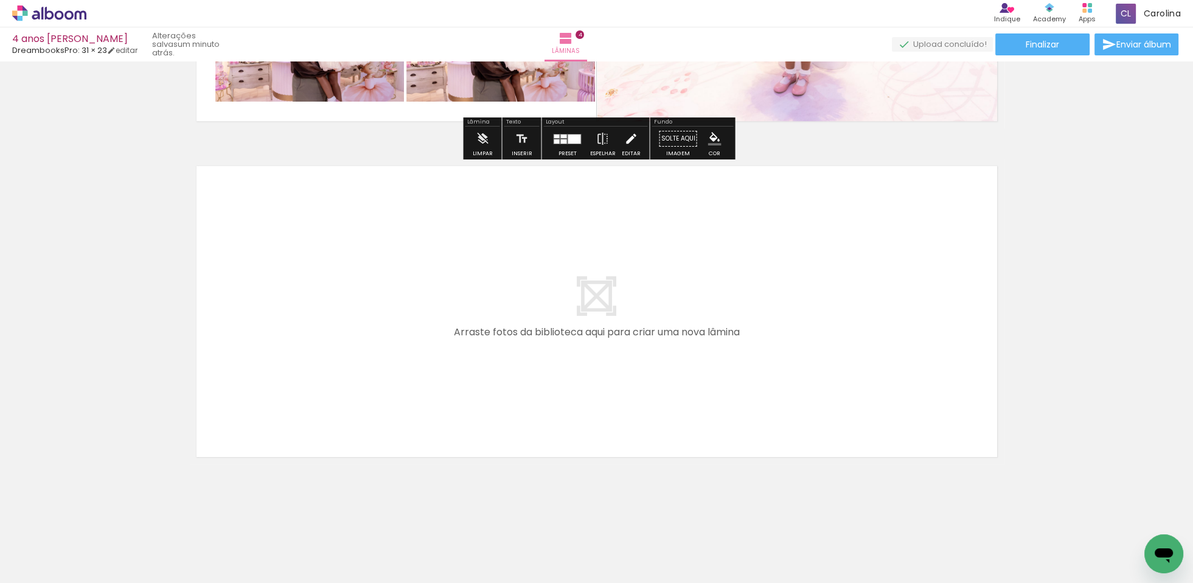
click at [628, 136] on iron-icon at bounding box center [630, 139] width 13 height 24
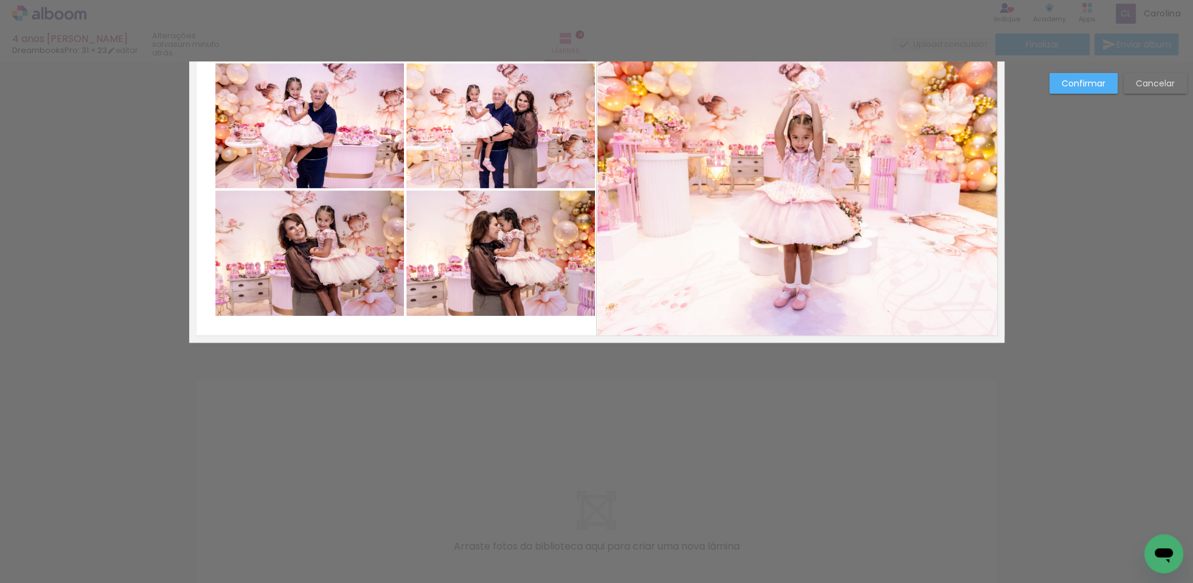
scroll to position [973, 0]
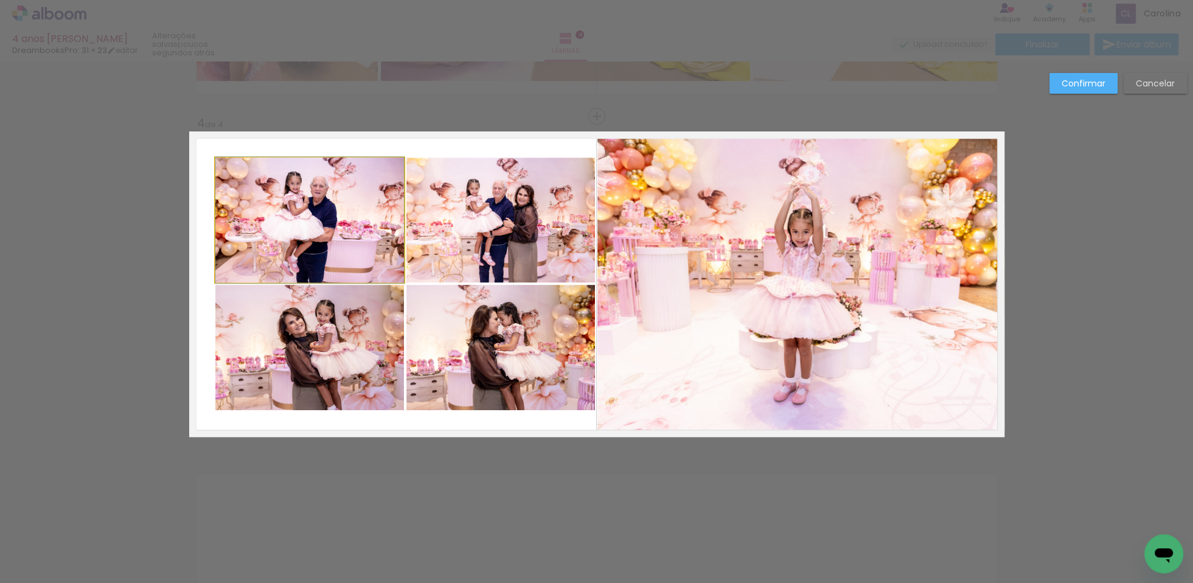
drag, startPoint x: 354, startPoint y: 200, endPoint x: 382, endPoint y: 202, distance: 28.1
click at [354, 200] on quentale-photo at bounding box center [309, 220] width 189 height 125
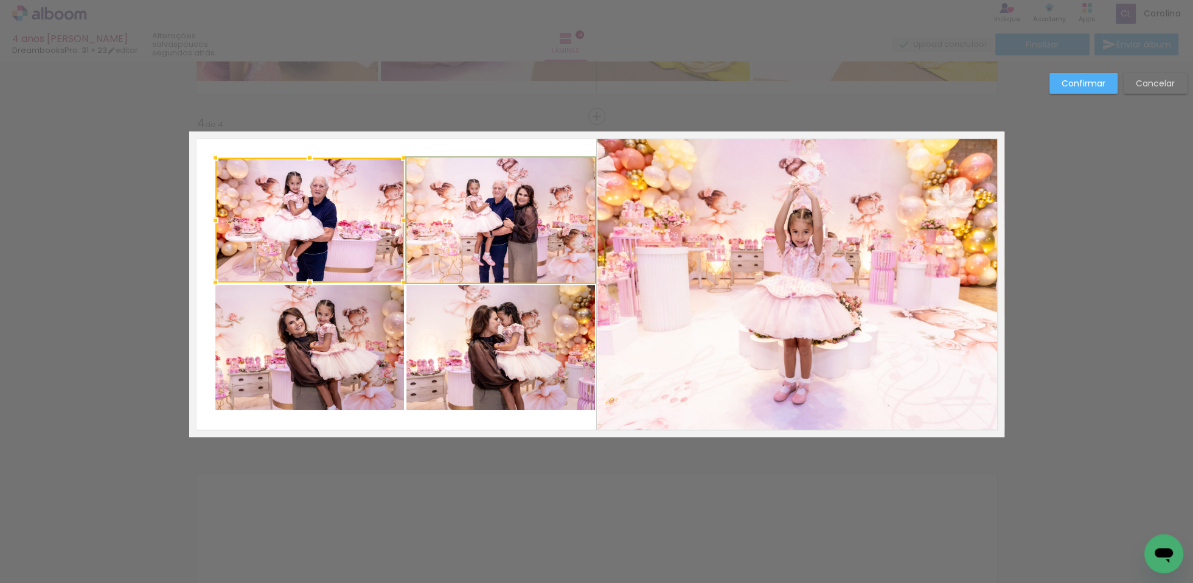
drag, startPoint x: 468, startPoint y: 209, endPoint x: 462, endPoint y: 209, distance: 6.7
click at [468, 209] on quentale-photo at bounding box center [500, 220] width 189 height 125
click at [327, 324] on quentale-photo at bounding box center [309, 347] width 189 height 125
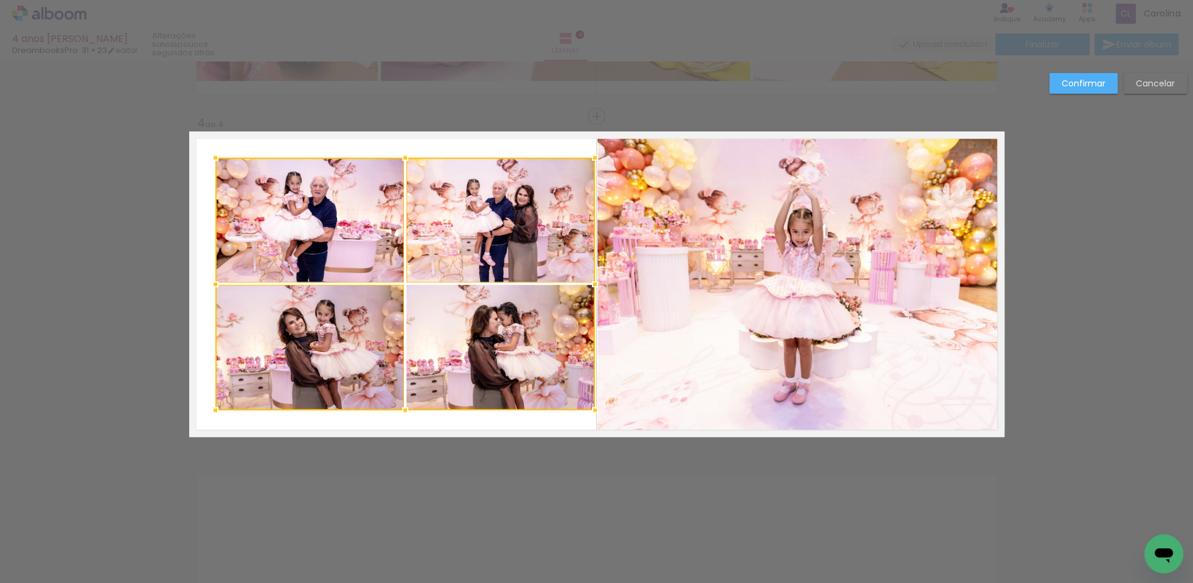
drag, startPoint x: 458, startPoint y: 329, endPoint x: 453, endPoint y: 273, distance: 56.1
click at [458, 329] on div at bounding box center [405, 284] width 380 height 252
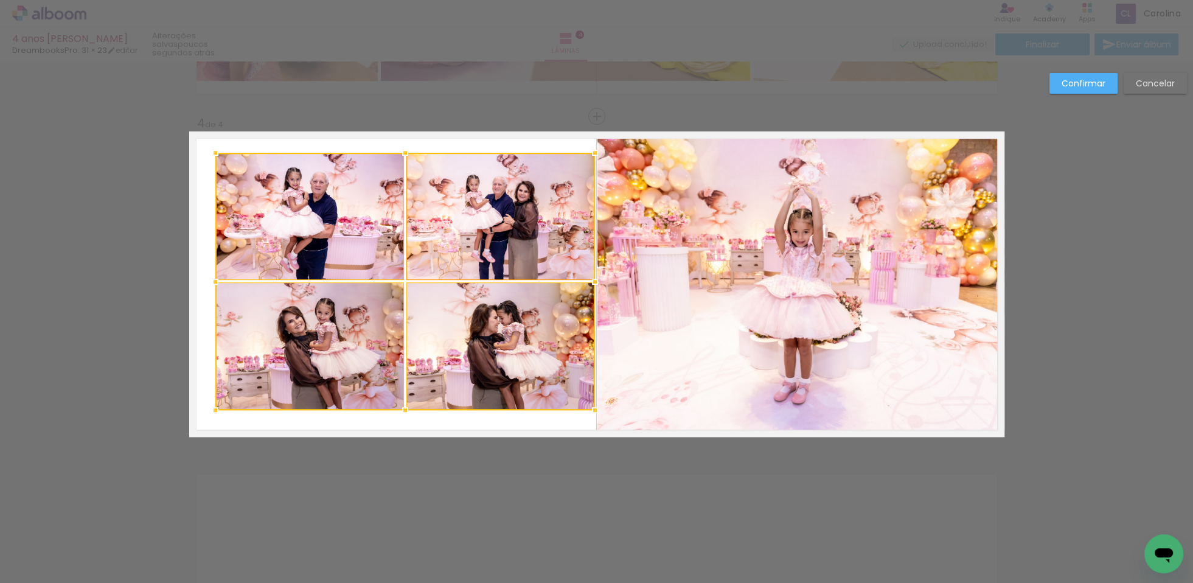
drag, startPoint x: 405, startPoint y: 158, endPoint x: 428, endPoint y: 220, distance: 66.2
click at [404, 153] on div at bounding box center [405, 153] width 24 height 24
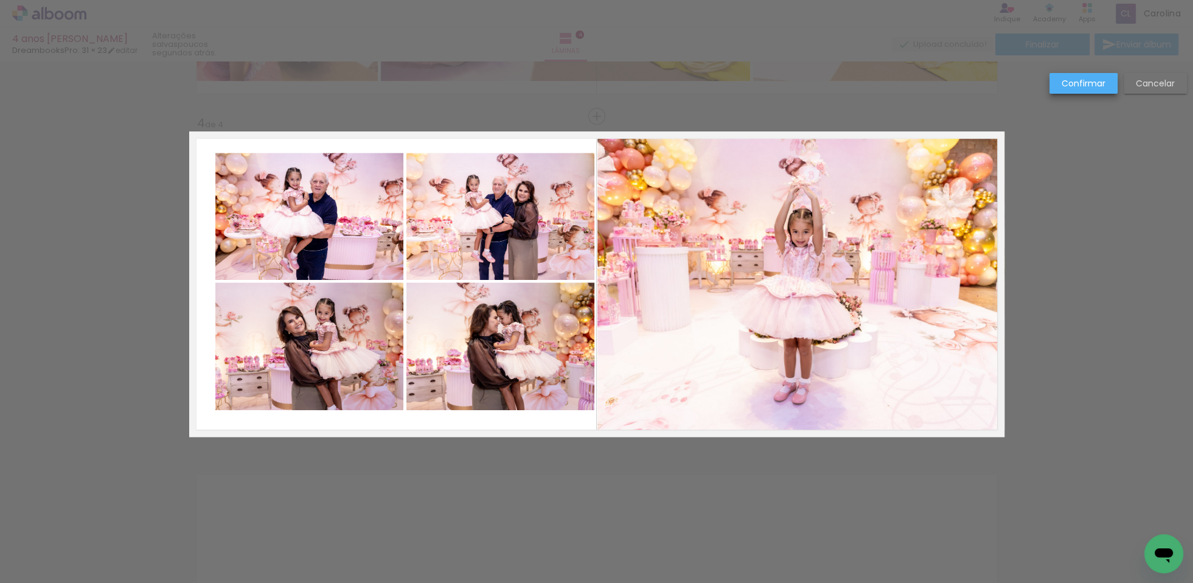
click at [0, 0] on slot "Confirmar" at bounding box center [0, 0] width 0 height 0
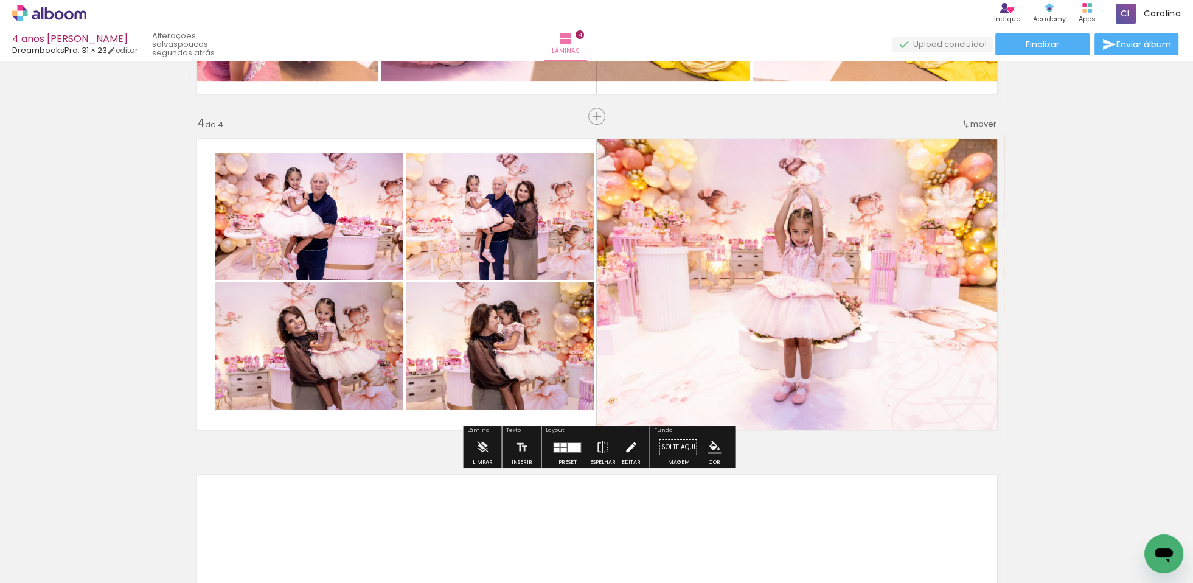
click at [628, 445] on iron-icon at bounding box center [630, 447] width 13 height 24
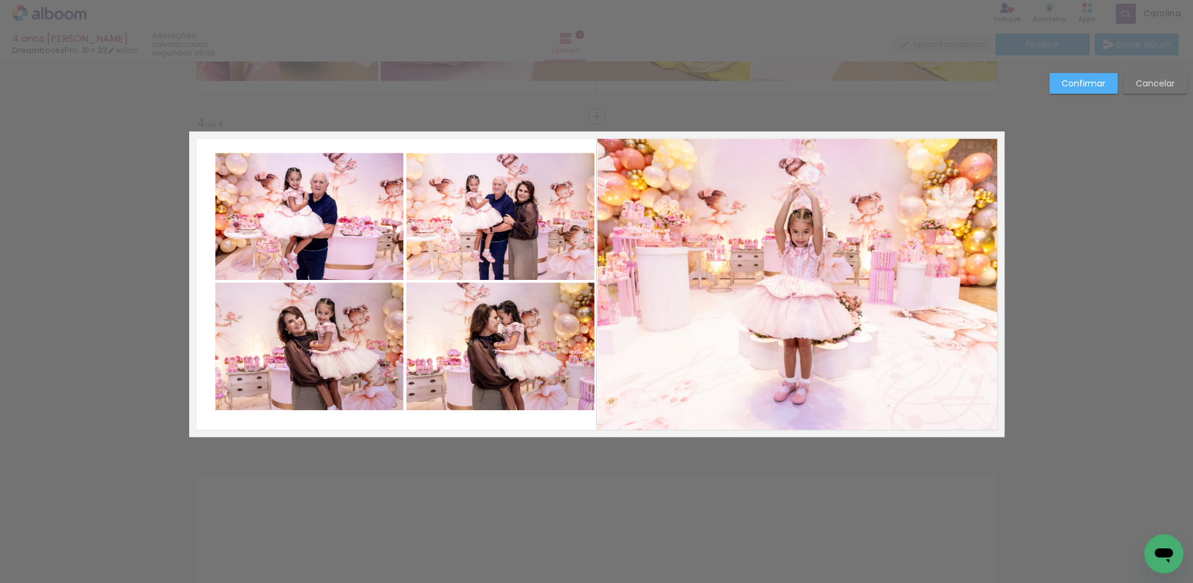
click at [366, 246] on quentale-photo at bounding box center [309, 216] width 189 height 127
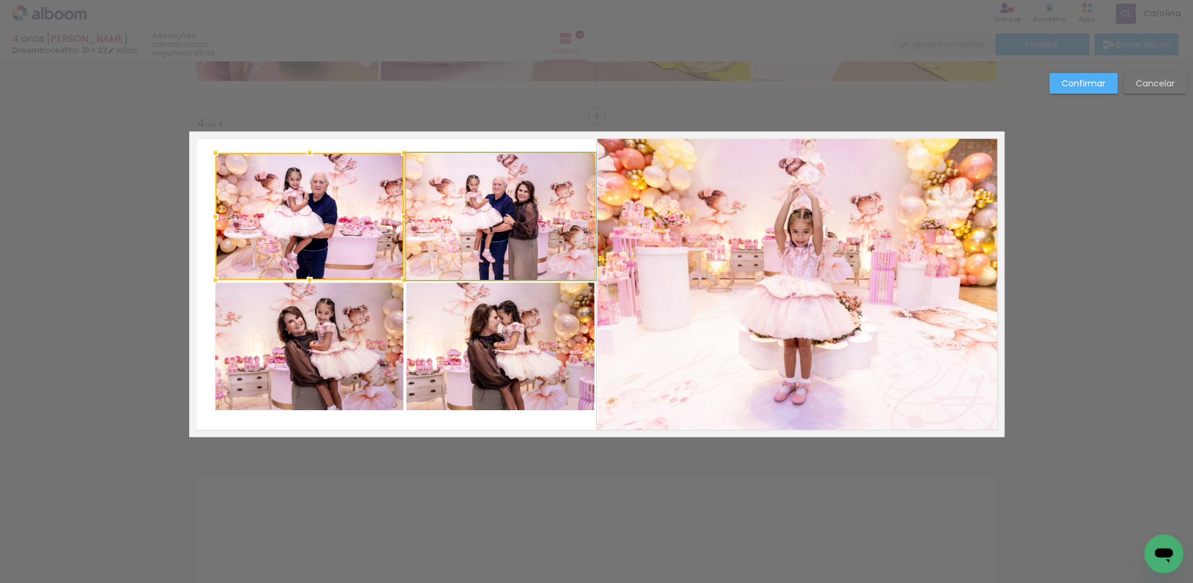
click at [458, 256] on quentale-photo at bounding box center [500, 216] width 189 height 127
click at [367, 338] on quentale-photo at bounding box center [309, 346] width 189 height 128
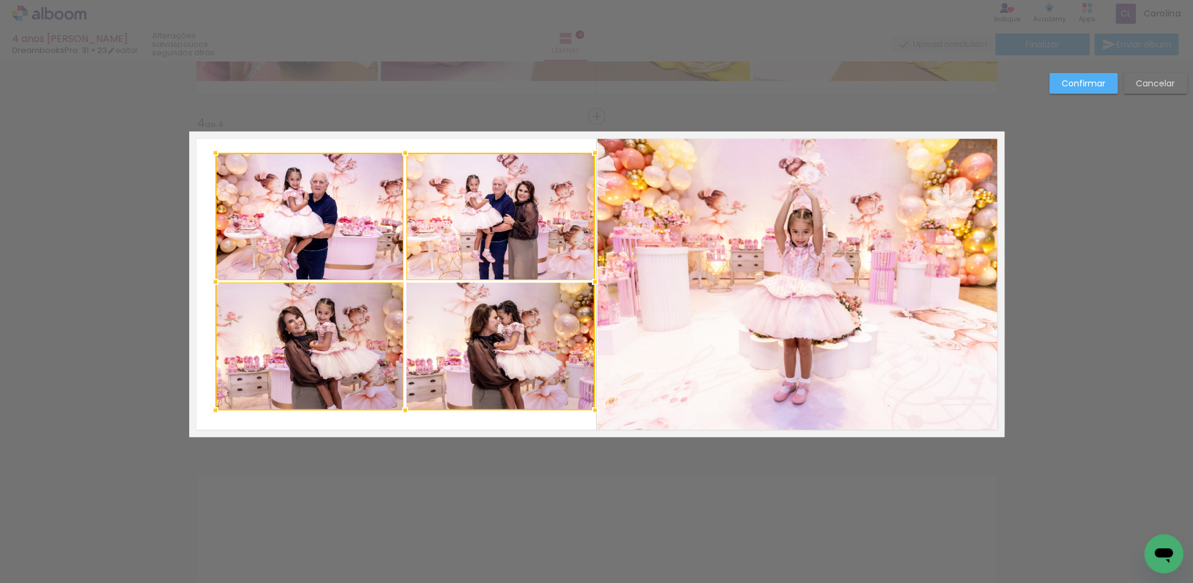
click at [448, 338] on div at bounding box center [405, 281] width 380 height 257
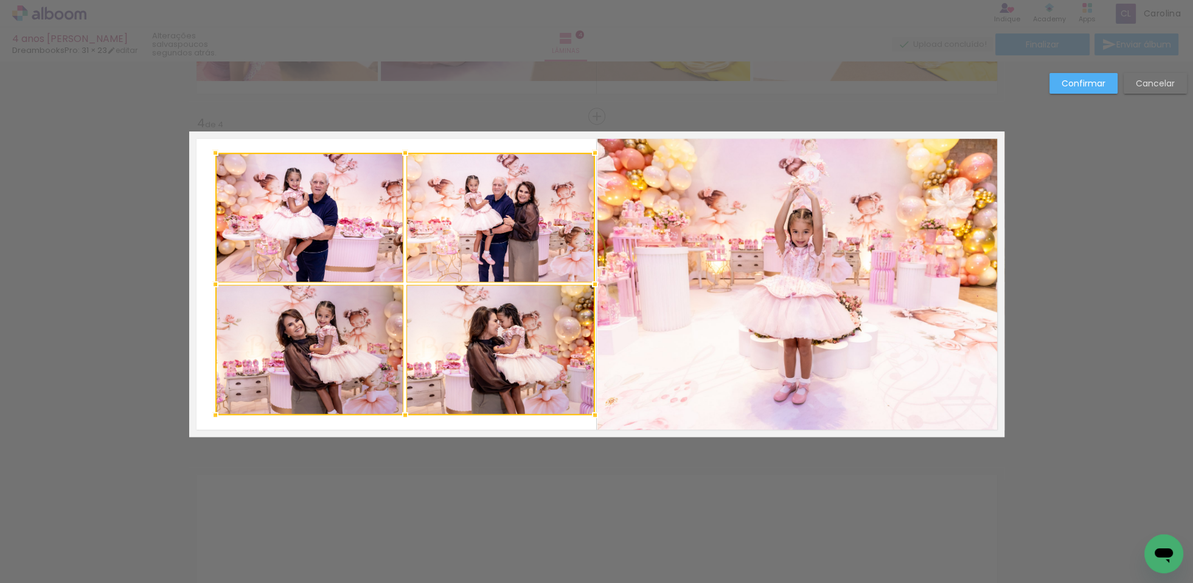
drag, startPoint x: 405, startPoint y: 409, endPoint x: 420, endPoint y: 410, distance: 15.3
click at [408, 413] on div at bounding box center [405, 415] width 24 height 24
drag, startPoint x: 406, startPoint y: 412, endPoint x: 414, endPoint y: 409, distance: 8.7
click at [406, 413] on div at bounding box center [405, 415] width 24 height 24
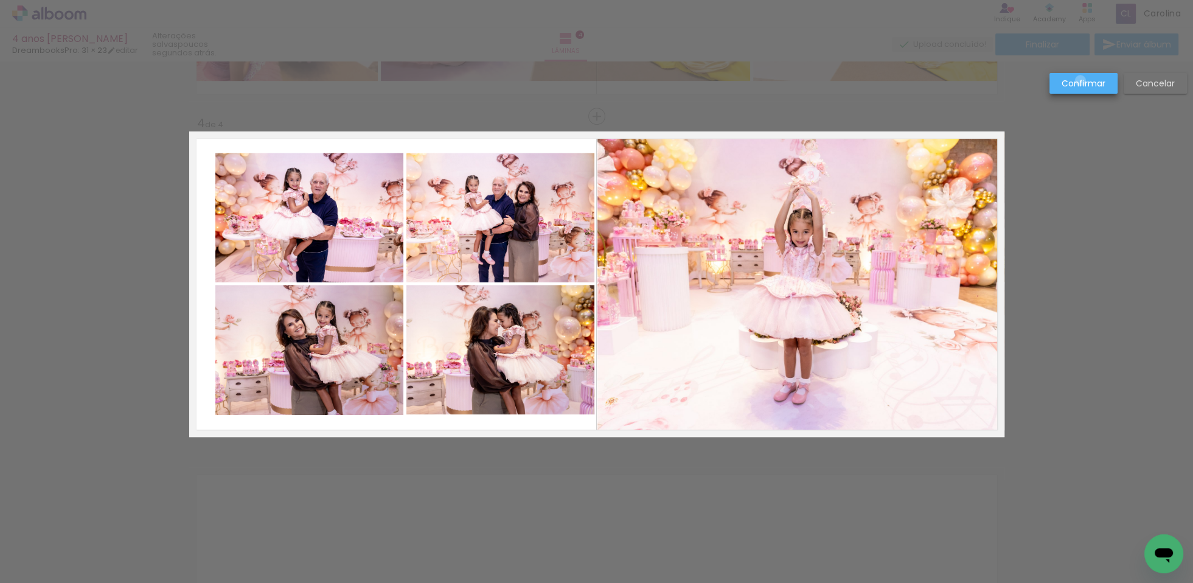
click at [0, 0] on slot "Confirmar" at bounding box center [0, 0] width 0 height 0
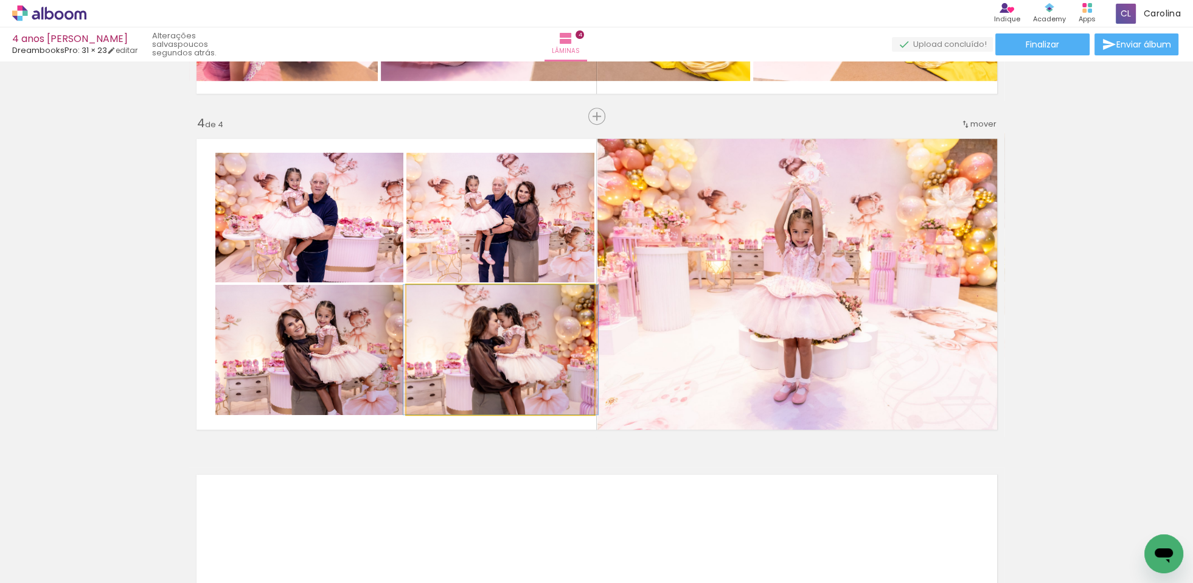
drag, startPoint x: 545, startPoint y: 336, endPoint x: 549, endPoint y: 345, distance: 10.1
click at [545, 336] on quentale-photo at bounding box center [500, 350] width 189 height 130
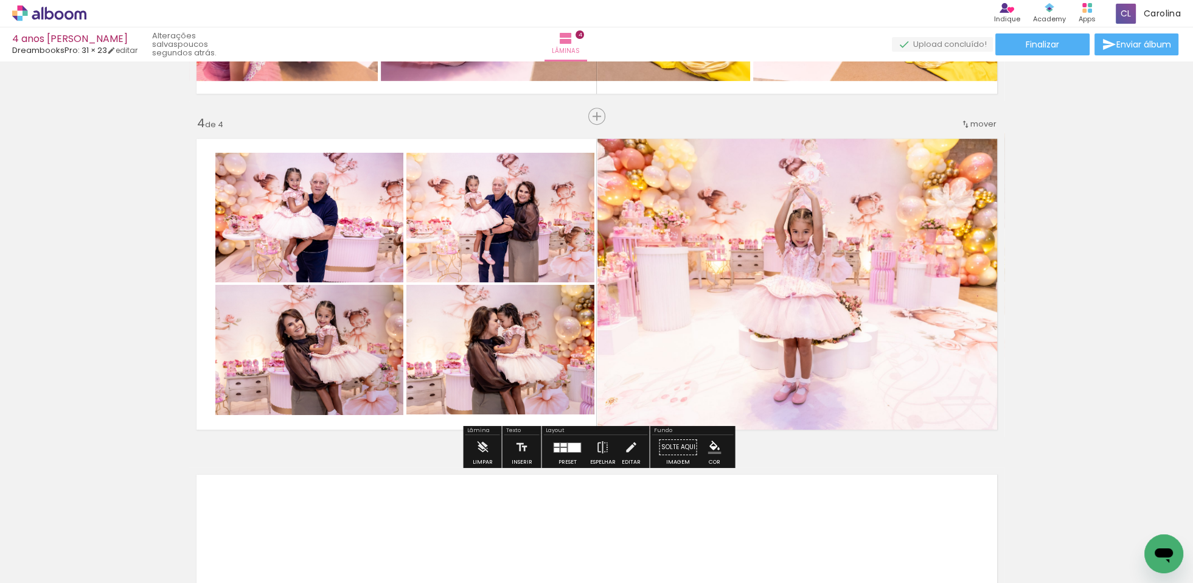
click at [541, 353] on quentale-photo at bounding box center [500, 350] width 189 height 130
drag, startPoint x: 624, startPoint y: 447, endPoint x: 614, endPoint y: 414, distance: 34.1
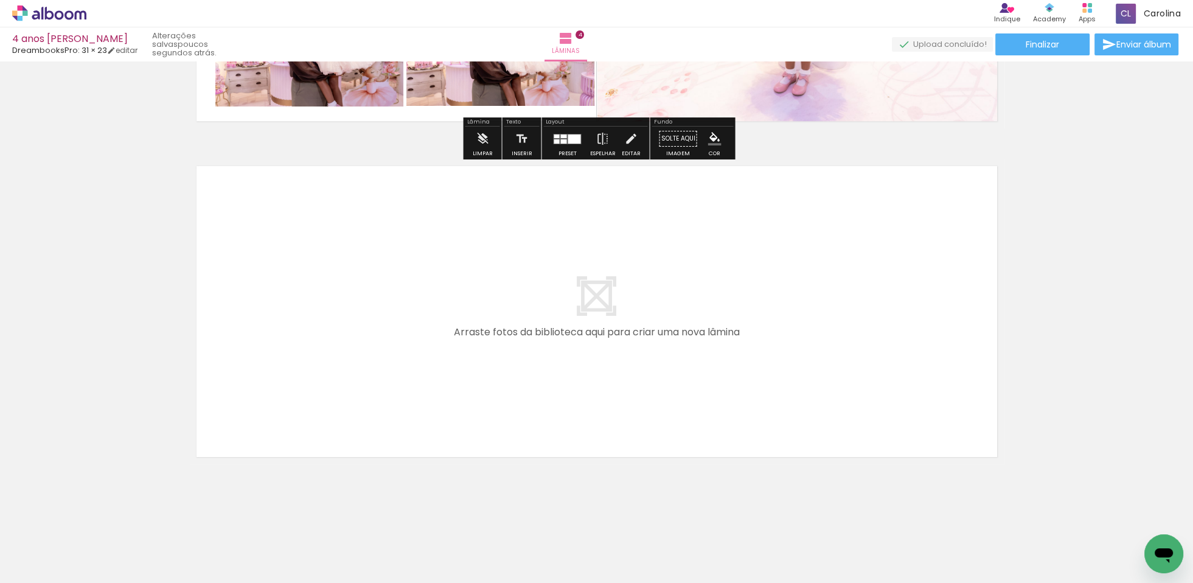
click at [543, 100] on quentale-photo at bounding box center [500, 41] width 189 height 130
click at [624, 139] on iron-icon at bounding box center [630, 139] width 13 height 24
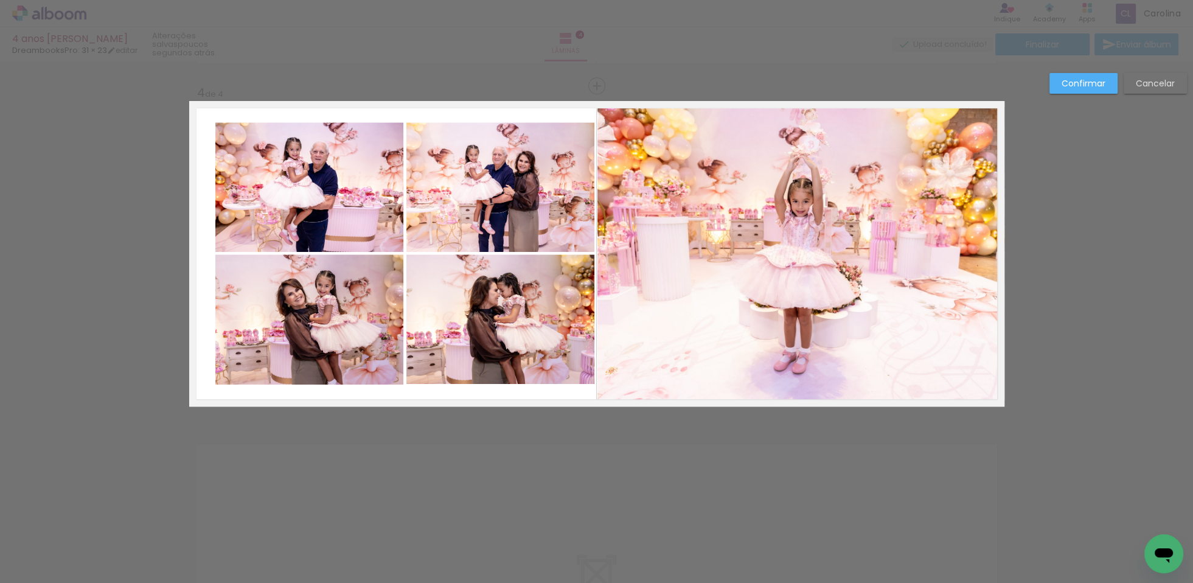
scroll to position [973, 0]
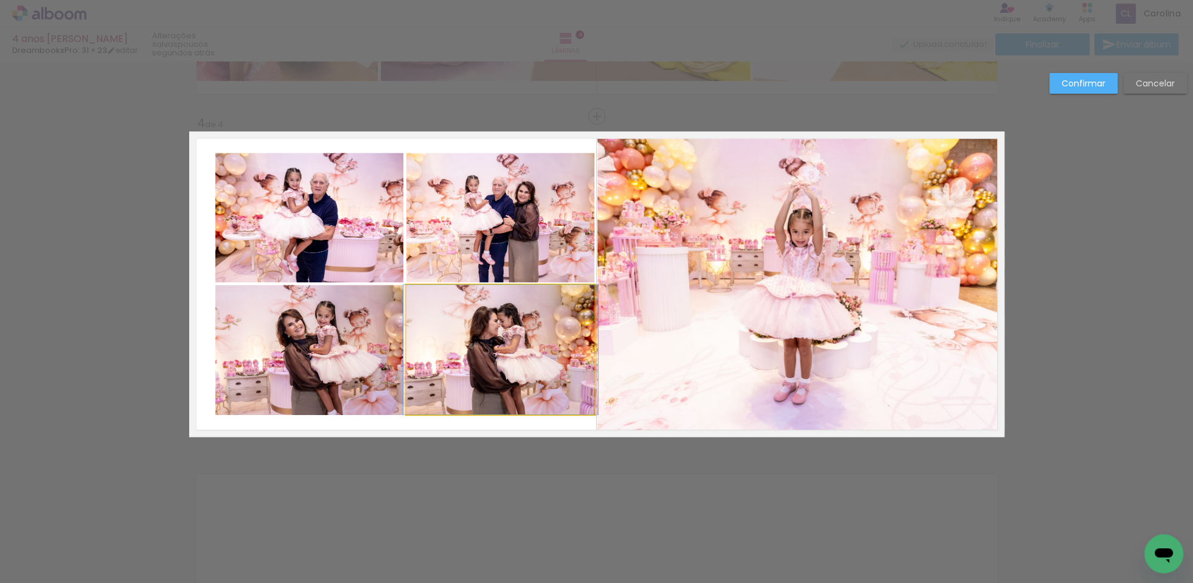
click at [523, 344] on quentale-photo at bounding box center [500, 350] width 189 height 130
drag, startPoint x: 528, startPoint y: 346, endPoint x: 535, endPoint y: 342, distance: 8.5
click at [528, 345] on div at bounding box center [500, 350] width 189 height 130
drag, startPoint x: 538, startPoint y: 354, endPoint x: 546, endPoint y: 351, distance: 8.5
click at [537, 355] on div at bounding box center [500, 350] width 189 height 130
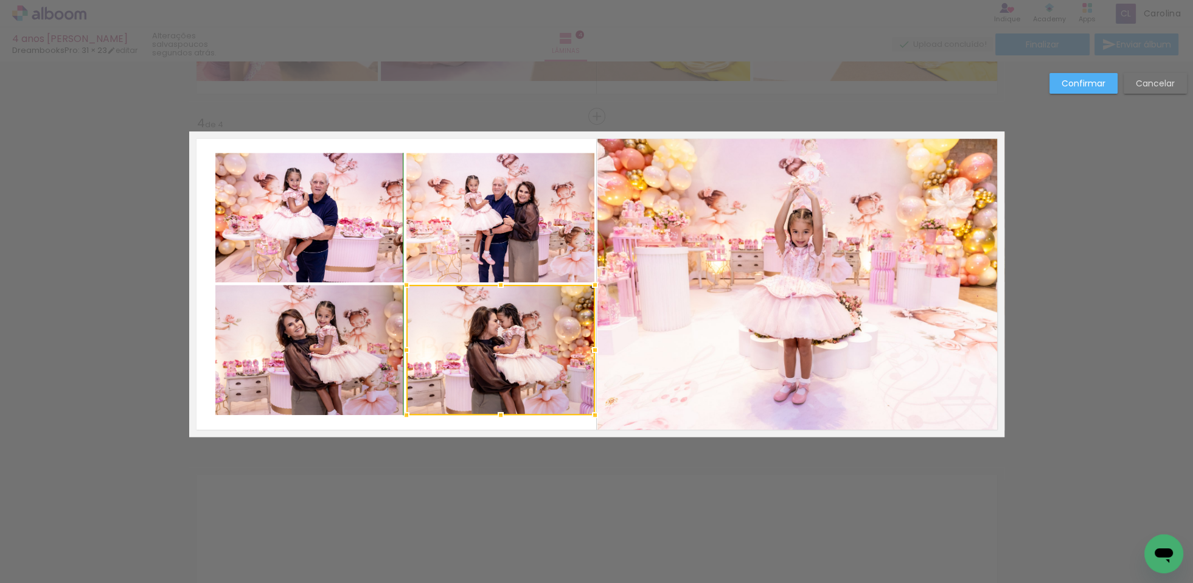
drag, startPoint x: 503, startPoint y: 411, endPoint x: 509, endPoint y: 409, distance: 6.6
click at [503, 412] on div at bounding box center [501, 415] width 24 height 24
click at [0, 0] on slot "Confirmar" at bounding box center [0, 0] width 0 height 0
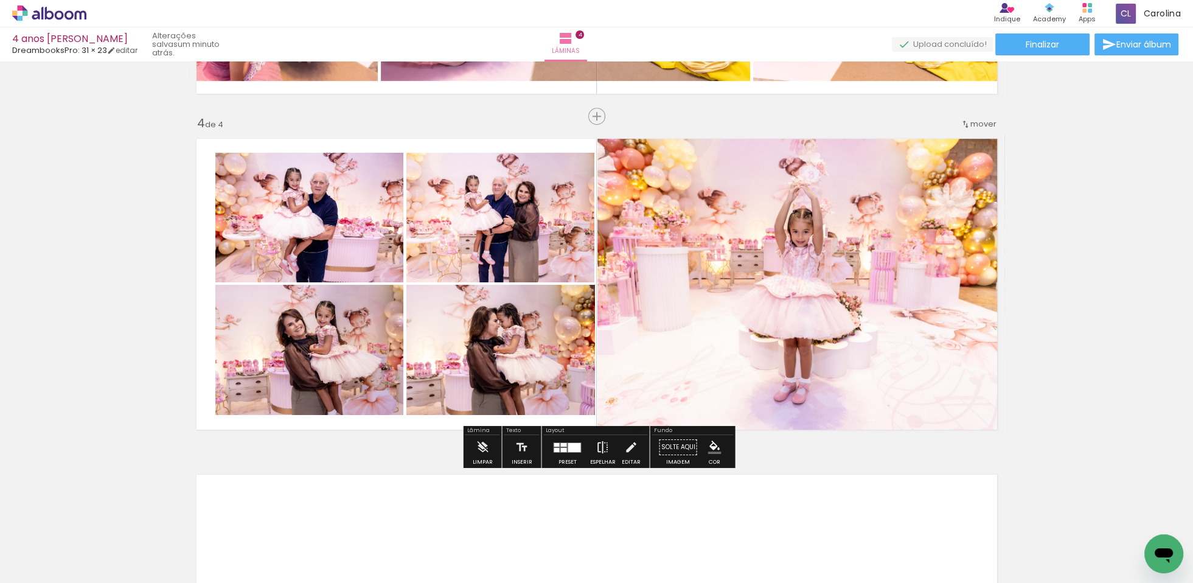
click at [613, 449] on div "Preset Espelhar Editar" at bounding box center [595, 450] width 104 height 31
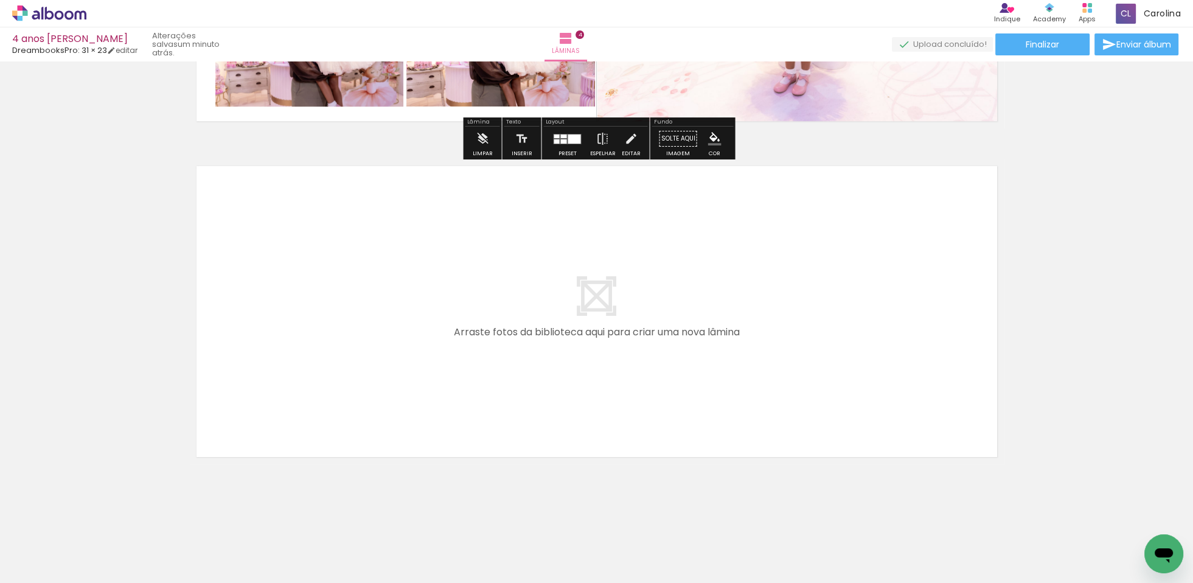
drag, startPoint x: 630, startPoint y: 136, endPoint x: 580, endPoint y: 82, distance: 73.6
click at [630, 134] on iron-icon at bounding box center [630, 139] width 13 height 24
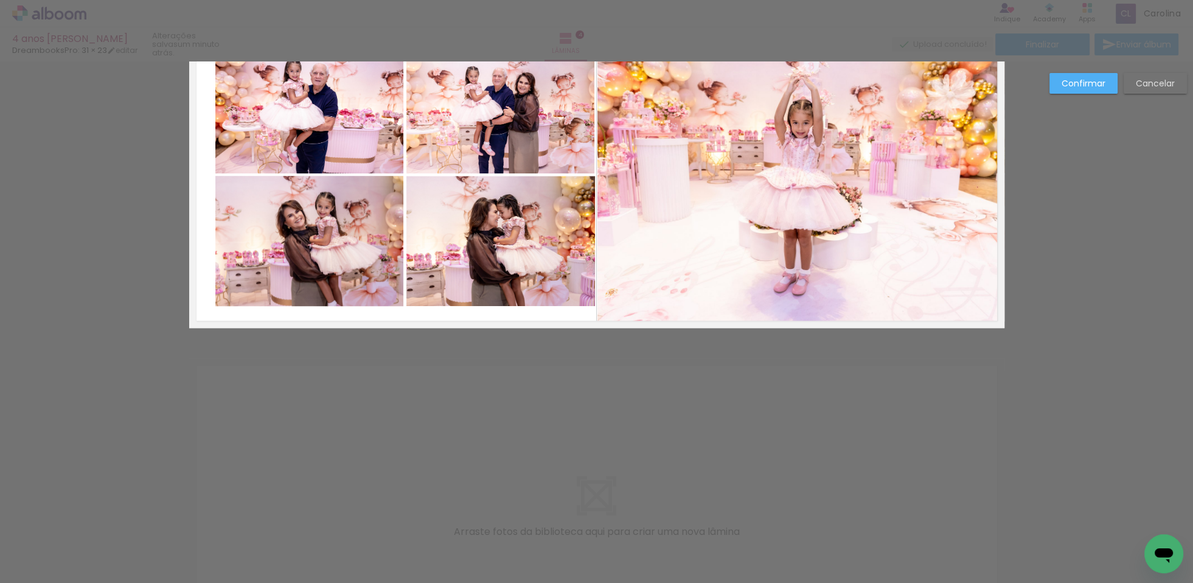
scroll to position [973, 0]
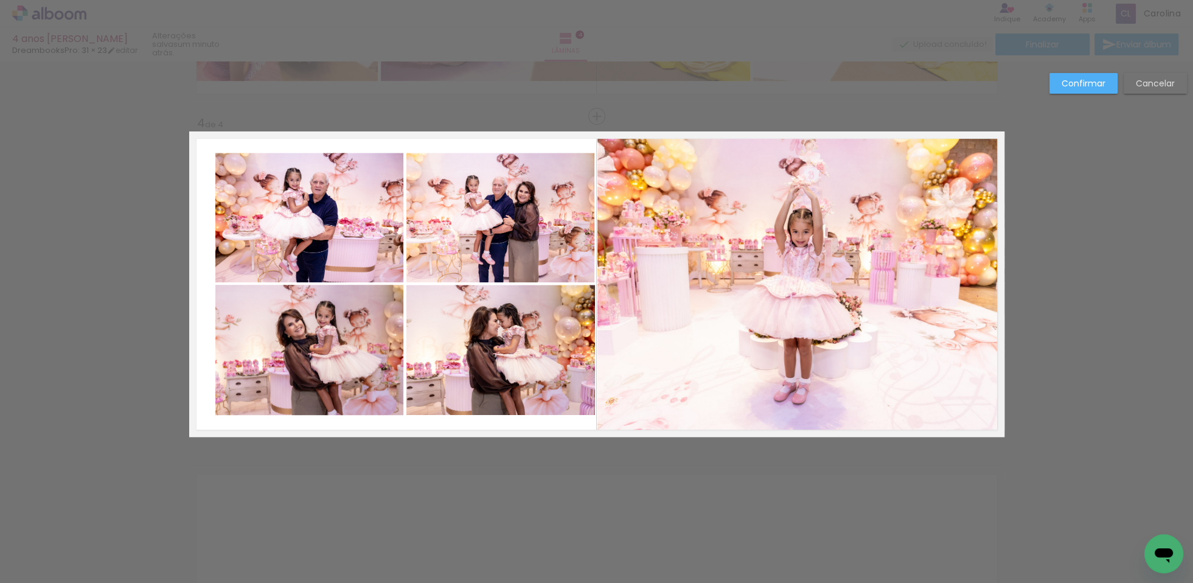
drag, startPoint x: 371, startPoint y: 225, endPoint x: 380, endPoint y: 224, distance: 9.2
click at [370, 225] on quentale-photo at bounding box center [309, 218] width 189 height 130
click at [449, 225] on quentale-photo at bounding box center [500, 218] width 189 height 130
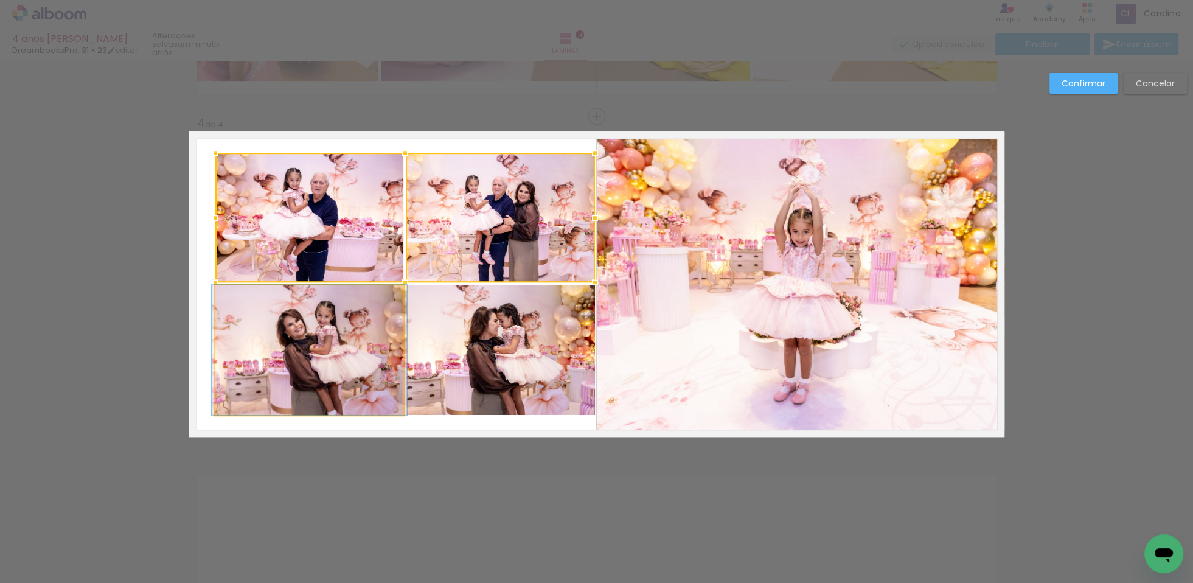
drag, startPoint x: 359, startPoint y: 338, endPoint x: 482, endPoint y: 348, distance: 123.3
click at [359, 338] on quentale-photo at bounding box center [309, 350] width 189 height 130
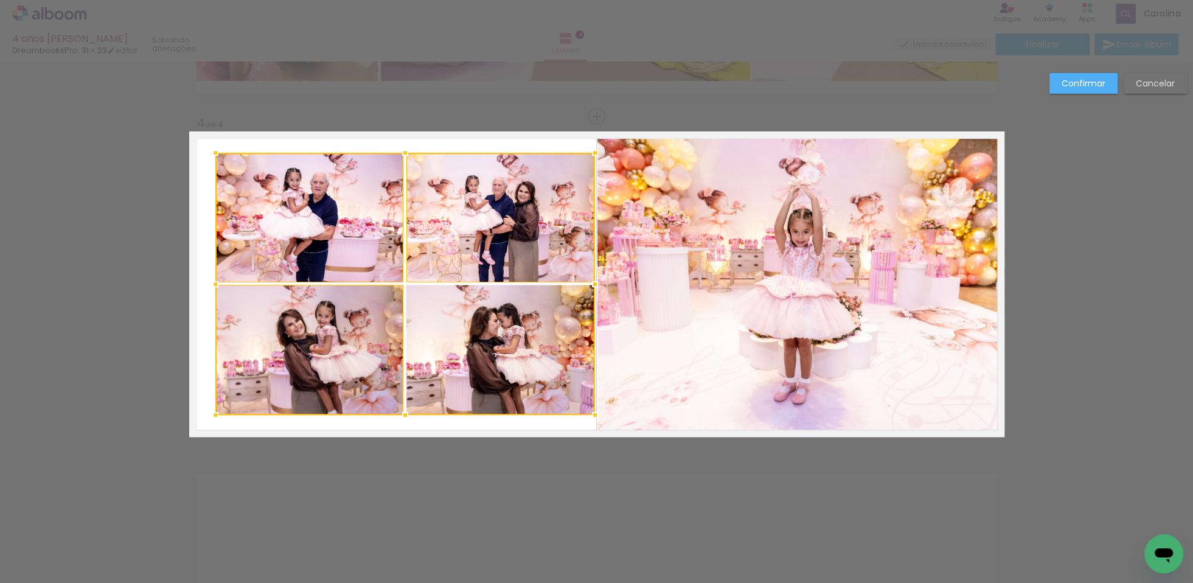
click at [487, 350] on div at bounding box center [405, 284] width 380 height 262
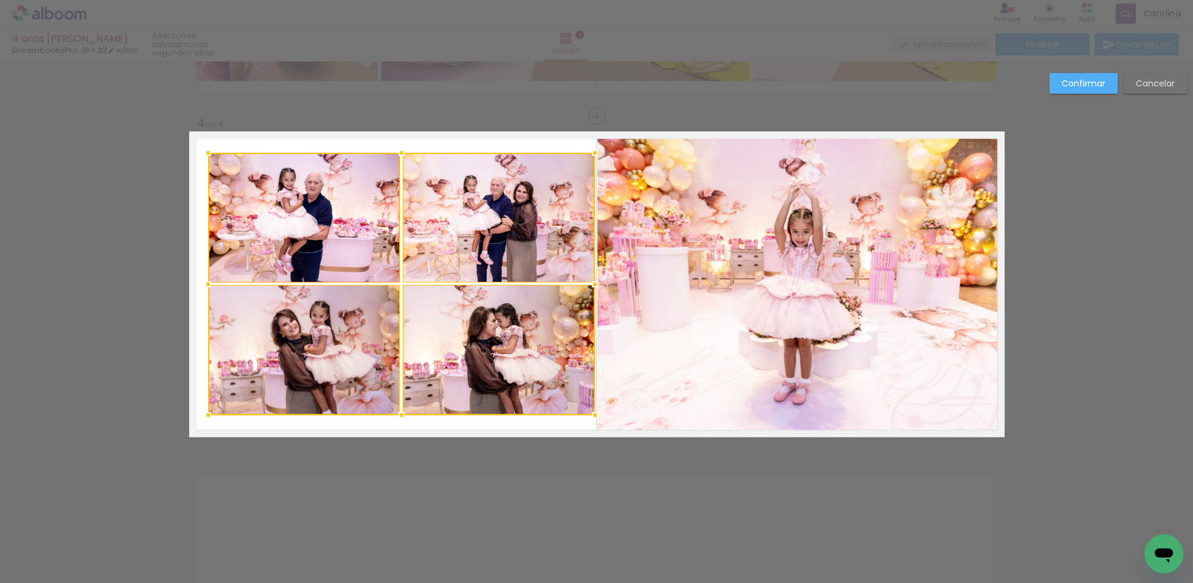
drag, startPoint x: 213, startPoint y: 285, endPoint x: 208, endPoint y: 278, distance: 8.3
click at [205, 285] on div at bounding box center [208, 284] width 24 height 24
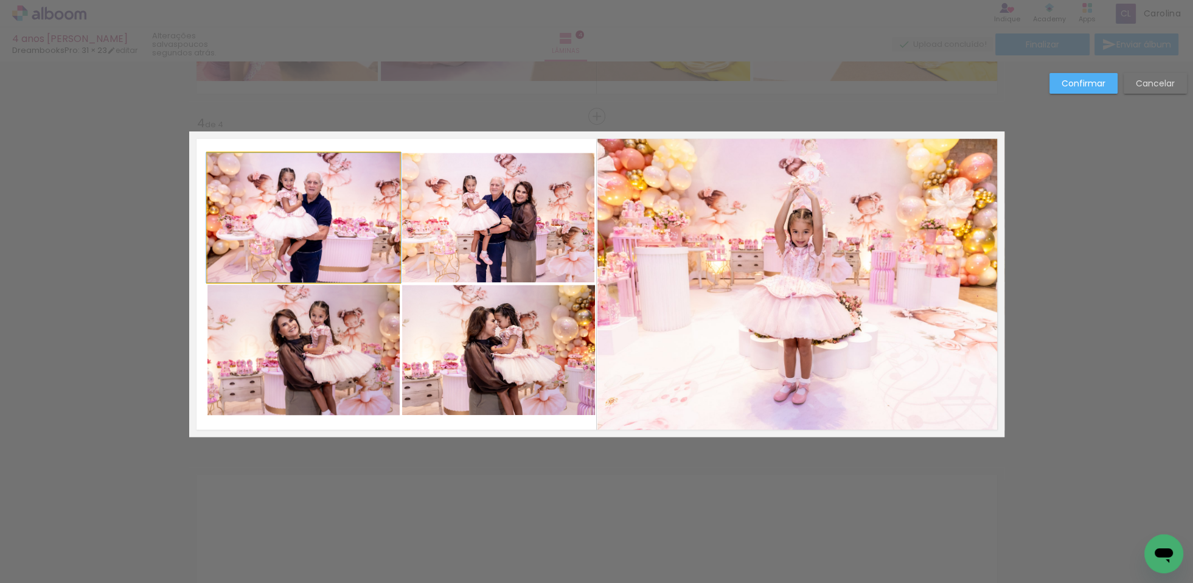
drag, startPoint x: 346, startPoint y: 235, endPoint x: 370, endPoint y: 237, distance: 24.4
click at [346, 235] on quentale-photo at bounding box center [303, 218] width 192 height 130
click at [465, 244] on quentale-photo at bounding box center [498, 218] width 192 height 130
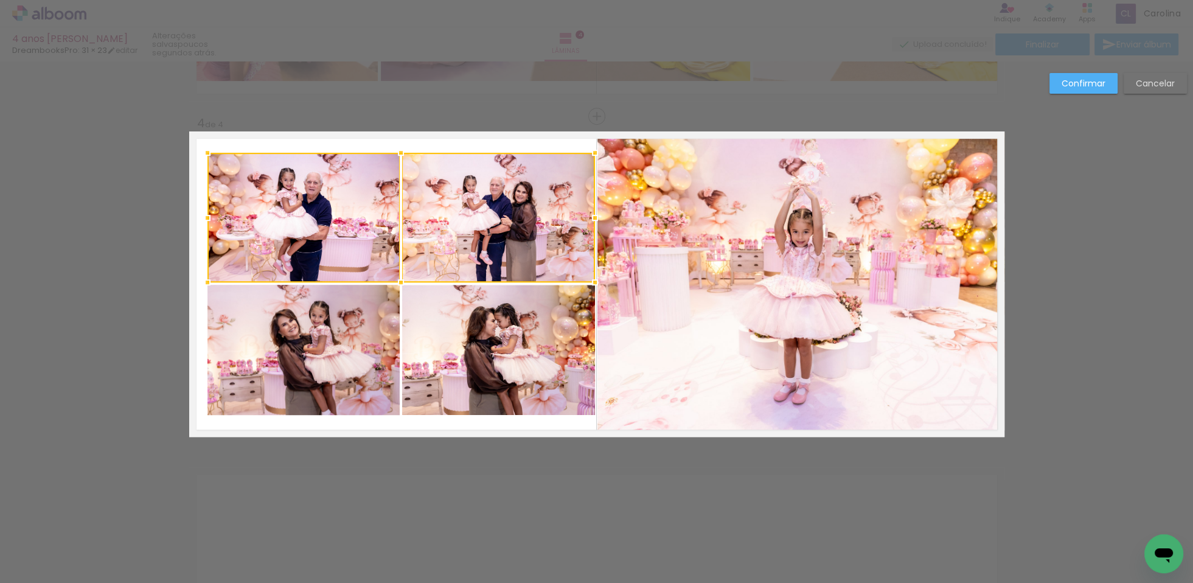
click at [376, 339] on quentale-photo at bounding box center [303, 350] width 192 height 130
drag, startPoint x: 439, startPoint y: 340, endPoint x: 419, endPoint y: 302, distance: 42.4
click at [438, 341] on div at bounding box center [401, 284] width 388 height 262
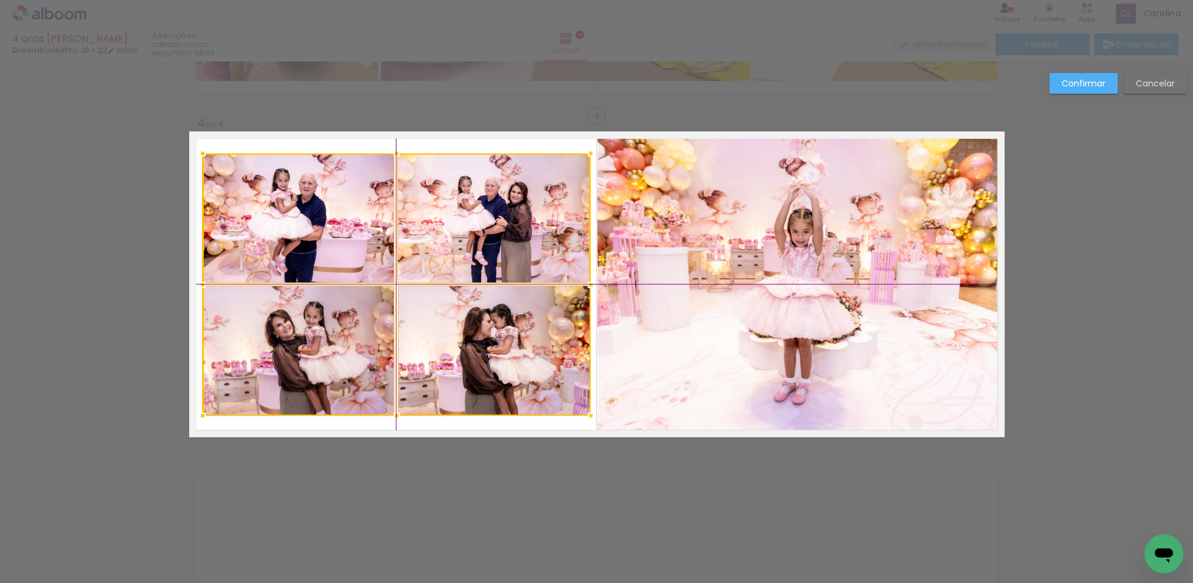
click at [399, 282] on div at bounding box center [397, 284] width 388 height 262
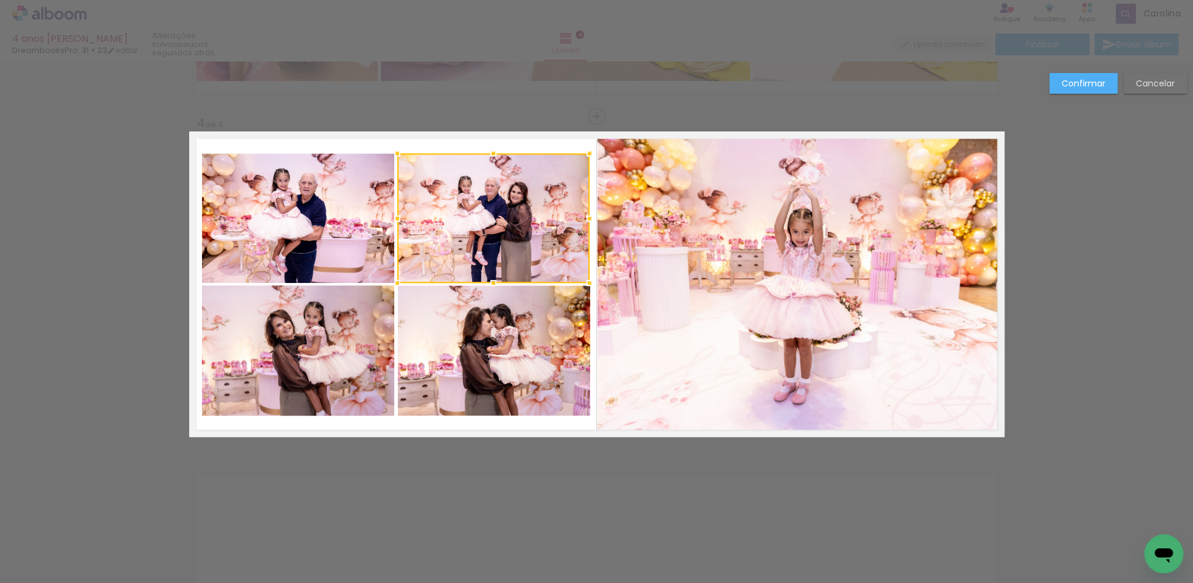
drag, startPoint x: 1068, startPoint y: 75, endPoint x: 1062, endPoint y: 77, distance: 6.9
click at [1068, 74] on paper-button "Confirmar" at bounding box center [1083, 83] width 68 height 21
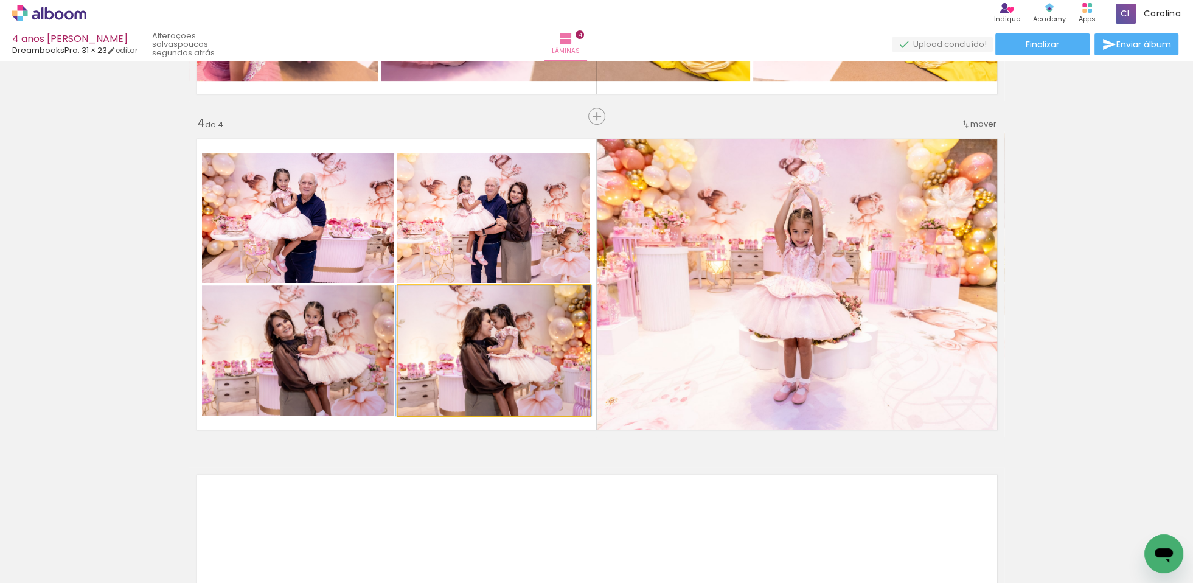
drag, startPoint x: 512, startPoint y: 355, endPoint x: 518, endPoint y: 356, distance: 6.7
click at [512, 355] on quentale-photo at bounding box center [494, 350] width 192 height 130
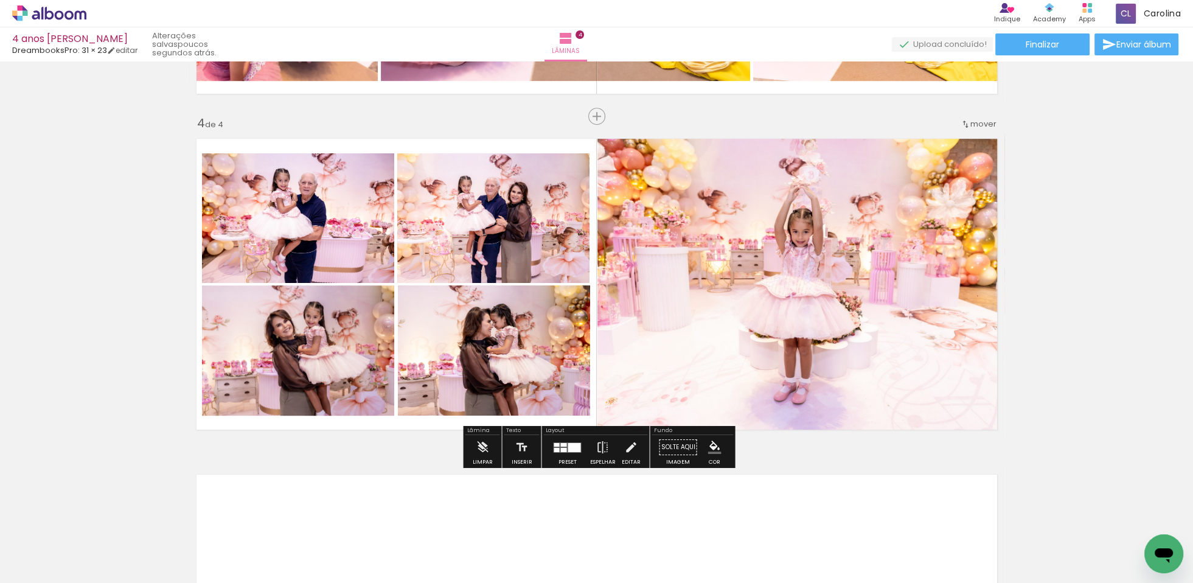
click at [518, 361] on quentale-photo at bounding box center [494, 350] width 192 height 130
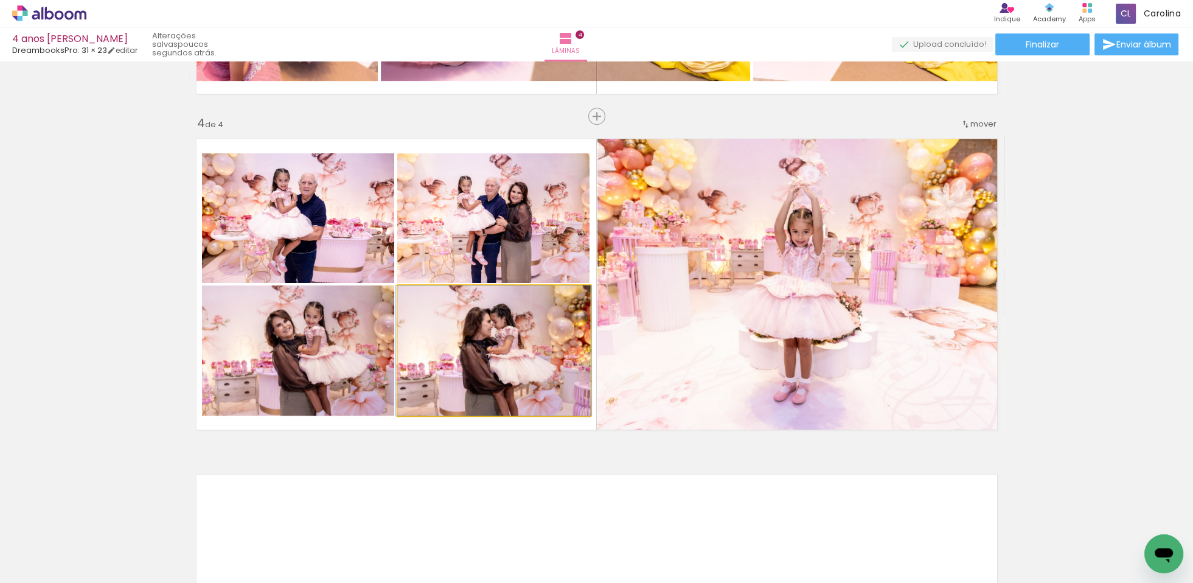
click at [523, 363] on quentale-photo at bounding box center [494, 350] width 192 height 130
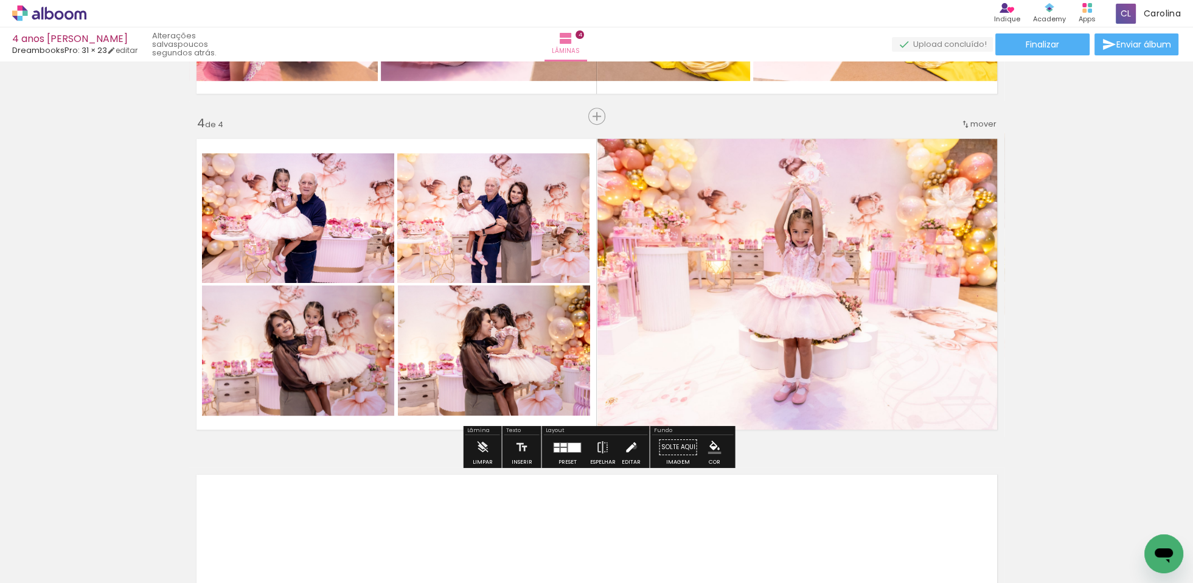
click at [628, 446] on iron-icon at bounding box center [630, 447] width 13 height 24
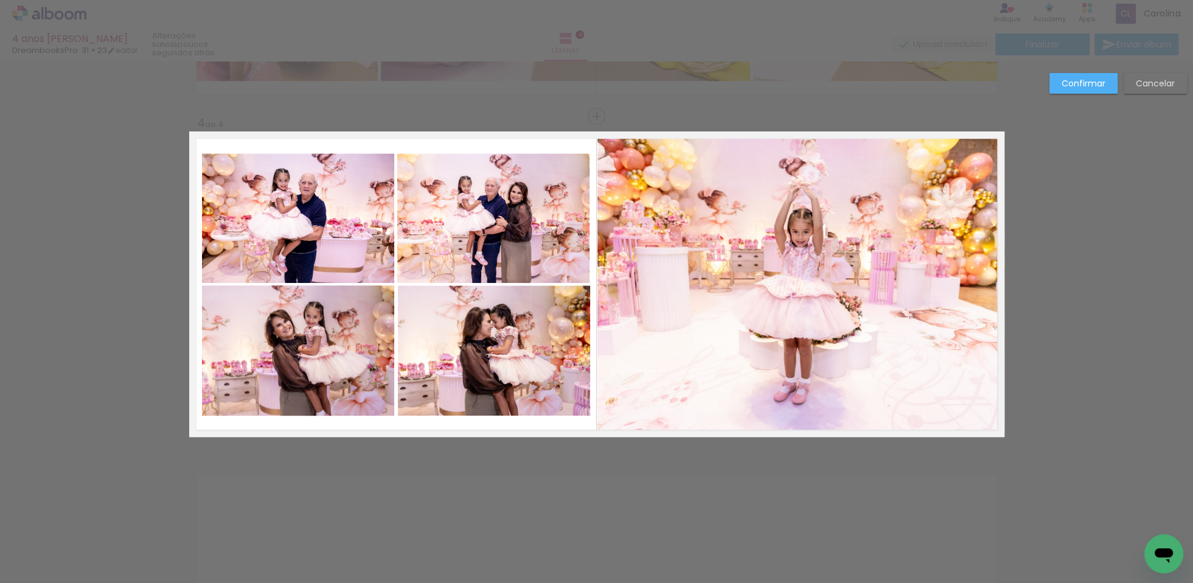
click at [517, 358] on quentale-photo at bounding box center [494, 350] width 192 height 130
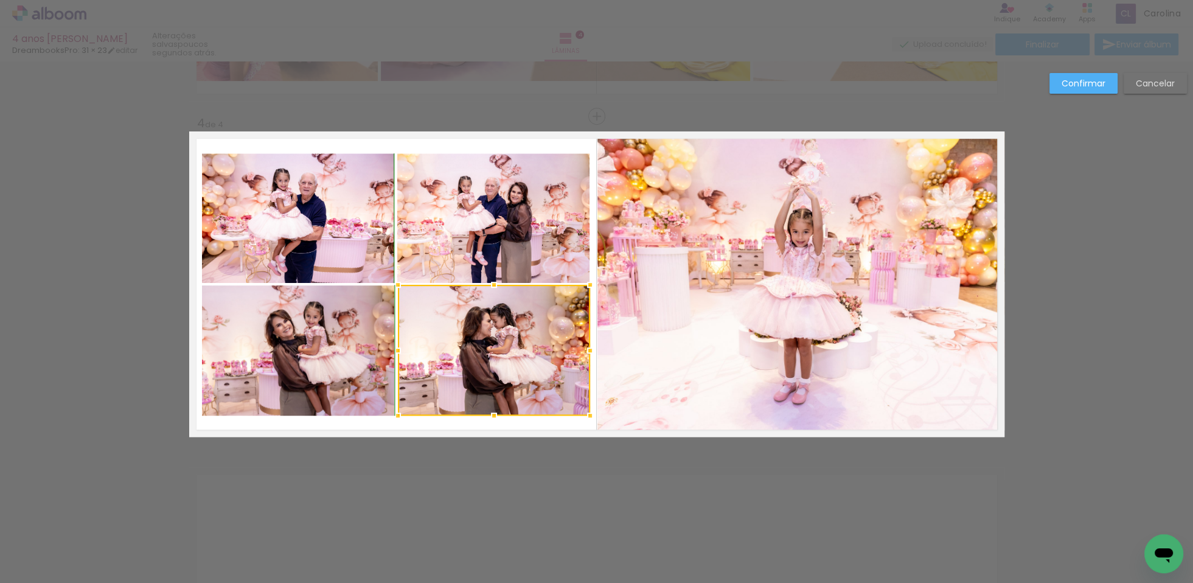
drag, startPoint x: 493, startPoint y: 284, endPoint x: 499, endPoint y: 291, distance: 9.5
click at [497, 289] on div at bounding box center [494, 285] width 24 height 24
drag, startPoint x: 535, startPoint y: 374, endPoint x: 531, endPoint y: 369, distance: 6.9
click at [534, 375] on div at bounding box center [494, 350] width 192 height 131
drag, startPoint x: 528, startPoint y: 369, endPoint x: 534, endPoint y: 374, distance: 7.7
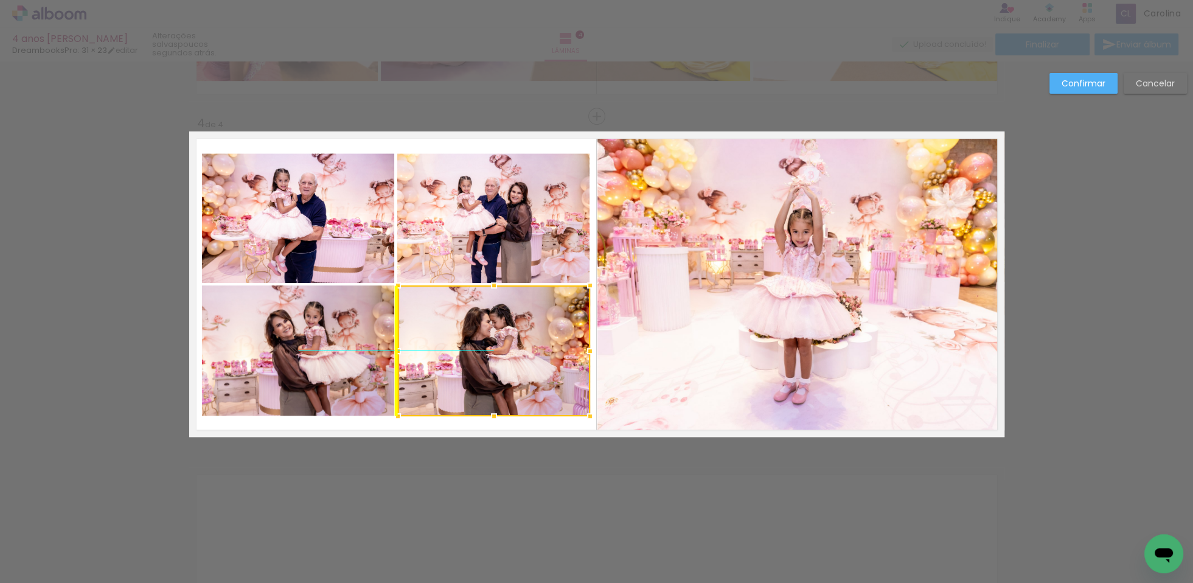
click at [529, 368] on div at bounding box center [494, 350] width 192 height 131
click at [541, 426] on quentale-layouter at bounding box center [596, 283] width 815 height 305
drag, startPoint x: 514, startPoint y: 371, endPoint x: 520, endPoint y: 364, distance: 8.6
click at [513, 370] on quentale-photo at bounding box center [493, 350] width 192 height 131
click at [518, 365] on div at bounding box center [494, 351] width 192 height 131
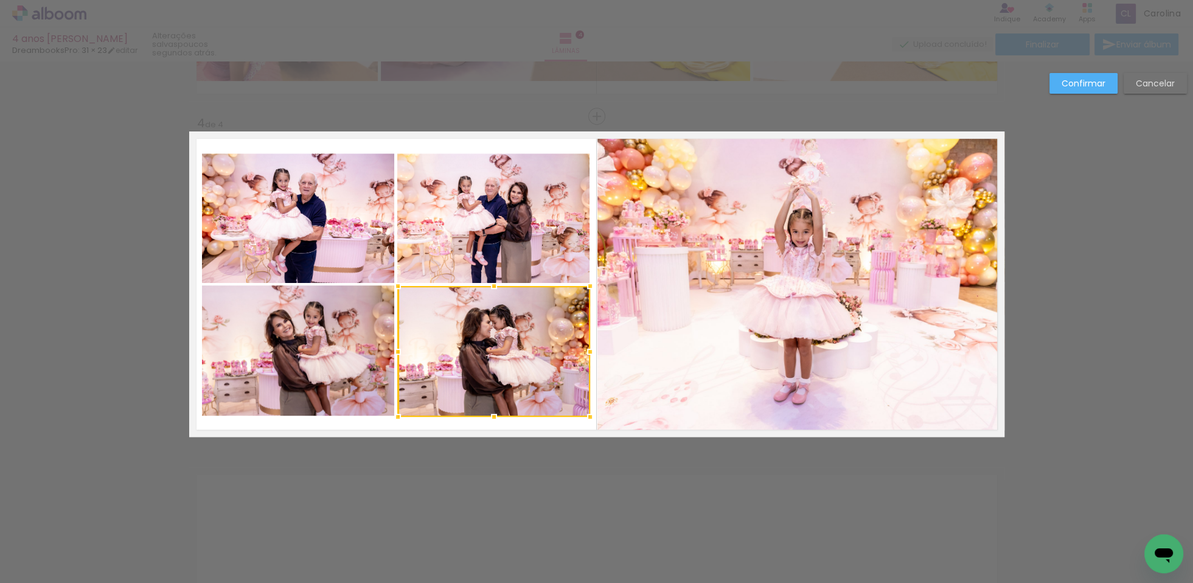
click at [460, 424] on quentale-layouter at bounding box center [596, 283] width 815 height 305
drag, startPoint x: 488, startPoint y: 374, endPoint x: 494, endPoint y: 380, distance: 9.0
click at [487, 374] on quentale-photo at bounding box center [493, 351] width 192 height 131
click at [491, 419] on div at bounding box center [494, 415] width 24 height 24
click at [499, 402] on quentale-photo at bounding box center [493, 351] width 192 height 130
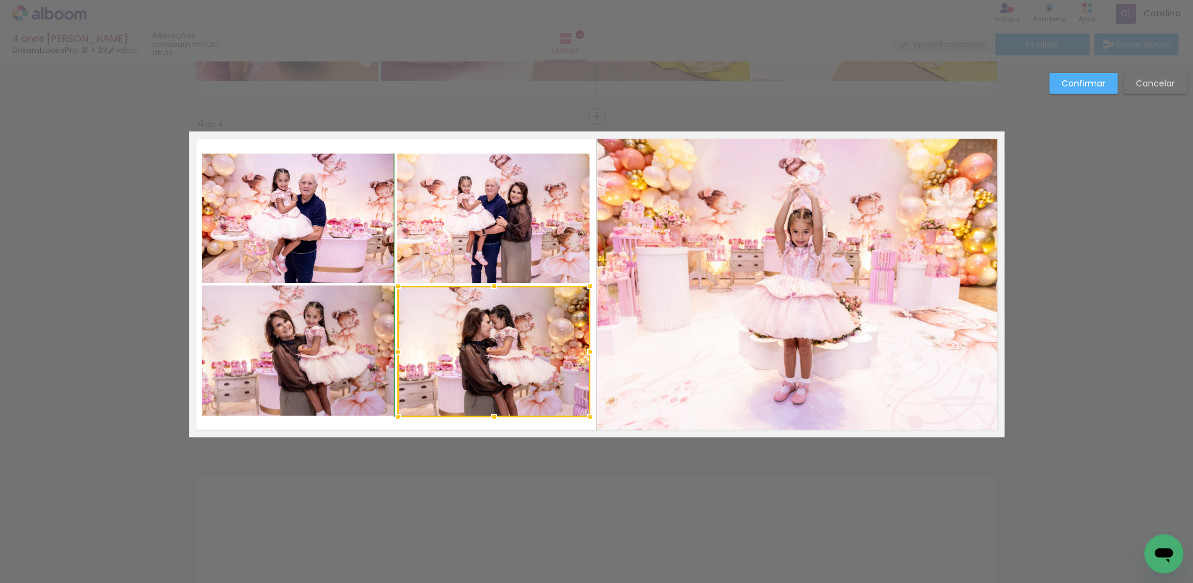
drag, startPoint x: 495, startPoint y: 416, endPoint x: 503, endPoint y: 418, distance: 8.3
click at [495, 414] on div at bounding box center [494, 417] width 24 height 24
click at [508, 427] on quentale-layouter at bounding box center [596, 283] width 815 height 305
click at [515, 349] on quentale-photo at bounding box center [493, 351] width 192 height 131
click at [515, 350] on div at bounding box center [493, 350] width 192 height 131
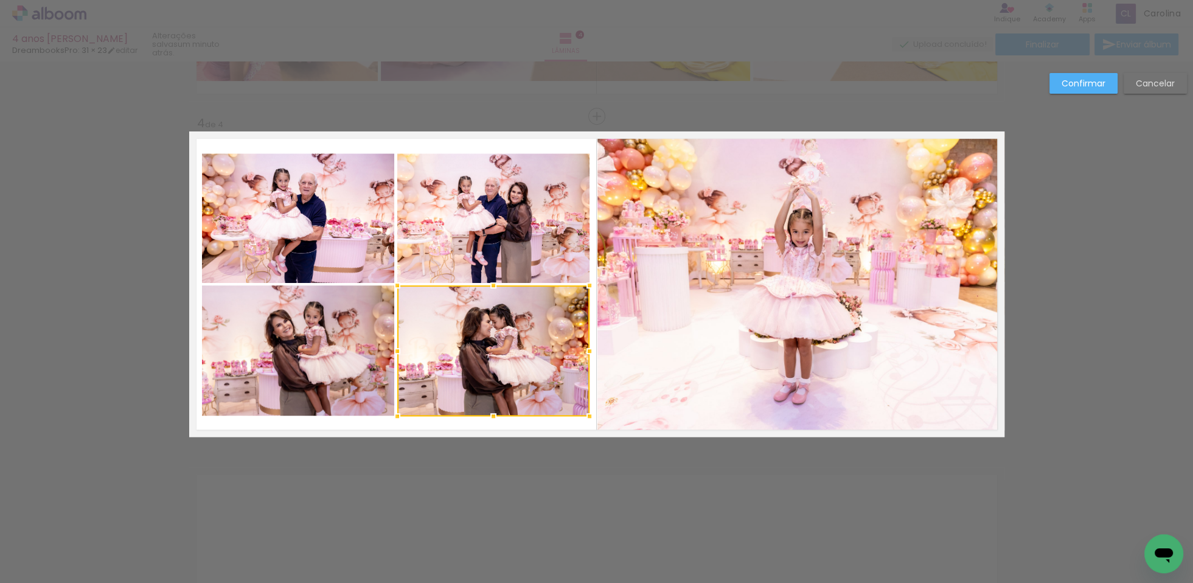
click at [503, 427] on div at bounding box center [493, 416] width 24 height 24
click at [0, 0] on slot "Confirmar" at bounding box center [0, 0] width 0 height 0
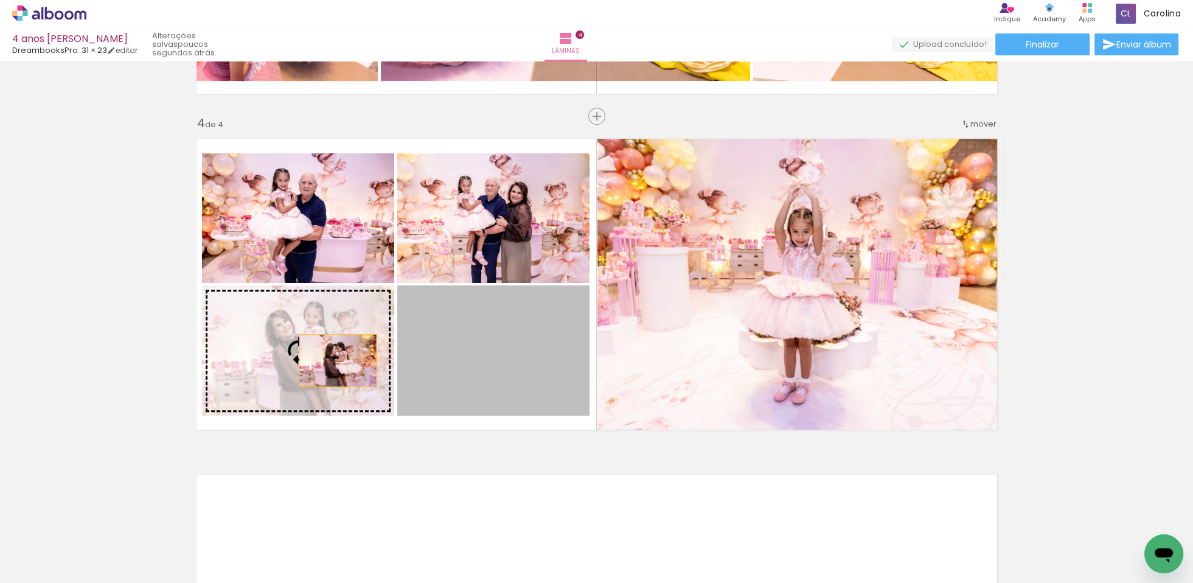
drag, startPoint x: 499, startPoint y: 343, endPoint x: 335, endPoint y: 363, distance: 165.4
click at [0, 0] on slot at bounding box center [0, 0] width 0 height 0
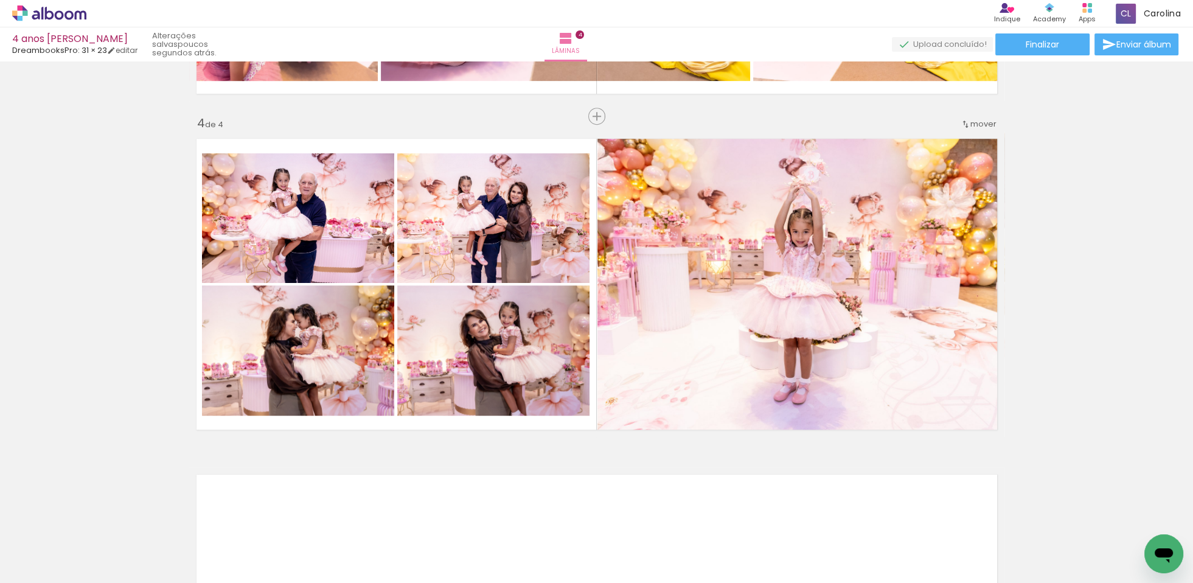
click at [122, 516] on iron-icon at bounding box center [115, 517] width 13 height 13
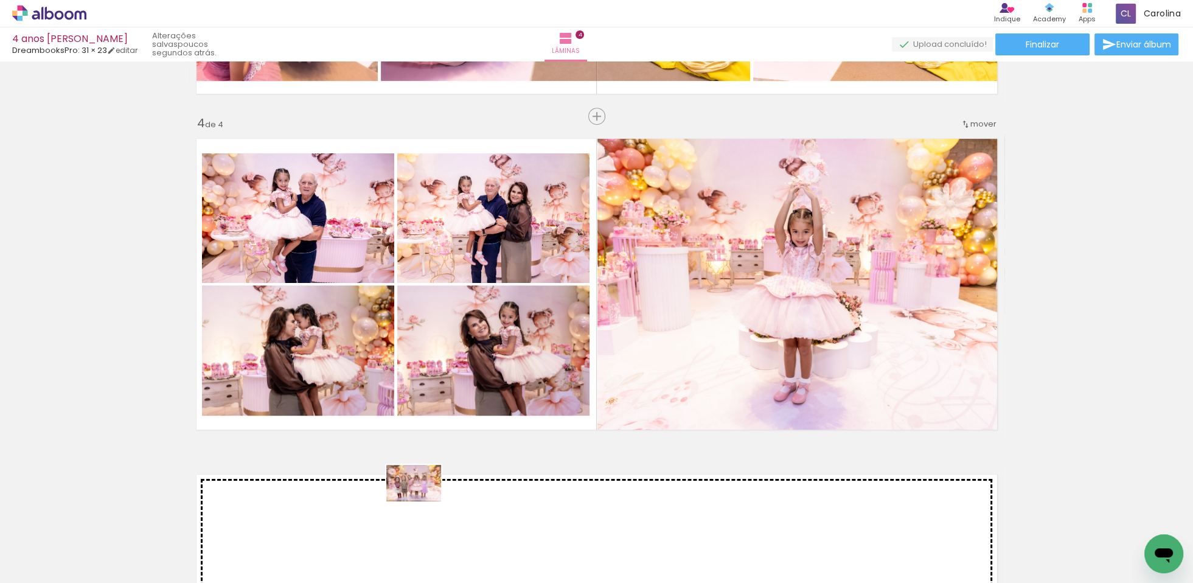
drag, startPoint x: 426, startPoint y: 545, endPoint x: 420, endPoint y: 516, distance: 29.2
click at [423, 501] on quentale-workspace at bounding box center [596, 291] width 1193 height 583
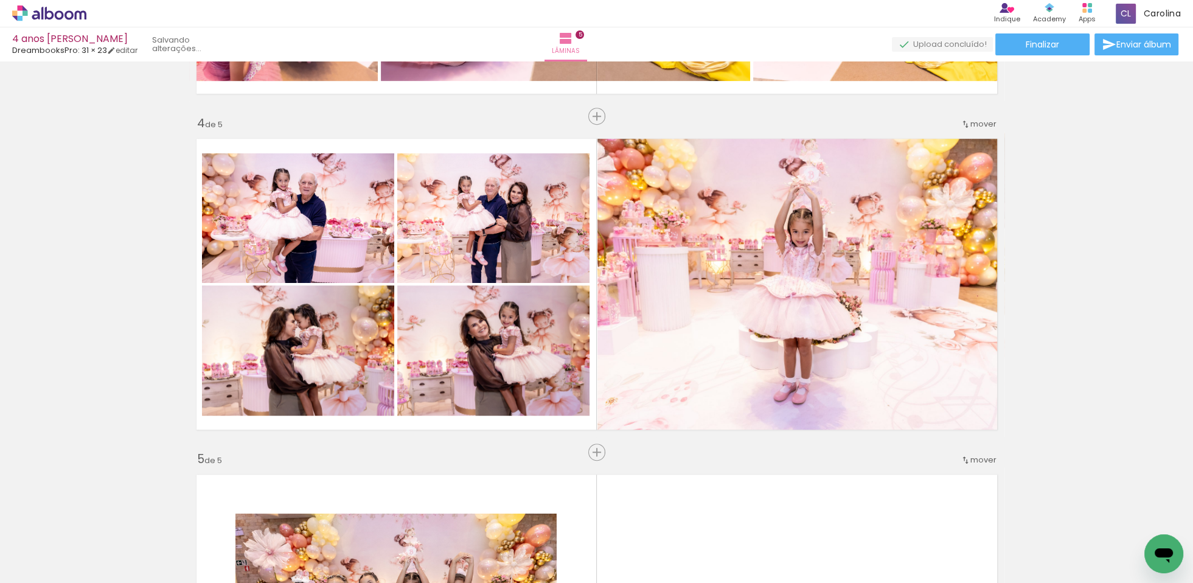
scroll to position [1309, 0]
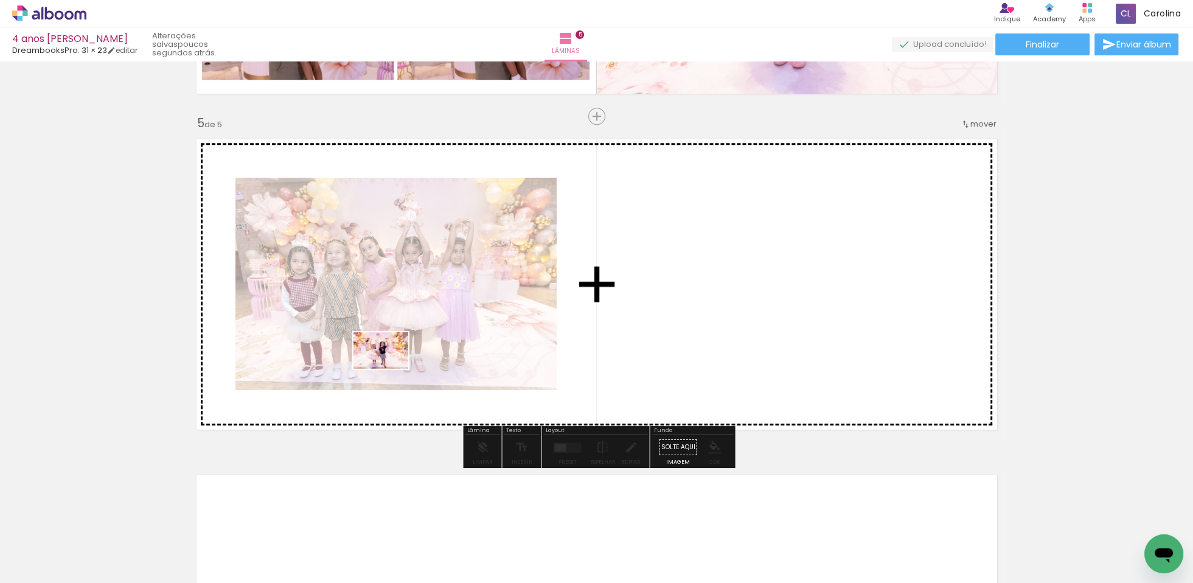
drag, startPoint x: 364, startPoint y: 554, endPoint x: 398, endPoint y: 348, distance: 208.4
click at [398, 348] on quentale-workspace at bounding box center [596, 291] width 1193 height 583
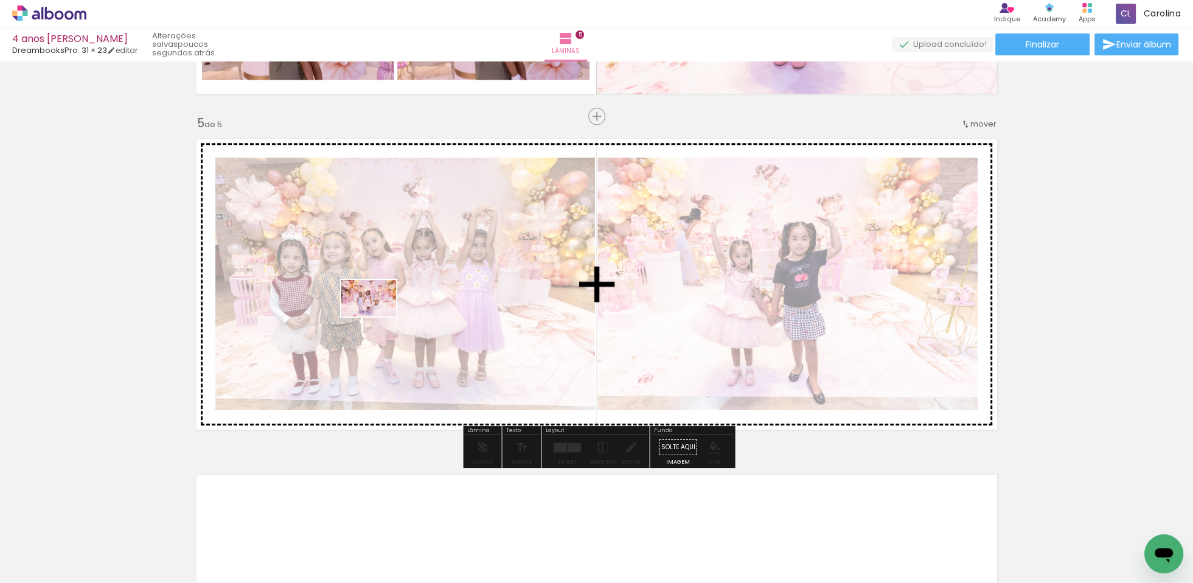
drag, startPoint x: 302, startPoint y: 551, endPoint x: 378, endPoint y: 316, distance: 246.7
click at [378, 316] on quentale-workspace at bounding box center [596, 291] width 1193 height 583
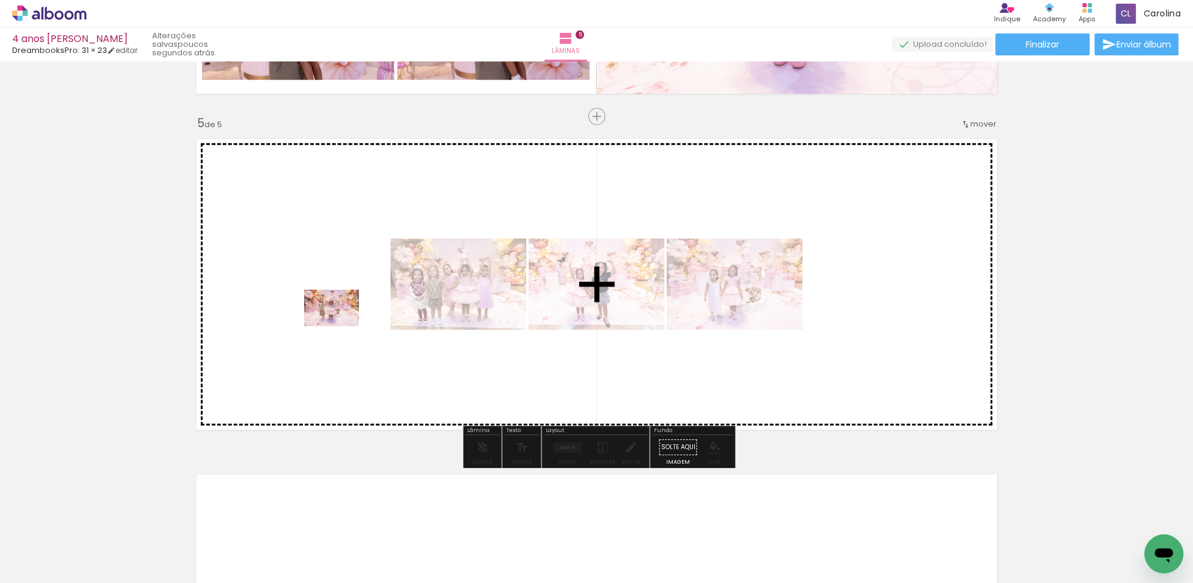
drag, startPoint x: 226, startPoint y: 557, endPoint x: 372, endPoint y: 364, distance: 241.5
click at [357, 314] on quentale-workspace at bounding box center [596, 291] width 1193 height 583
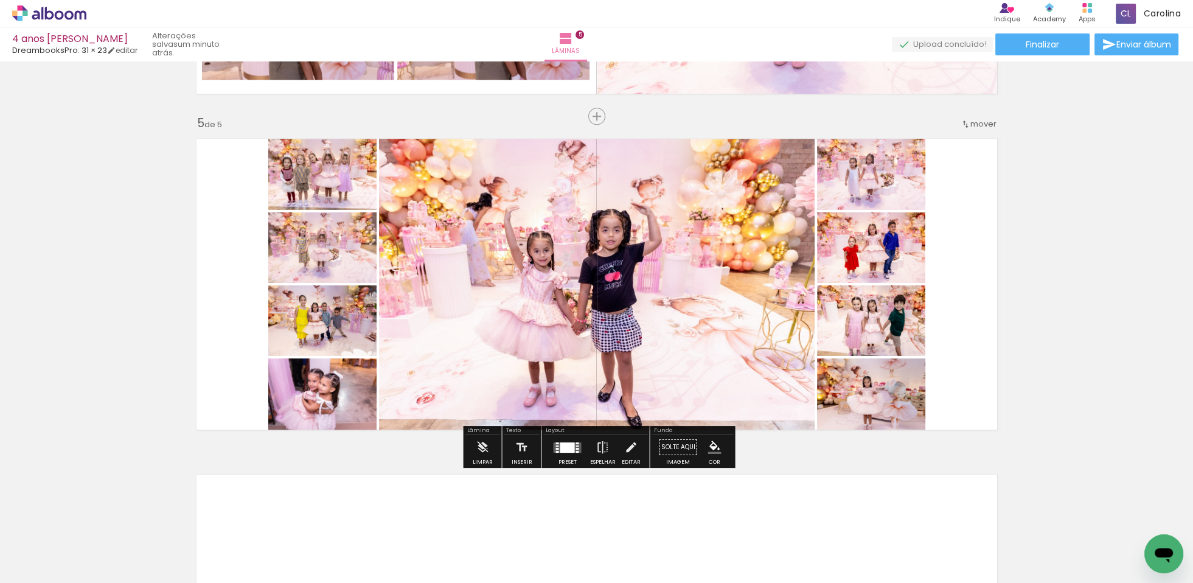
scroll to position [0, 116]
drag, startPoint x: 566, startPoint y: 447, endPoint x: 567, endPoint y: 457, distance: 10.4
click at [565, 447] on div at bounding box center [567, 447] width 15 height 10
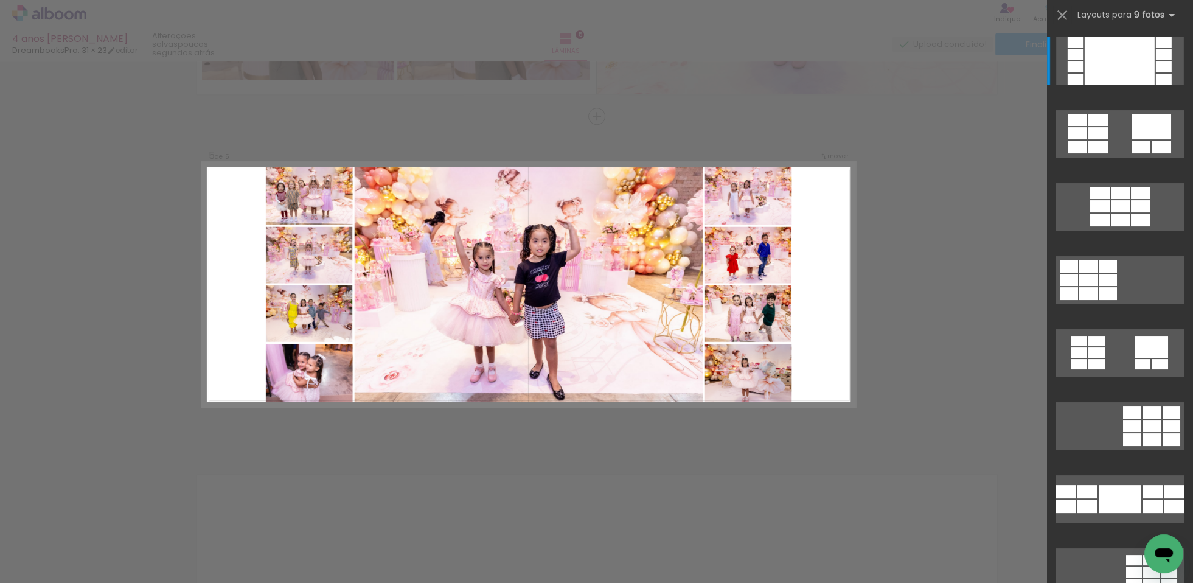
drag, startPoint x: 523, startPoint y: 479, endPoint x: 509, endPoint y: 482, distance: 14.9
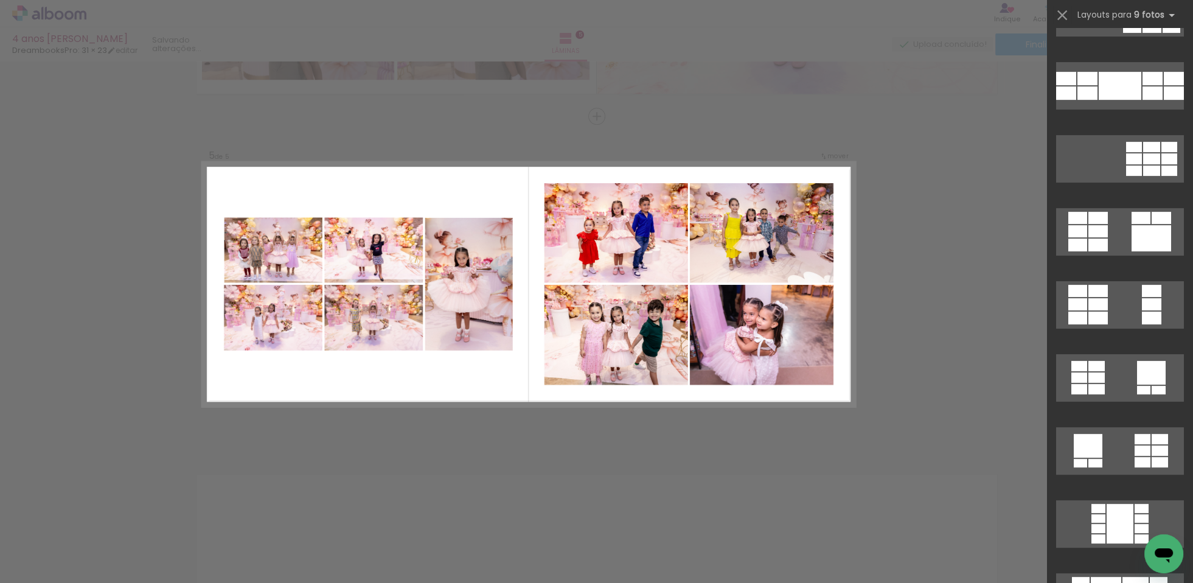
scroll to position [778, 0]
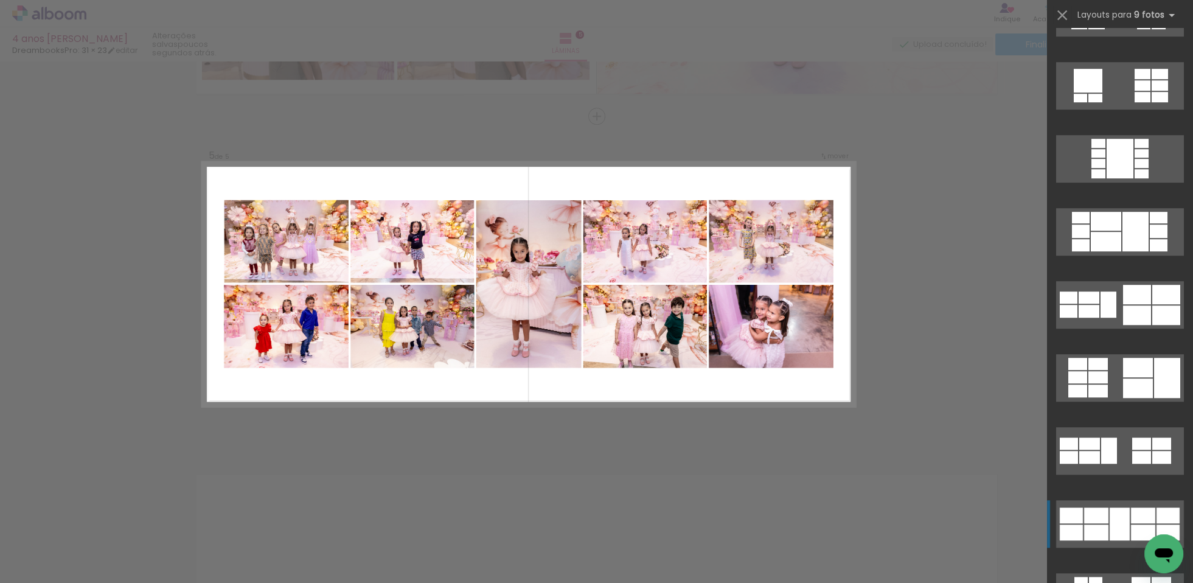
click at [1091, 520] on div at bounding box center [1096, 515] width 24 height 16
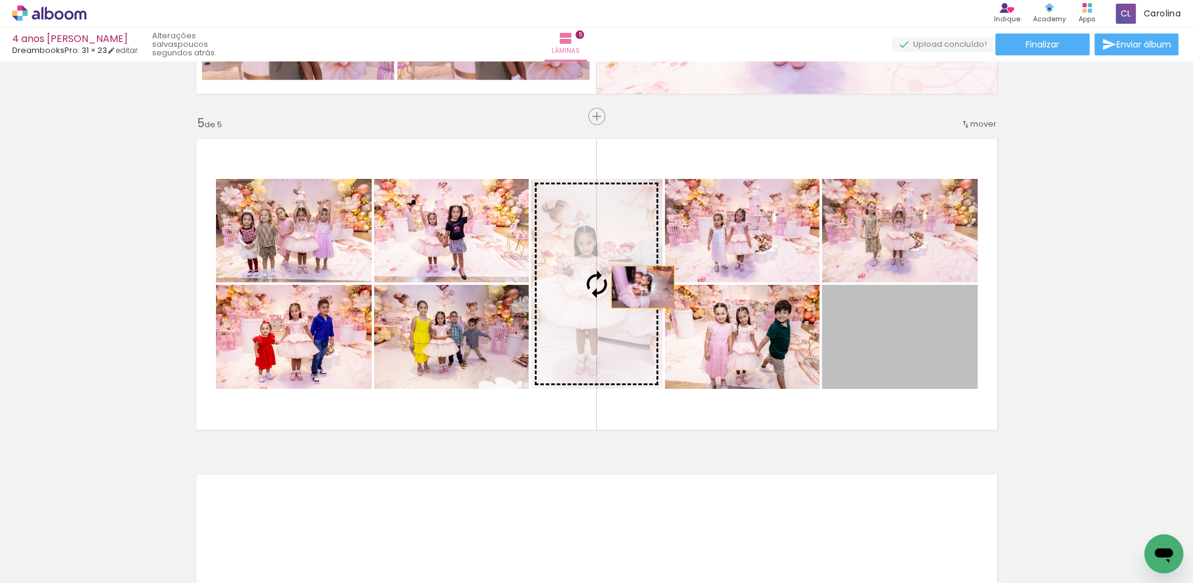
drag, startPoint x: 897, startPoint y: 348, endPoint x: 757, endPoint y: 495, distance: 203.1
click at [0, 0] on slot at bounding box center [0, 0] width 0 height 0
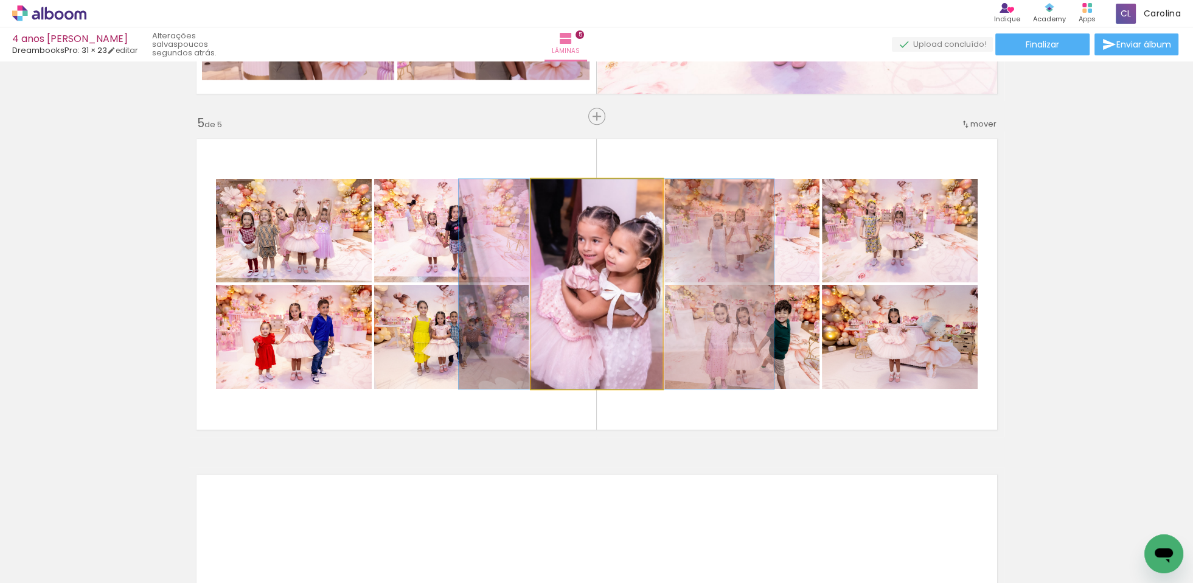
drag, startPoint x: 606, startPoint y: 296, endPoint x: 625, endPoint y: 296, distance: 19.5
click at [607, 357] on quentale-photo at bounding box center [596, 284] width 131 height 210
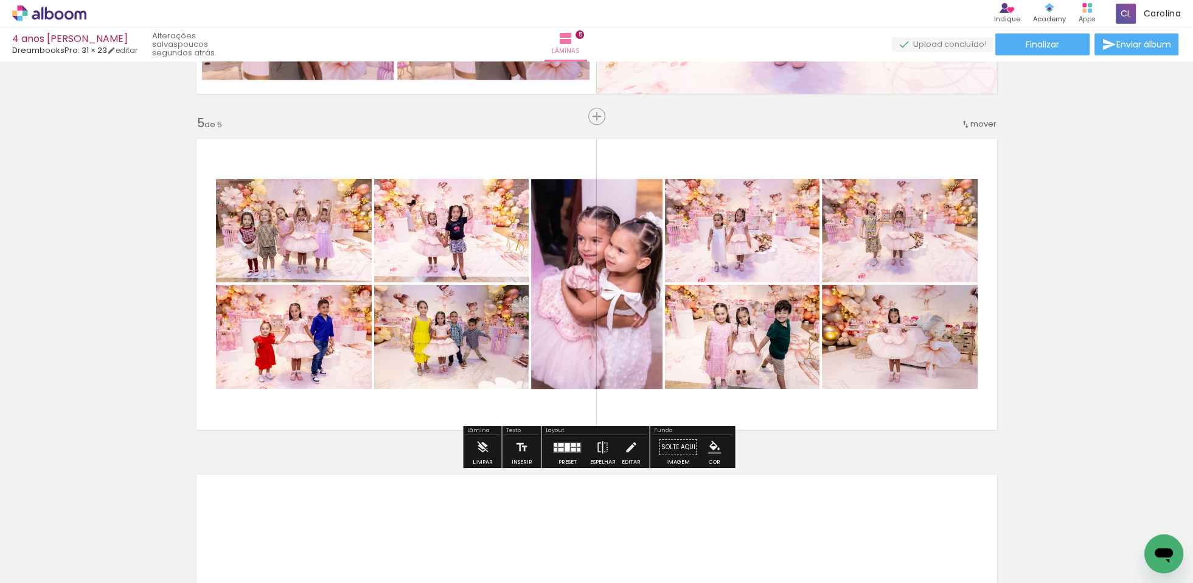
click at [567, 448] on quentale-layouter at bounding box center [567, 447] width 28 height 10
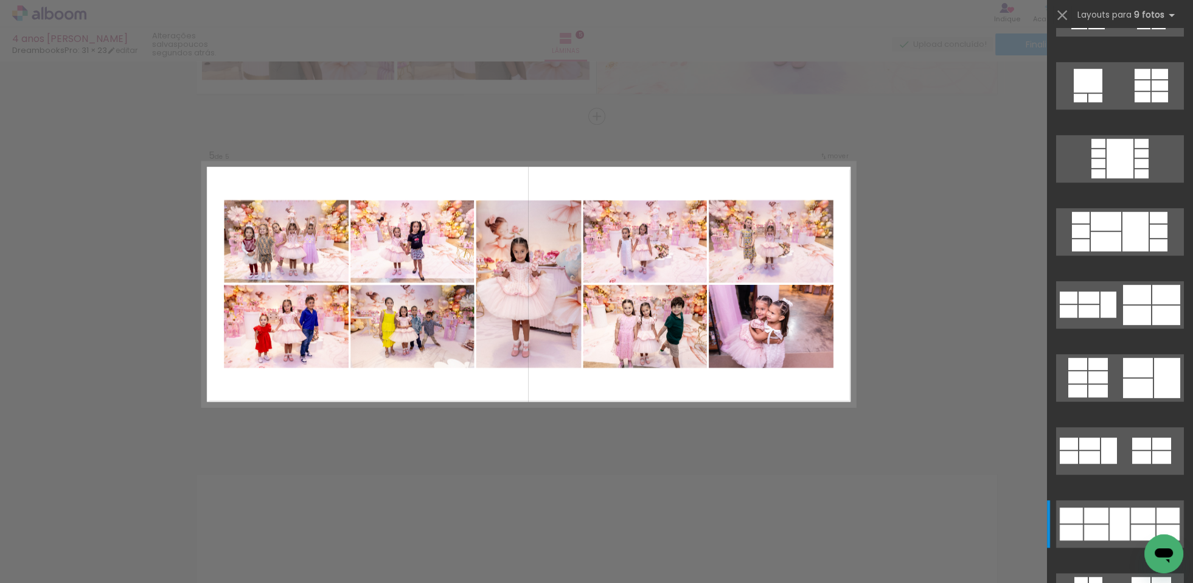
scroll to position [1654, 0]
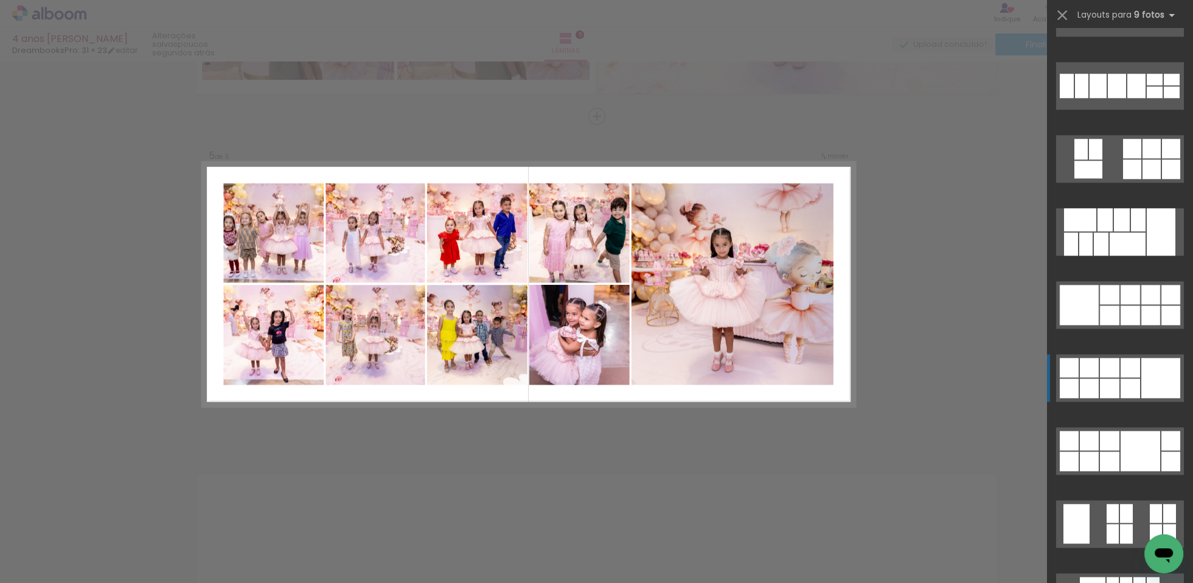
click at [1100, 325] on div at bounding box center [1109, 314] width 19 height 19
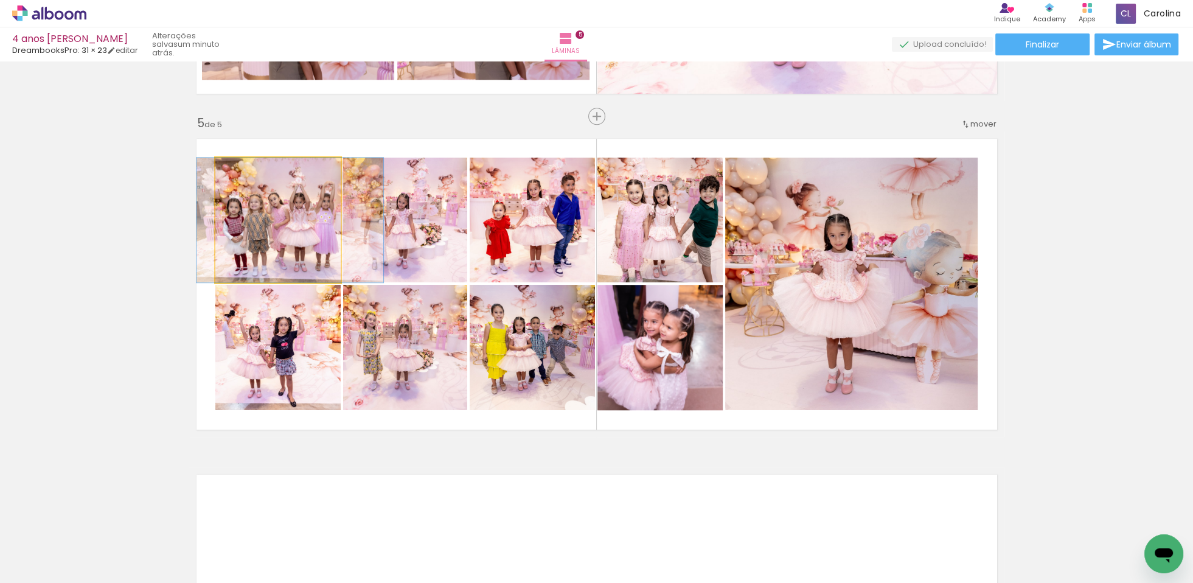
drag, startPoint x: 275, startPoint y: 222, endPoint x: 298, endPoint y: 197, distance: 34.5
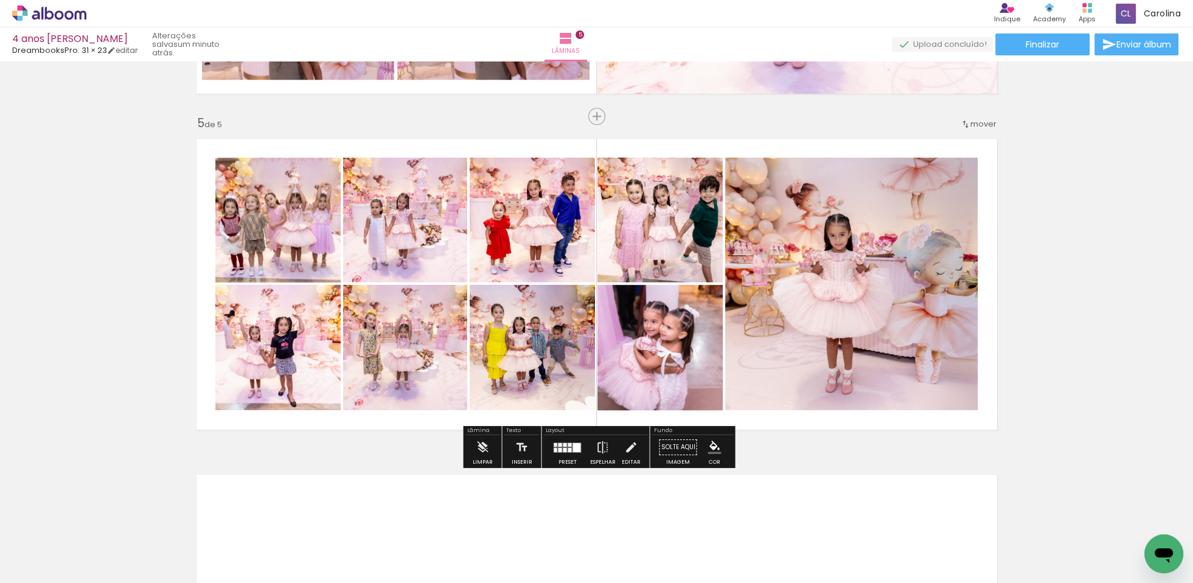
click at [256, 225] on quentale-photo at bounding box center [277, 220] width 125 height 125
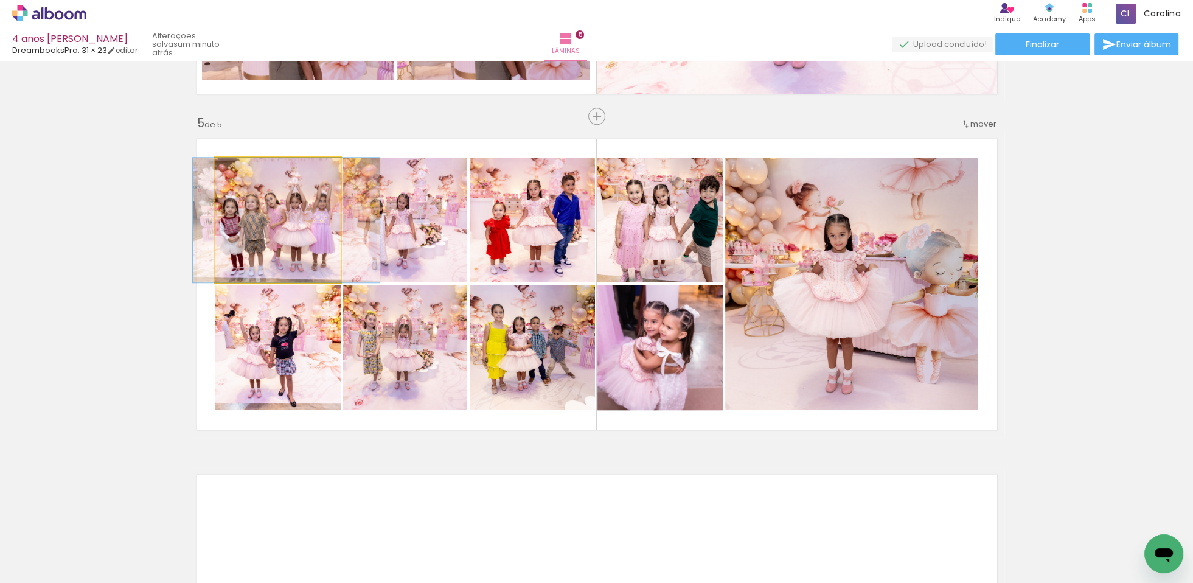
click at [268, 231] on quentale-photo at bounding box center [277, 220] width 125 height 125
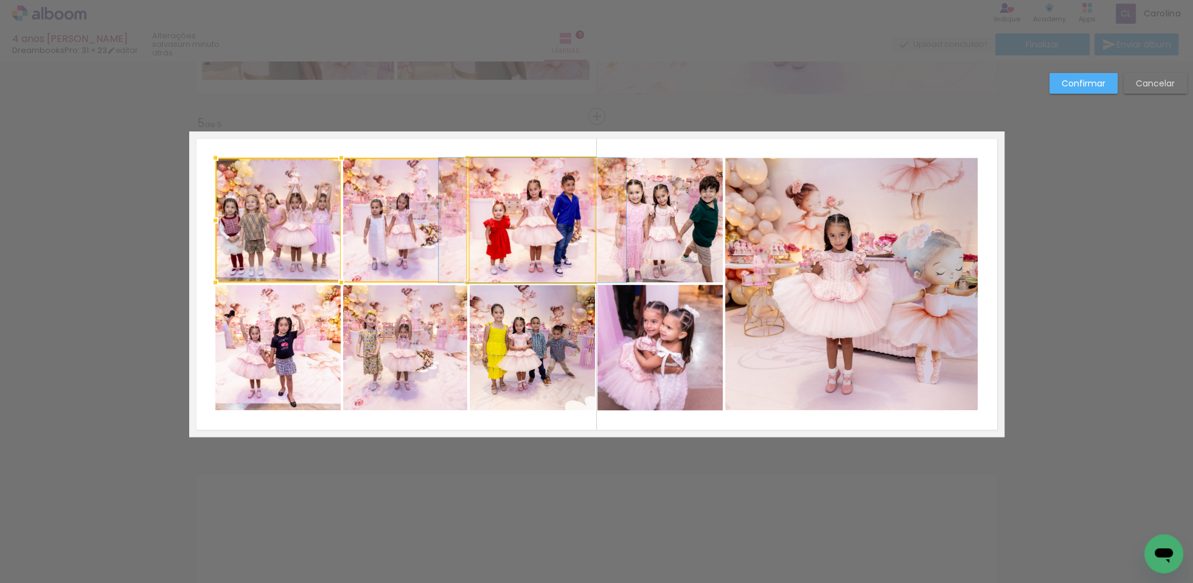
click at [542, 235] on quentale-photo at bounding box center [532, 220] width 125 height 125
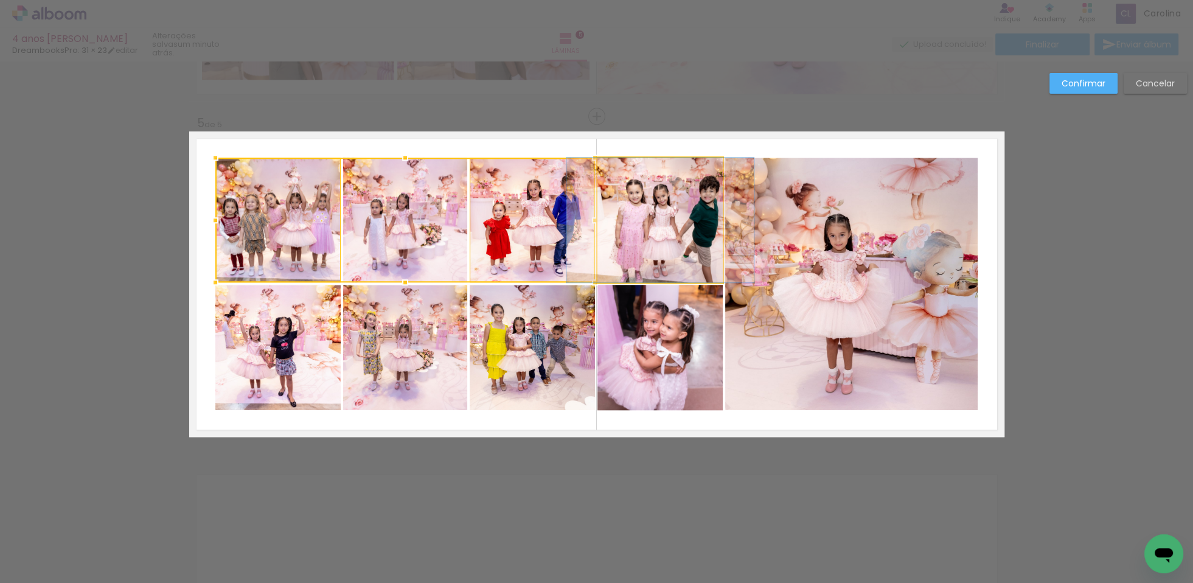
drag, startPoint x: 661, startPoint y: 225, endPoint x: 610, endPoint y: 318, distance: 106.0
click at [661, 225] on quentale-photo at bounding box center [659, 220] width 125 height 125
drag, startPoint x: 638, startPoint y: 375, endPoint x: 577, endPoint y: 385, distance: 61.1
click at [636, 374] on quentale-photo at bounding box center [659, 347] width 125 height 125
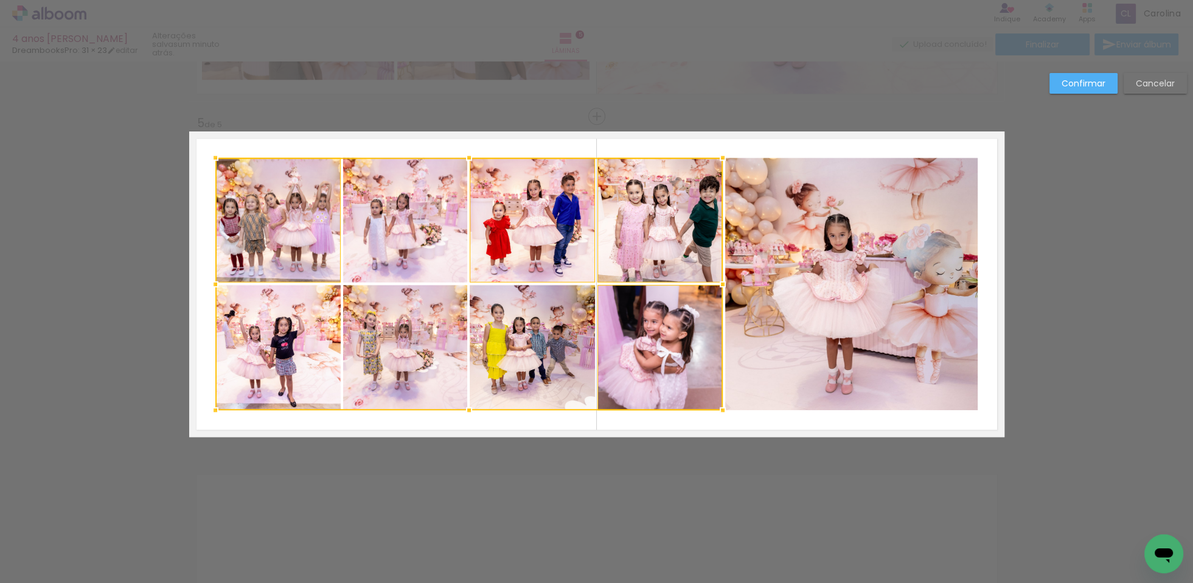
click at [538, 382] on div at bounding box center [468, 284] width 507 height 252
click at [444, 354] on div at bounding box center [468, 284] width 507 height 252
drag, startPoint x: 302, startPoint y: 345, endPoint x: 221, endPoint y: 272, distance: 108.5
click at [298, 345] on div at bounding box center [468, 284] width 507 height 252
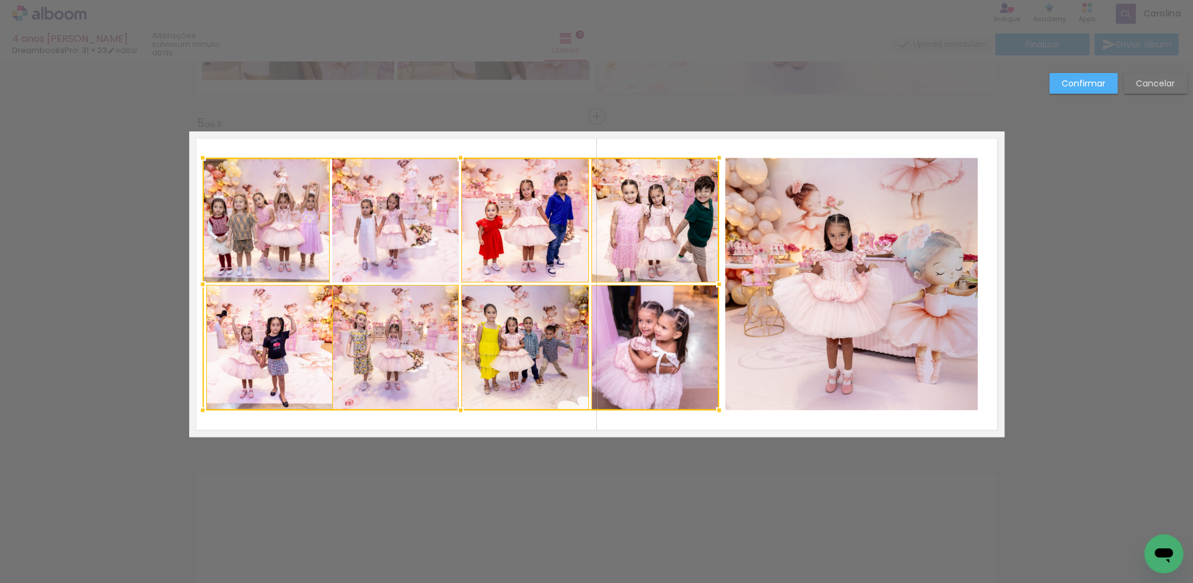
drag, startPoint x: 211, startPoint y: 284, endPoint x: 202, endPoint y: 286, distance: 8.7
click at [202, 286] on div at bounding box center [202, 284] width 24 height 24
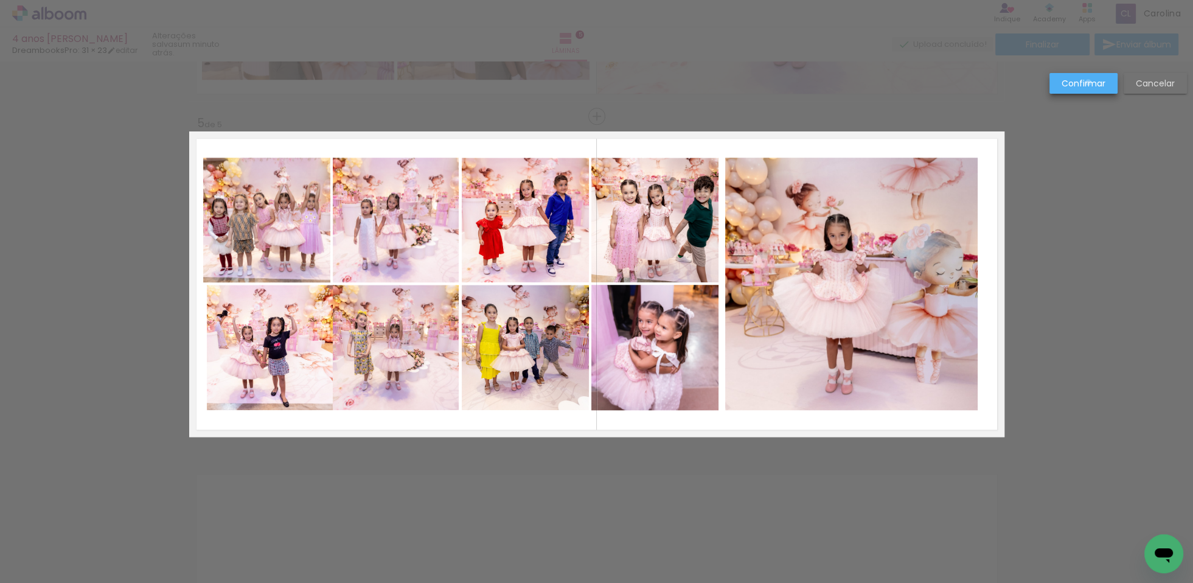
click at [0, 0] on slot "Confirmar" at bounding box center [0, 0] width 0 height 0
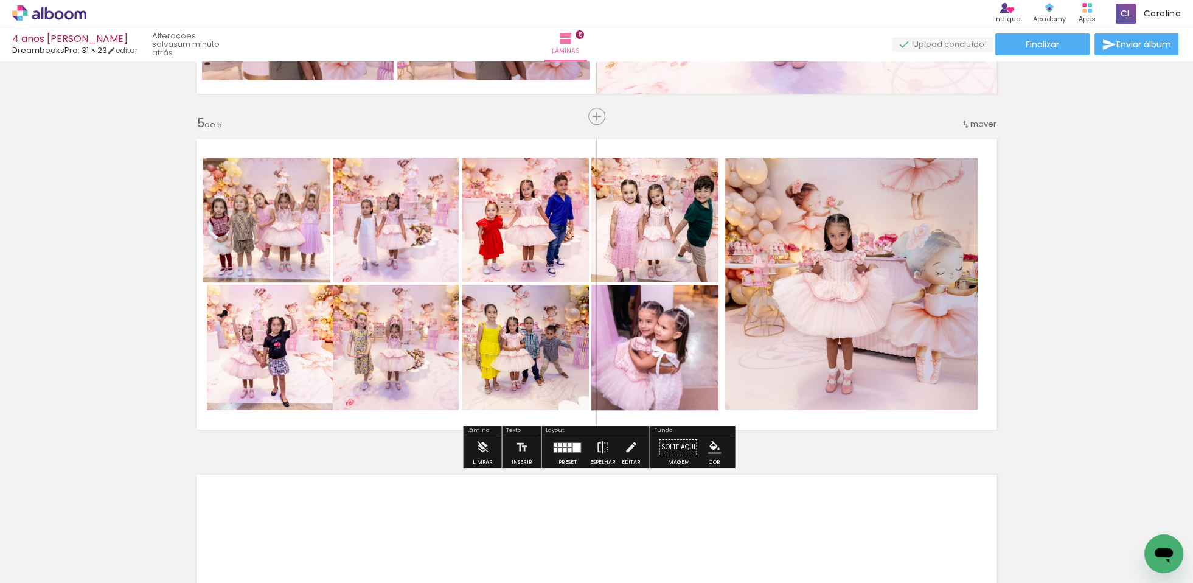
drag, startPoint x: 1088, startPoint y: 85, endPoint x: 1085, endPoint y: 90, distance: 6.3
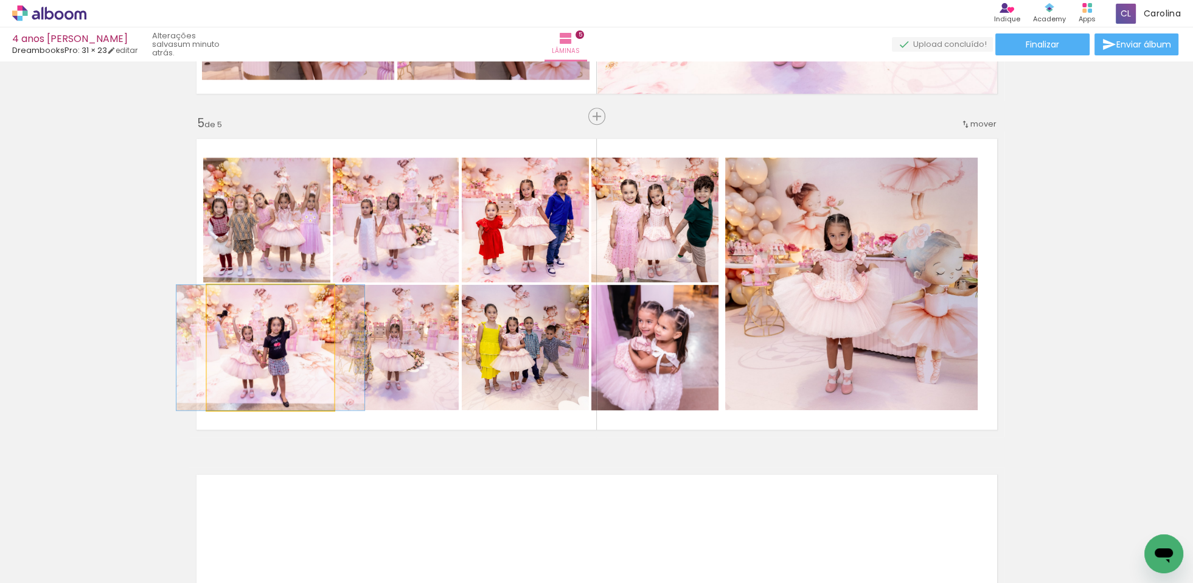
click at [308, 348] on quentale-photo at bounding box center [270, 347] width 127 height 125
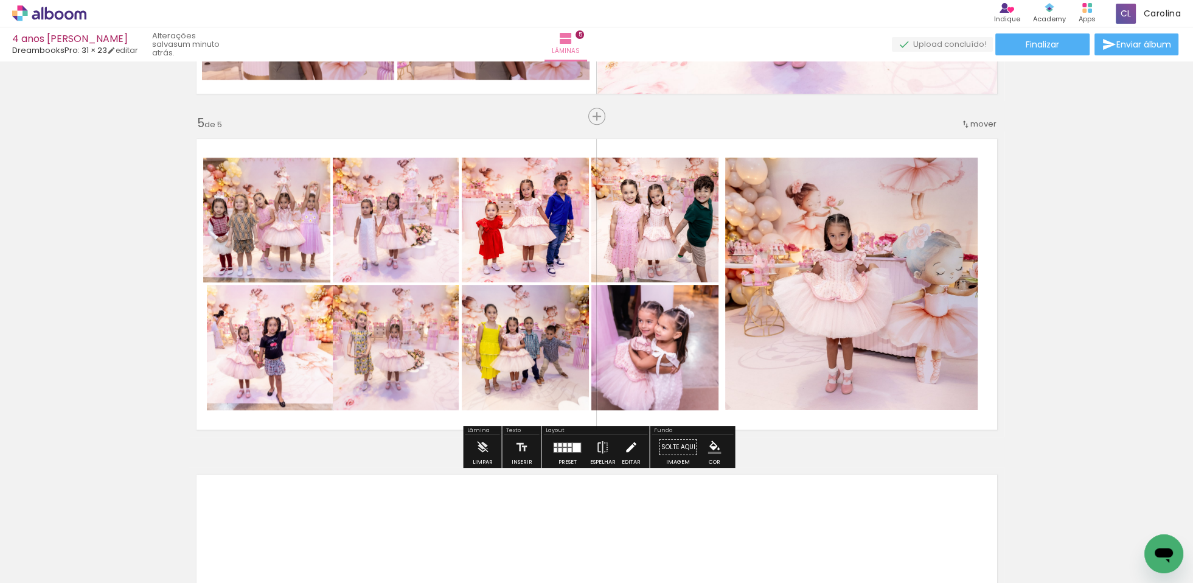
drag, startPoint x: 299, startPoint y: 346, endPoint x: 623, endPoint y: 458, distance: 342.7
click at [299, 346] on quentale-photo at bounding box center [270, 347] width 127 height 125
click at [624, 447] on iron-icon at bounding box center [630, 447] width 13 height 24
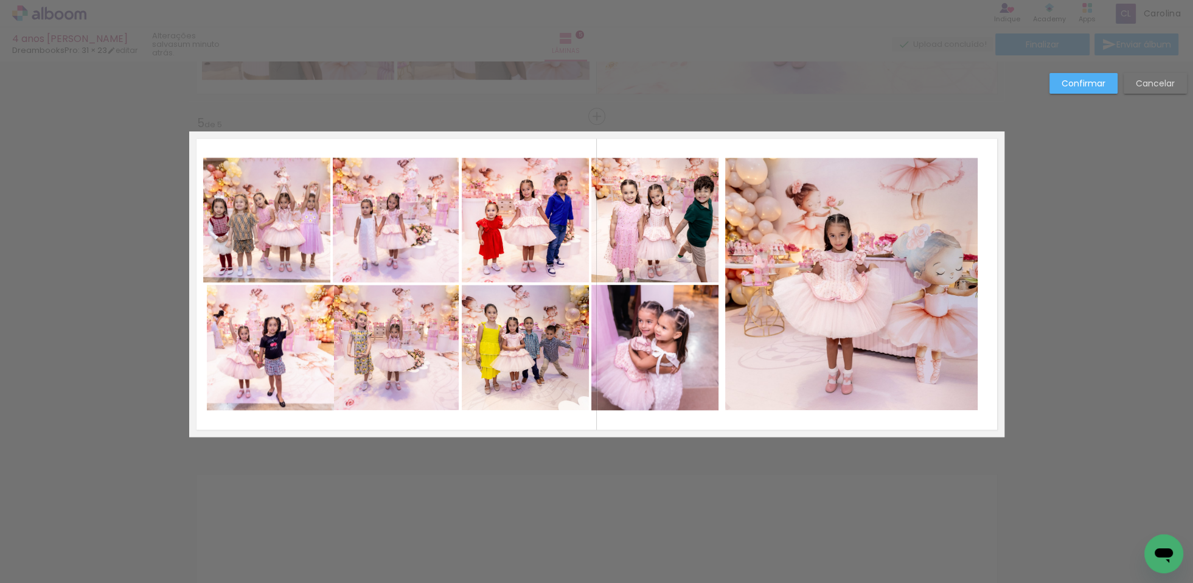
click at [275, 333] on quentale-photo at bounding box center [270, 347] width 127 height 125
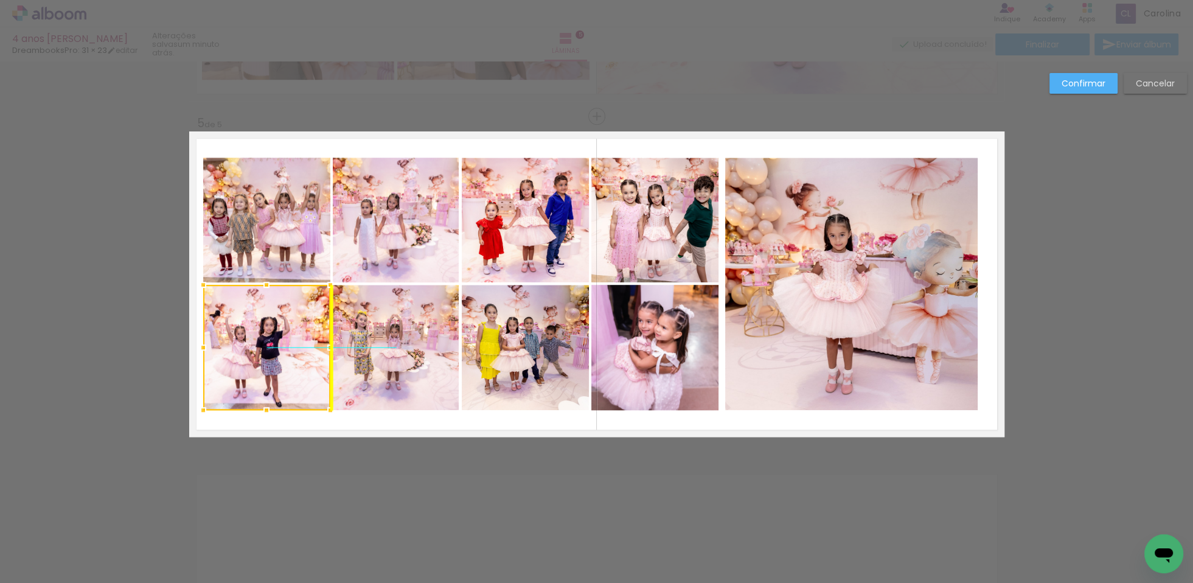
drag, startPoint x: 288, startPoint y: 339, endPoint x: 297, endPoint y: 340, distance: 8.5
click at [284, 341] on div at bounding box center [266, 347] width 127 height 125
drag, startPoint x: 294, startPoint y: 361, endPoint x: 302, endPoint y: 362, distance: 8.0
click at [294, 360] on div at bounding box center [266, 347] width 127 height 125
click at [354, 426] on quentale-layouter at bounding box center [596, 283] width 815 height 305
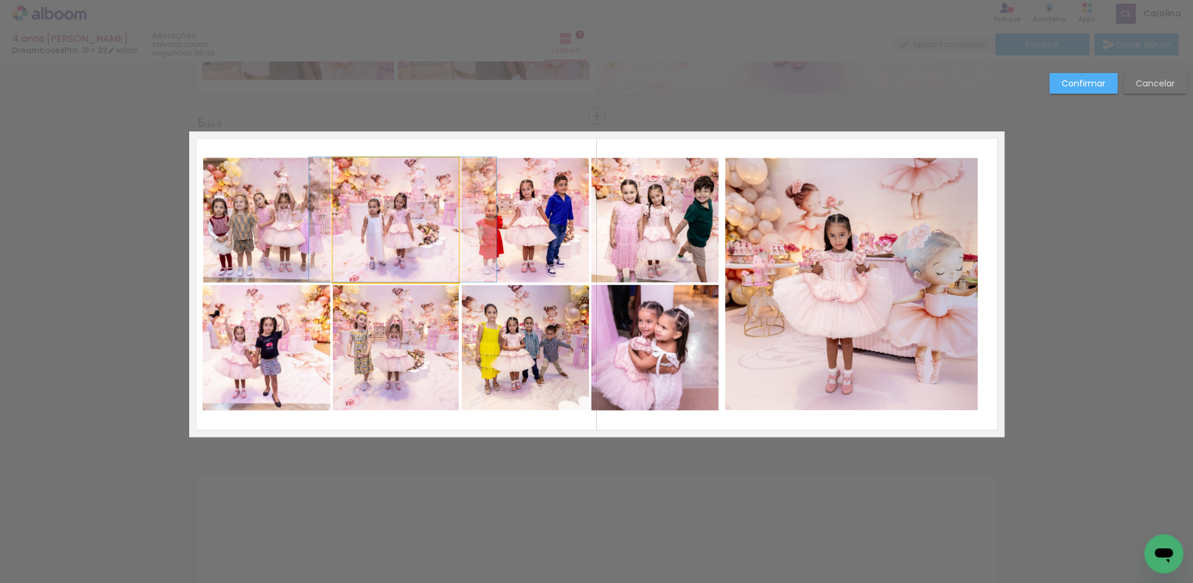
drag, startPoint x: 410, startPoint y: 227, endPoint x: 416, endPoint y: 218, distance: 10.1
click at [796, 277] on quentale-photo at bounding box center [851, 284] width 252 height 252
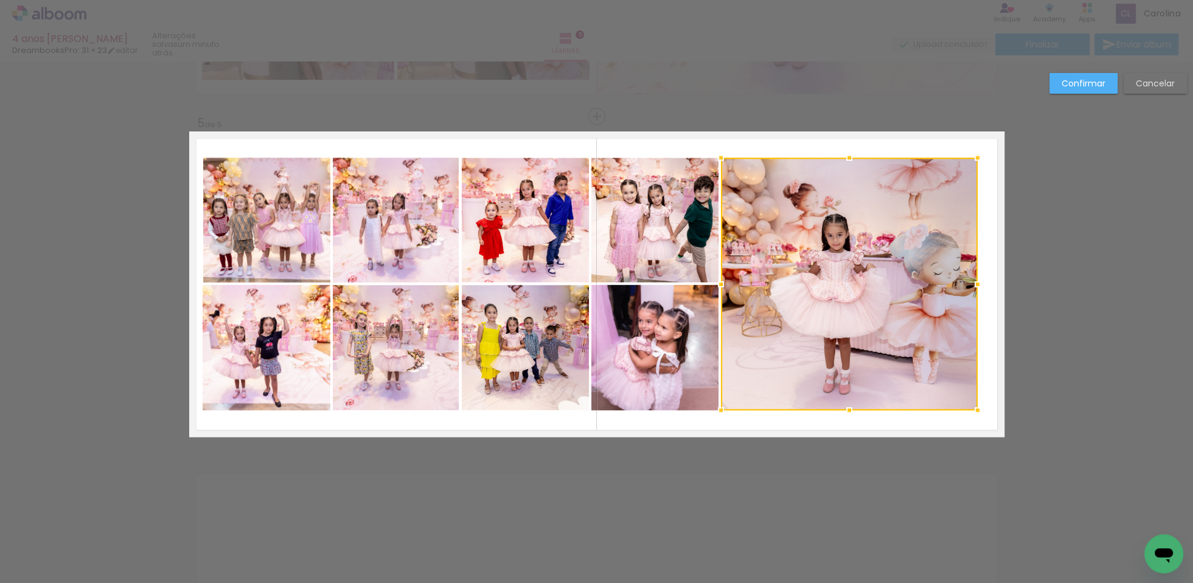
click at [721, 282] on div at bounding box center [721, 284] width 24 height 24
click at [722, 285] on div at bounding box center [722, 284] width 24 height 24
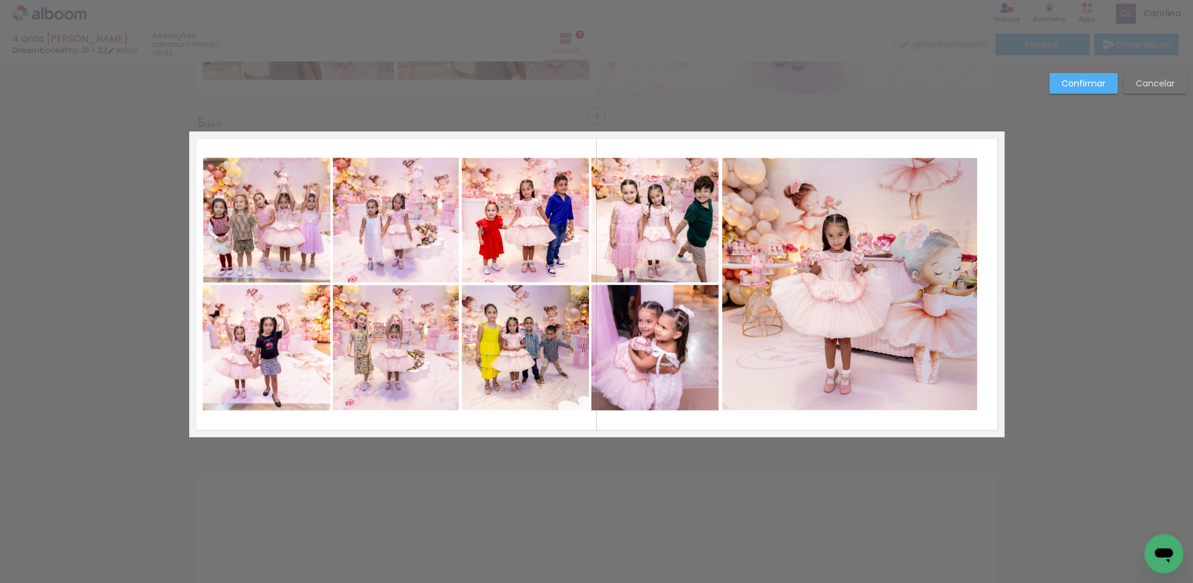
click at [796, 290] on quentale-photo at bounding box center [850, 284] width 256 height 252
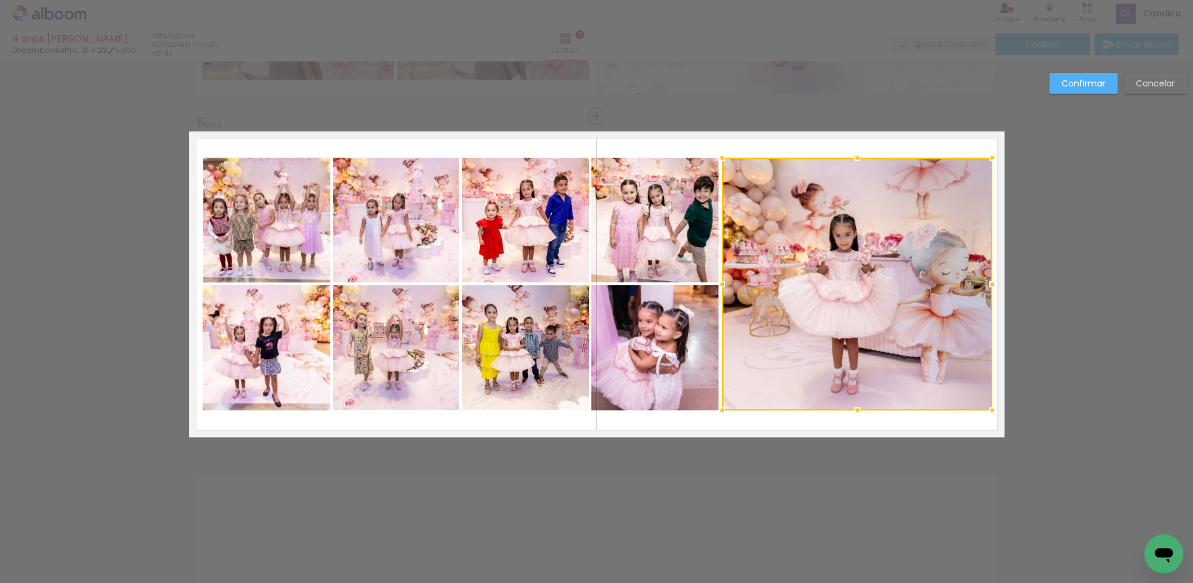
drag, startPoint x: 976, startPoint y: 283, endPoint x: 990, endPoint y: 277, distance: 15.6
click at [990, 277] on div at bounding box center [992, 284] width 24 height 24
click at [989, 282] on div at bounding box center [988, 284] width 24 height 24
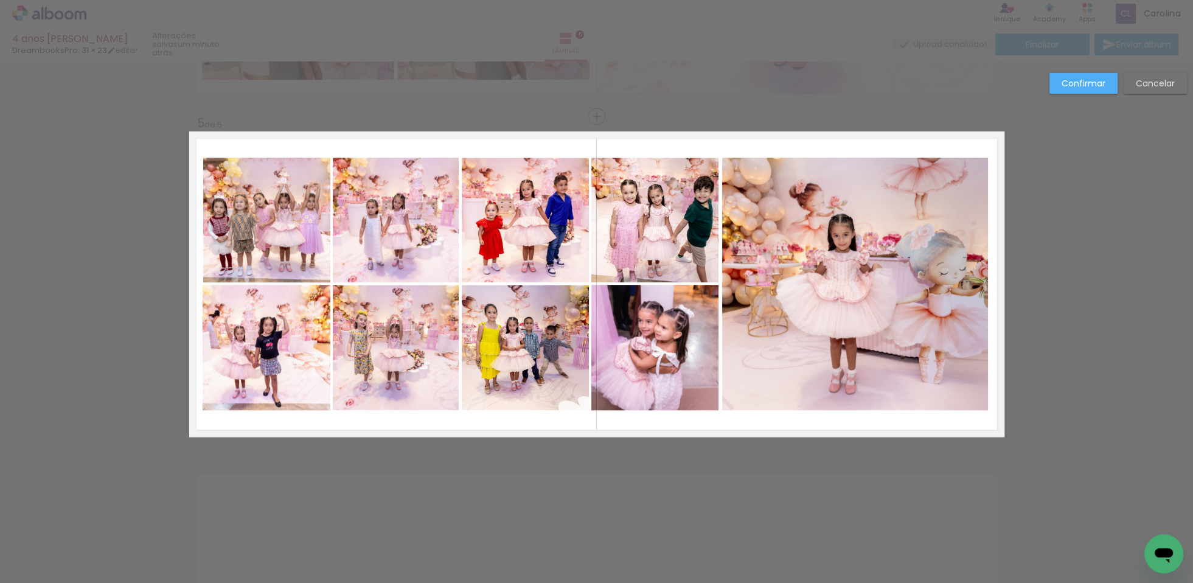
drag, startPoint x: 1075, startPoint y: 78, endPoint x: 1076, endPoint y: 85, distance: 7.4
click at [0, 0] on slot "Confirmar" at bounding box center [0, 0] width 0 height 0
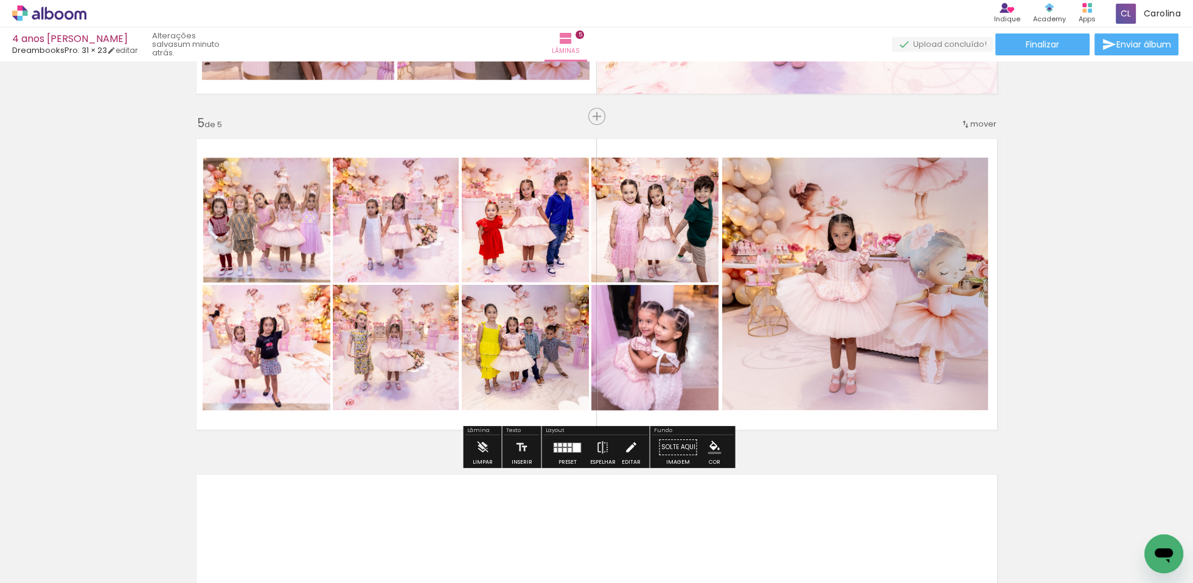
click at [625, 443] on iron-icon at bounding box center [630, 447] width 13 height 24
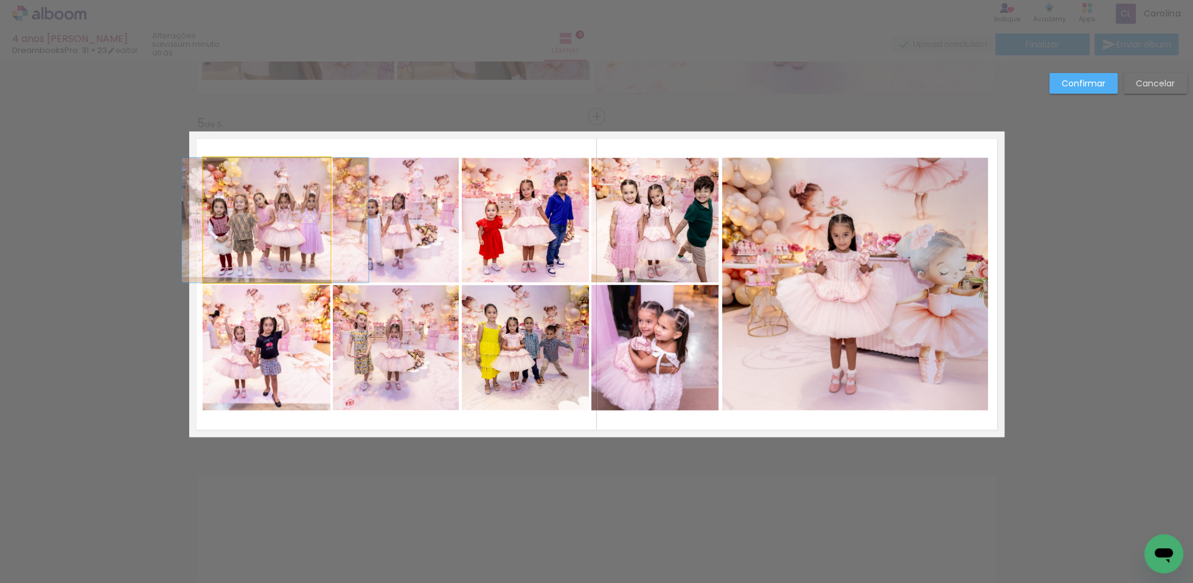
drag, startPoint x: 294, startPoint y: 219, endPoint x: 311, endPoint y: 310, distance: 92.8
click at [294, 219] on quentale-photo at bounding box center [266, 220] width 127 height 125
click at [309, 347] on quentale-photo at bounding box center [266, 347] width 127 height 125
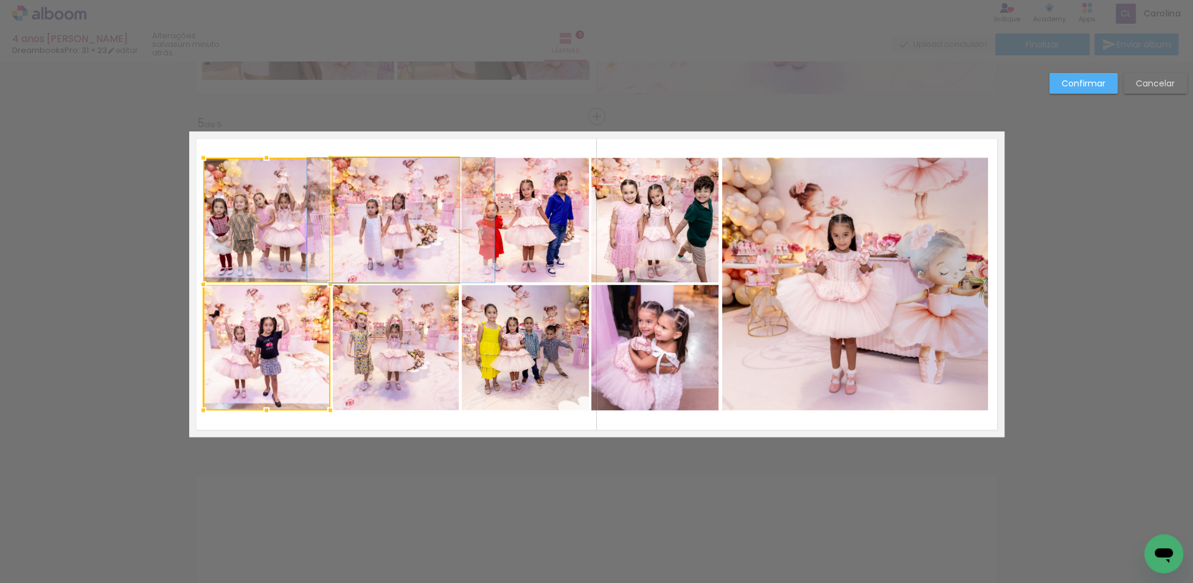
drag, startPoint x: 380, startPoint y: 235, endPoint x: 385, endPoint y: 324, distance: 89.5
click at [380, 236] on quentale-photo at bounding box center [396, 220] width 126 height 125
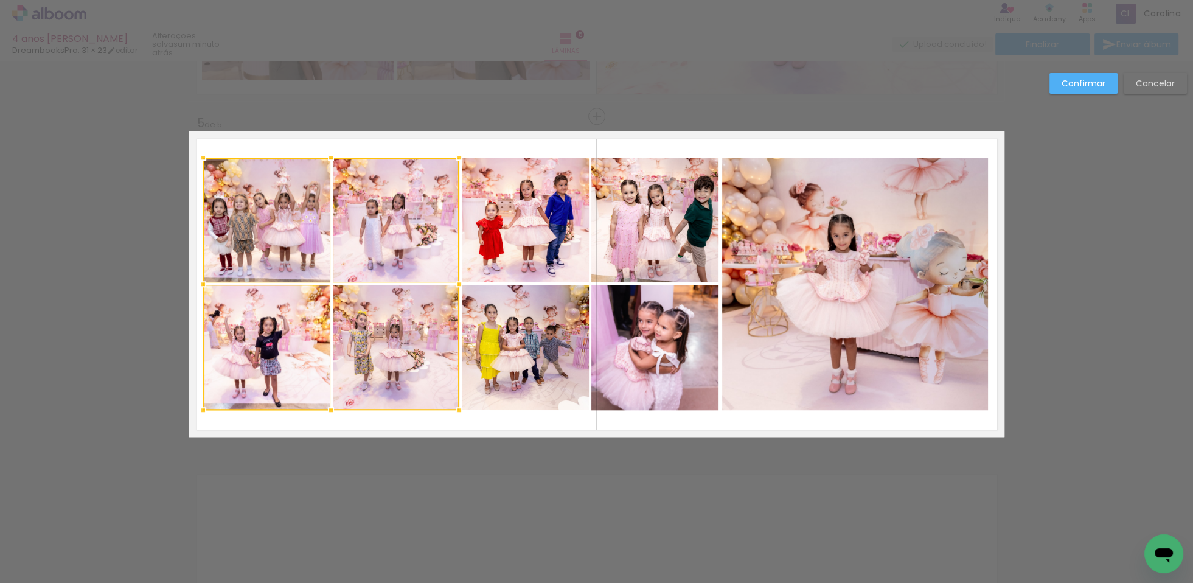
click at [383, 333] on div at bounding box center [331, 284] width 256 height 252
click at [526, 242] on quentale-photo at bounding box center [525, 220] width 127 height 125
click at [540, 341] on div at bounding box center [396, 284] width 386 height 252
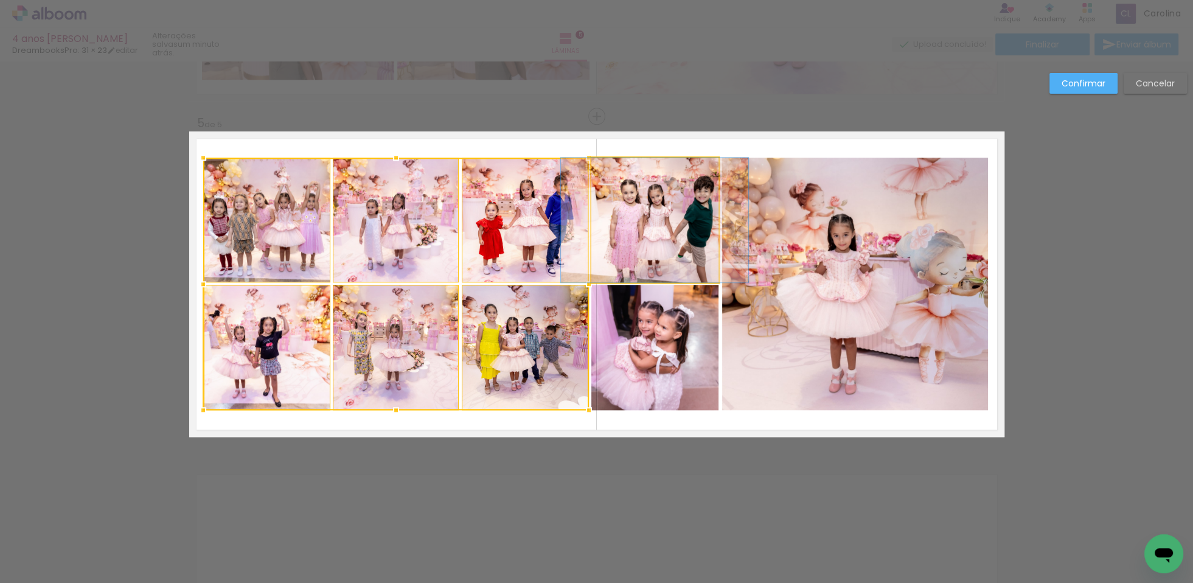
drag, startPoint x: 646, startPoint y: 234, endPoint x: 658, endPoint y: 309, distance: 76.4
click at [646, 234] on quentale-photo at bounding box center [654, 220] width 127 height 125
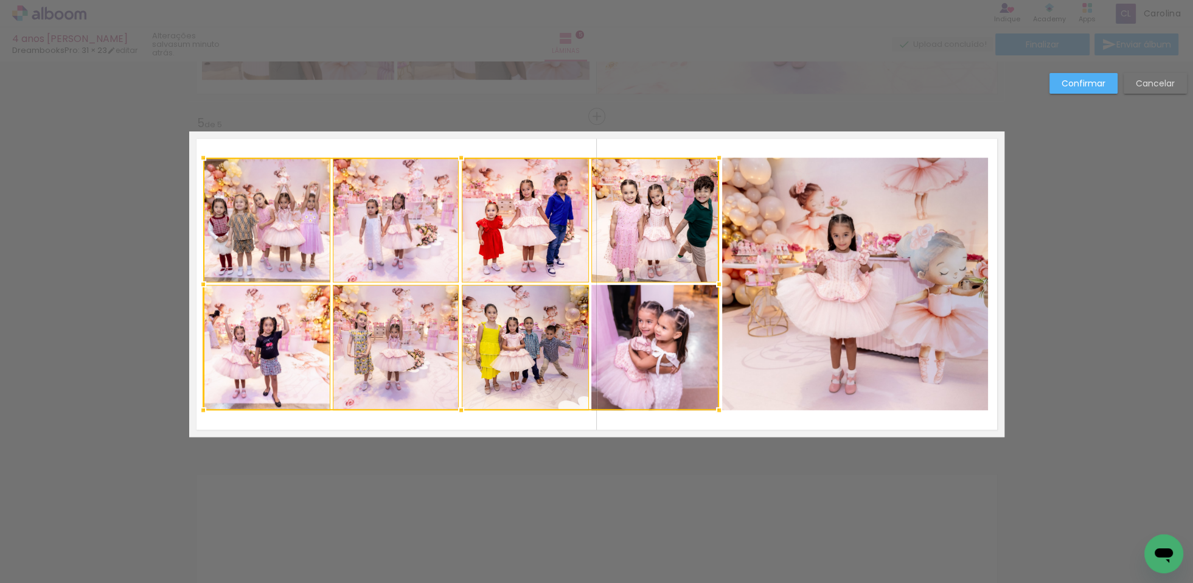
click at [653, 331] on div at bounding box center [461, 284] width 516 height 252
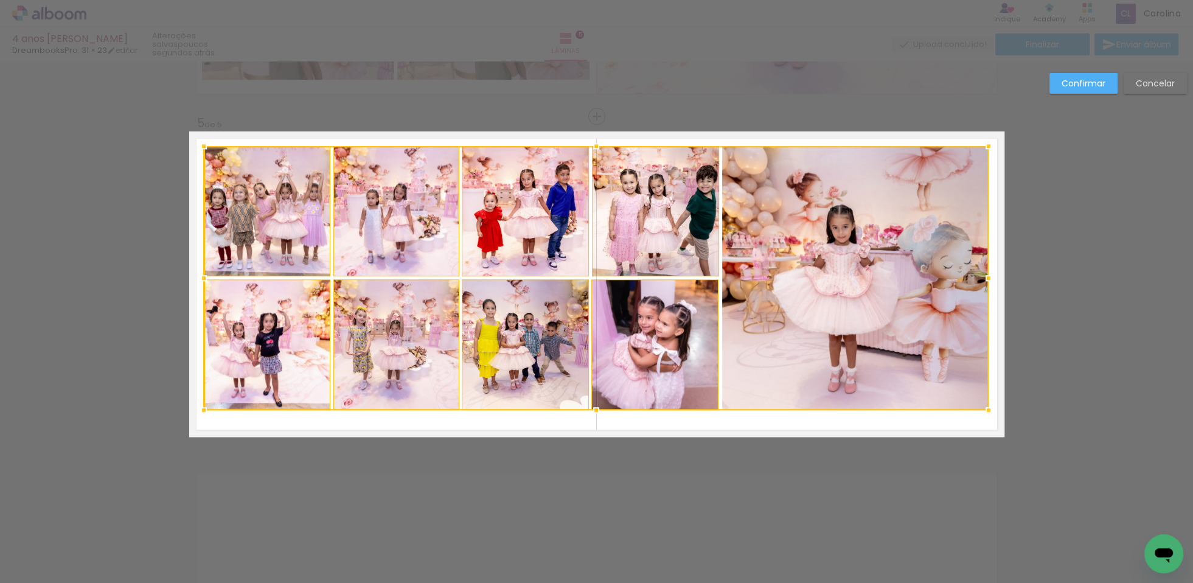
drag, startPoint x: 594, startPoint y: 158, endPoint x: 596, endPoint y: 148, distance: 9.8
click at [596, 148] on div at bounding box center [596, 146] width 24 height 24
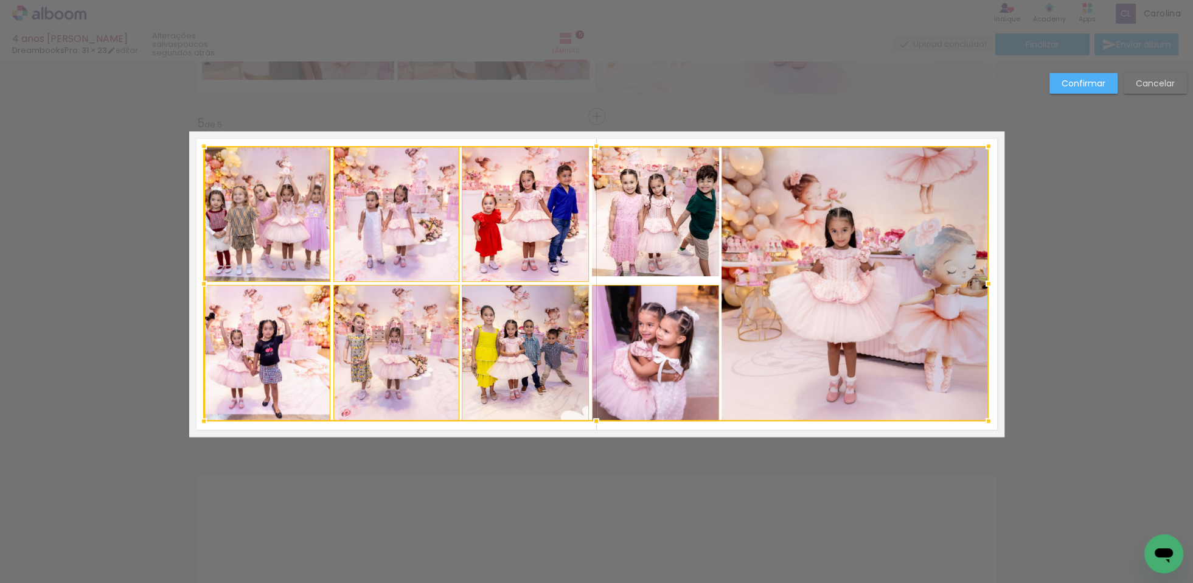
drag, startPoint x: 596, startPoint y: 409, endPoint x: 596, endPoint y: 420, distance: 11.0
click at [596, 420] on div at bounding box center [596, 421] width 24 height 24
click at [594, 421] on div at bounding box center [596, 423] width 24 height 24
drag, startPoint x: 1081, startPoint y: 83, endPoint x: 1084, endPoint y: 90, distance: 7.6
click at [0, 0] on slot "Confirmar" at bounding box center [0, 0] width 0 height 0
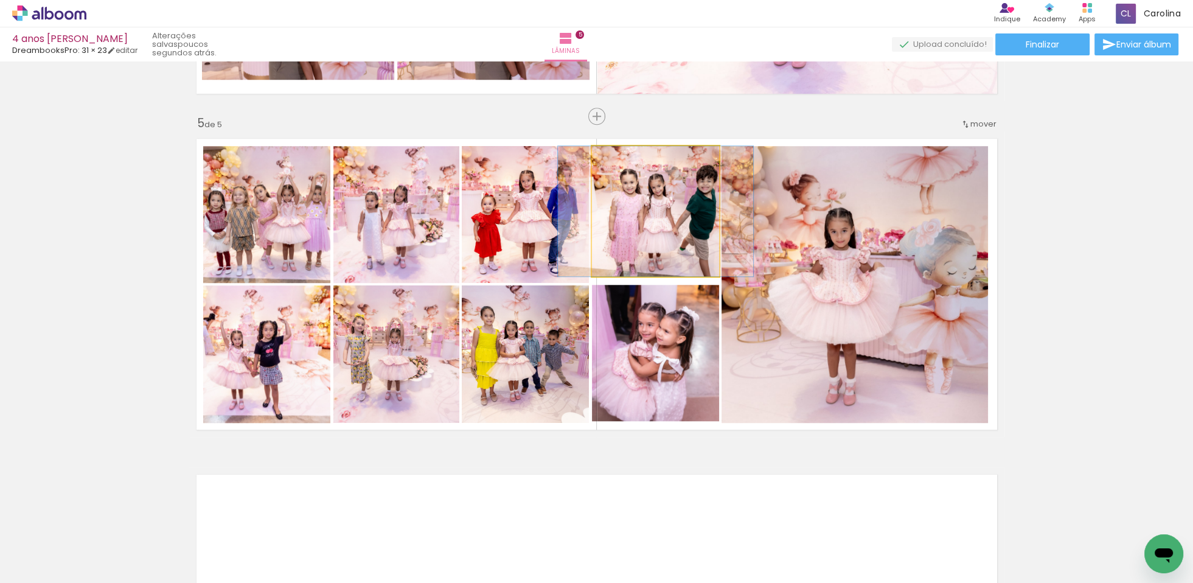
click at [662, 214] on quentale-photo at bounding box center [655, 211] width 127 height 130
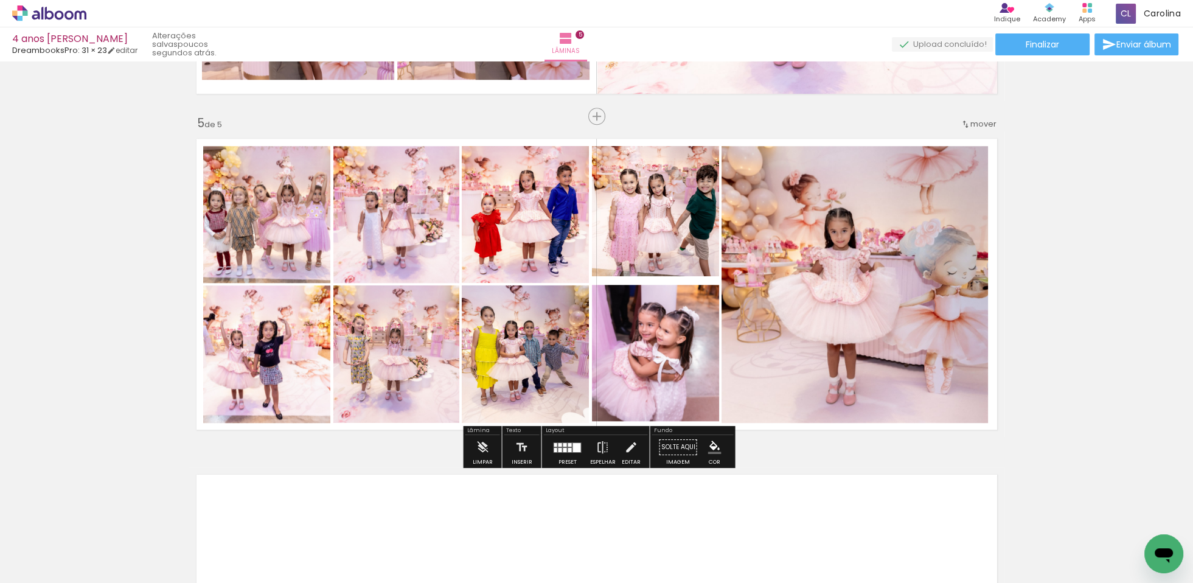
click at [659, 257] on quentale-photo at bounding box center [655, 211] width 127 height 130
click at [658, 257] on quentale-photo at bounding box center [655, 211] width 127 height 130
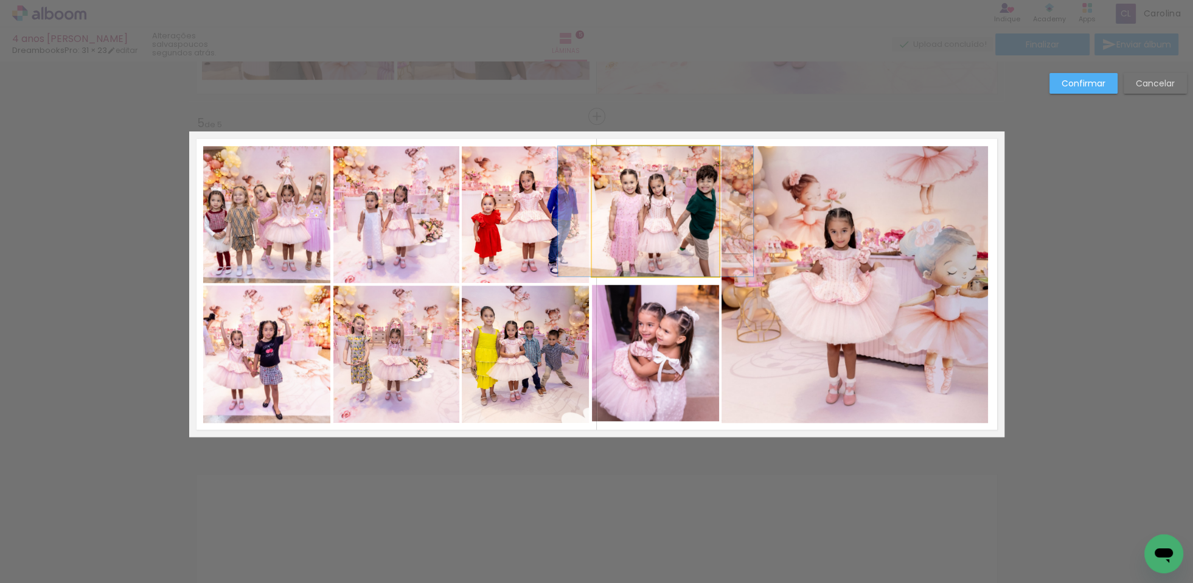
drag, startPoint x: 657, startPoint y: 240, endPoint x: 661, endPoint y: 252, distance: 13.3
click at [657, 240] on quentale-photo at bounding box center [655, 211] width 127 height 130
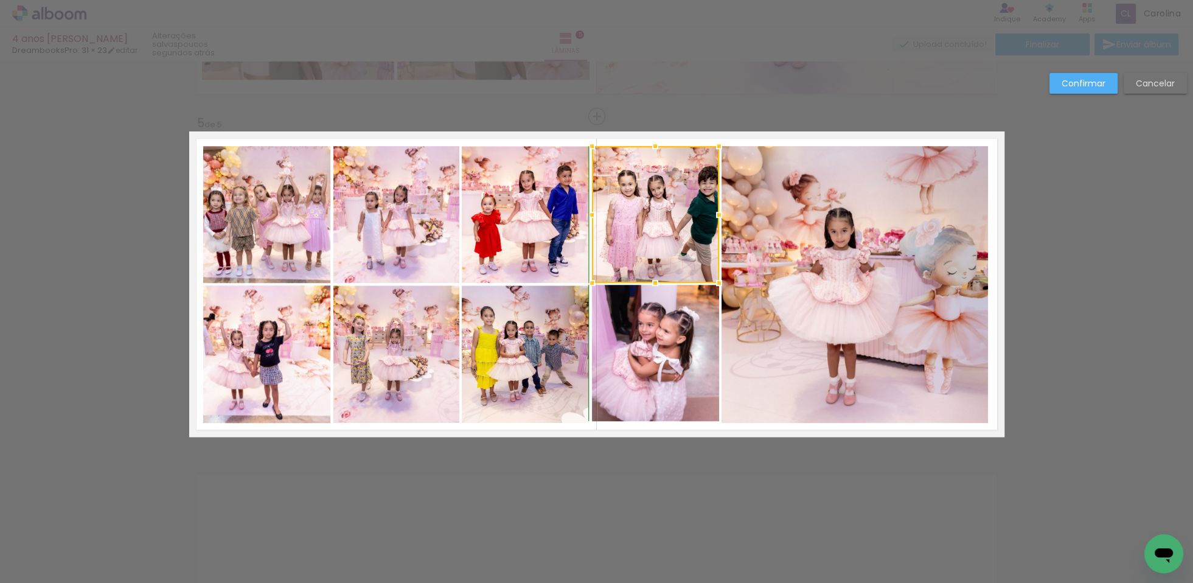
drag, startPoint x: 655, startPoint y: 275, endPoint x: 667, endPoint y: 321, distance: 47.1
click at [656, 279] on div at bounding box center [655, 283] width 24 height 24
click at [667, 351] on quentale-photo at bounding box center [655, 353] width 127 height 136
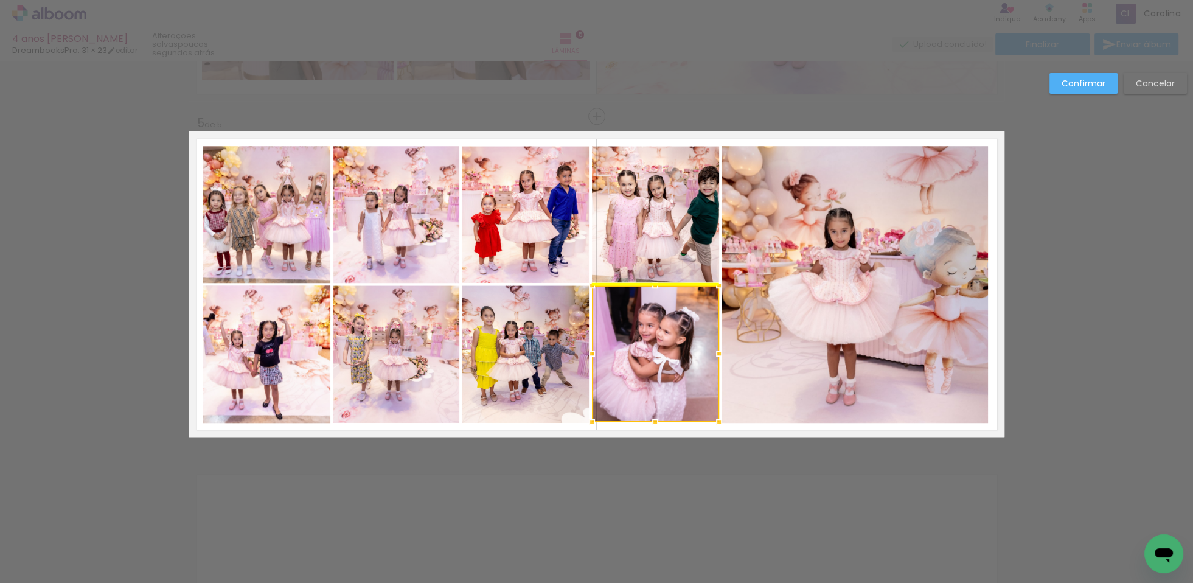
click at [673, 363] on div at bounding box center [655, 353] width 127 height 136
click at [667, 367] on div at bounding box center [656, 353] width 127 height 136
drag, startPoint x: 1078, startPoint y: 85, endPoint x: 1083, endPoint y: 118, distance: 33.8
click at [0, 0] on slot "Confirmar" at bounding box center [0, 0] width 0 height 0
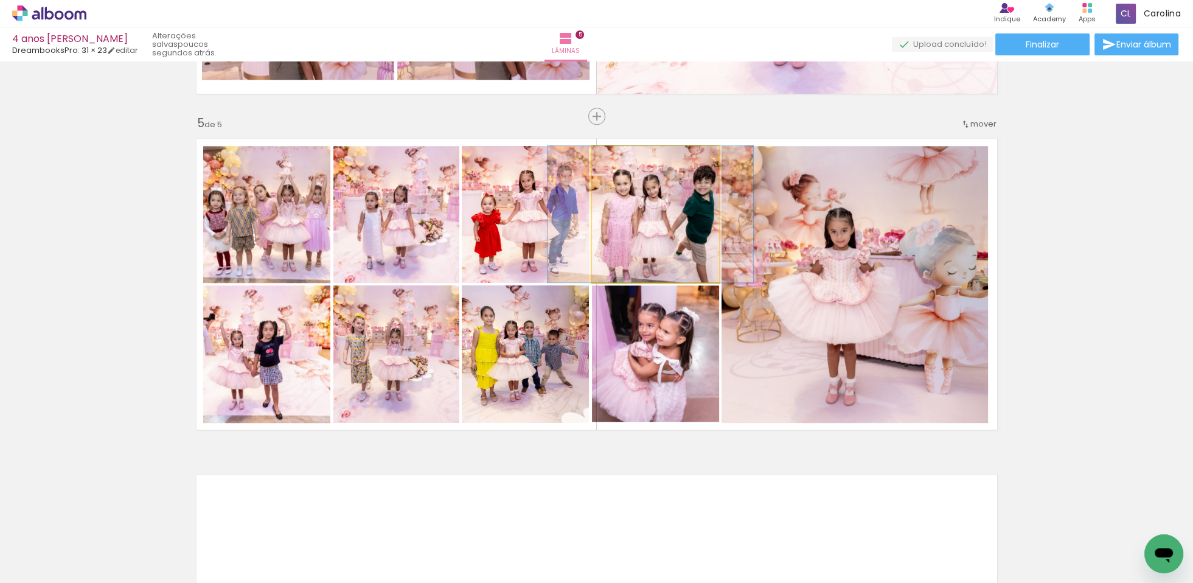
drag, startPoint x: 664, startPoint y: 201, endPoint x: 562, endPoint y: 170, distance: 106.6
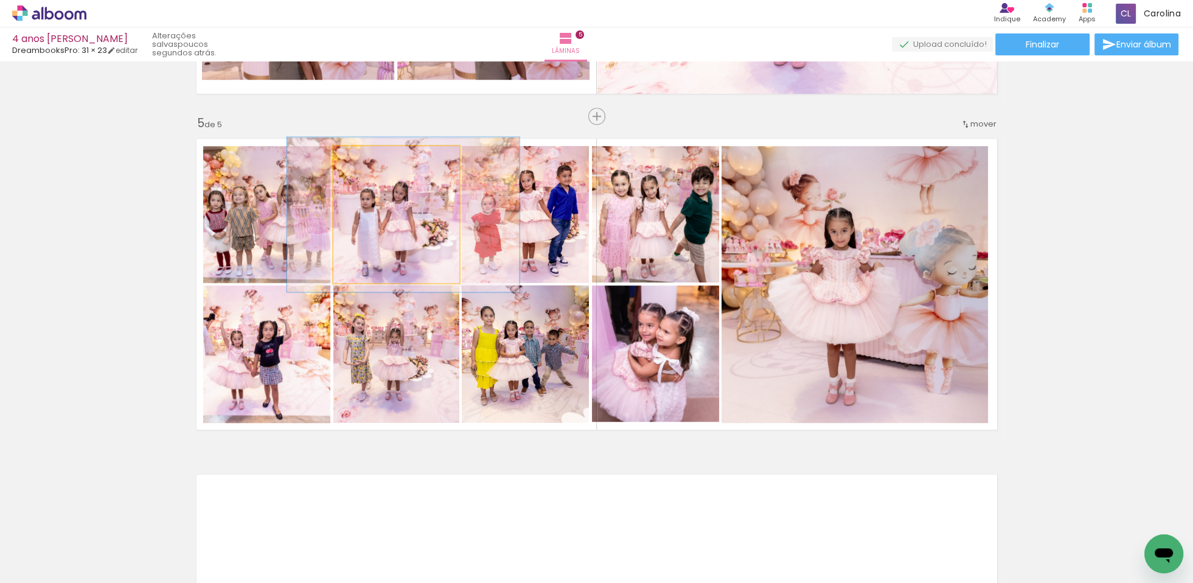
drag, startPoint x: 365, startPoint y: 159, endPoint x: 389, endPoint y: 173, distance: 27.5
type paper-slider "114"
click at [370, 158] on div at bounding box center [367, 158] width 11 height 11
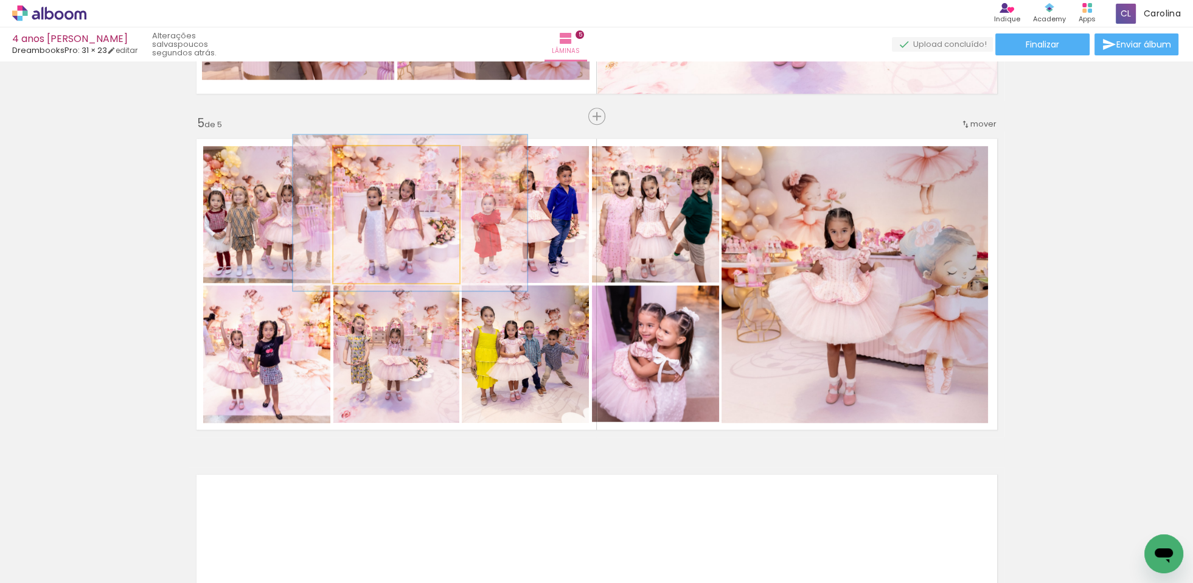
drag, startPoint x: 404, startPoint y: 203, endPoint x: 411, endPoint y: 201, distance: 7.5
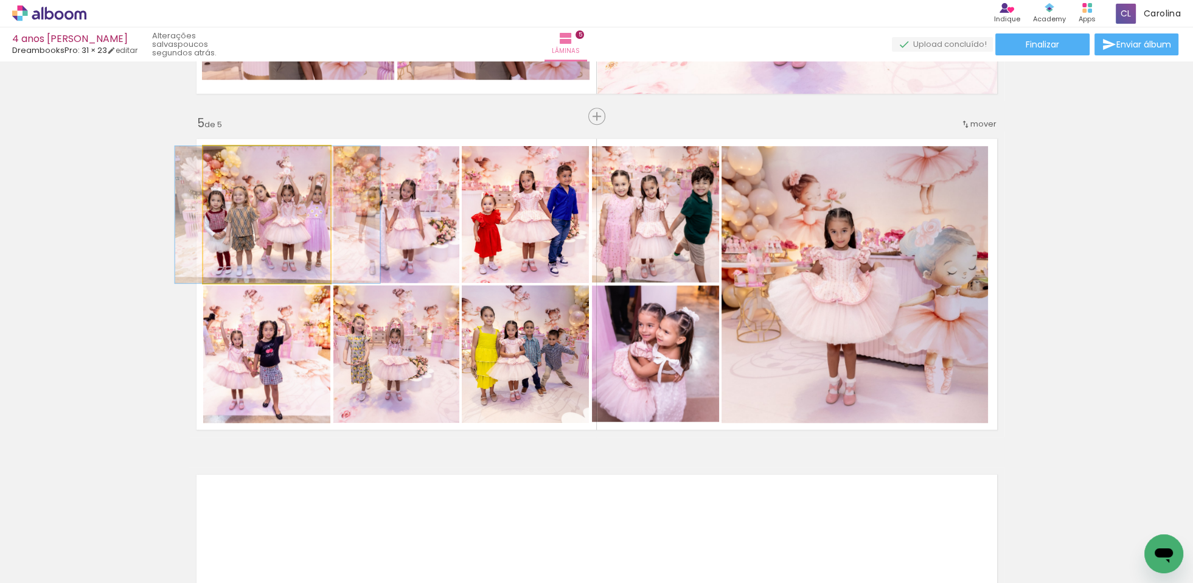
type paper-slider "100"
click at [224, 161] on div at bounding box center [231, 158] width 19 height 19
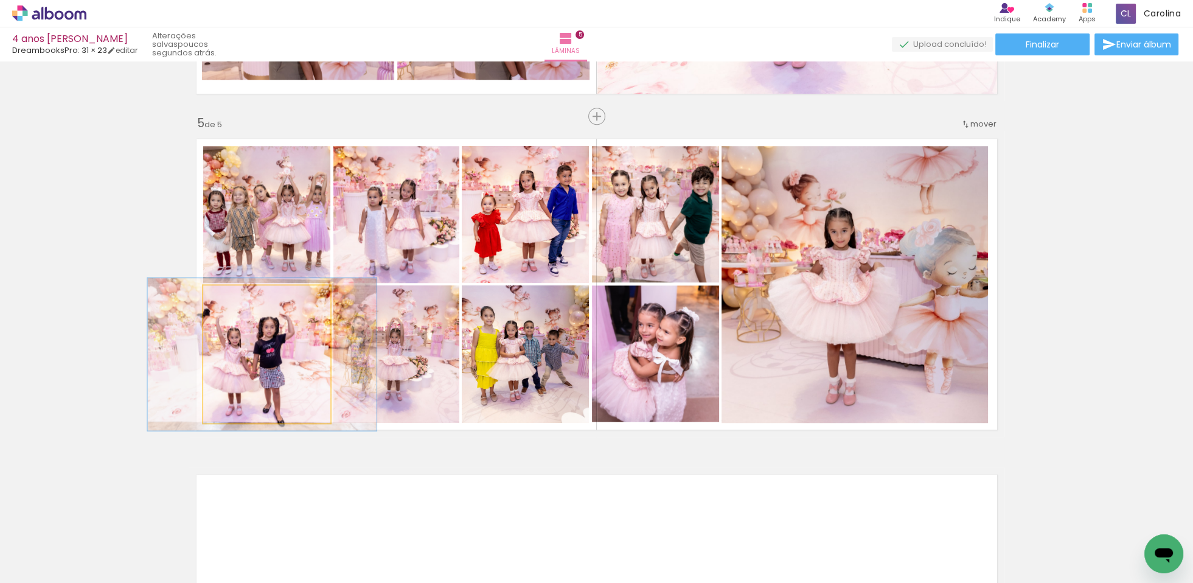
drag, startPoint x: 234, startPoint y: 298, endPoint x: 258, endPoint y: 319, distance: 32.3
type paper-slider "113"
click at [239, 298] on div at bounding box center [236, 298] width 11 height 11
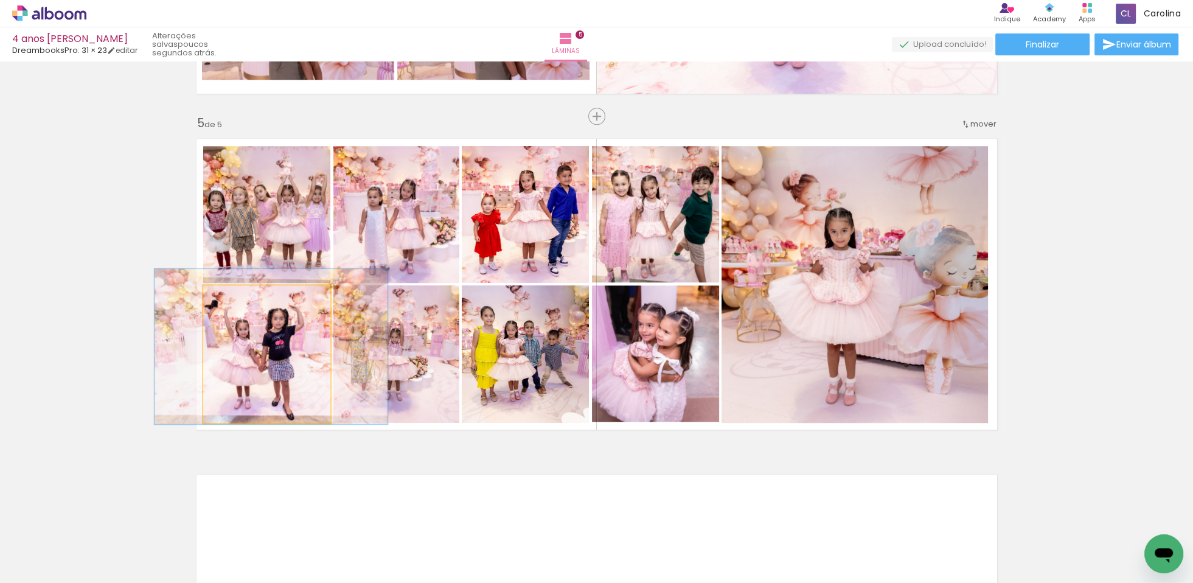
drag, startPoint x: 278, startPoint y: 349, endPoint x: 287, endPoint y: 341, distance: 12.1
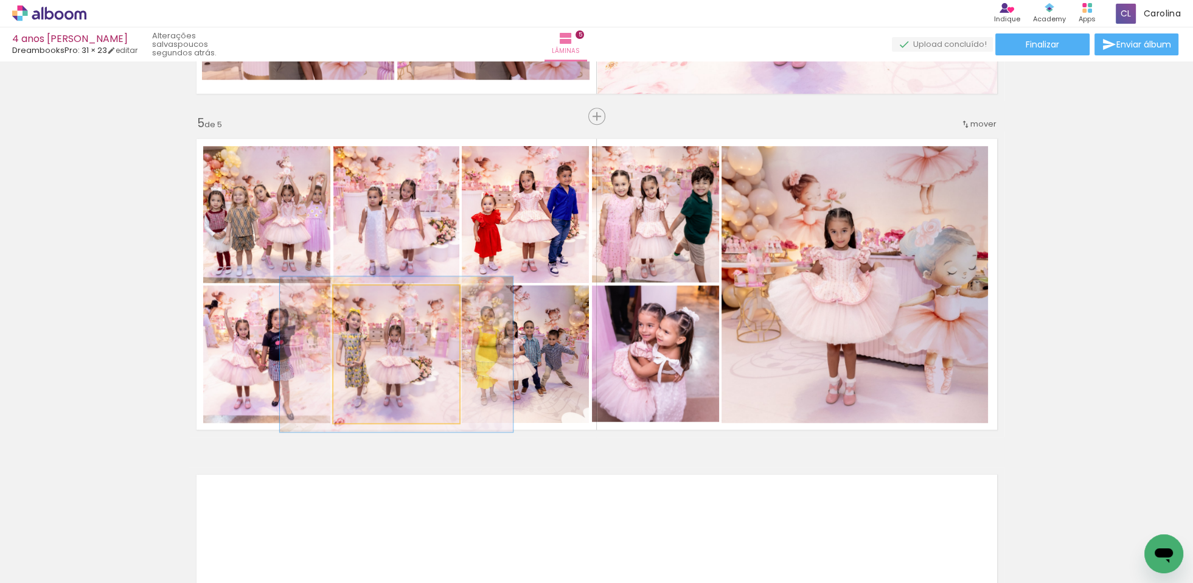
drag, startPoint x: 362, startPoint y: 298, endPoint x: 391, endPoint y: 304, distance: 29.2
type paper-slider "113"
click at [366, 298] on div at bounding box center [367, 298] width 11 height 11
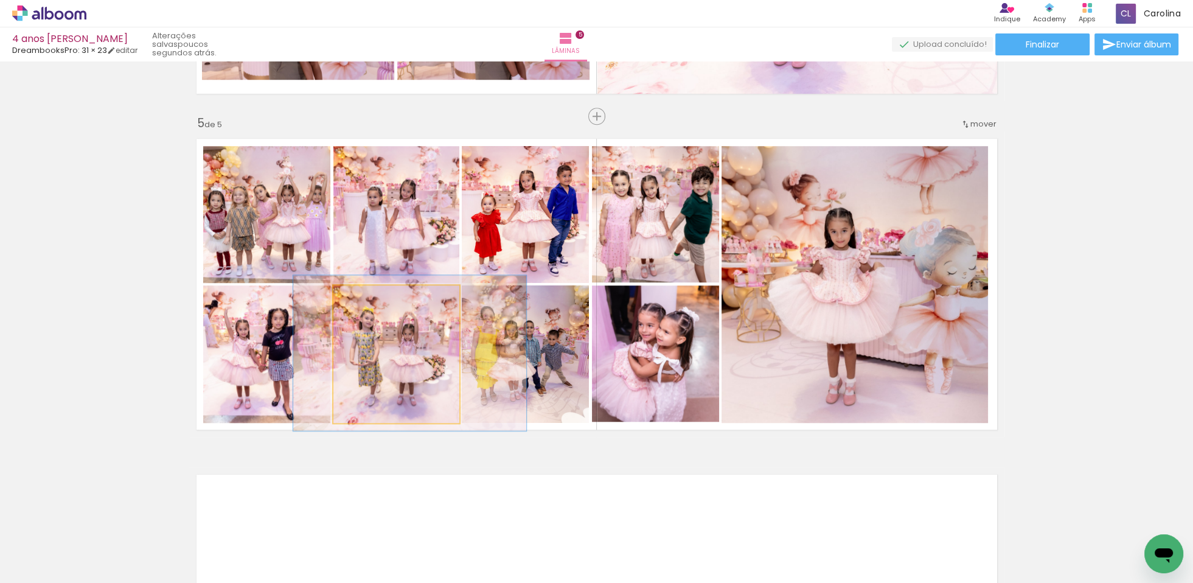
drag, startPoint x: 403, startPoint y: 350, endPoint x: 436, endPoint y: 344, distance: 33.3
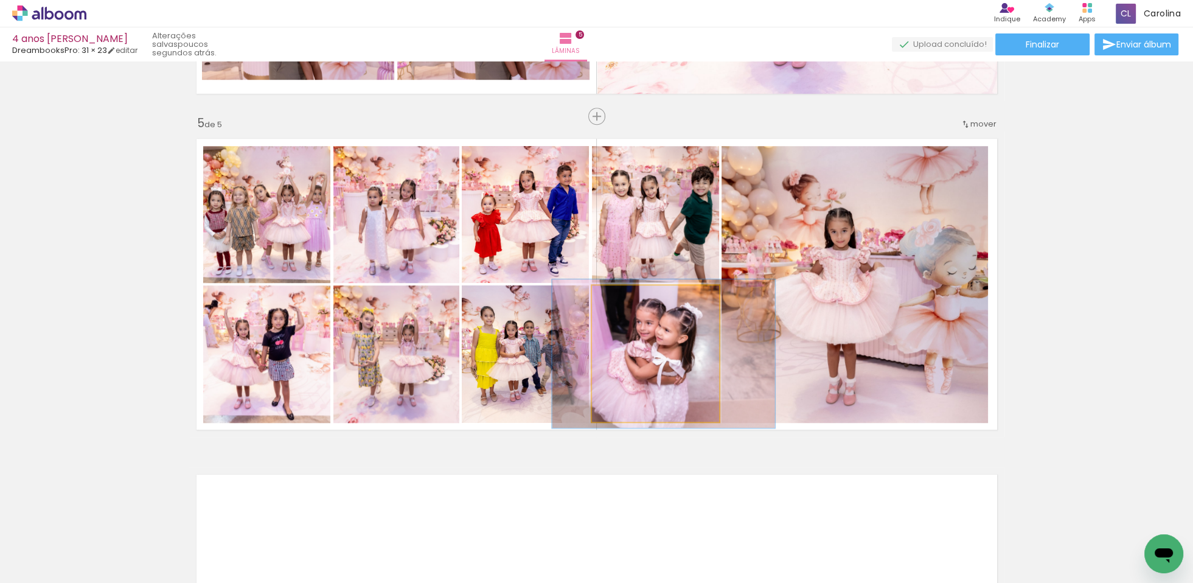
type paper-slider "109"
click at [625, 296] on div at bounding box center [624, 298] width 11 height 11
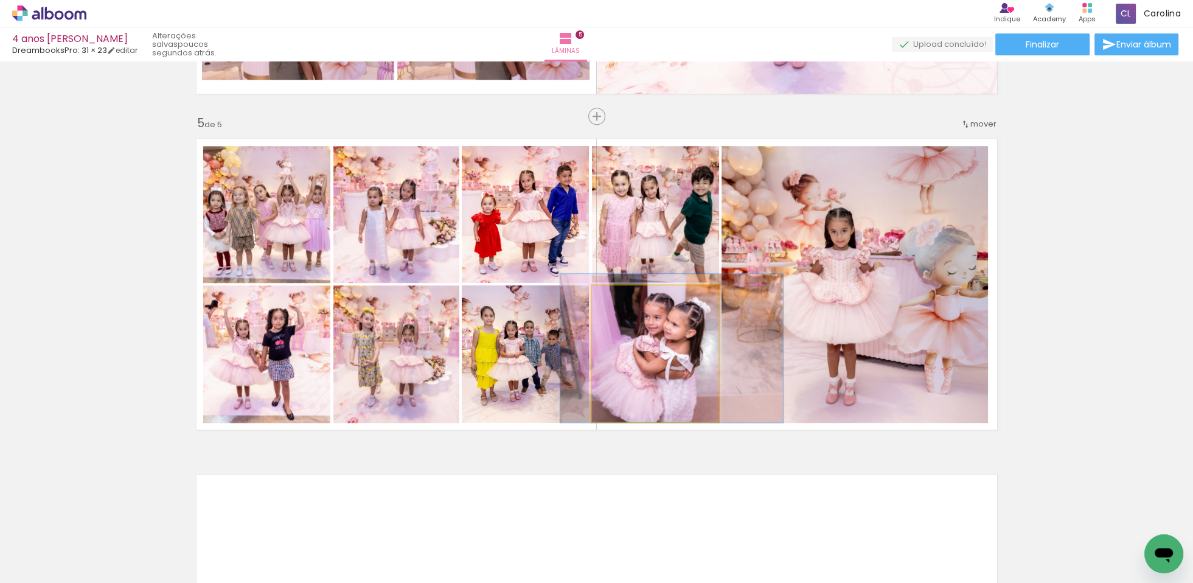
drag, startPoint x: 652, startPoint y: 338, endPoint x: 659, endPoint y: 333, distance: 9.1
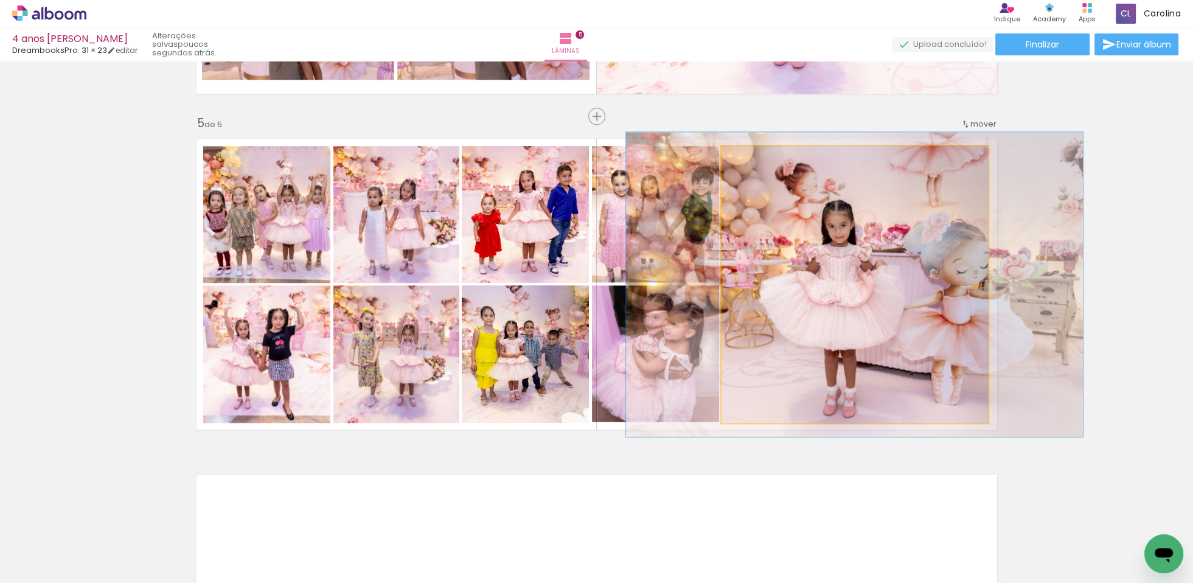
type paper-slider "110"
click at [756, 158] on div at bounding box center [754, 158] width 11 height 11
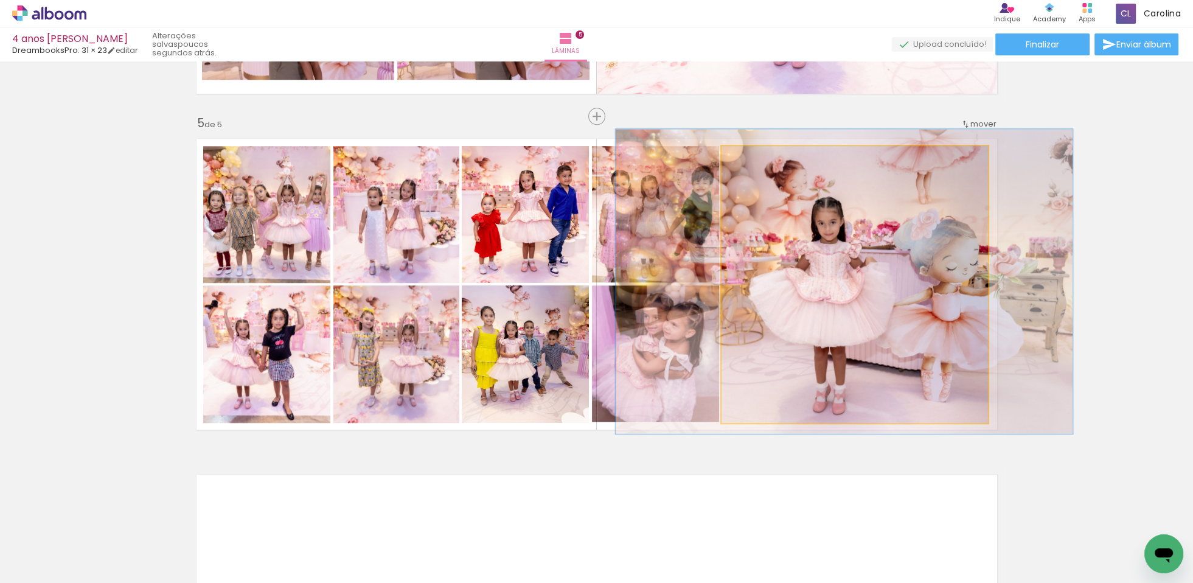
drag, startPoint x: 861, startPoint y: 270, endPoint x: 852, endPoint y: 267, distance: 10.2
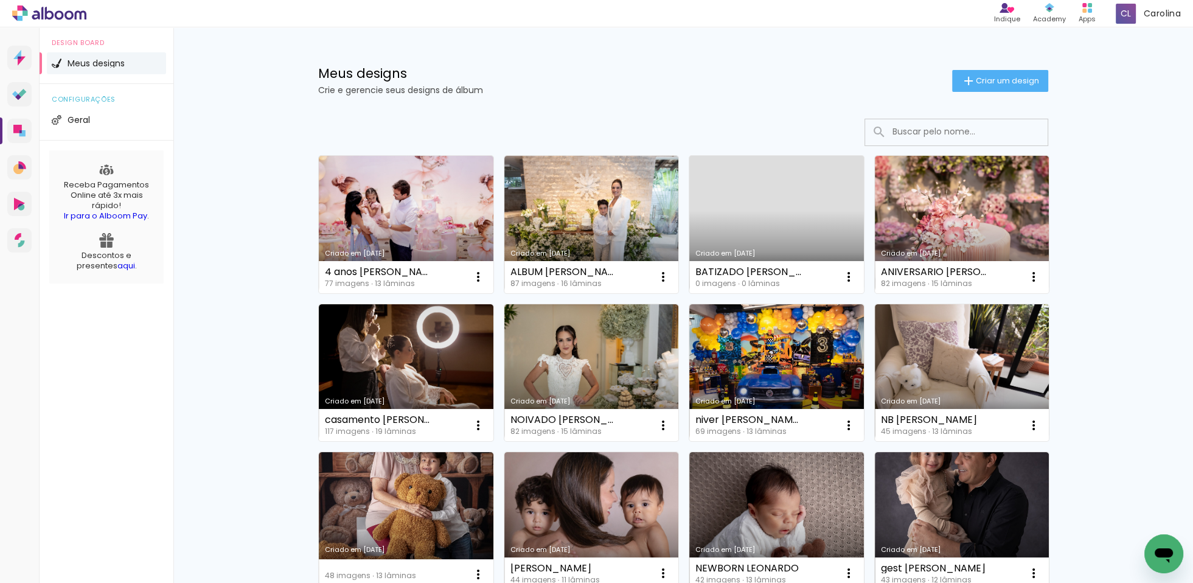
click at [443, 207] on link "Criado em [DATE]" at bounding box center [406, 224] width 175 height 137
